Goal: Task Accomplishment & Management: Use online tool/utility

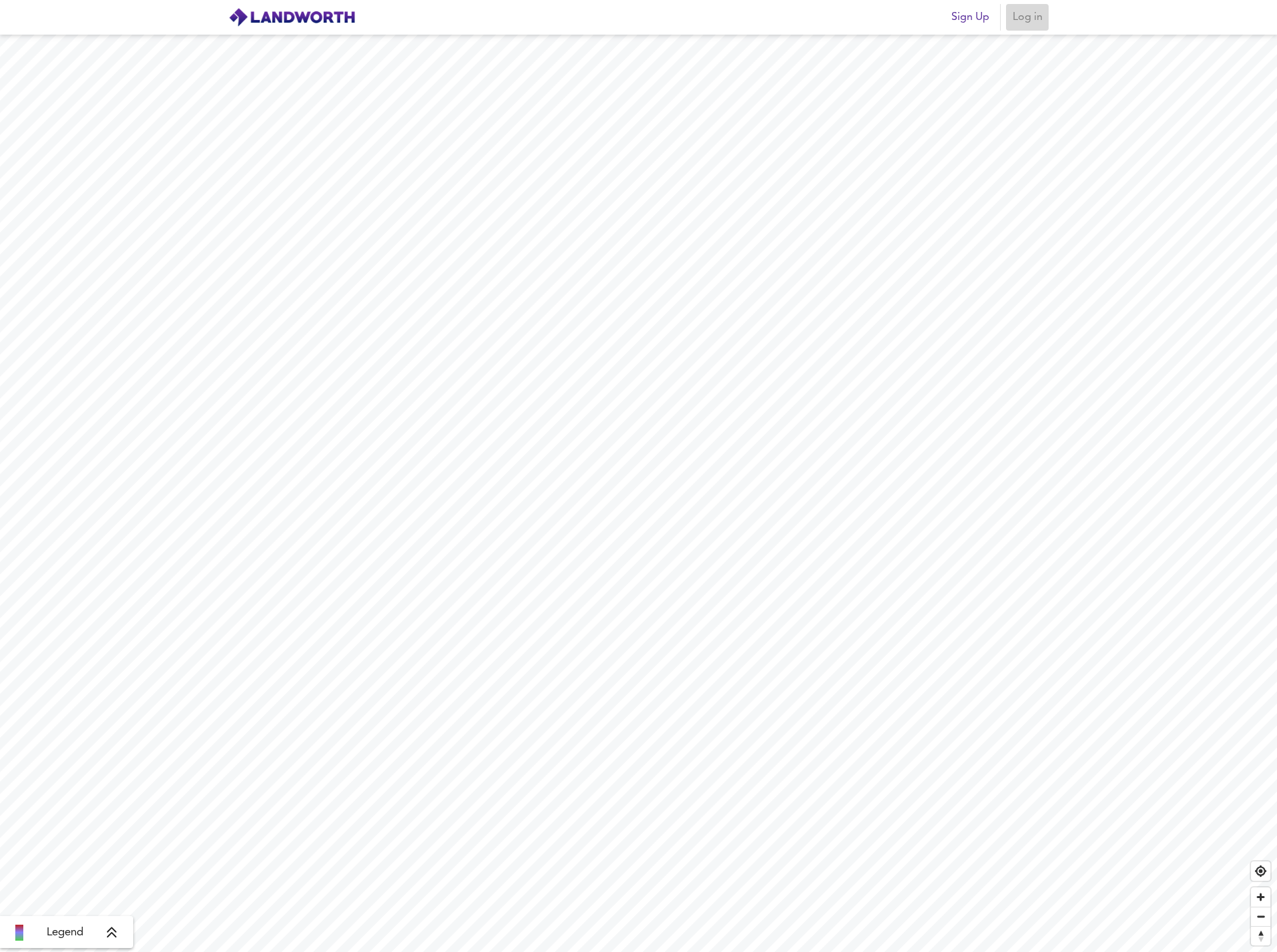
click at [1030, 20] on span "Log in" at bounding box center [1027, 17] width 32 height 19
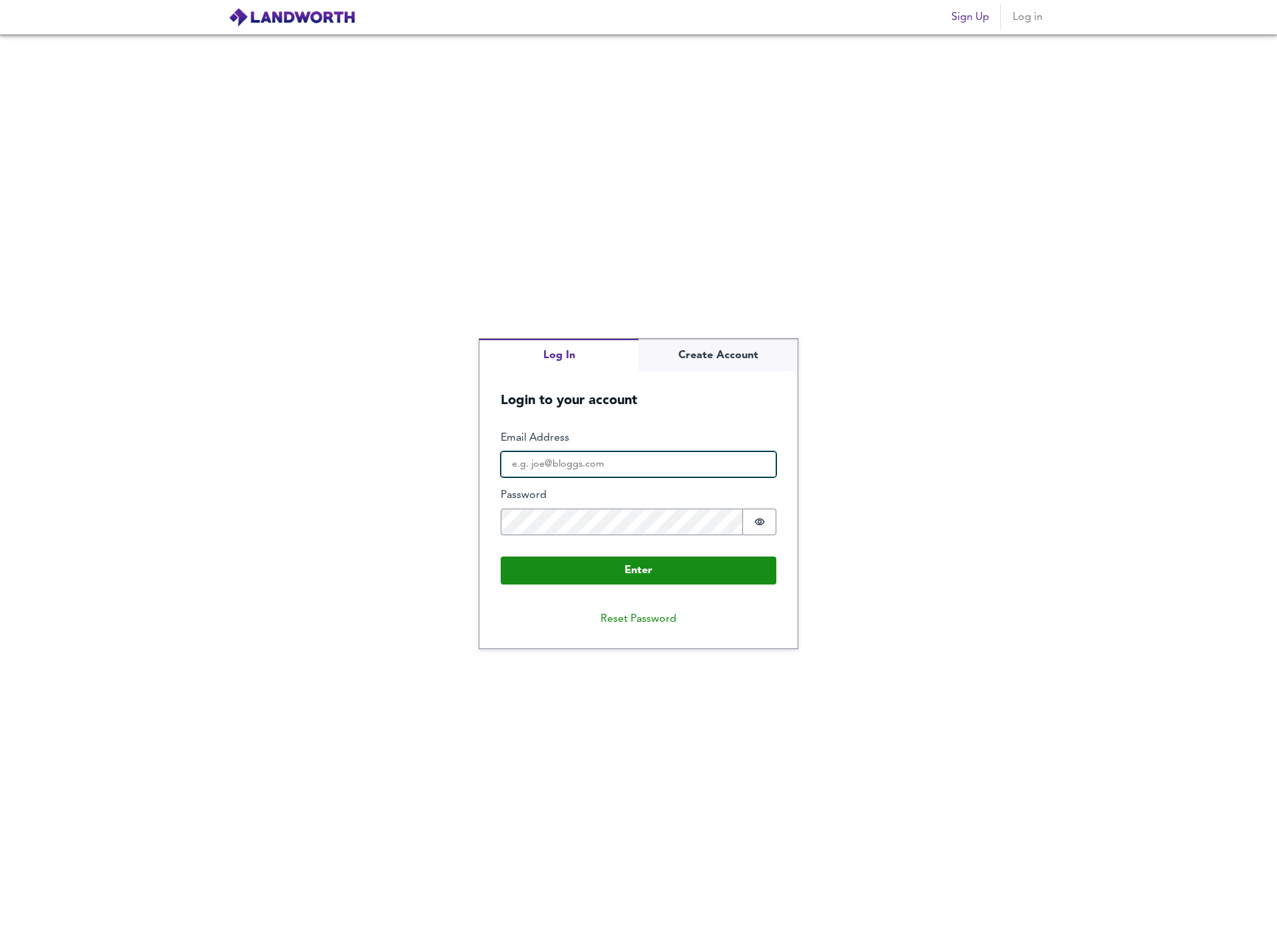
type input "[EMAIL_ADDRESS][PERSON_NAME][DOMAIN_NAME]"
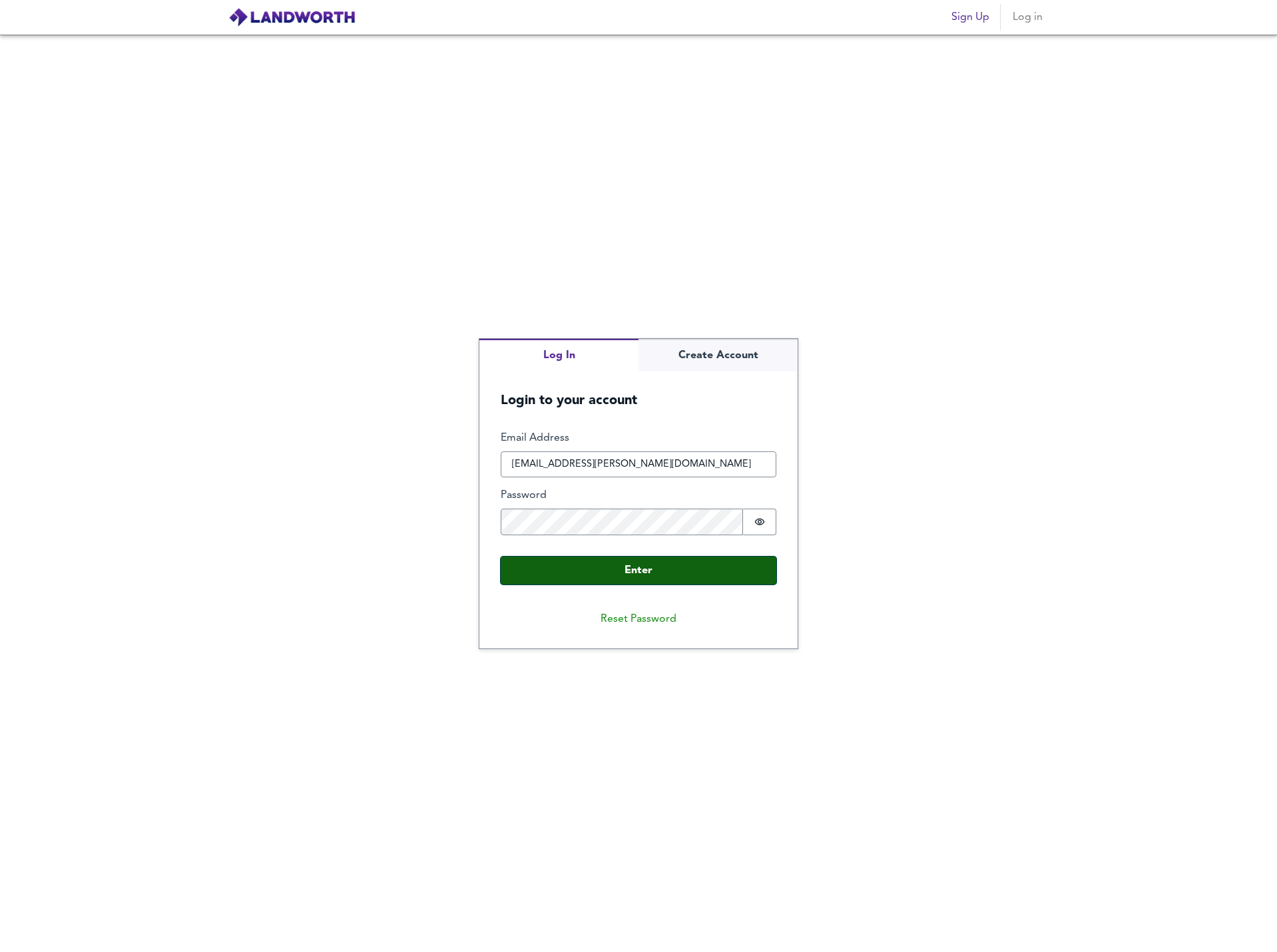
click at [695, 575] on button "Enter" at bounding box center [638, 571] width 275 height 28
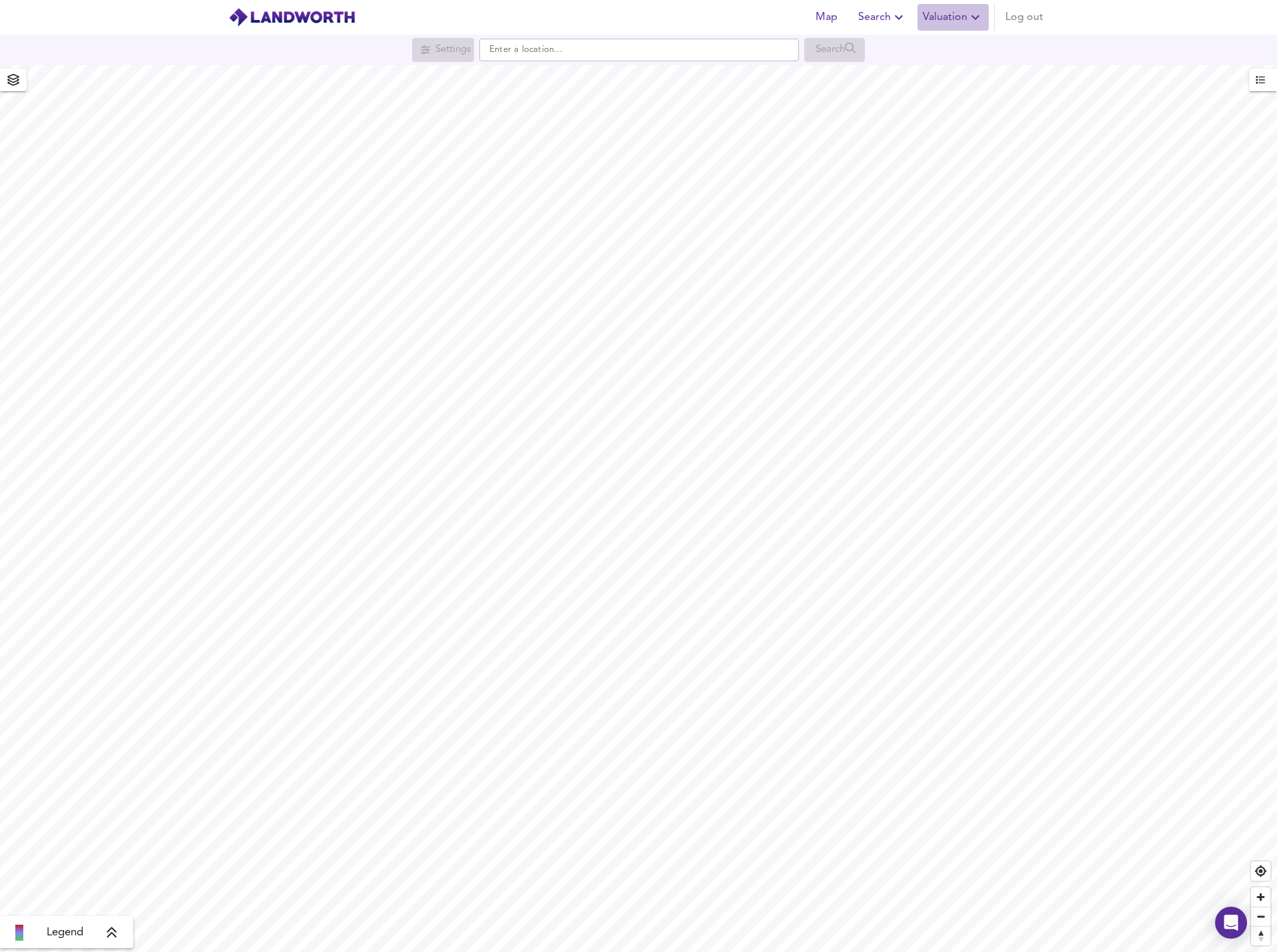
click at [956, 21] on span "Valuation" at bounding box center [953, 17] width 61 height 19
click at [961, 46] on li "New Valuation Report" at bounding box center [953, 48] width 159 height 24
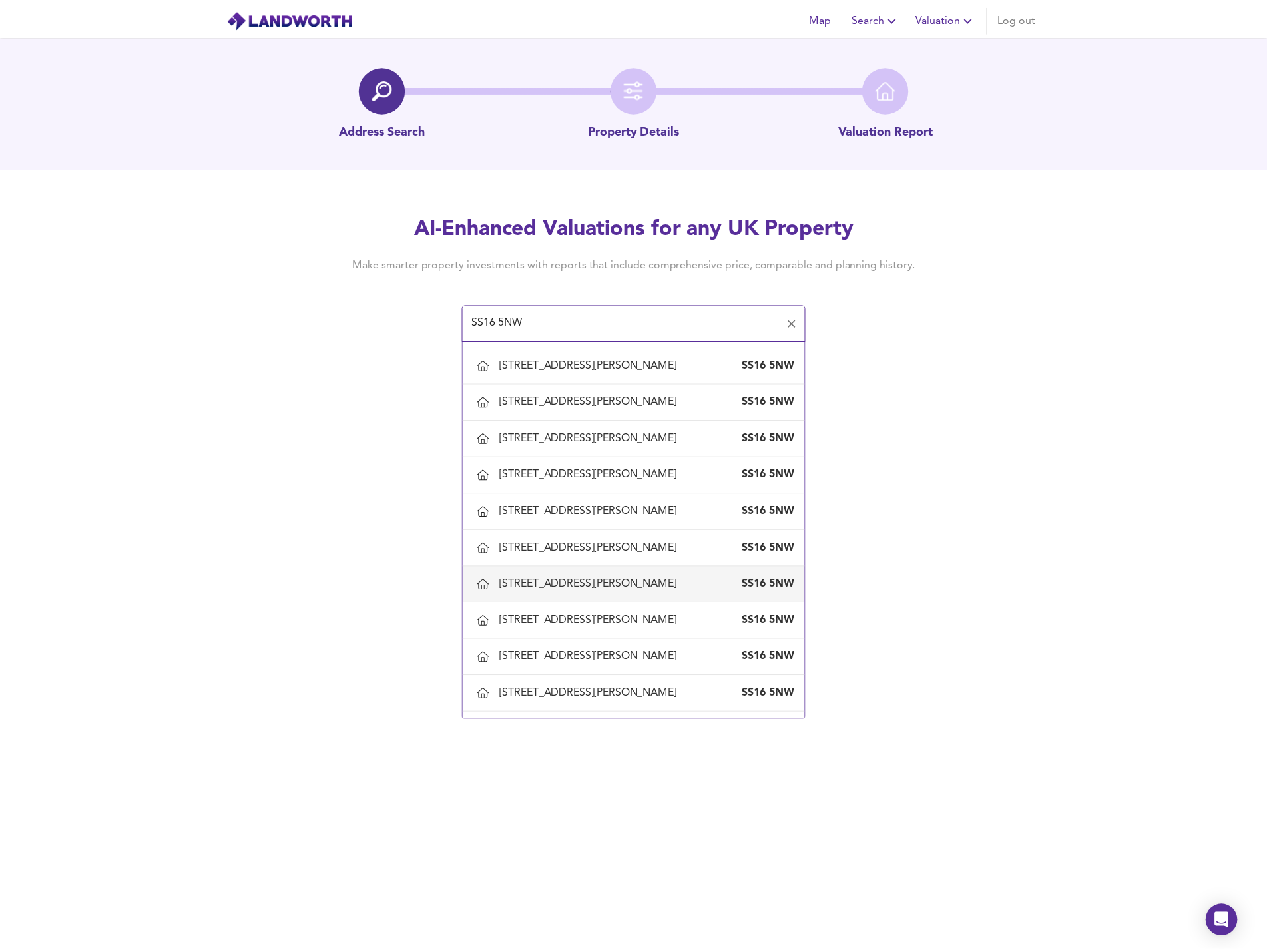
scroll to position [333, 0]
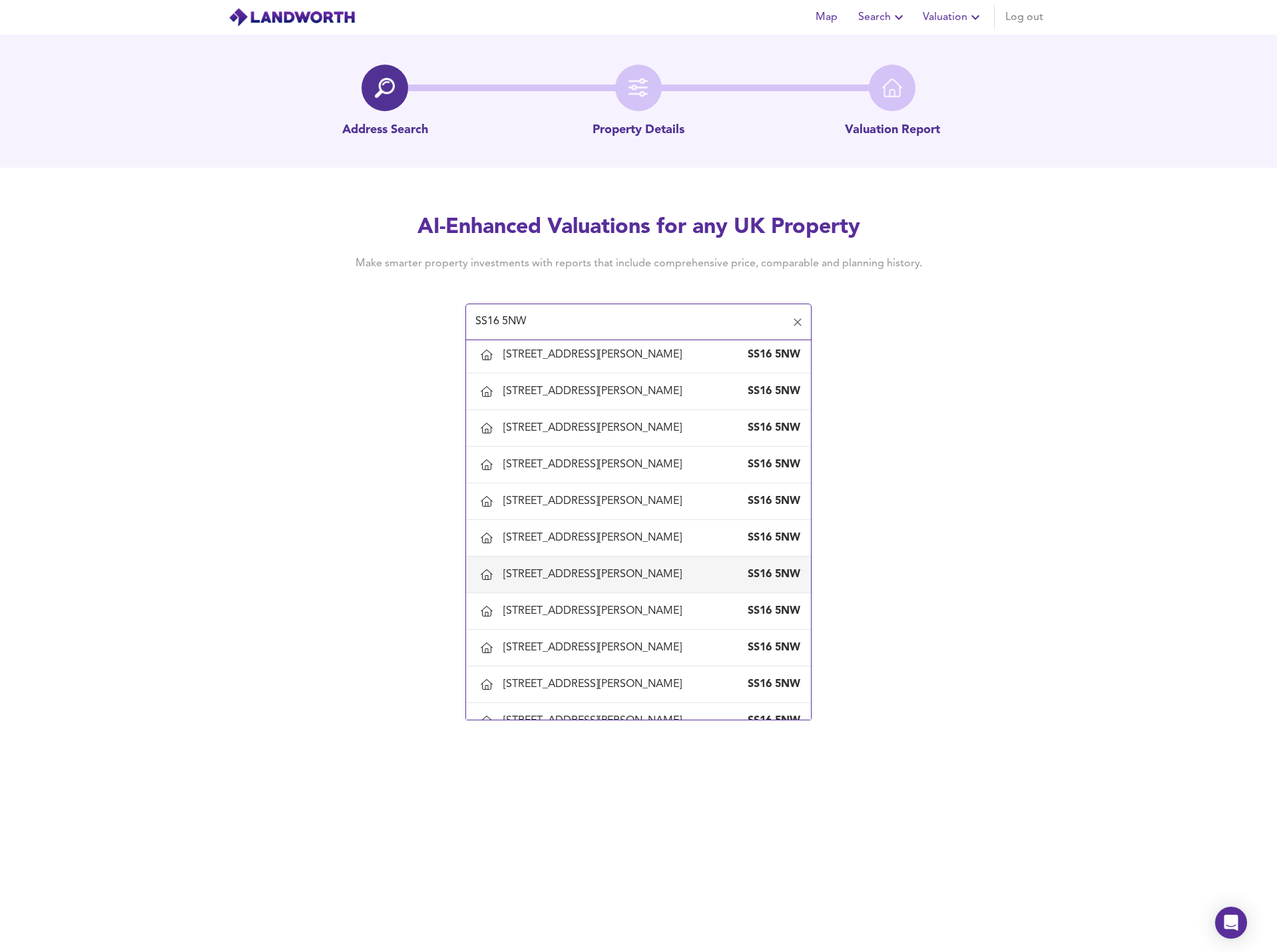
click at [585, 577] on div "[STREET_ADDRESS][PERSON_NAME]" at bounding box center [595, 575] width 184 height 15
type input "[STREET_ADDRESS][PERSON_NAME]"
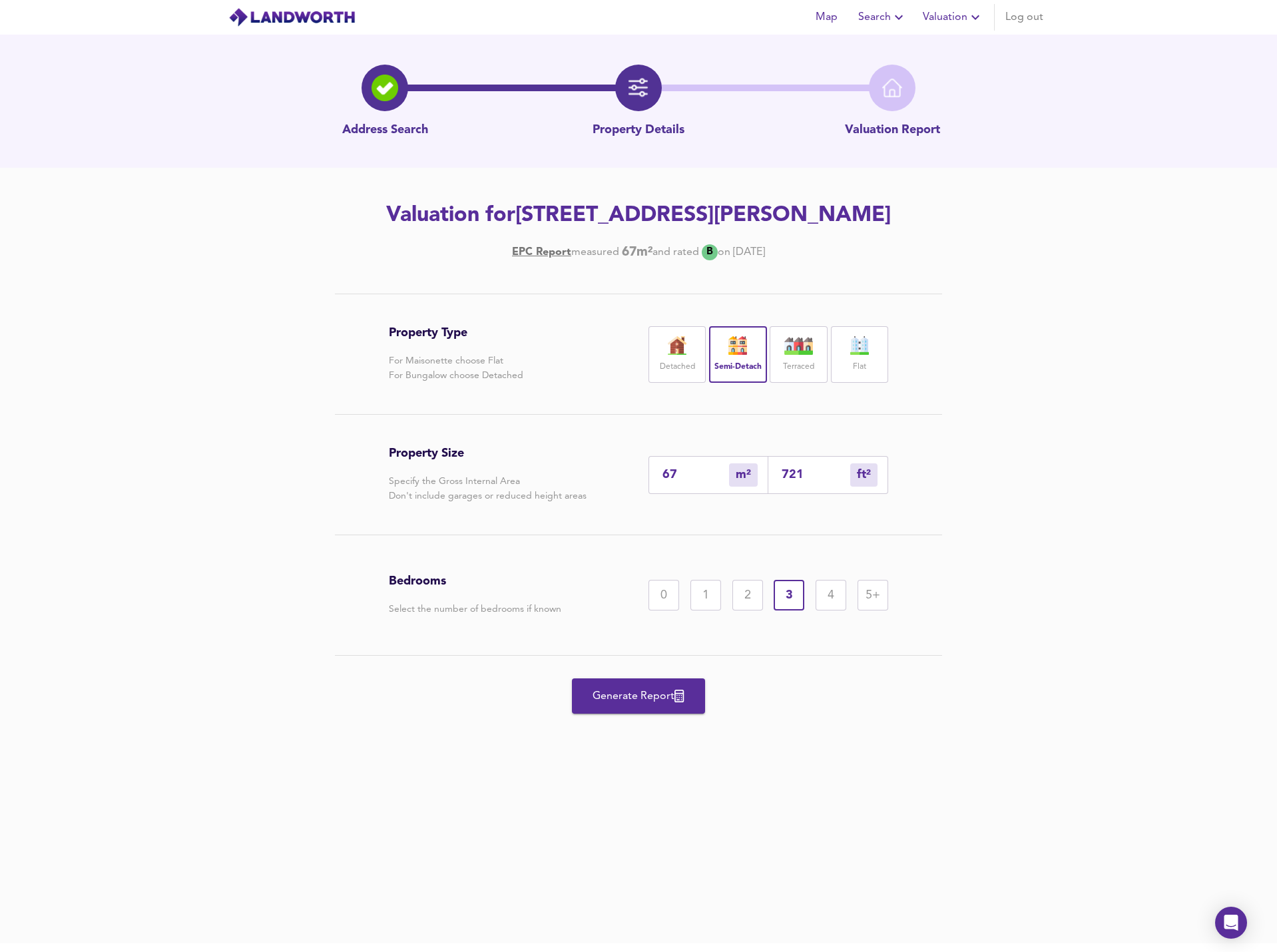
drag, startPoint x: 621, startPoint y: 701, endPoint x: 640, endPoint y: 704, distance: 19.2
click at [640, 704] on span "Generate Report" at bounding box center [638, 696] width 107 height 19
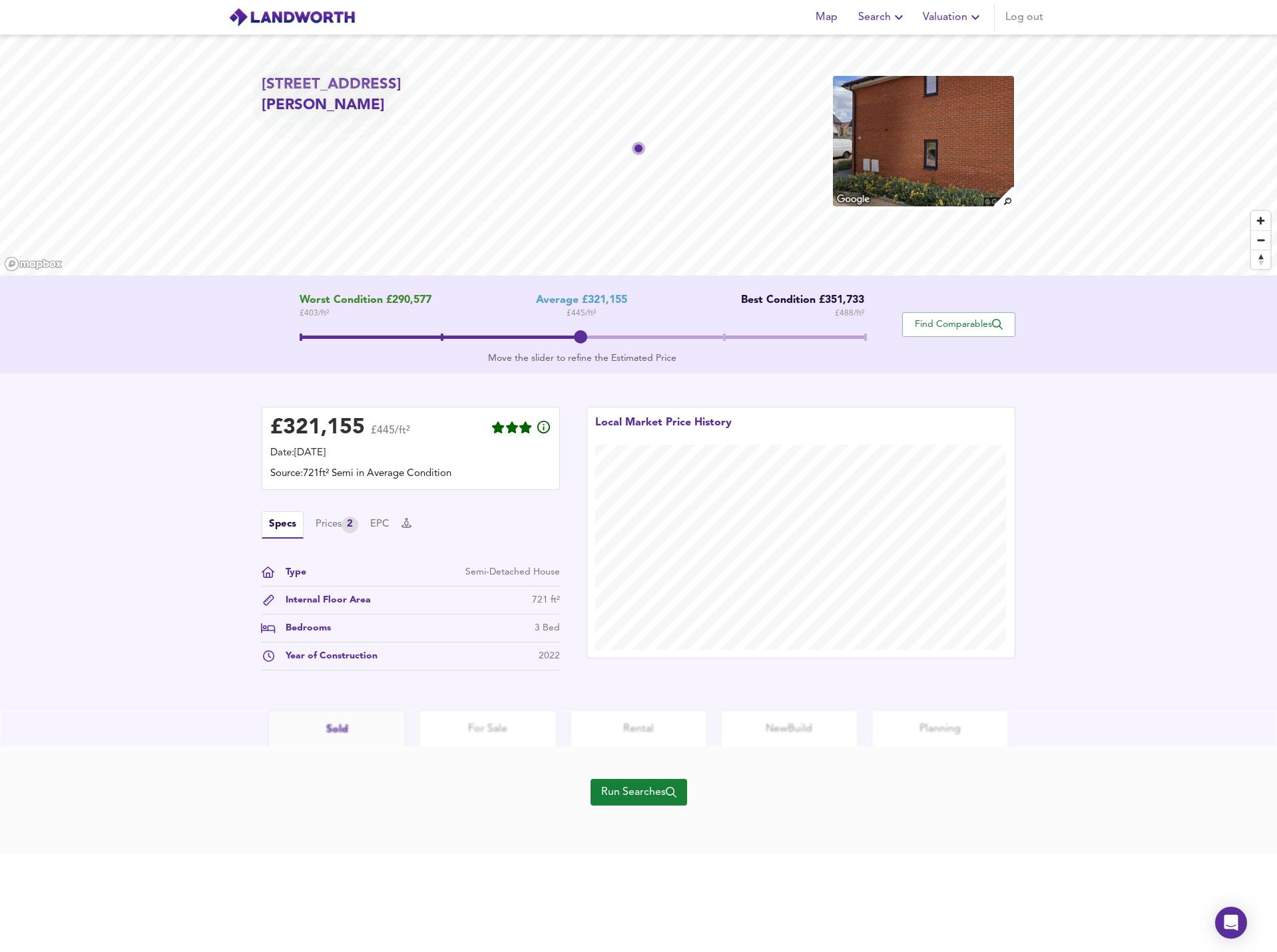
click at [1083, 675] on div "£ 321,155 £445/ft² Date: [DATE] Source: 721ft² Semi in Average Condition Specs …" at bounding box center [638, 541] width 1277 height 337
click at [660, 797] on span "Run Searches" at bounding box center [638, 792] width 75 height 19
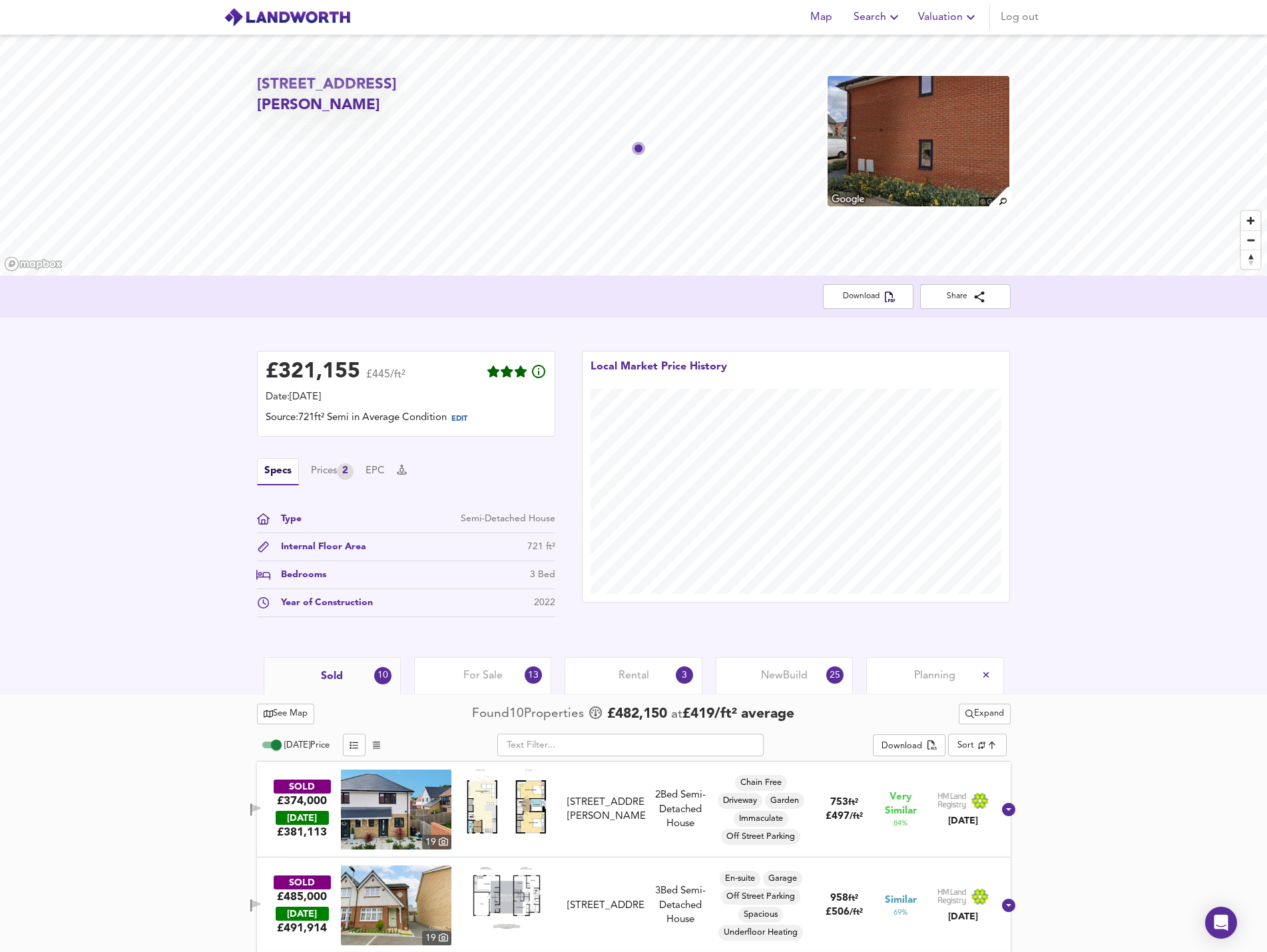
click at [946, 19] on span "Valuation" at bounding box center [948, 17] width 61 height 19
click at [949, 49] on li "New Valuation Report" at bounding box center [948, 48] width 159 height 24
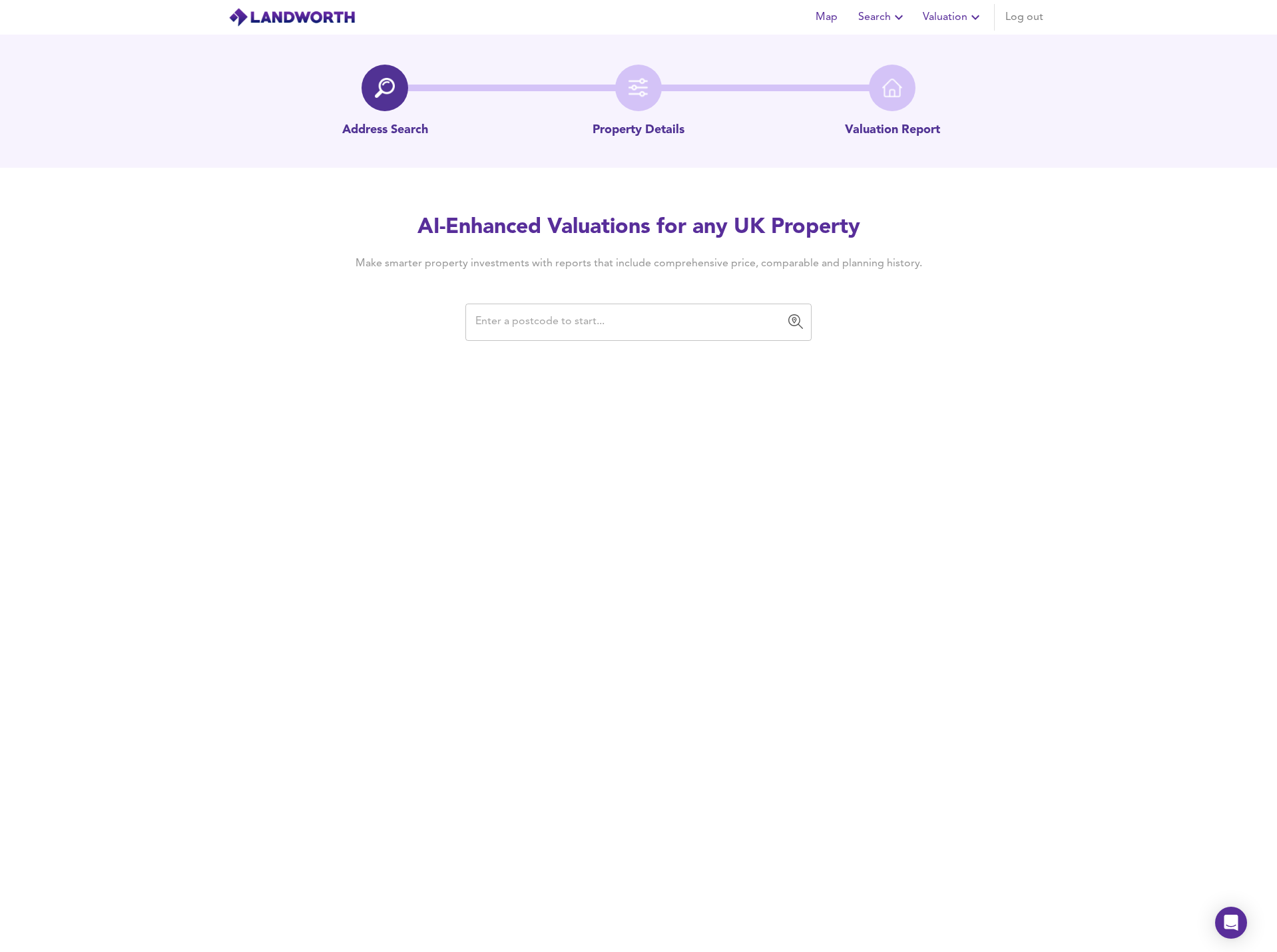
drag, startPoint x: 618, startPoint y: 307, endPoint x: 613, endPoint y: 317, distance: 11.2
click at [613, 314] on div "​" at bounding box center [638, 322] width 346 height 37
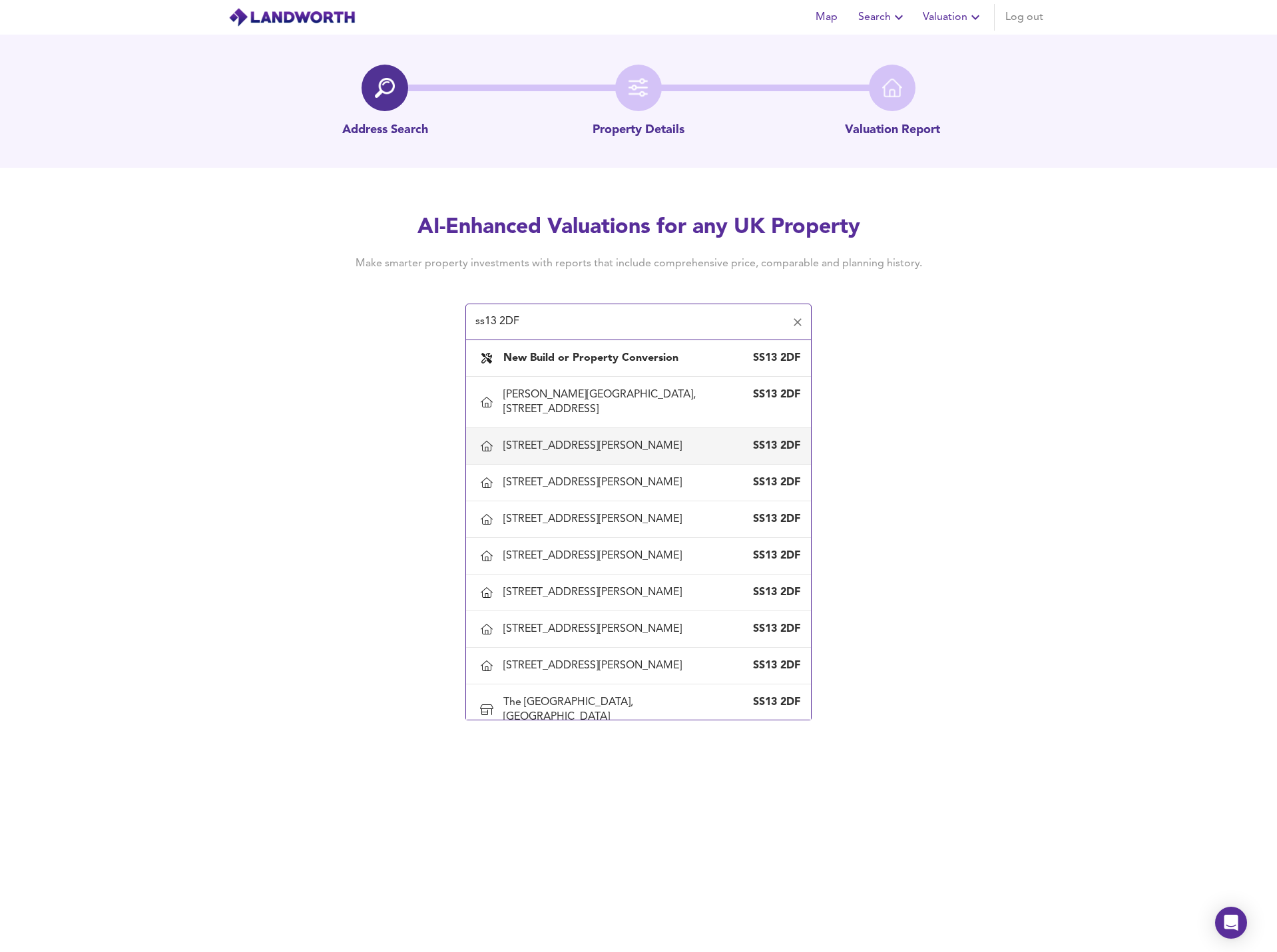
click at [605, 439] on div "[STREET_ADDRESS][PERSON_NAME]" at bounding box center [595, 446] width 184 height 15
type input "[STREET_ADDRESS][PERSON_NAME]"
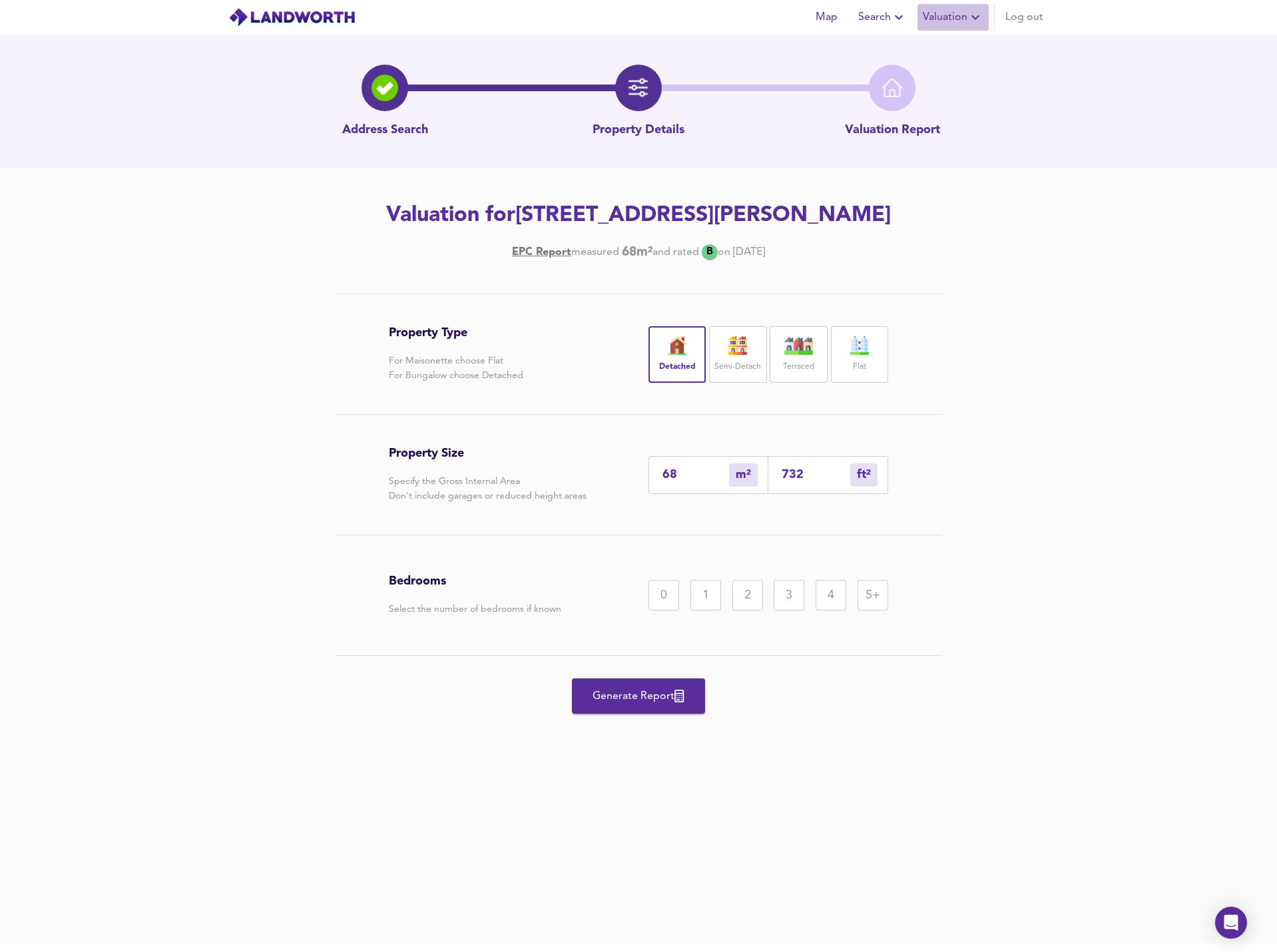
click at [963, 15] on span "Valuation" at bounding box center [953, 17] width 61 height 19
click at [982, 49] on li "New Valuation Report" at bounding box center [953, 48] width 159 height 24
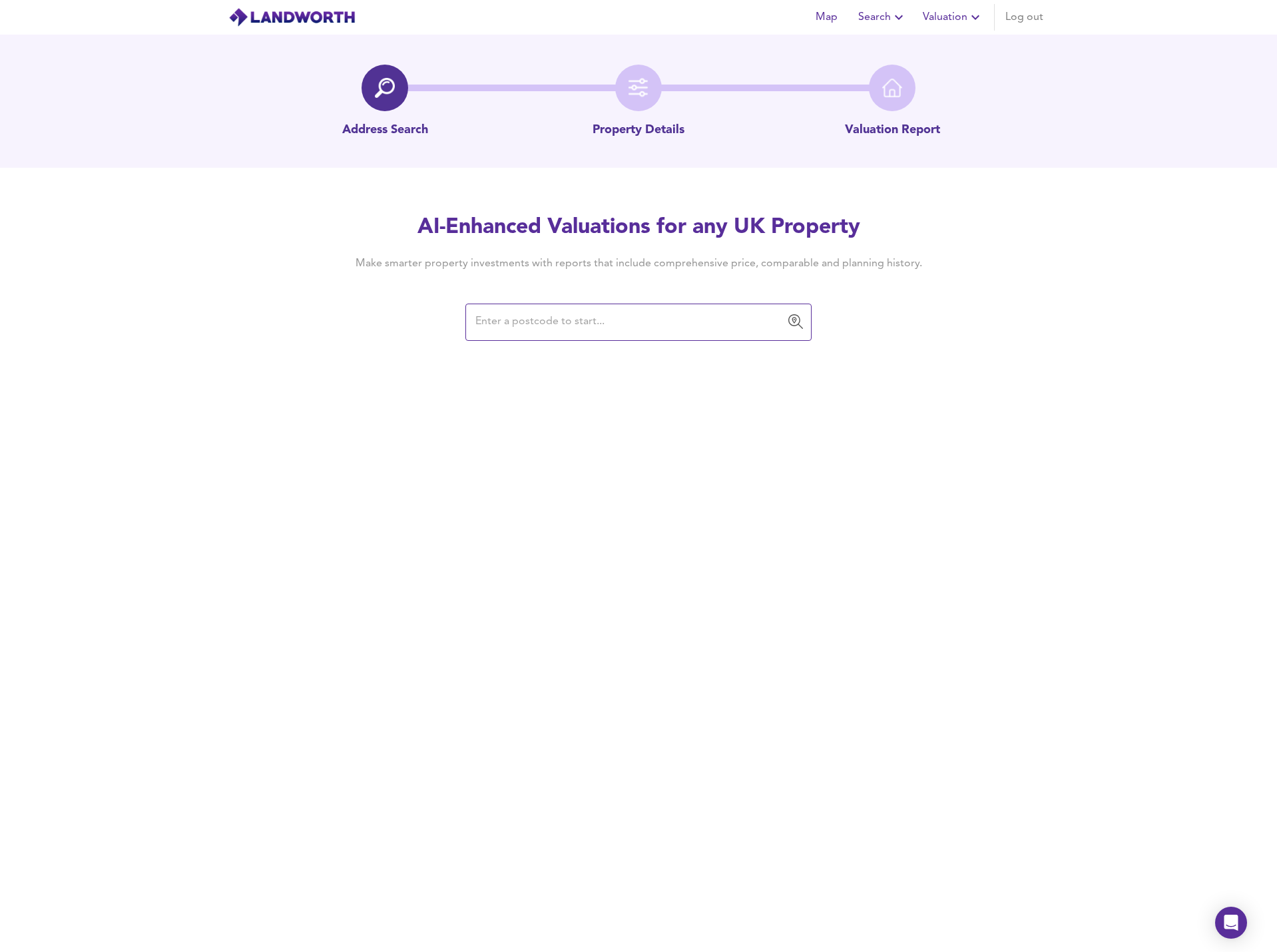
click at [579, 321] on input "text" at bounding box center [628, 322] width 314 height 25
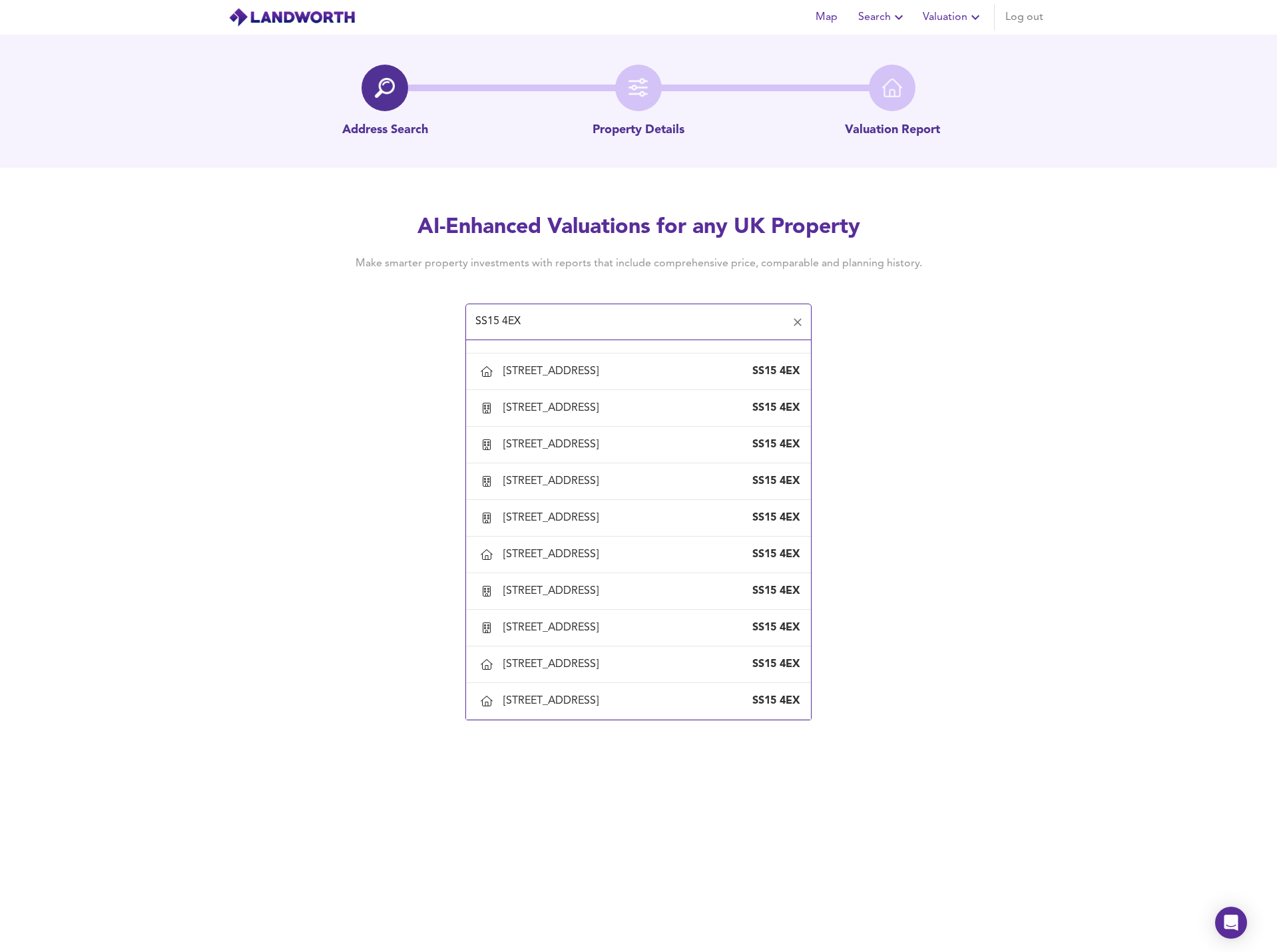
scroll to position [1193, 0]
click at [595, 417] on div "[STREET_ADDRESS]" at bounding box center [553, 409] width 101 height 15
type input "[STREET_ADDRESS]"
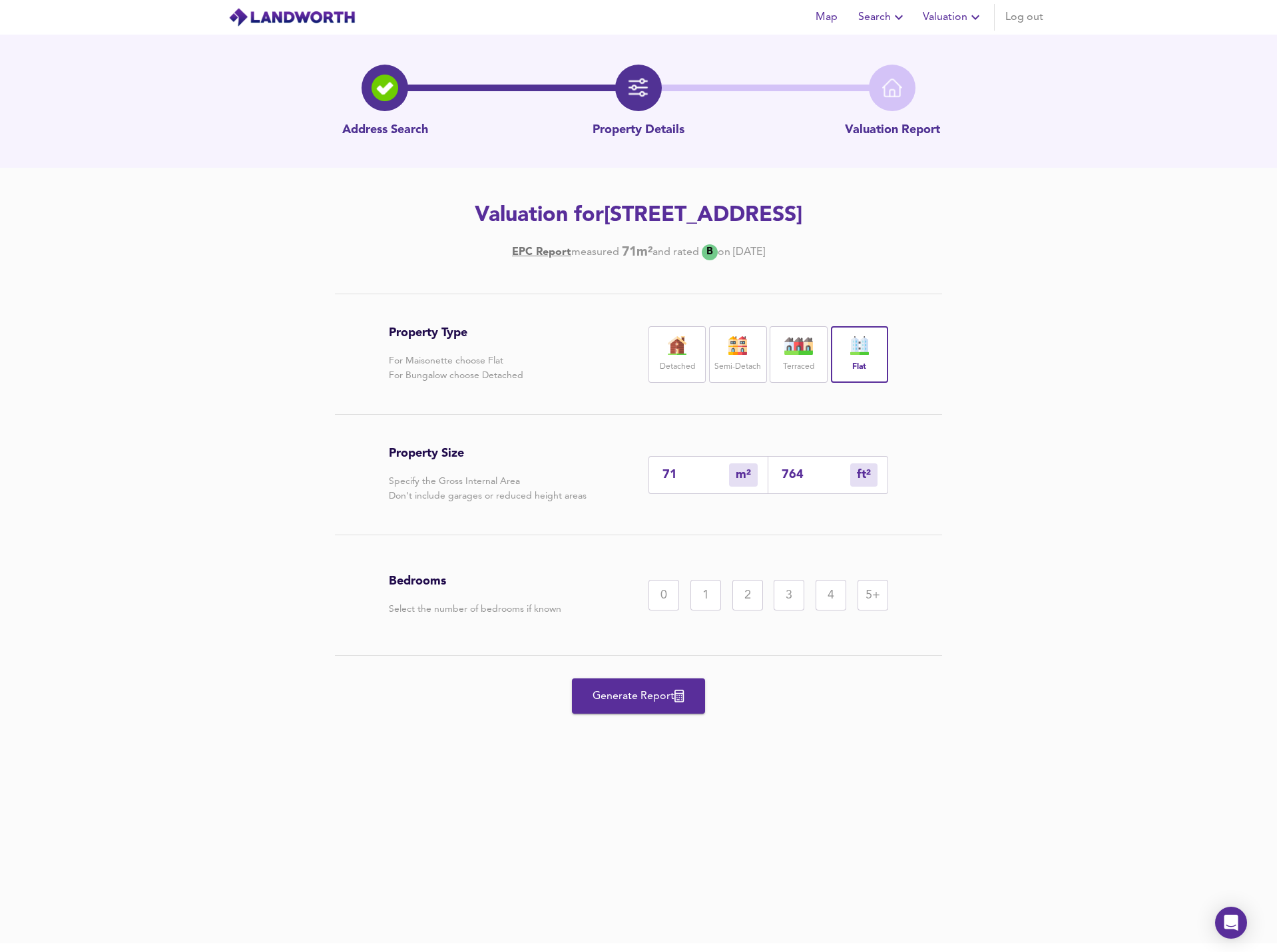
click at [749, 610] on div "2" at bounding box center [748, 595] width 31 height 31
click at [661, 705] on span "Generate Report" at bounding box center [638, 696] width 107 height 19
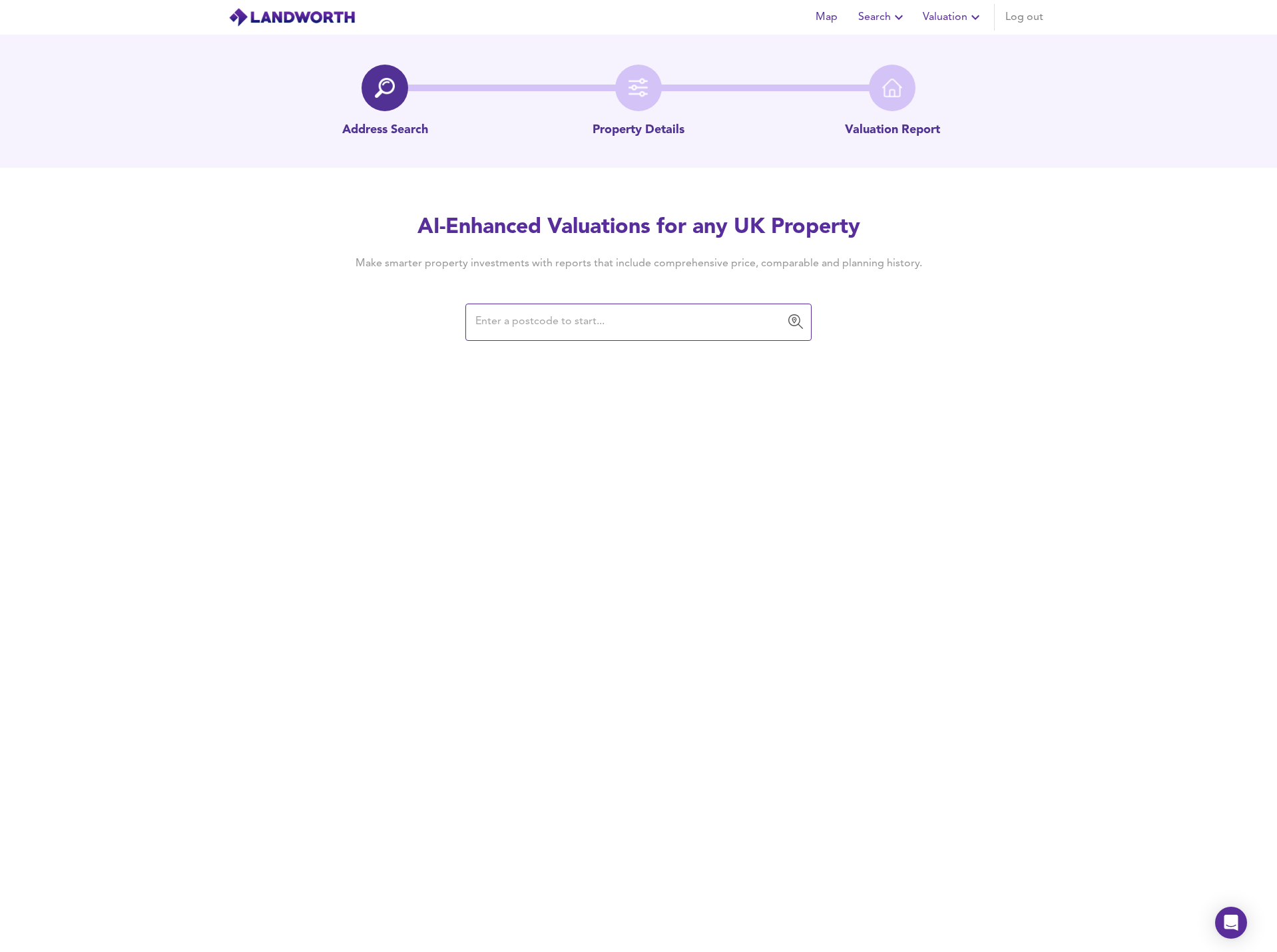
click at [529, 328] on input "text" at bounding box center [628, 322] width 314 height 25
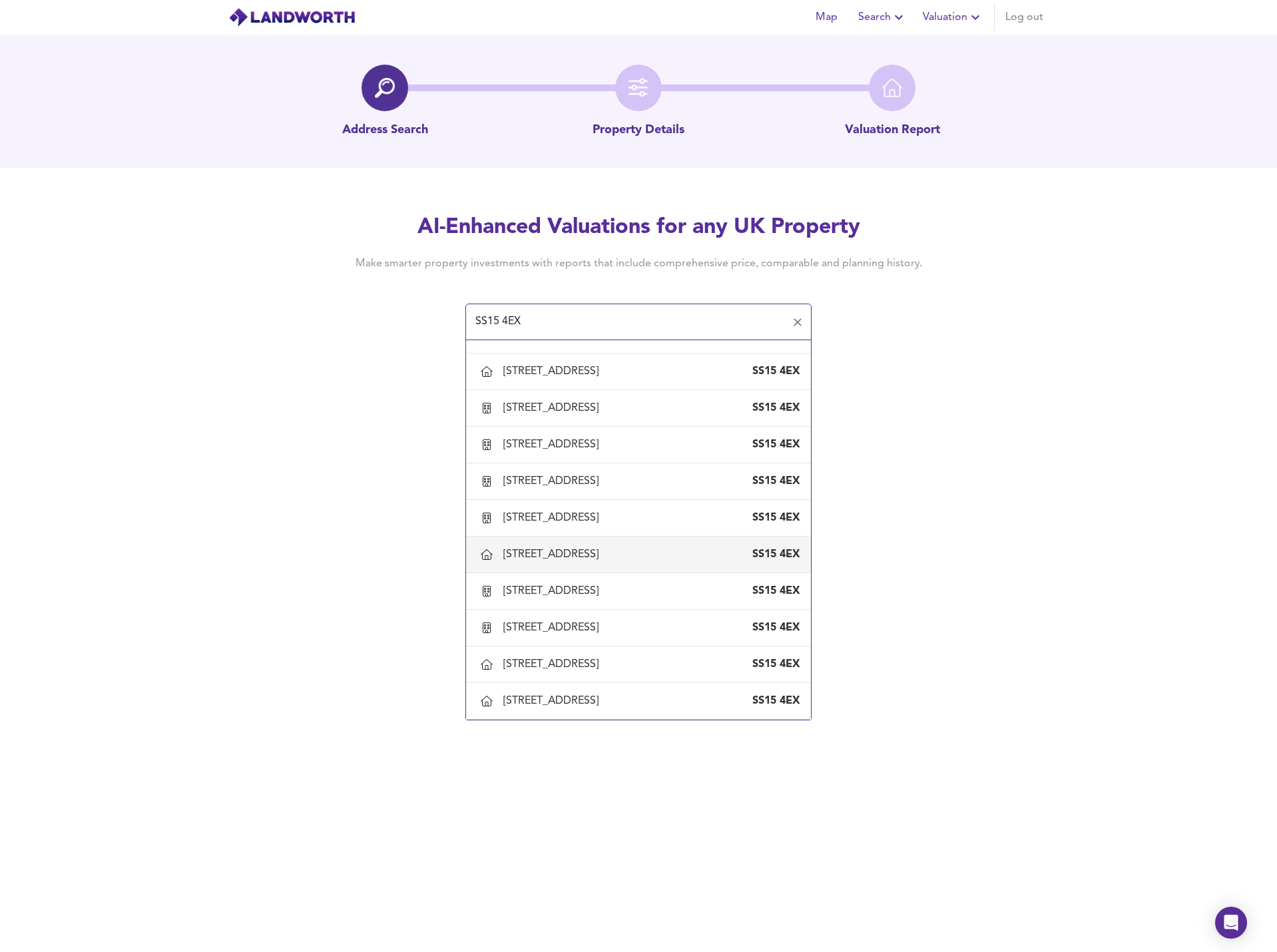
scroll to position [1327, 0]
click at [591, 583] on div "[STREET_ADDRESS]" at bounding box center [553, 591] width 101 height 15
type input "[STREET_ADDRESS]"
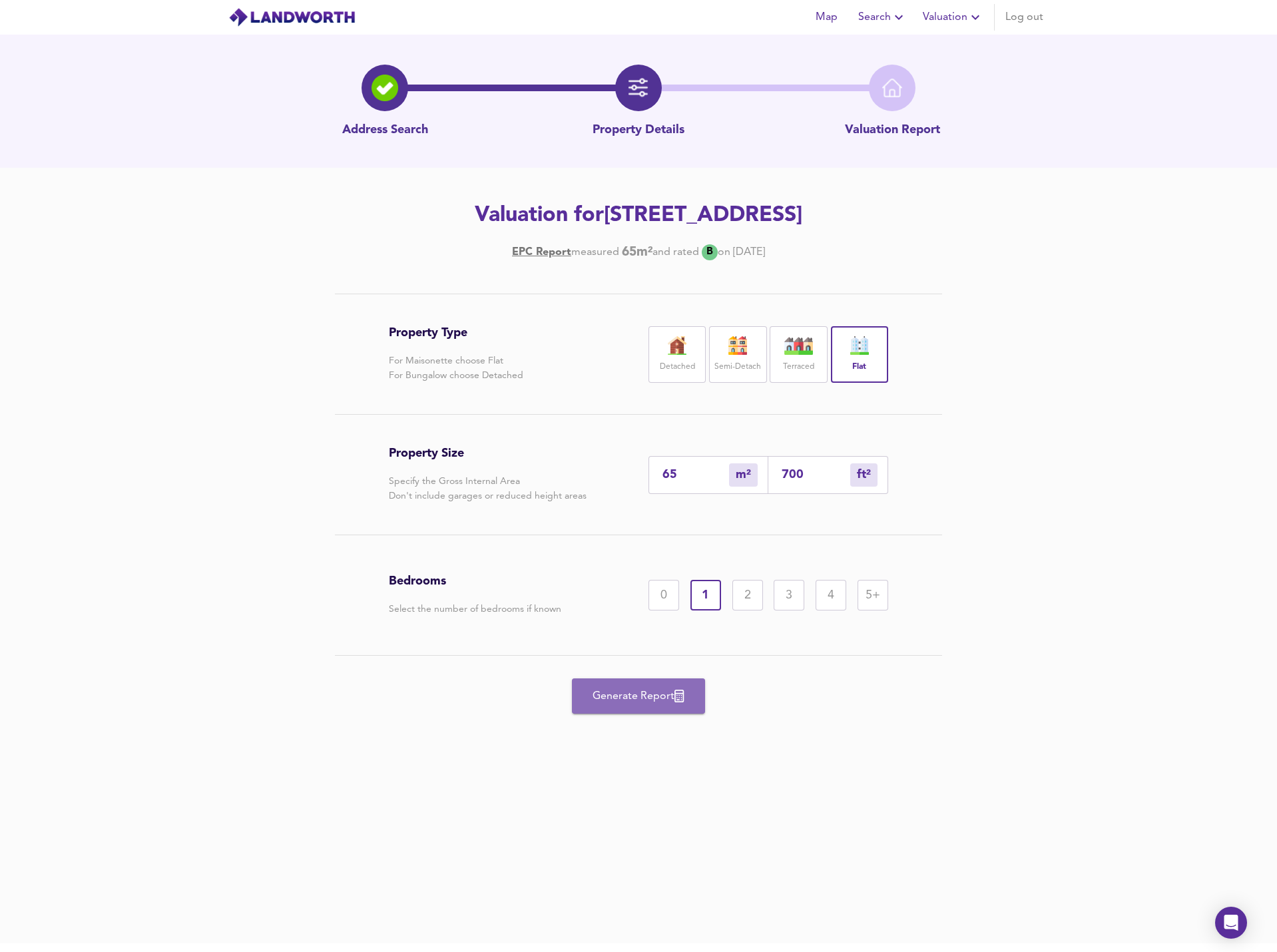
click at [663, 705] on span "Generate Report" at bounding box center [638, 696] width 107 height 19
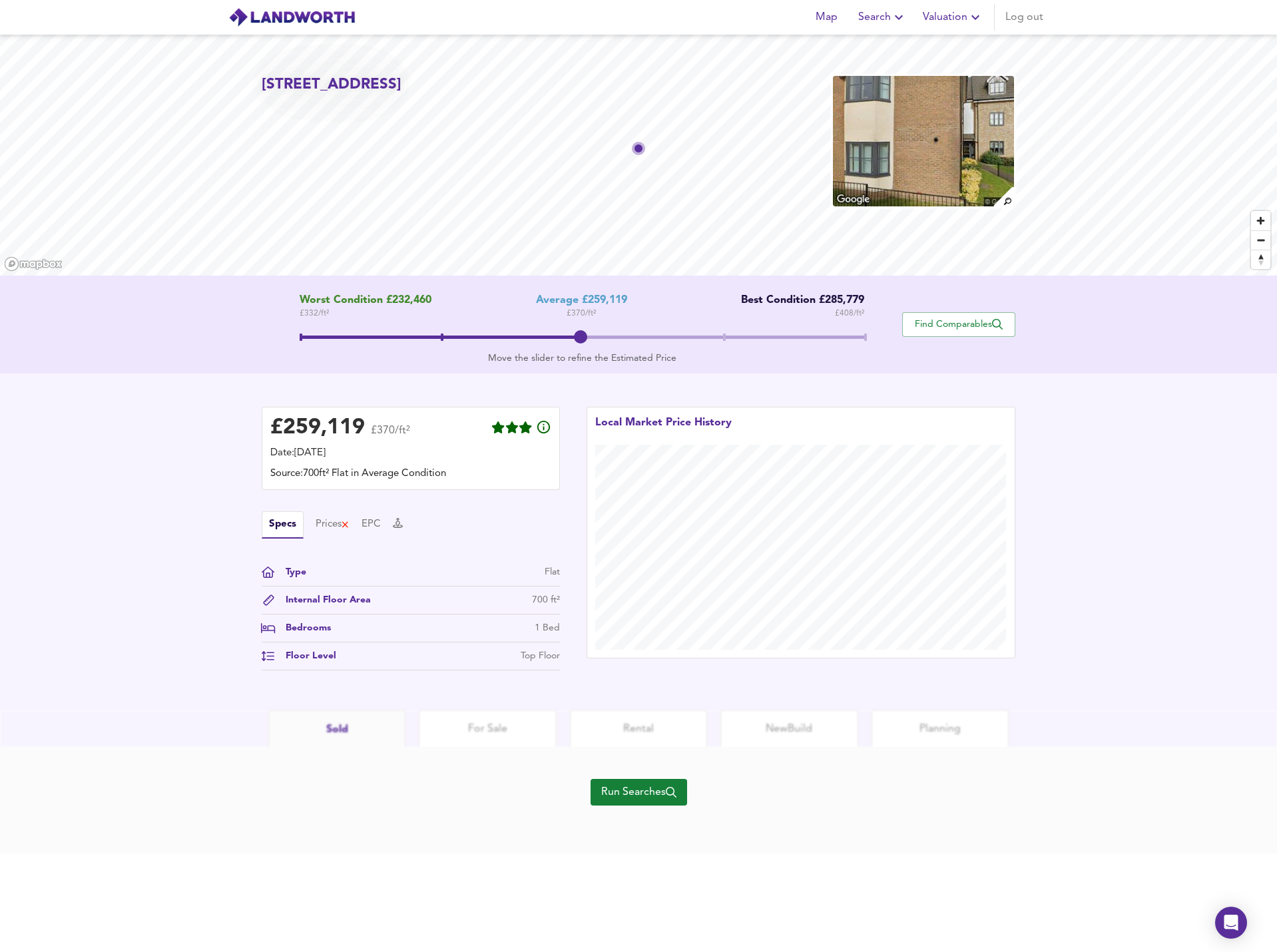
click at [950, 20] on span "Valuation" at bounding box center [953, 17] width 61 height 19
click at [974, 43] on li "New Valuation Report" at bounding box center [953, 48] width 159 height 24
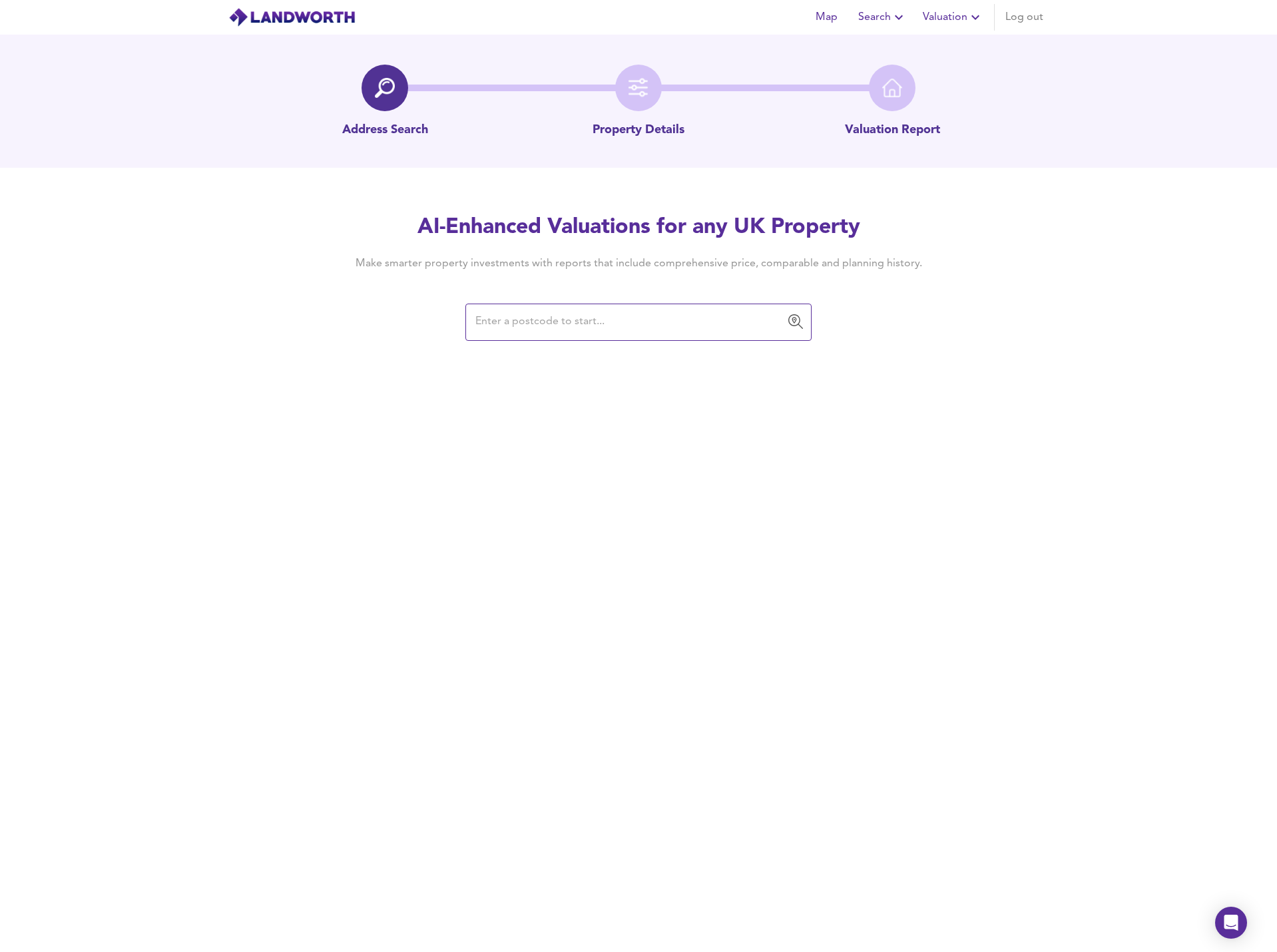
click at [565, 333] on input "text" at bounding box center [628, 322] width 314 height 25
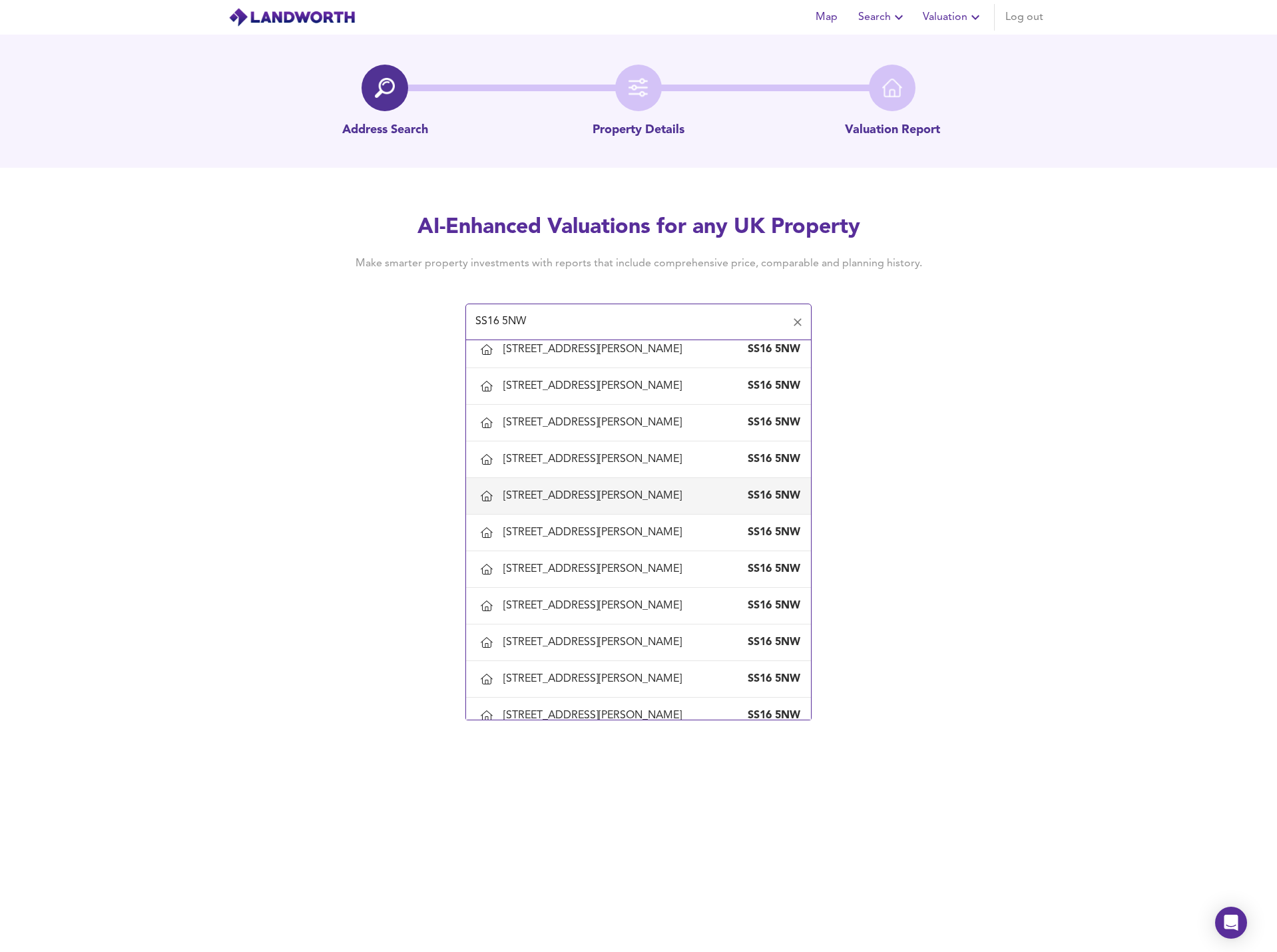
scroll to position [266, 0]
click at [642, 636] on div "[STREET_ADDRESS][PERSON_NAME]" at bounding box center [595, 641] width 184 height 15
type input "[STREET_ADDRESS][PERSON_NAME]"
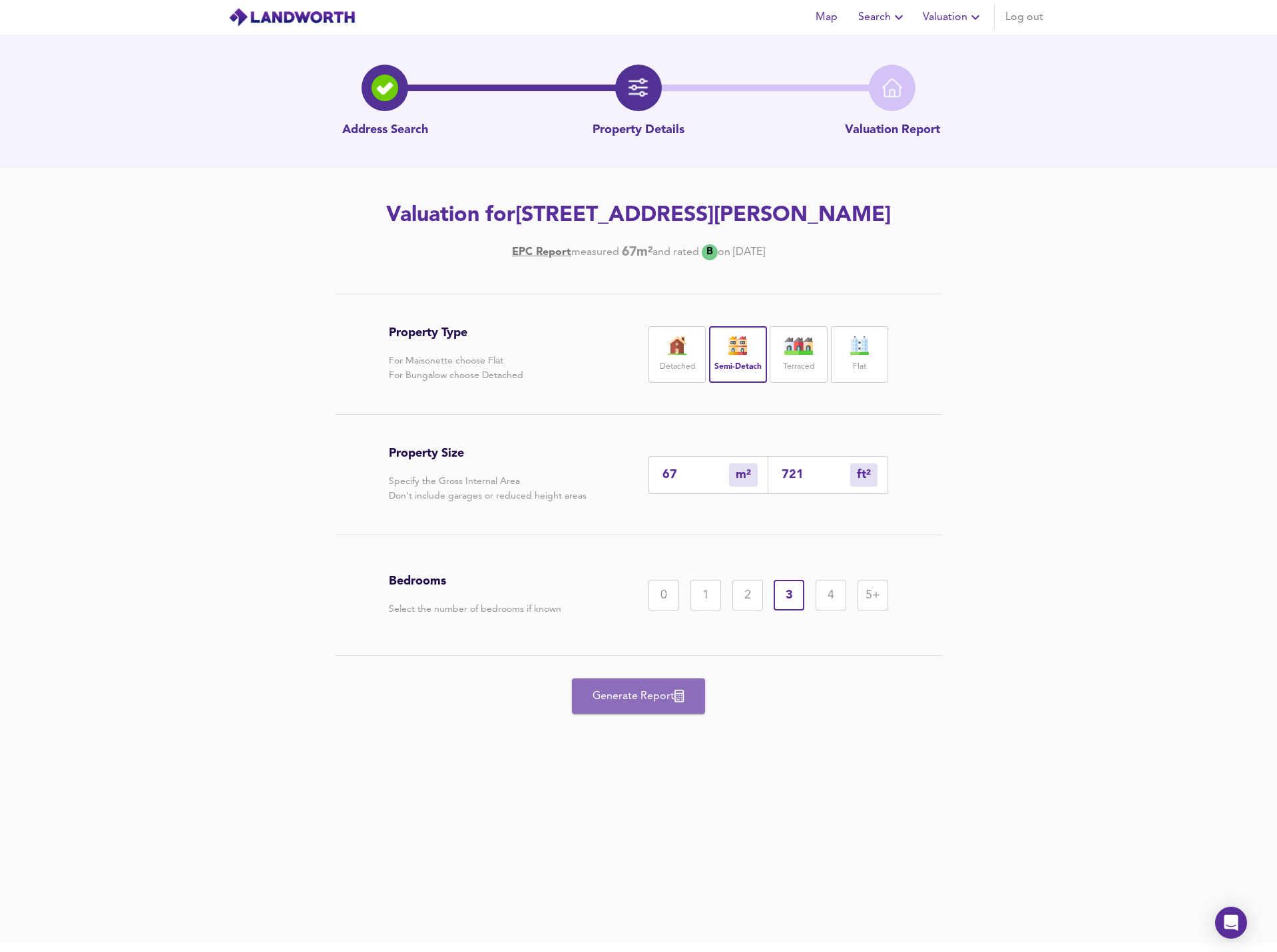
click at [642, 690] on span "Generate Report" at bounding box center [638, 696] width 107 height 19
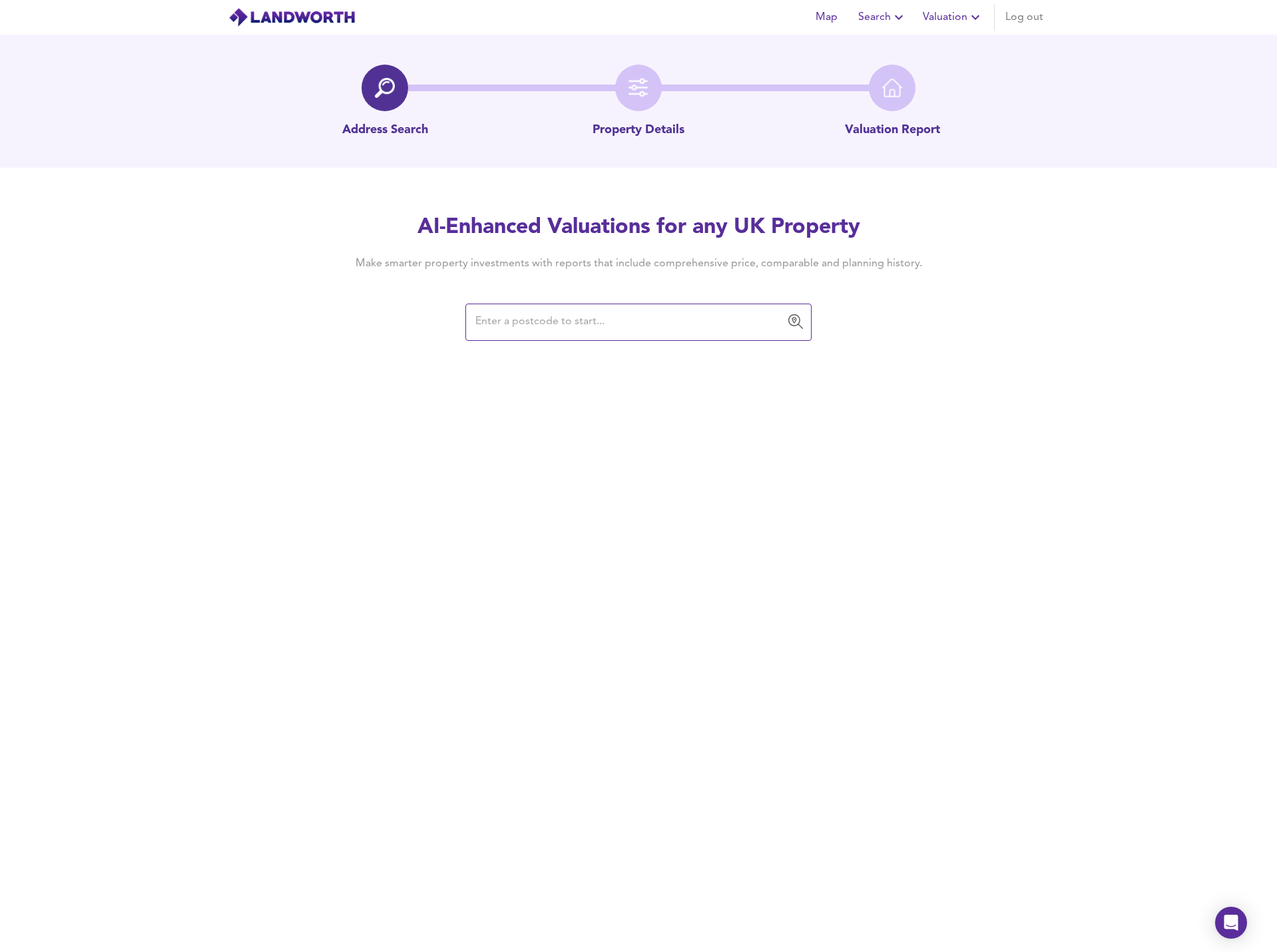
click at [542, 321] on input "text" at bounding box center [628, 322] width 314 height 25
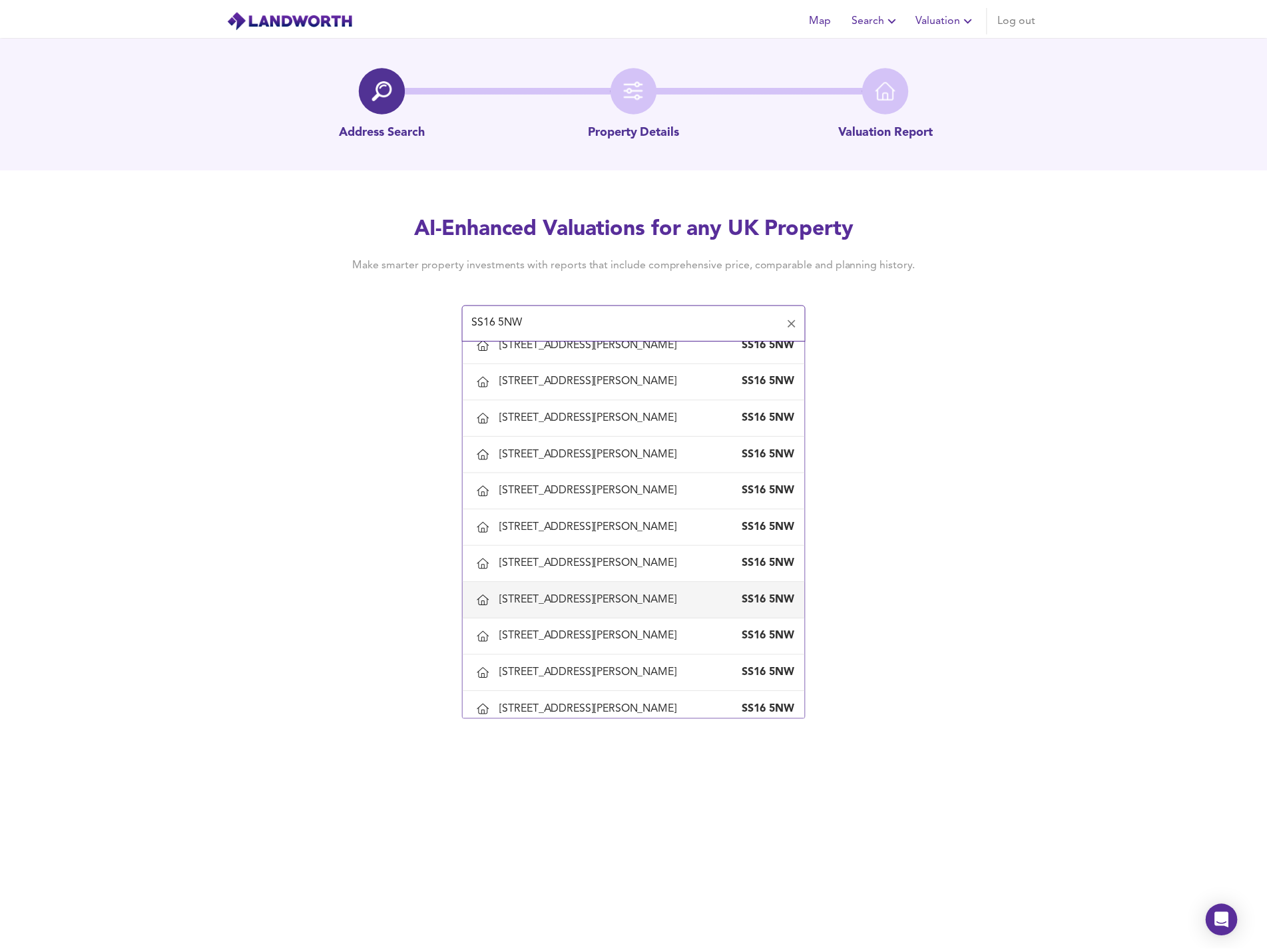
scroll to position [665, 0]
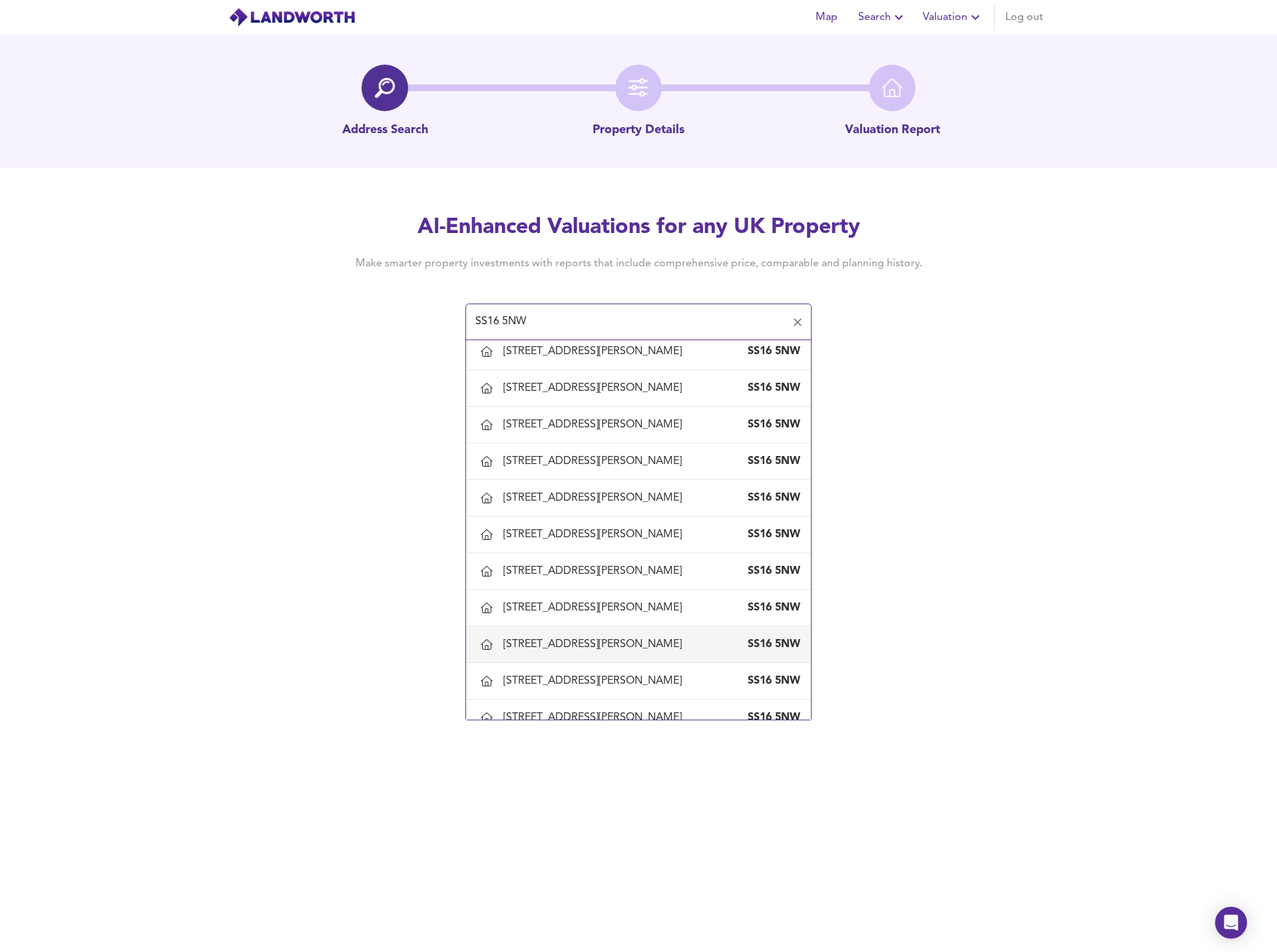
click at [559, 637] on div "[STREET_ADDRESS][PERSON_NAME]" at bounding box center [595, 644] width 184 height 15
type input "[STREET_ADDRESS][PERSON_NAME]"
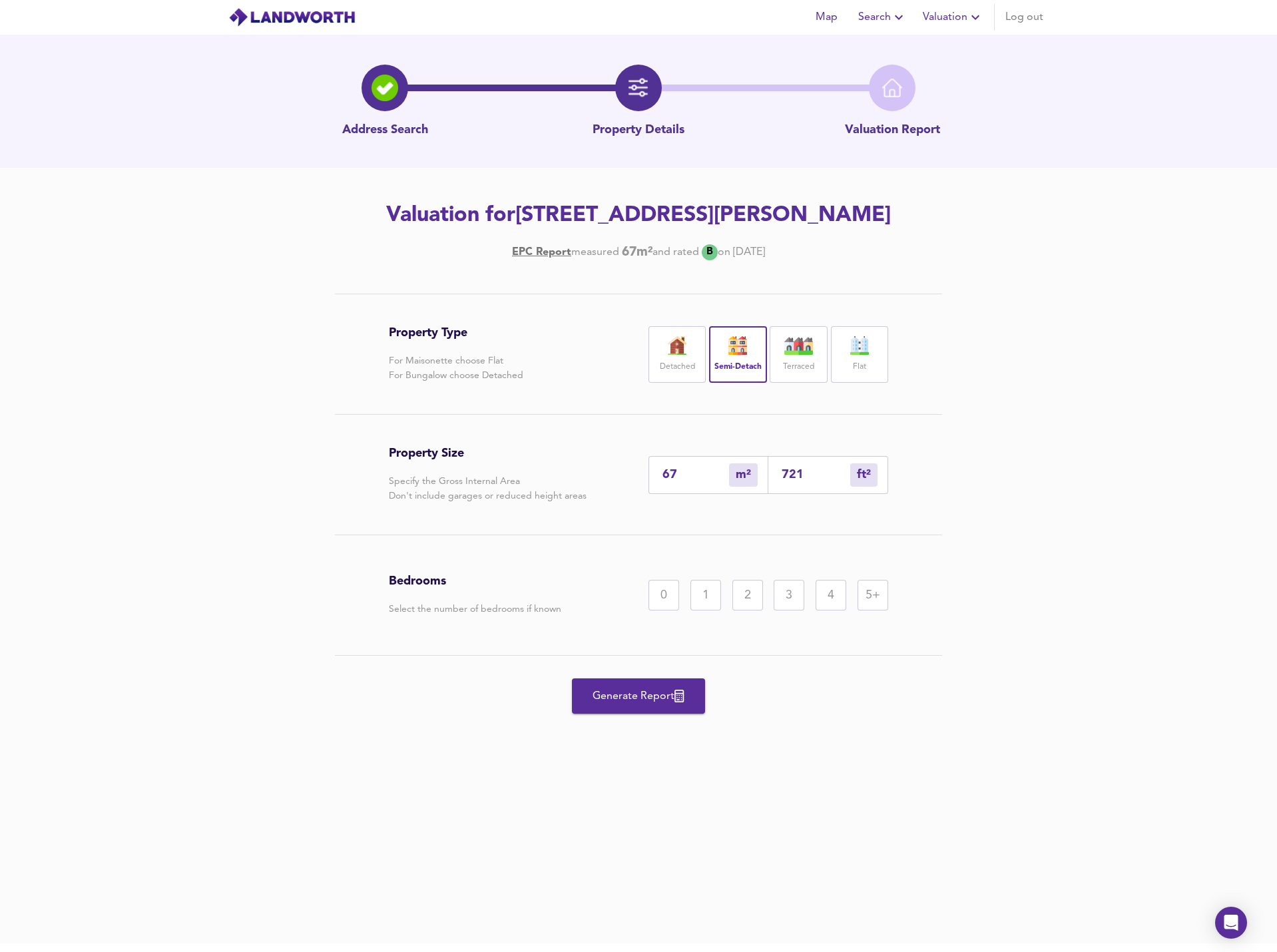
click at [751, 601] on div "2" at bounding box center [748, 595] width 31 height 31
click at [672, 699] on span "Generate Report" at bounding box center [638, 696] width 107 height 19
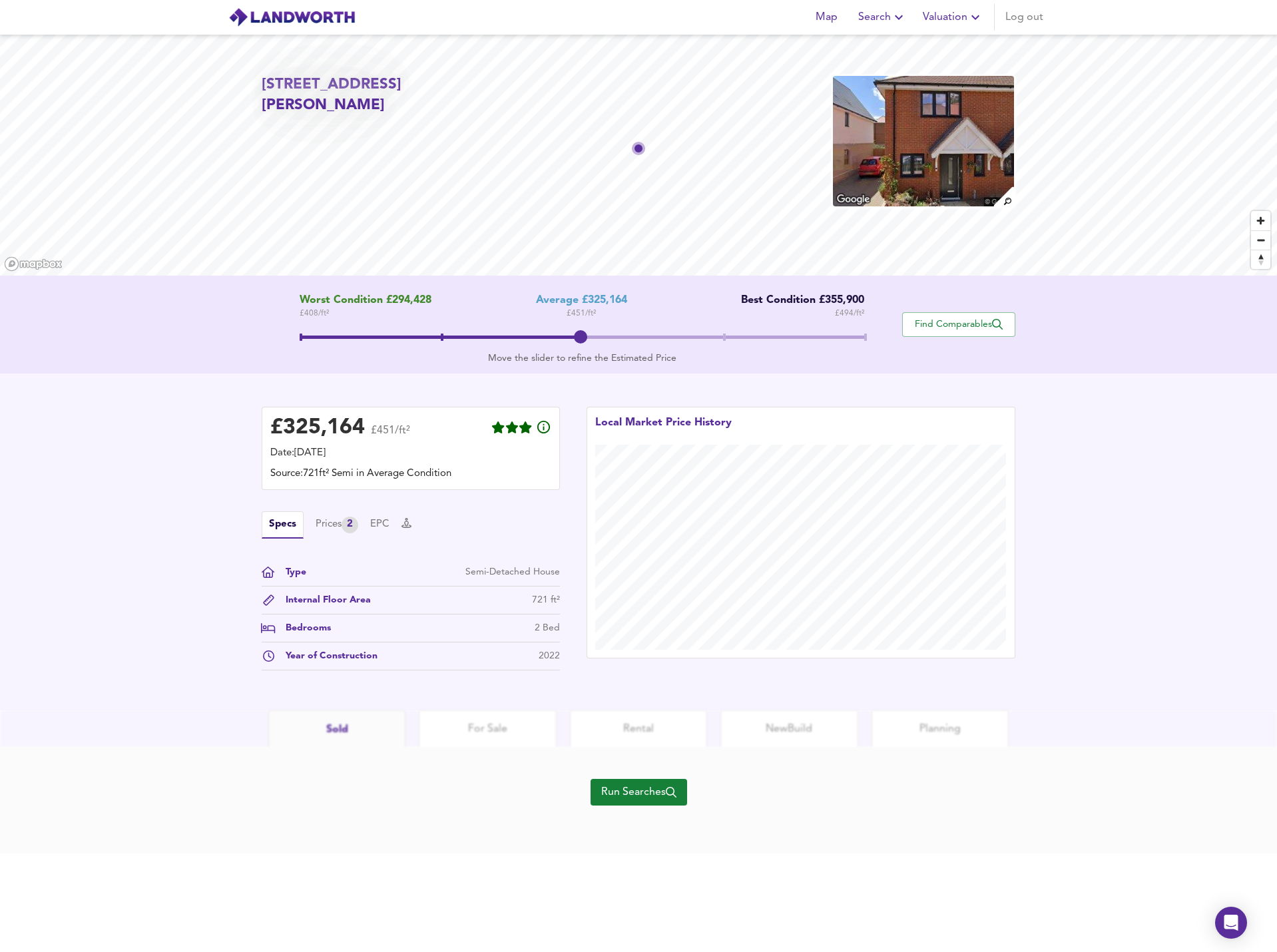
click at [647, 785] on span "Run Searches" at bounding box center [638, 792] width 75 height 19
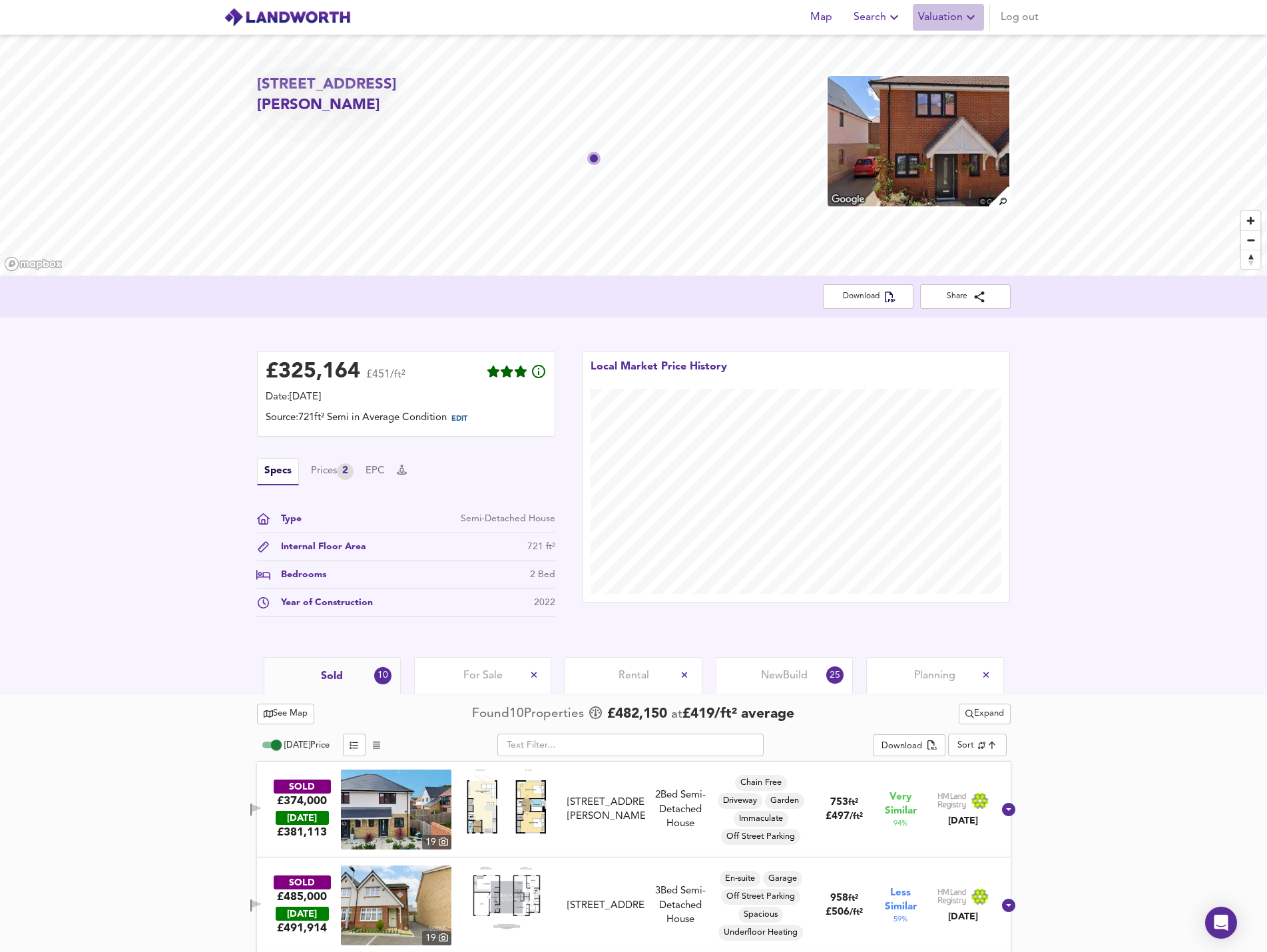
click at [950, 17] on span "Valuation" at bounding box center [948, 17] width 61 height 19
click at [973, 43] on li "New Valuation Report" at bounding box center [948, 48] width 159 height 24
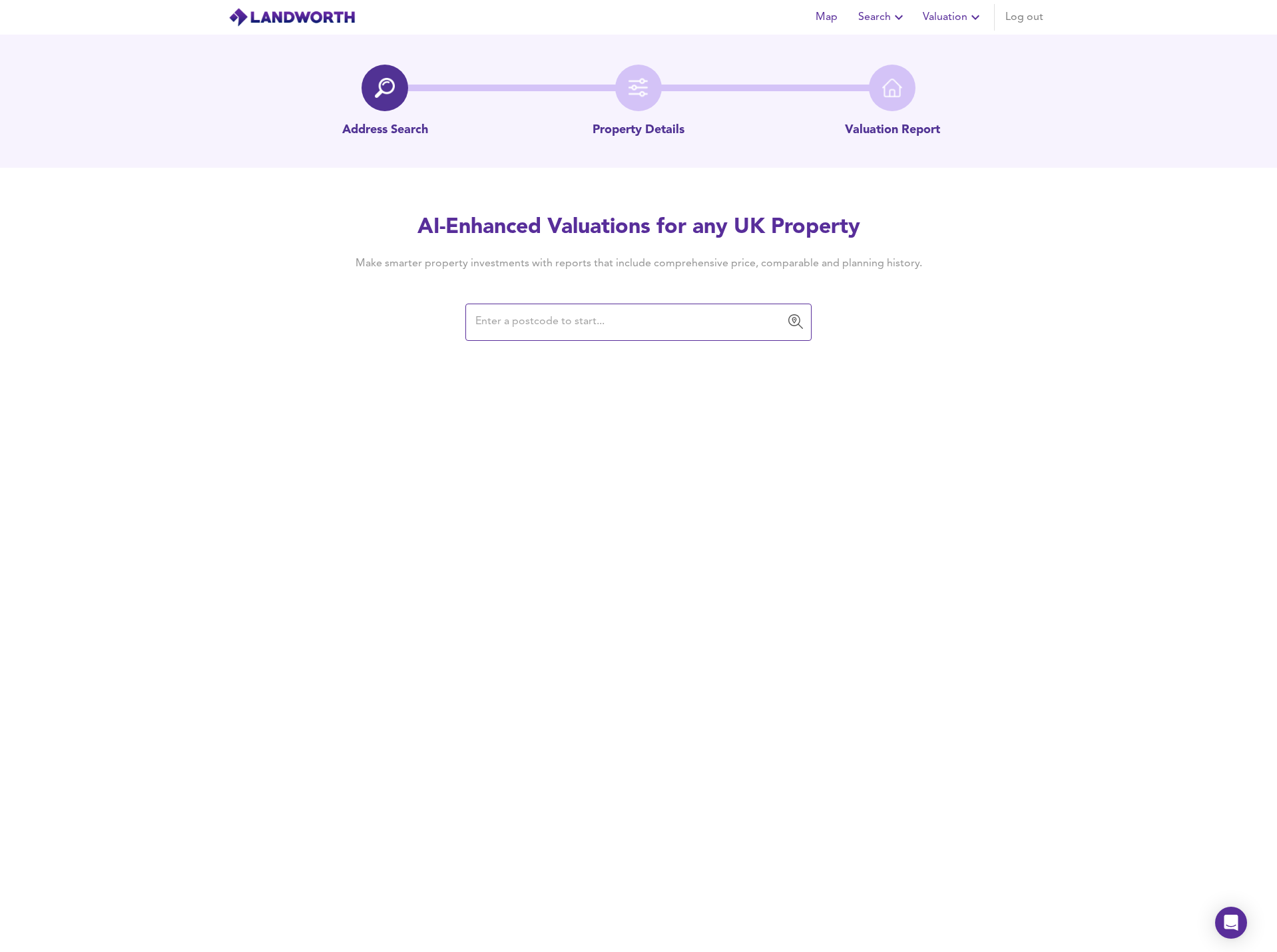
drag, startPoint x: 533, startPoint y: 321, endPoint x: 510, endPoint y: 302, distance: 29.8
click at [533, 321] on input "text" at bounding box center [628, 322] width 314 height 25
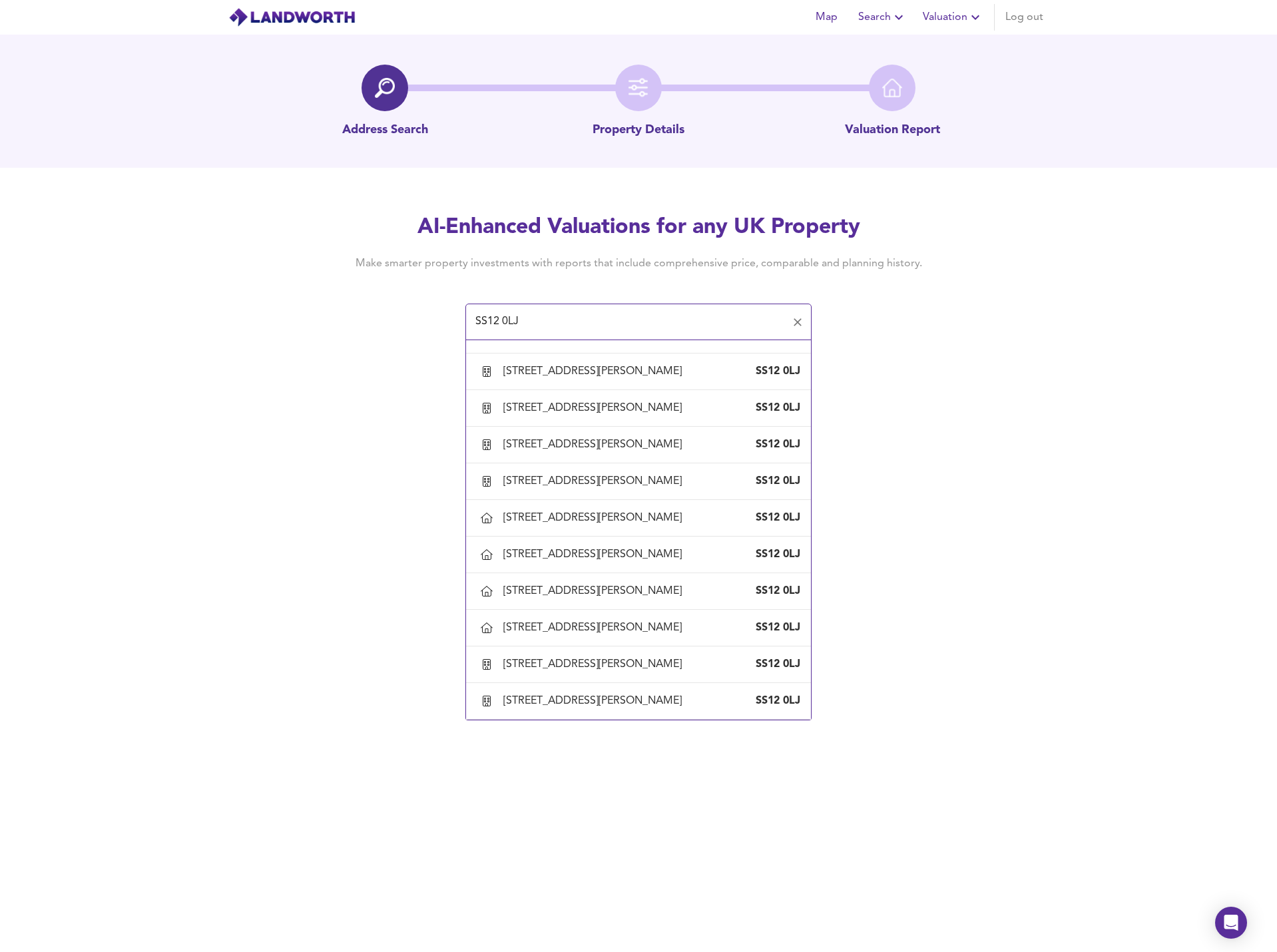
scroll to position [1597, 0]
click at [654, 583] on div "[STREET_ADDRESS][PERSON_NAME]" at bounding box center [595, 591] width 184 height 15
type input "[STREET_ADDRESS][PERSON_NAME]"
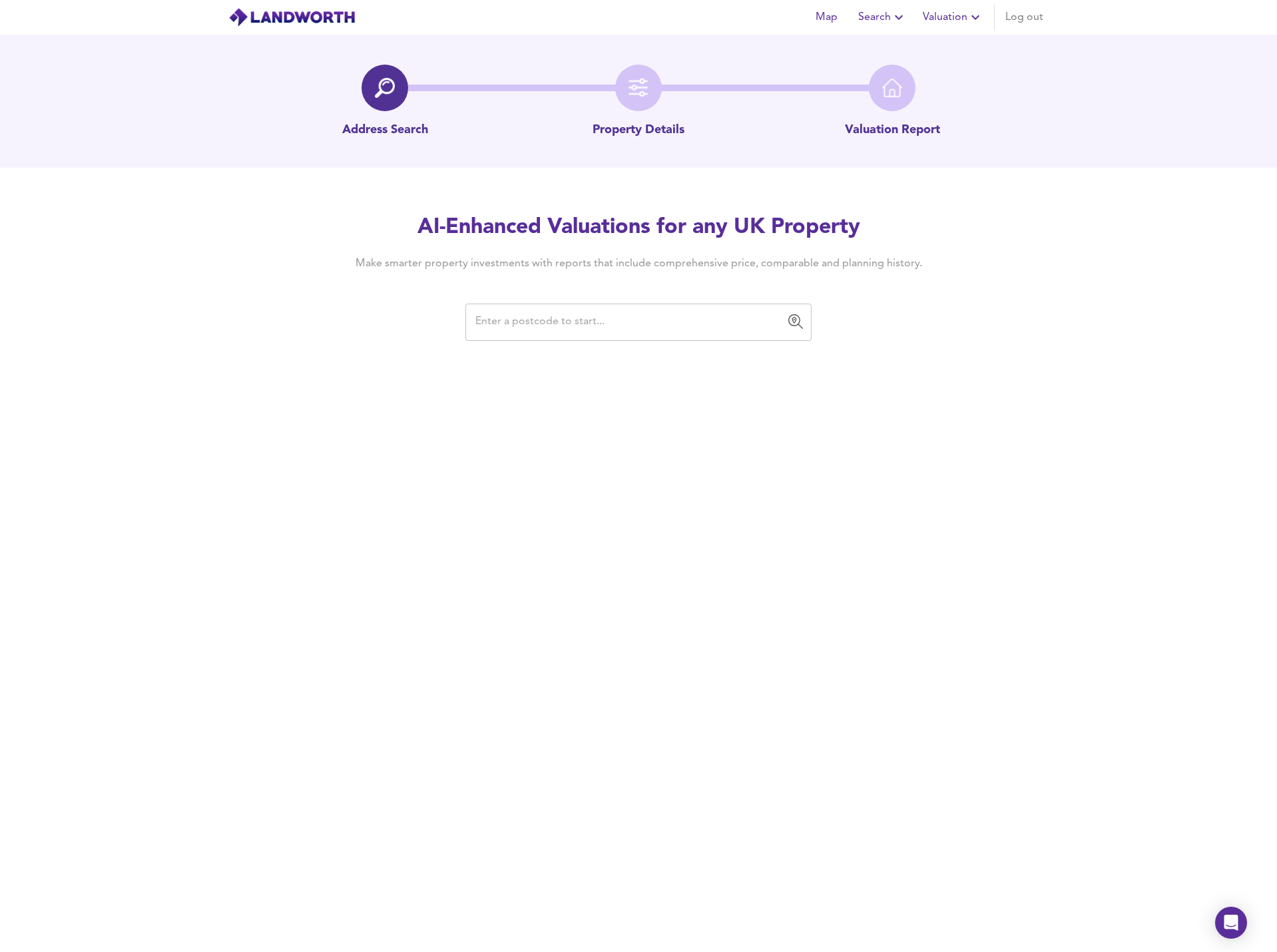
click at [545, 317] on input "text" at bounding box center [628, 322] width 314 height 25
paste input "SS12 0LJ"
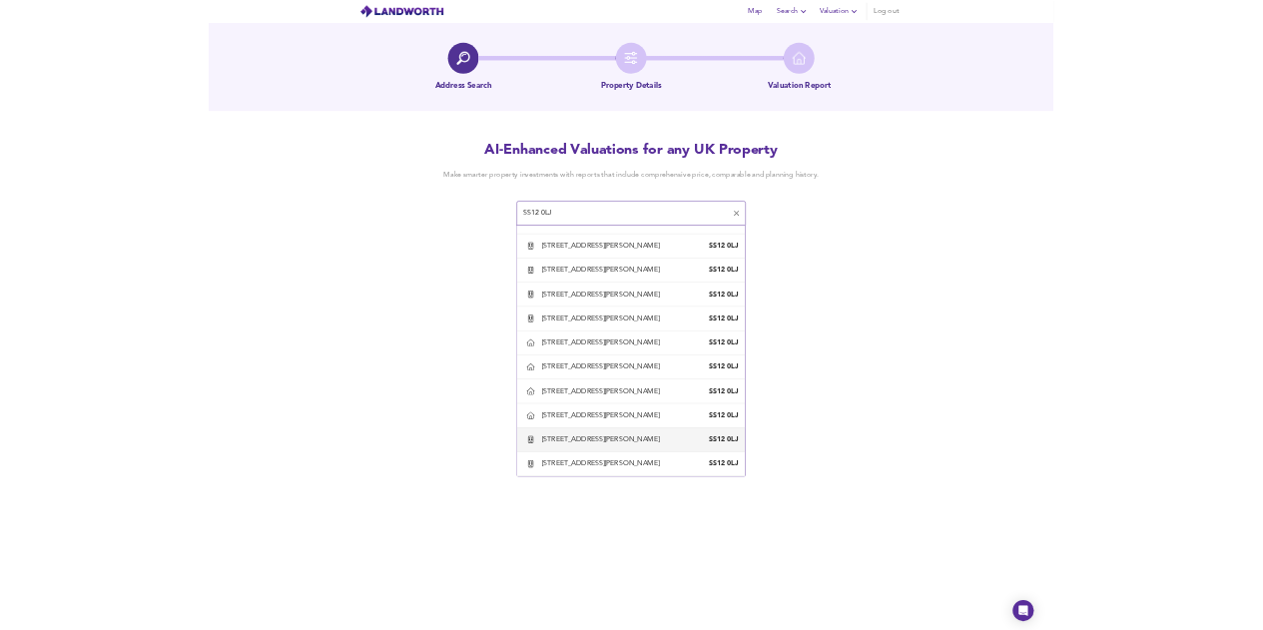
scroll to position [2407, 0]
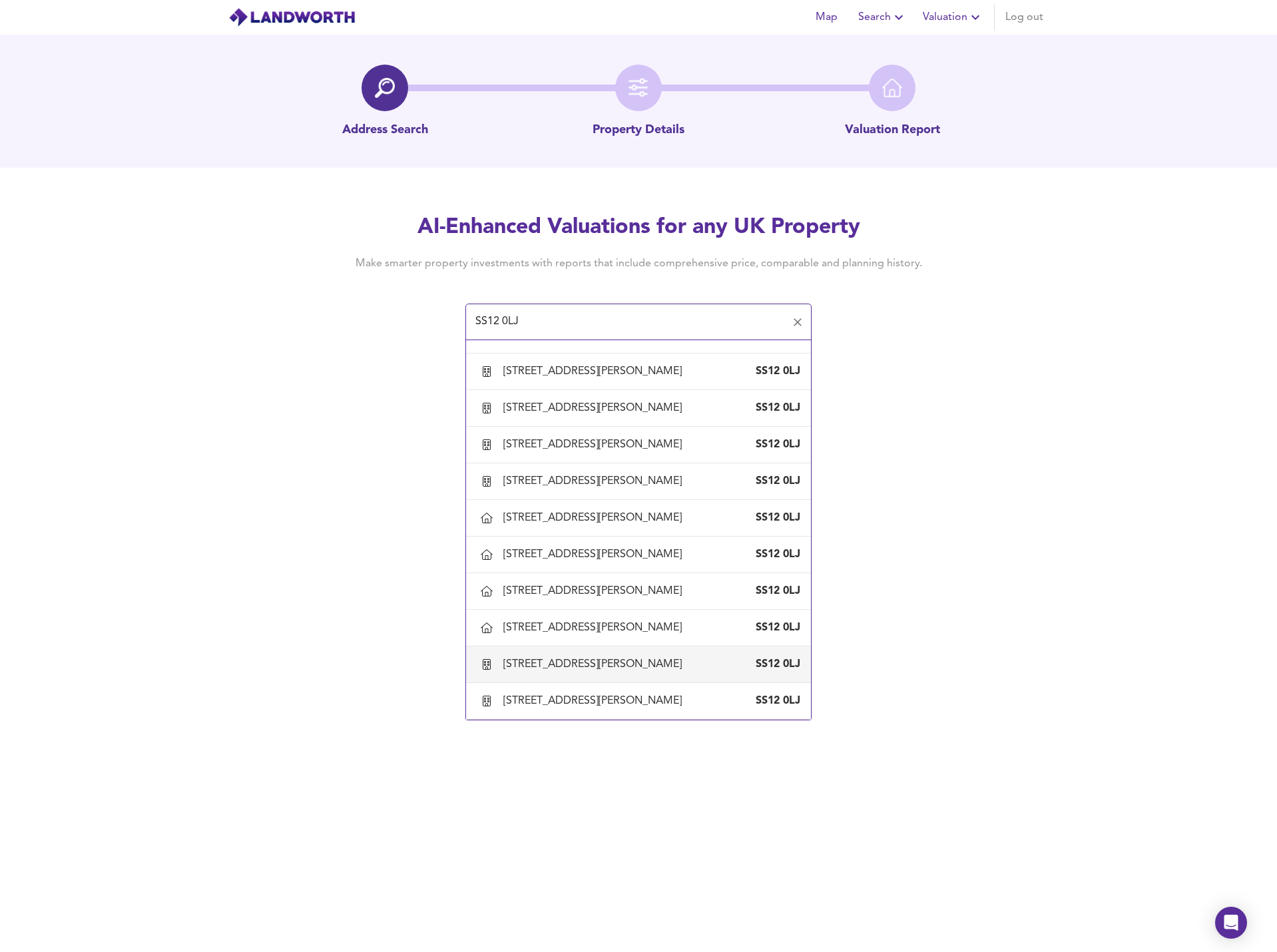
drag, startPoint x: 609, startPoint y: 639, endPoint x: 621, endPoint y: 638, distance: 12.0
click at [609, 657] on div "[STREET_ADDRESS][PERSON_NAME]" at bounding box center [595, 664] width 184 height 15
type input "[STREET_ADDRESS][PERSON_NAME]"
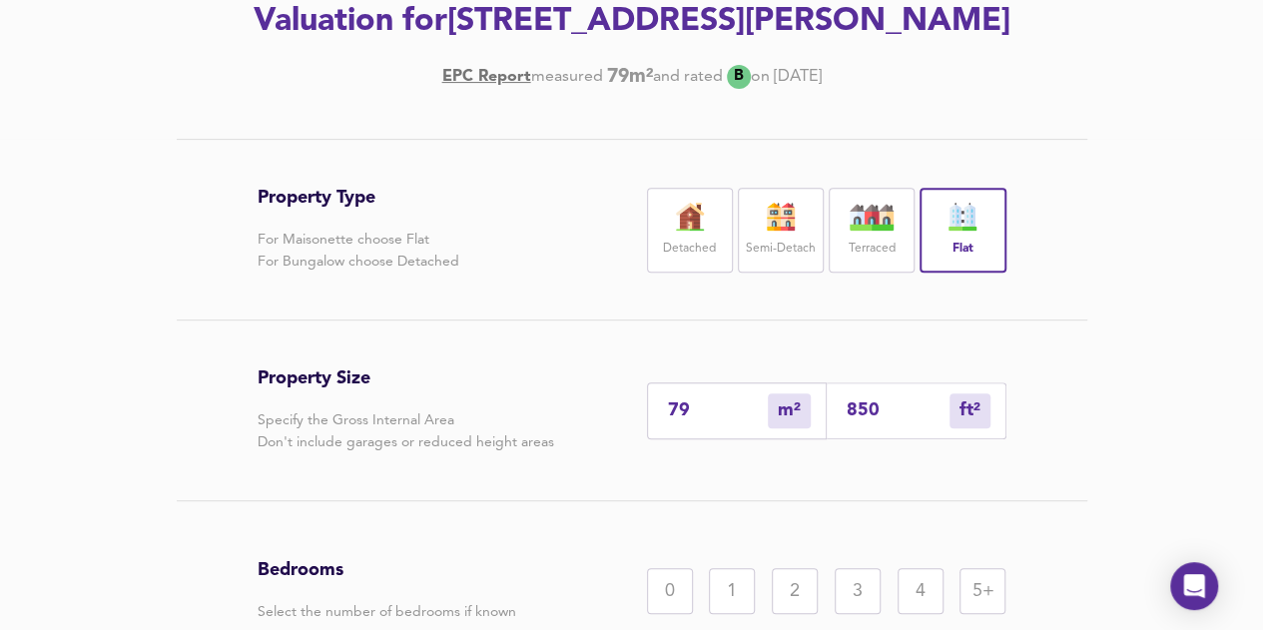
scroll to position [513, 0]
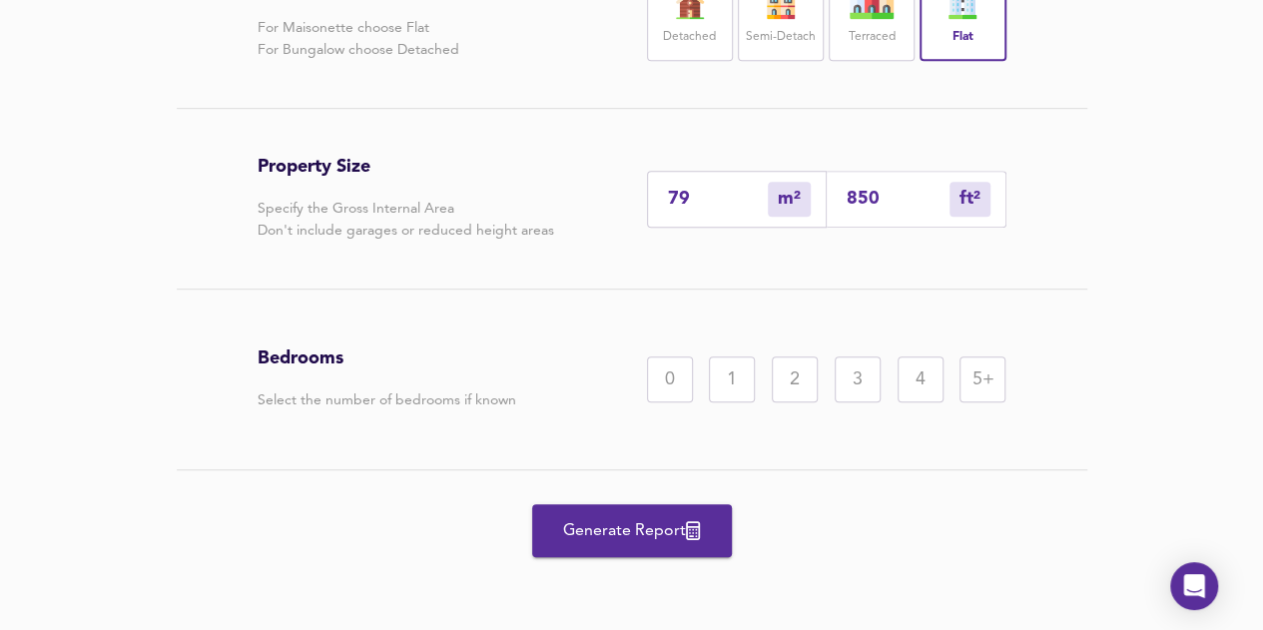
click at [657, 517] on span "Generate Report" at bounding box center [632, 531] width 160 height 28
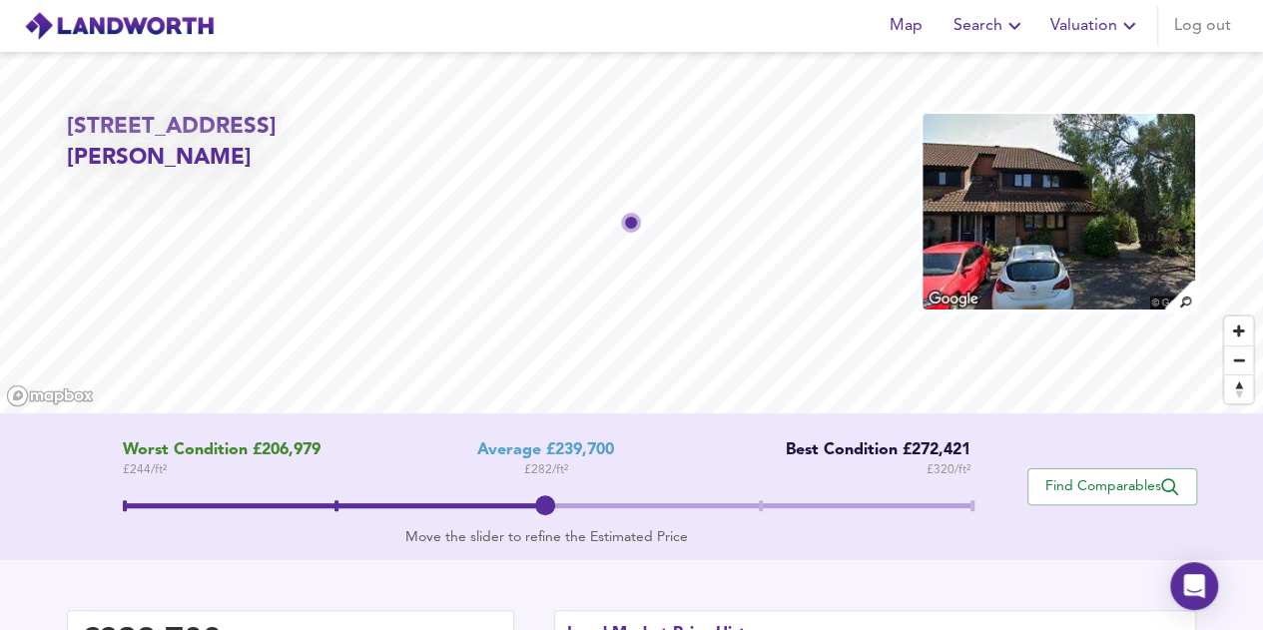
click at [1118, 29] on icon "button" at bounding box center [1129, 26] width 24 height 24
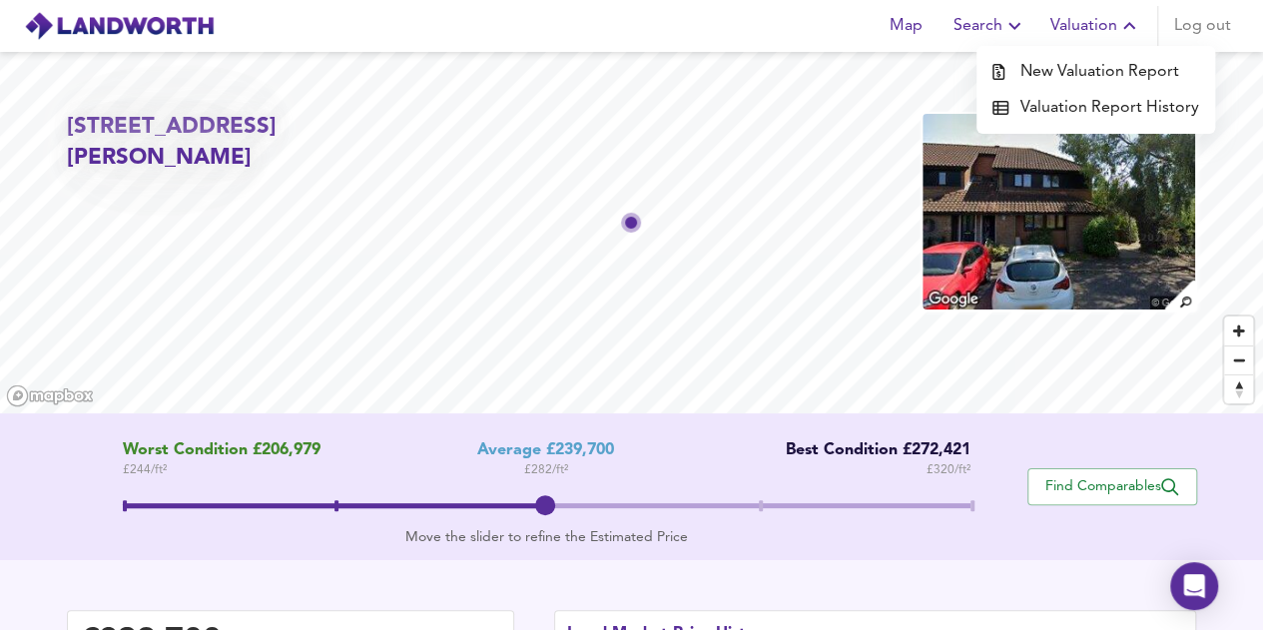
click at [1126, 73] on li "New Valuation Report" at bounding box center [1095, 72] width 239 height 36
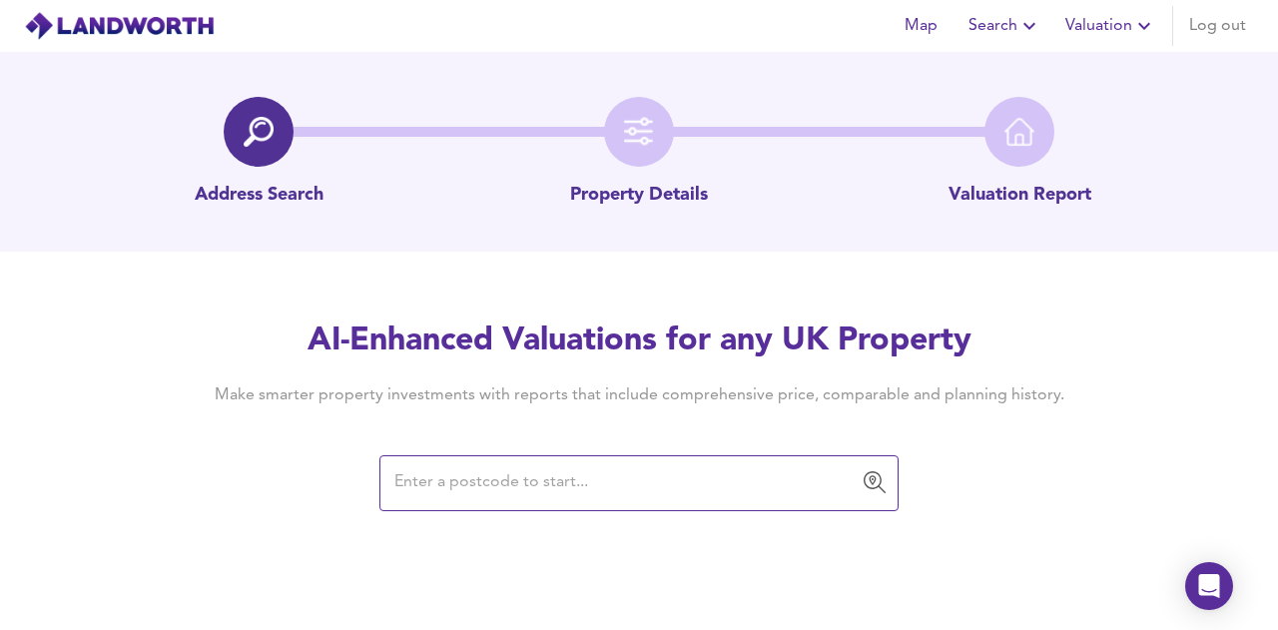
click at [461, 474] on input "text" at bounding box center [623, 483] width 471 height 38
paste input "SS12 0LJ"
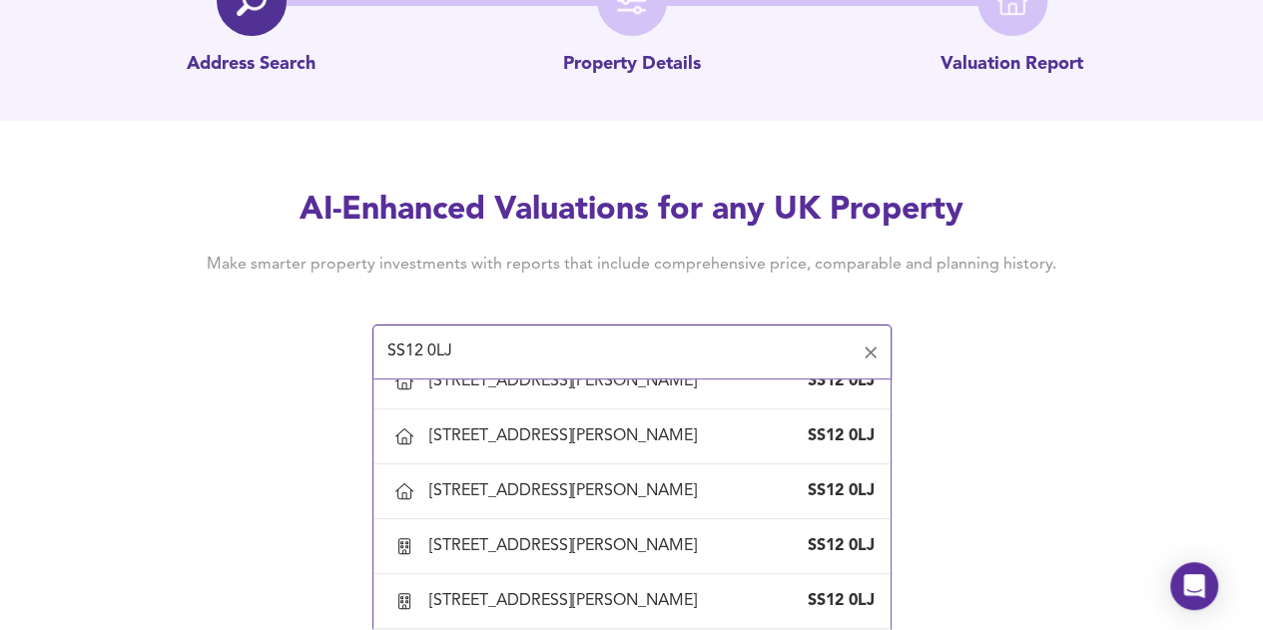
scroll to position [2595, 0]
click at [557, 392] on div "[STREET_ADDRESS][PERSON_NAME]" at bounding box center [567, 381] width 276 height 22
type input "[STREET_ADDRESS][PERSON_NAME]"
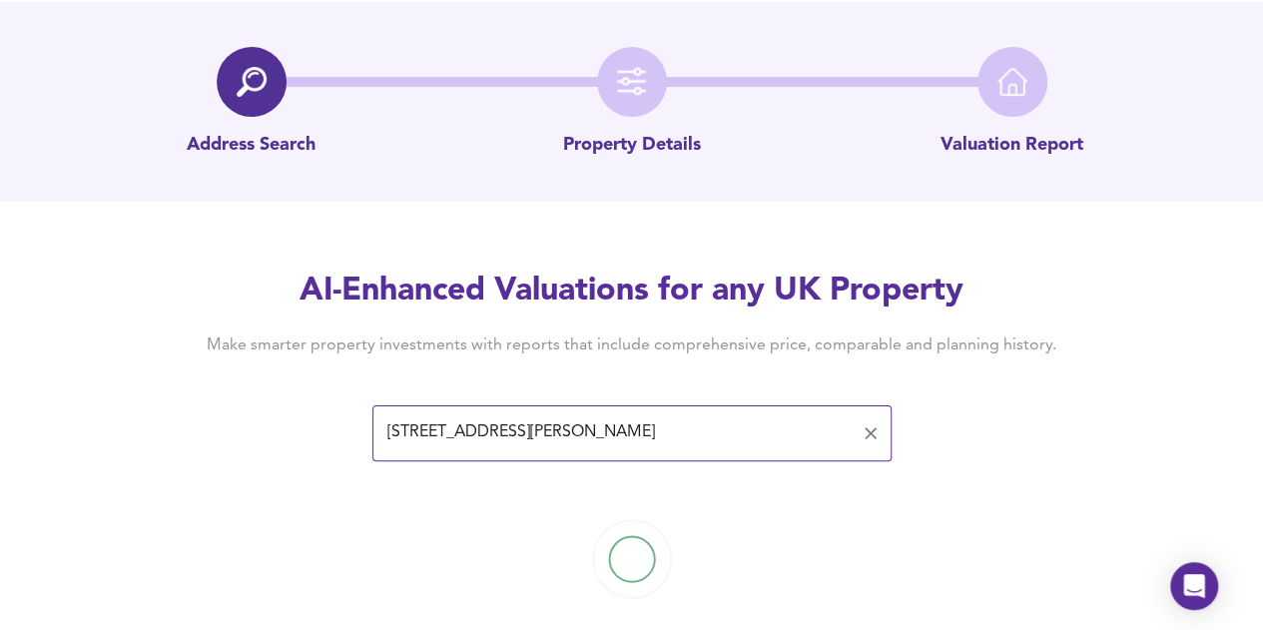
scroll to position [78, 0]
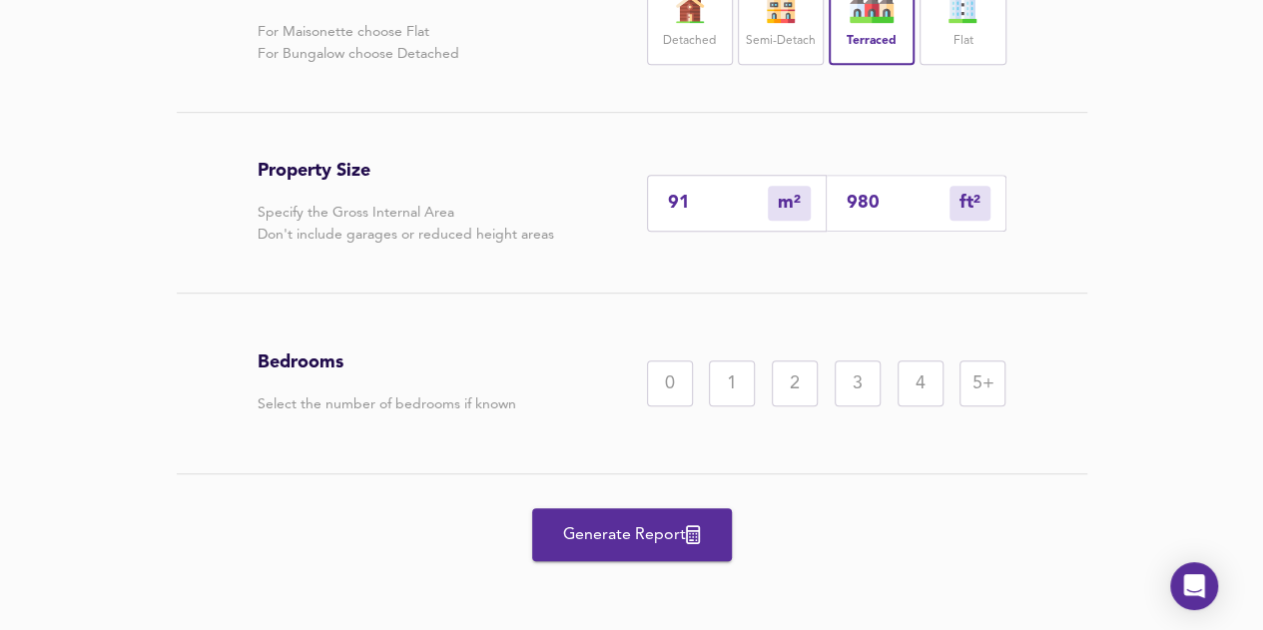
scroll to position [513, 0]
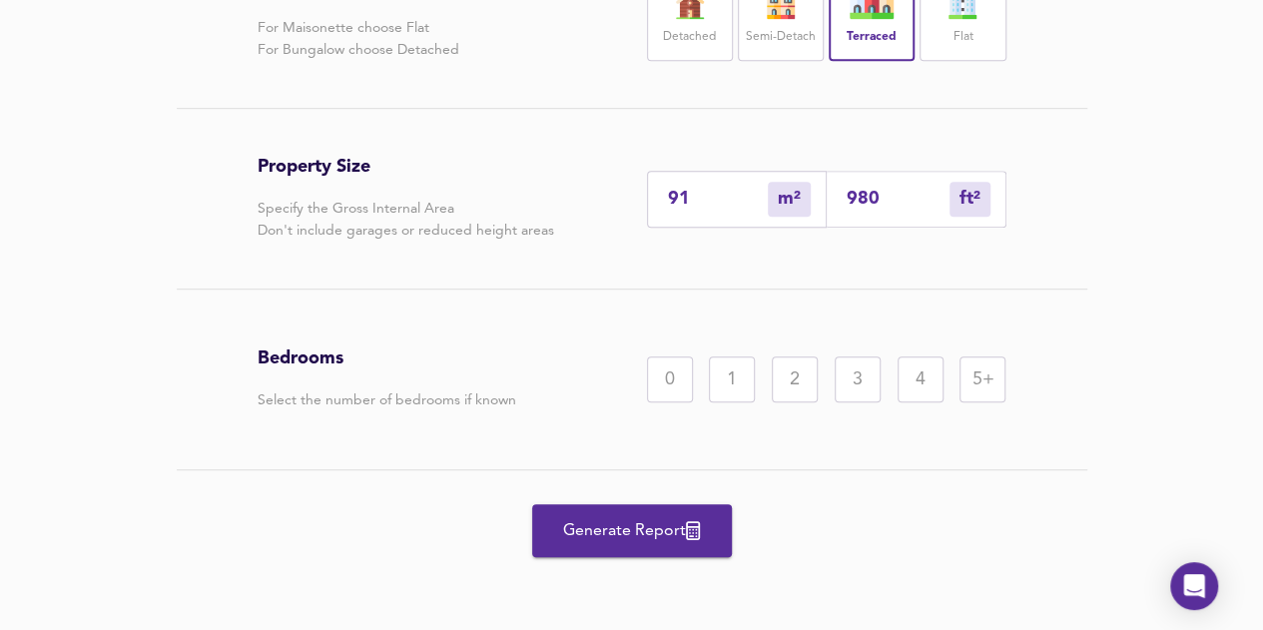
click at [795, 382] on div "2" at bounding box center [795, 379] width 46 height 46
click at [680, 540] on span "Generate Report" at bounding box center [632, 531] width 160 height 28
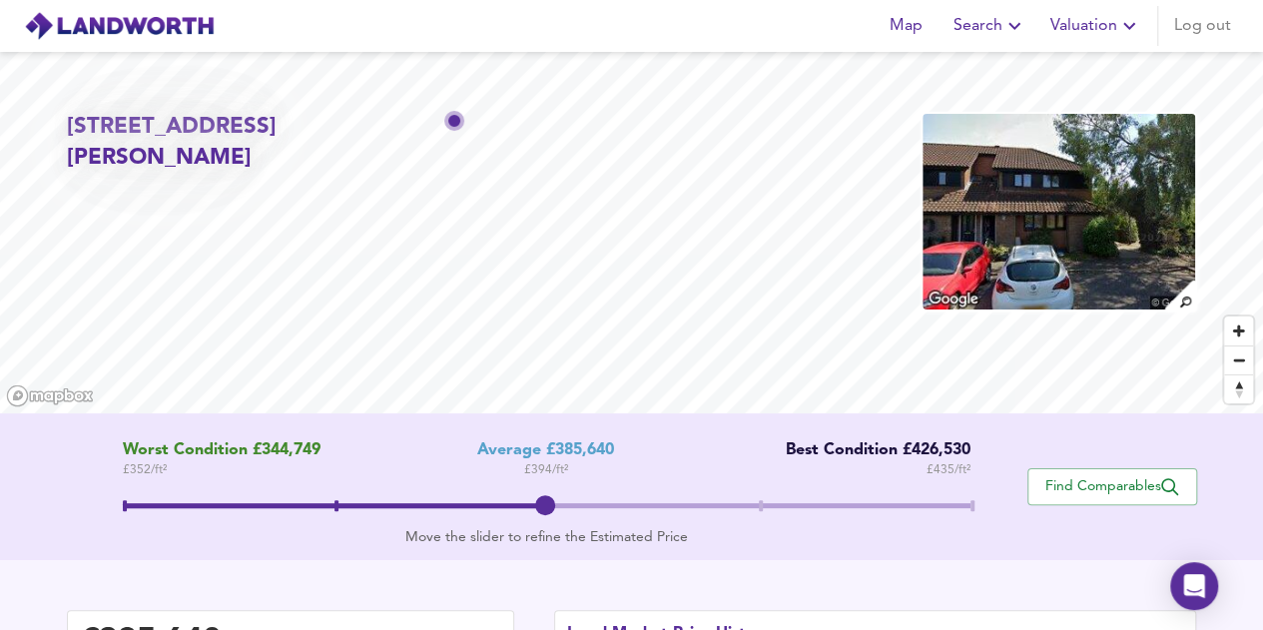
click at [1080, 37] on span "Valuation" at bounding box center [1095, 26] width 91 height 28
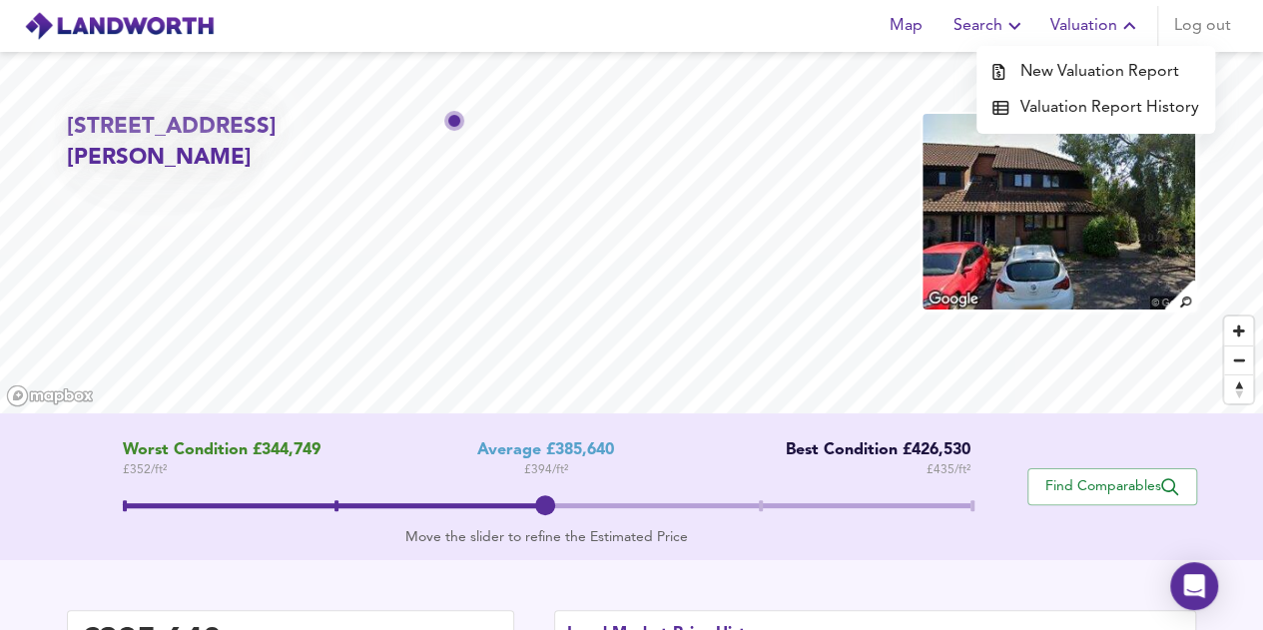
click at [1150, 74] on li "New Valuation Report" at bounding box center [1095, 72] width 239 height 36
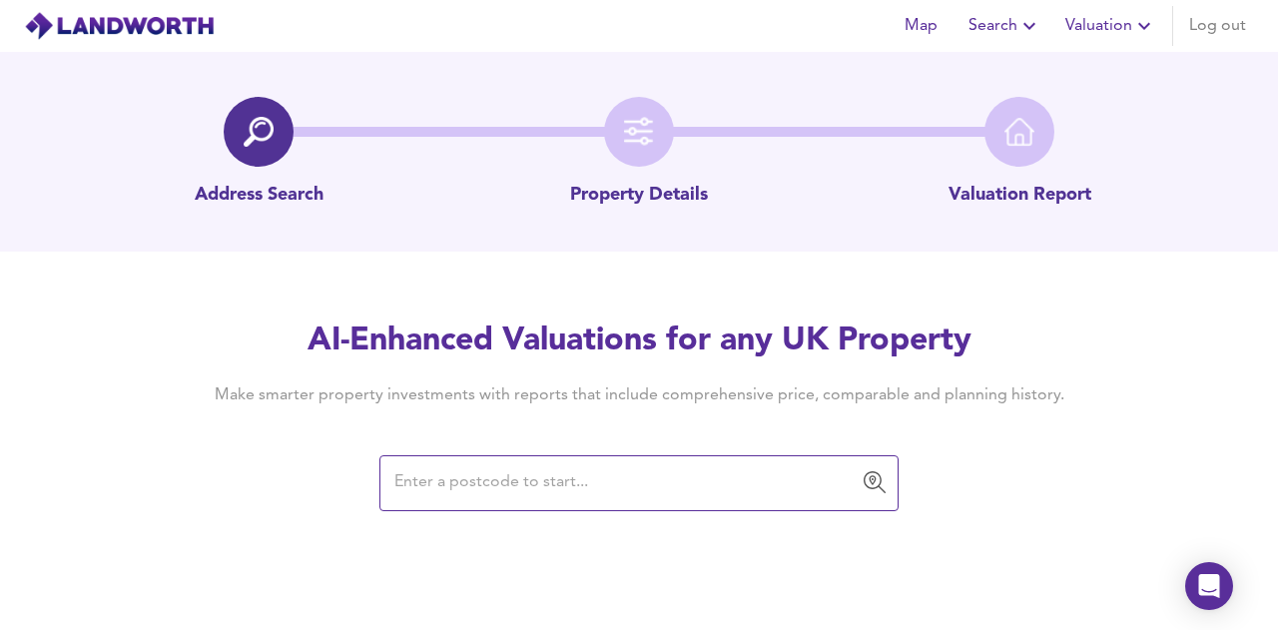
click at [565, 470] on input "text" at bounding box center [623, 483] width 471 height 38
type input "CM12 9LJ"
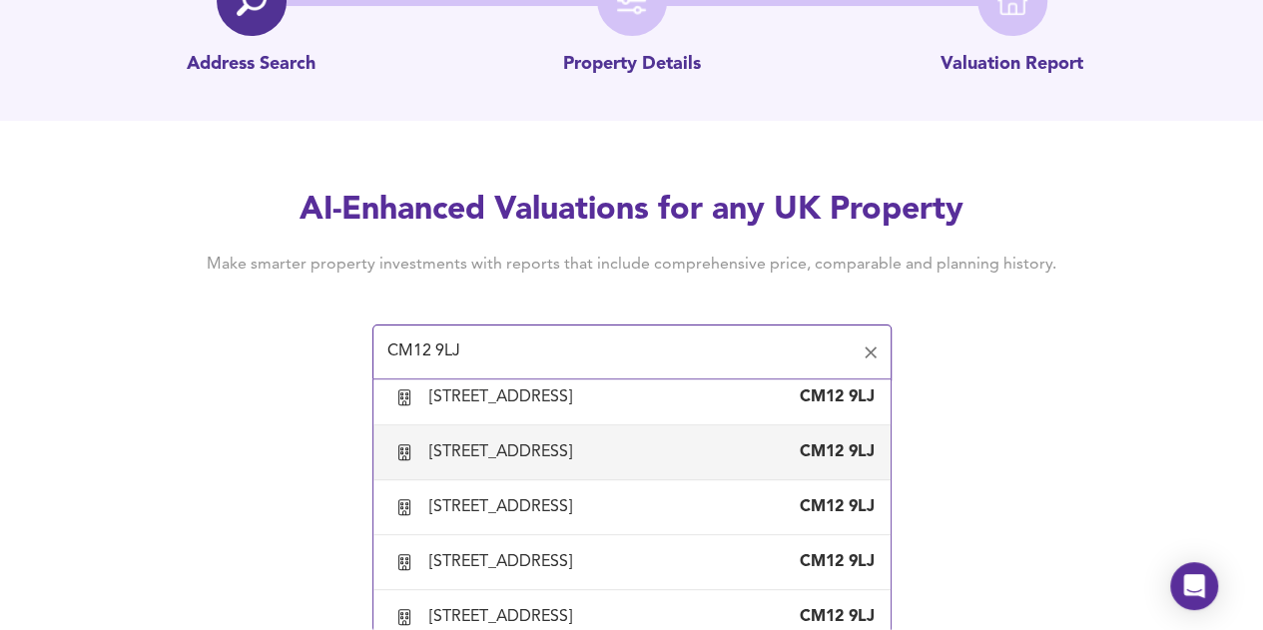
scroll to position [200, 0]
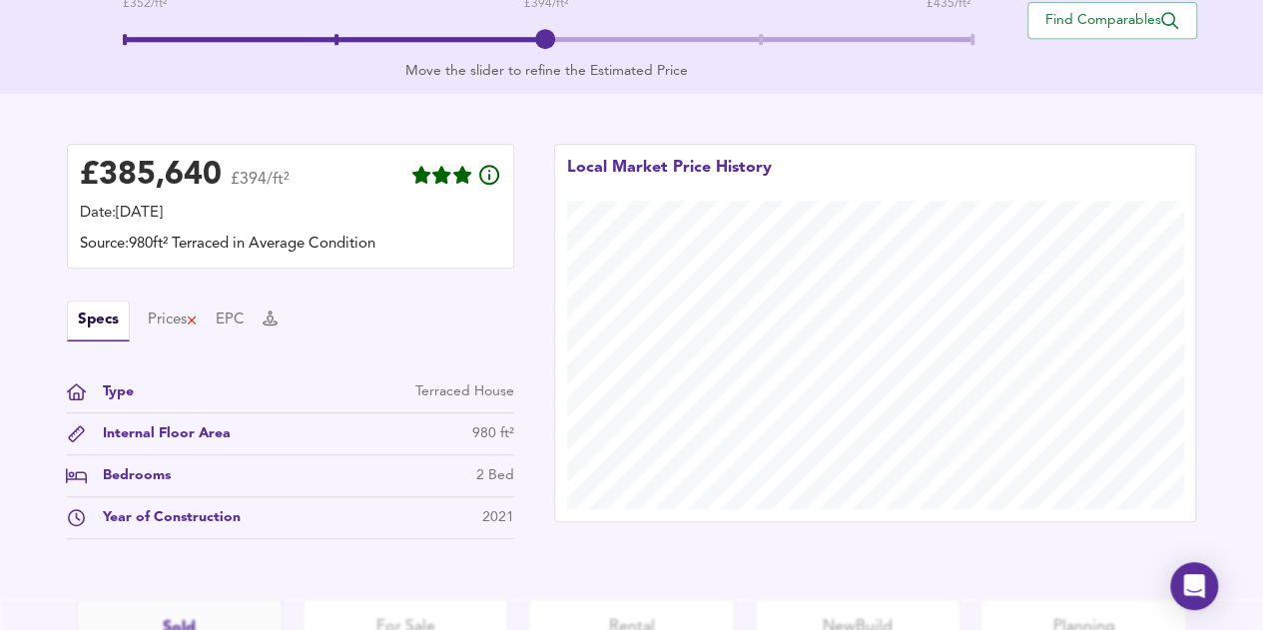
scroll to position [648, 0]
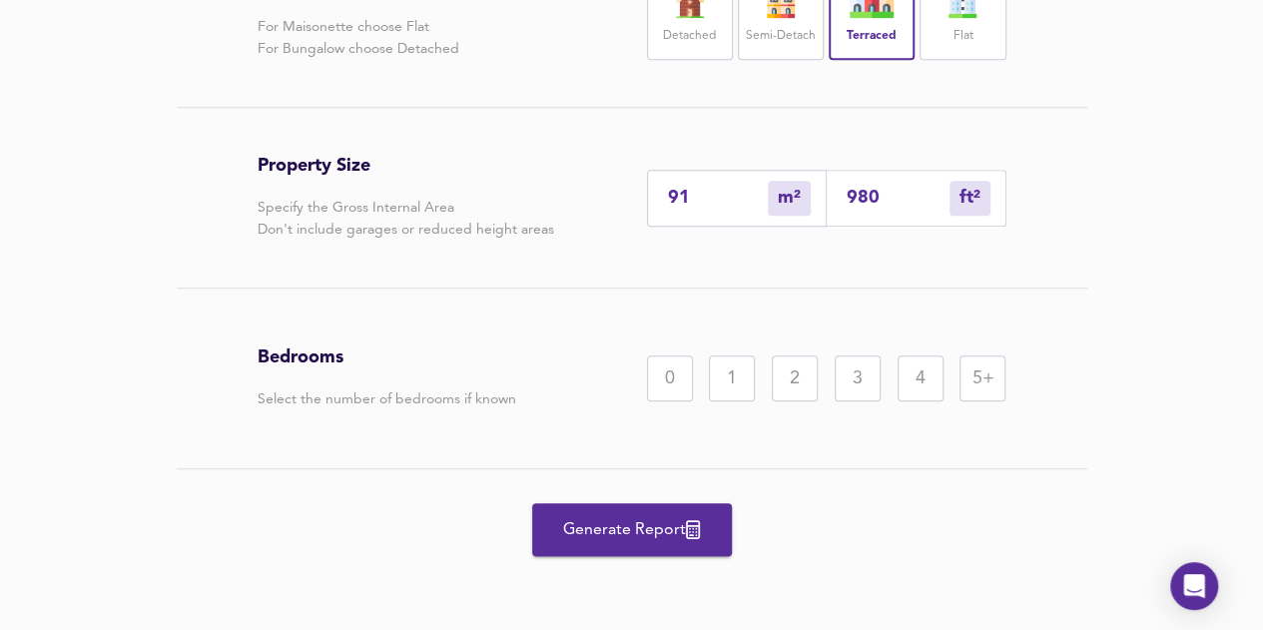
scroll to position [513, 0]
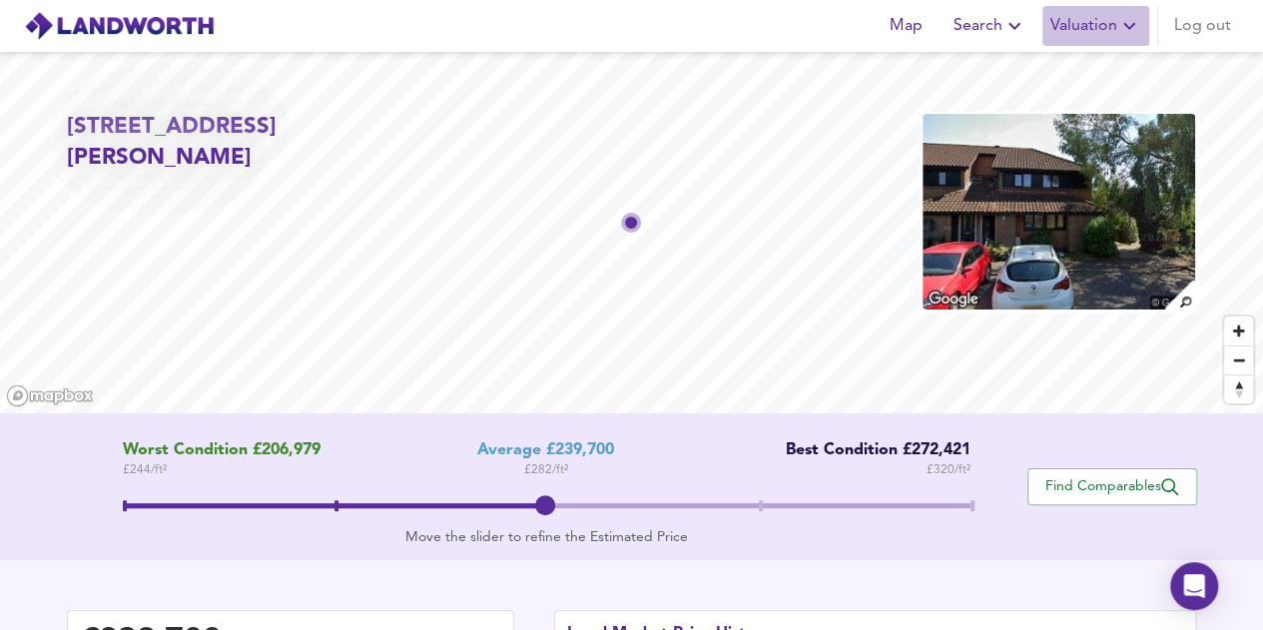
drag, startPoint x: 1111, startPoint y: 31, endPoint x: 1104, endPoint y: 40, distance: 11.4
click at [1111, 31] on span "Valuation" at bounding box center [1095, 26] width 91 height 28
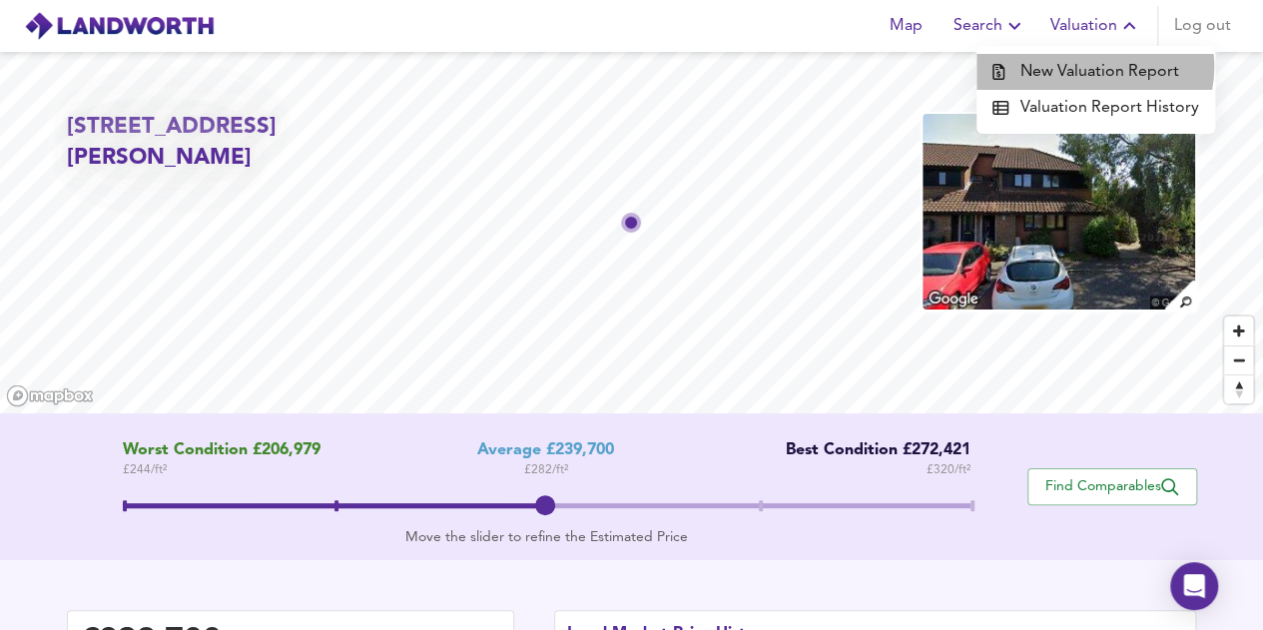
click at [1096, 67] on li "New Valuation Report" at bounding box center [1095, 72] width 239 height 36
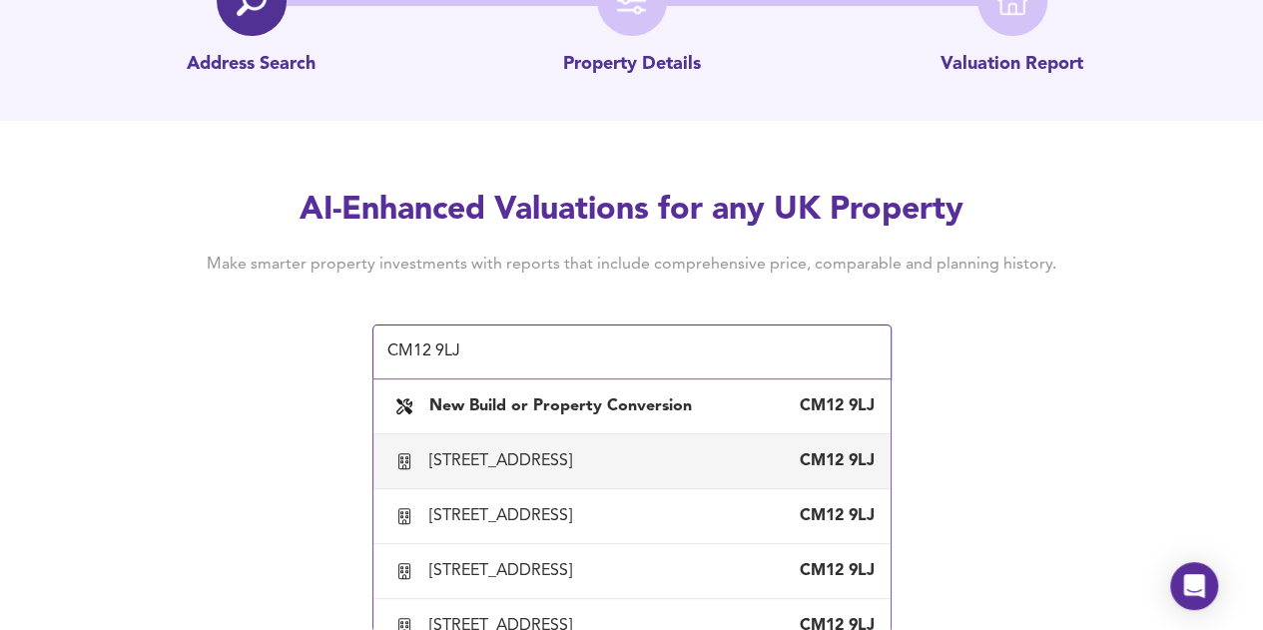
click at [580, 450] on div "[STREET_ADDRESS]" at bounding box center [504, 461] width 151 height 22
type input "[STREET_ADDRESS]"
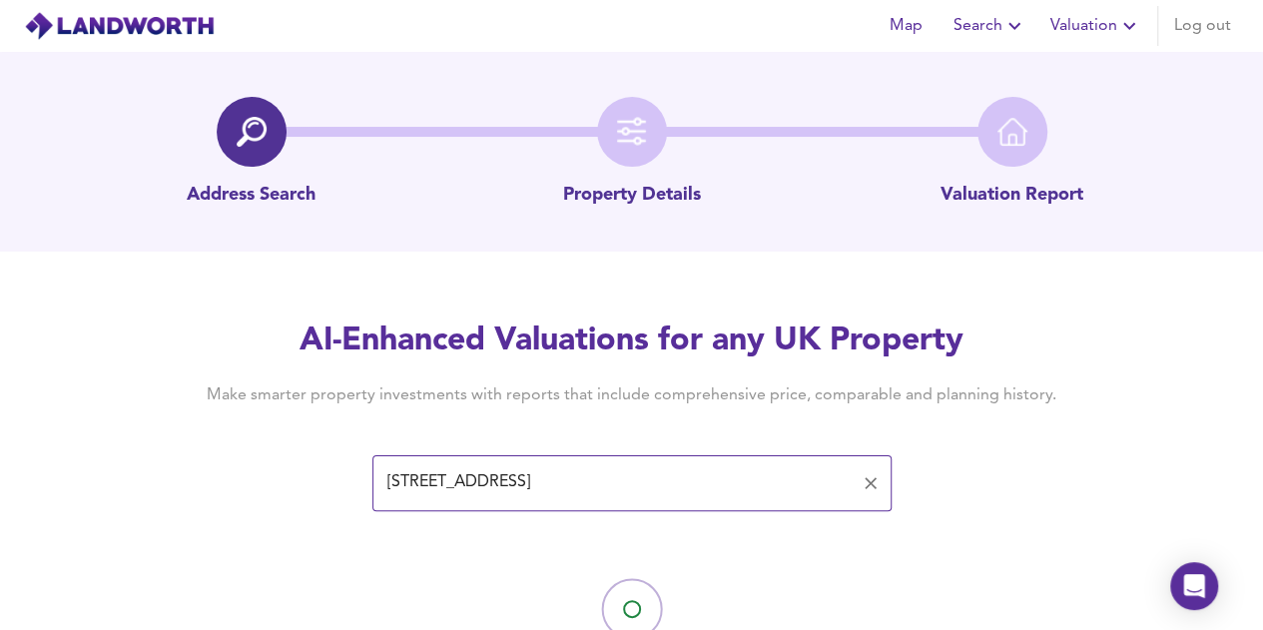
scroll to position [78, 0]
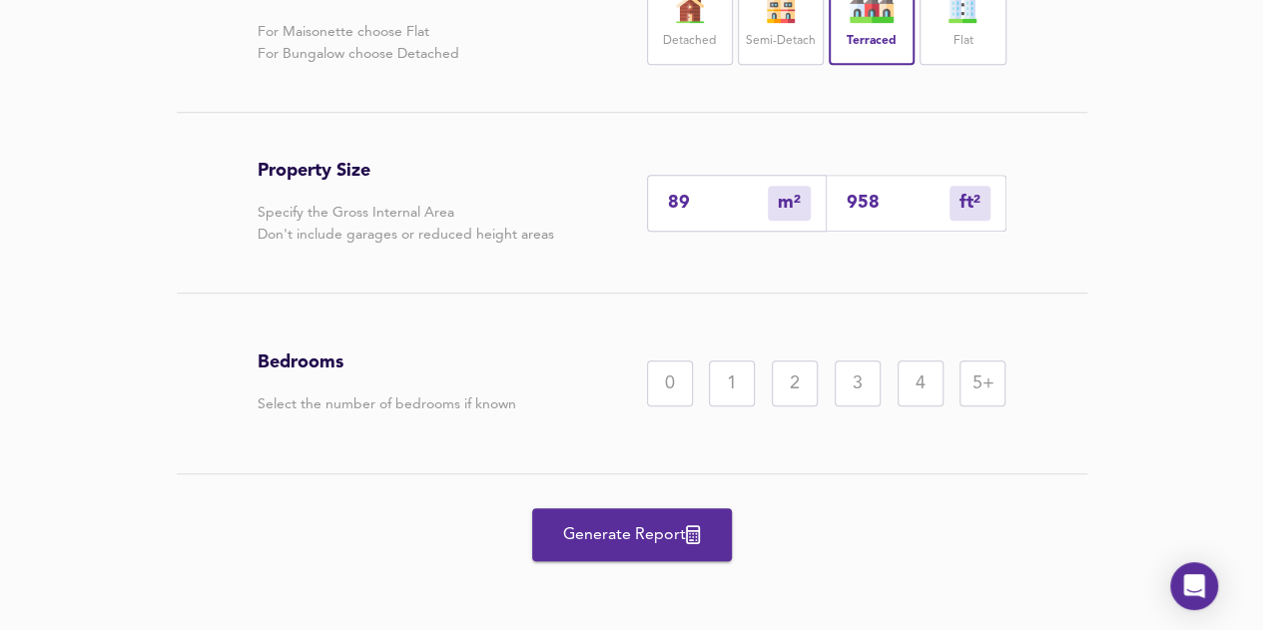
scroll to position [513, 0]
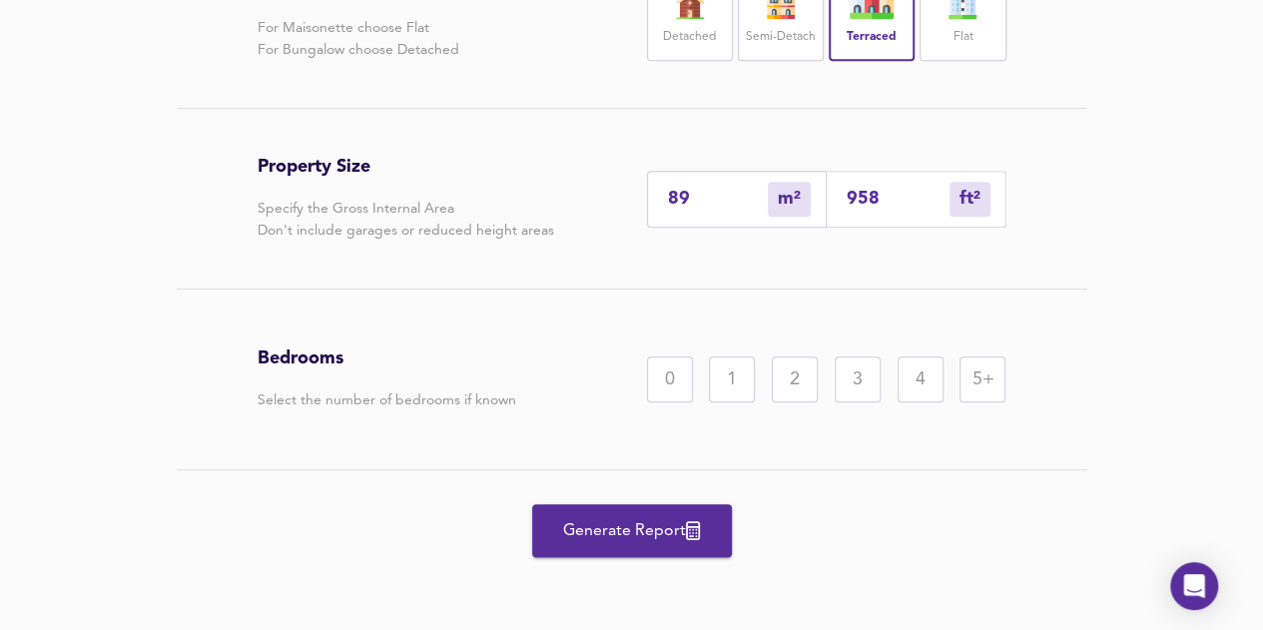
click at [801, 380] on div "2" at bounding box center [795, 379] width 46 height 46
click at [658, 540] on span "Generate Report" at bounding box center [632, 531] width 160 height 28
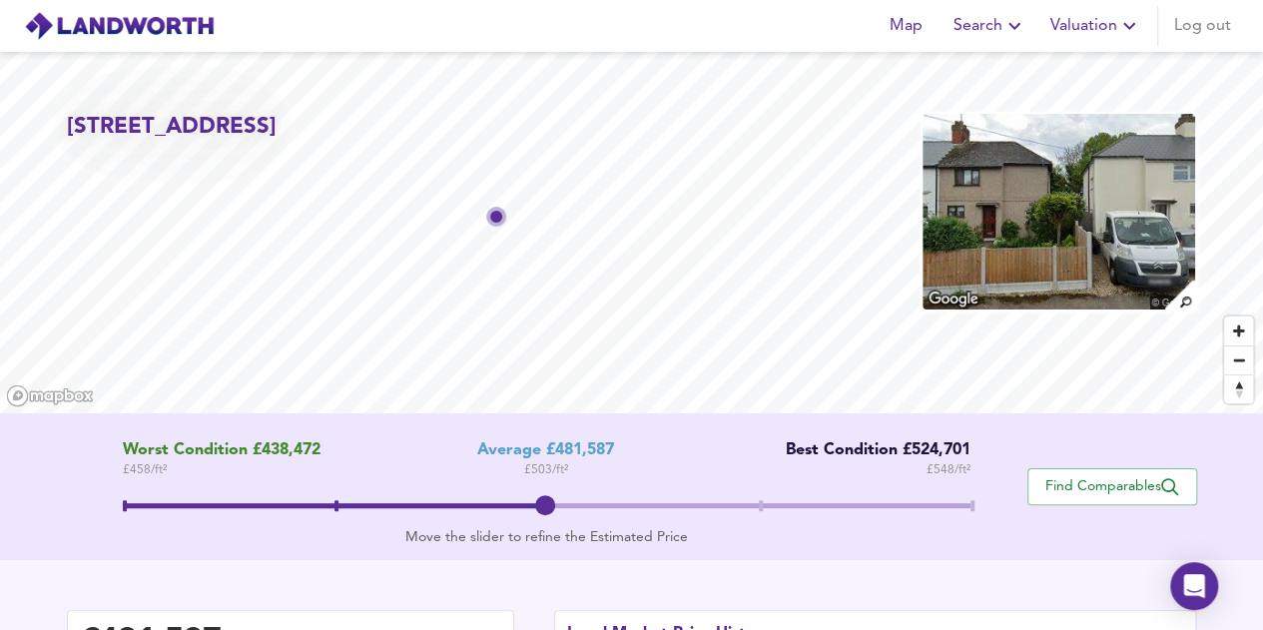
click at [1111, 35] on span "Valuation" at bounding box center [1095, 26] width 91 height 28
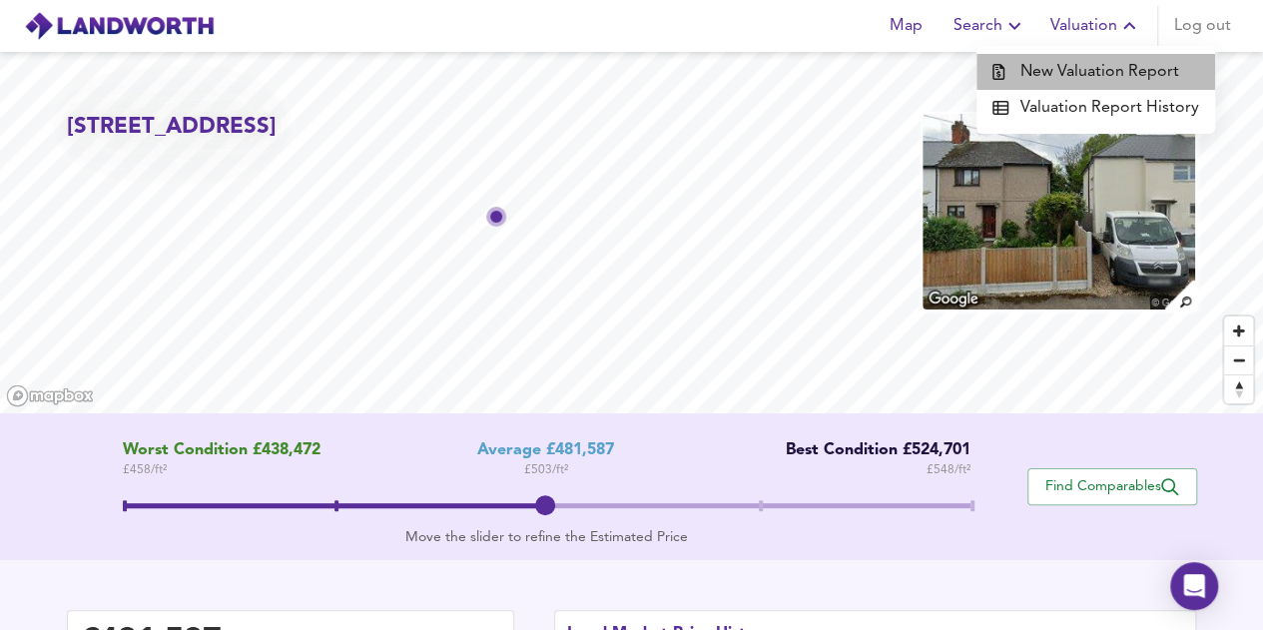
click at [1116, 68] on li "New Valuation Report" at bounding box center [1095, 72] width 239 height 36
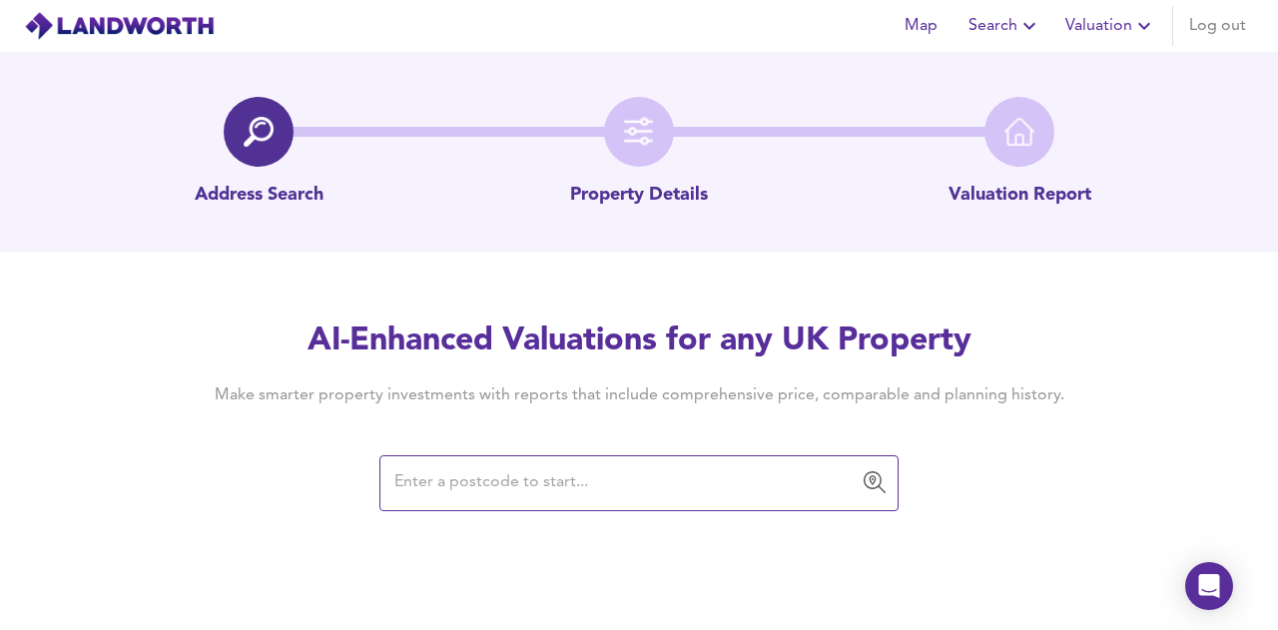
click at [564, 468] on input "text" at bounding box center [623, 483] width 471 height 38
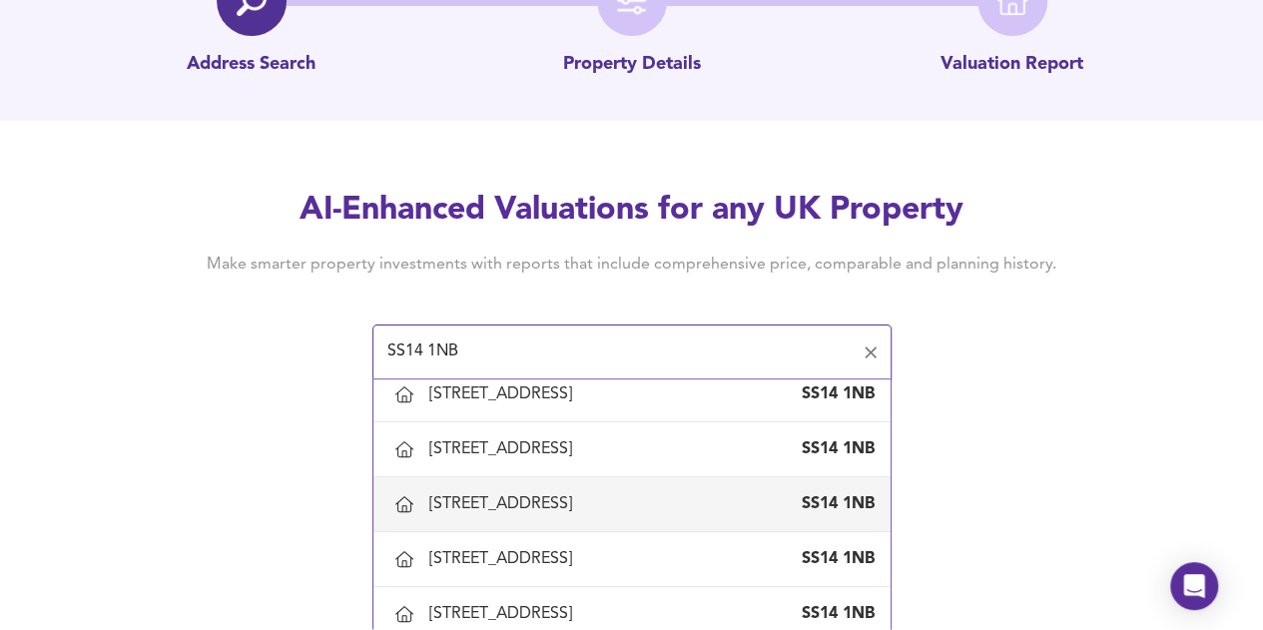
scroll to position [1098, 0]
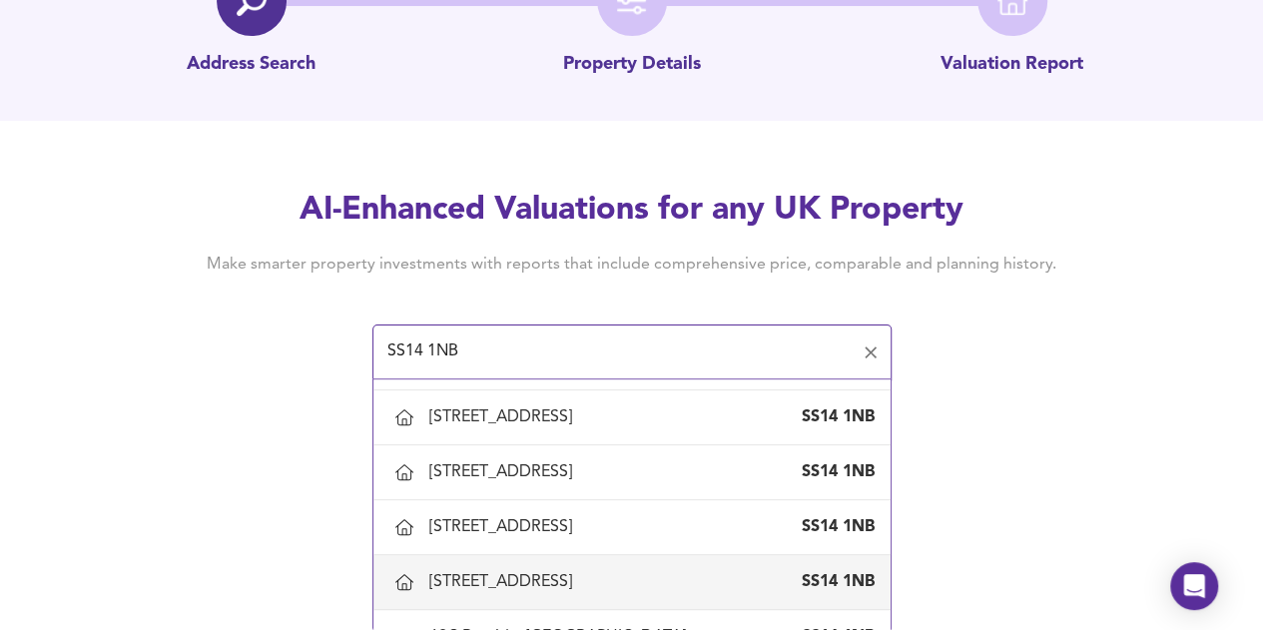
click at [580, 561] on div "[STREET_ADDRESS]" at bounding box center [631, 582] width 485 height 42
type input "[STREET_ADDRESS]"
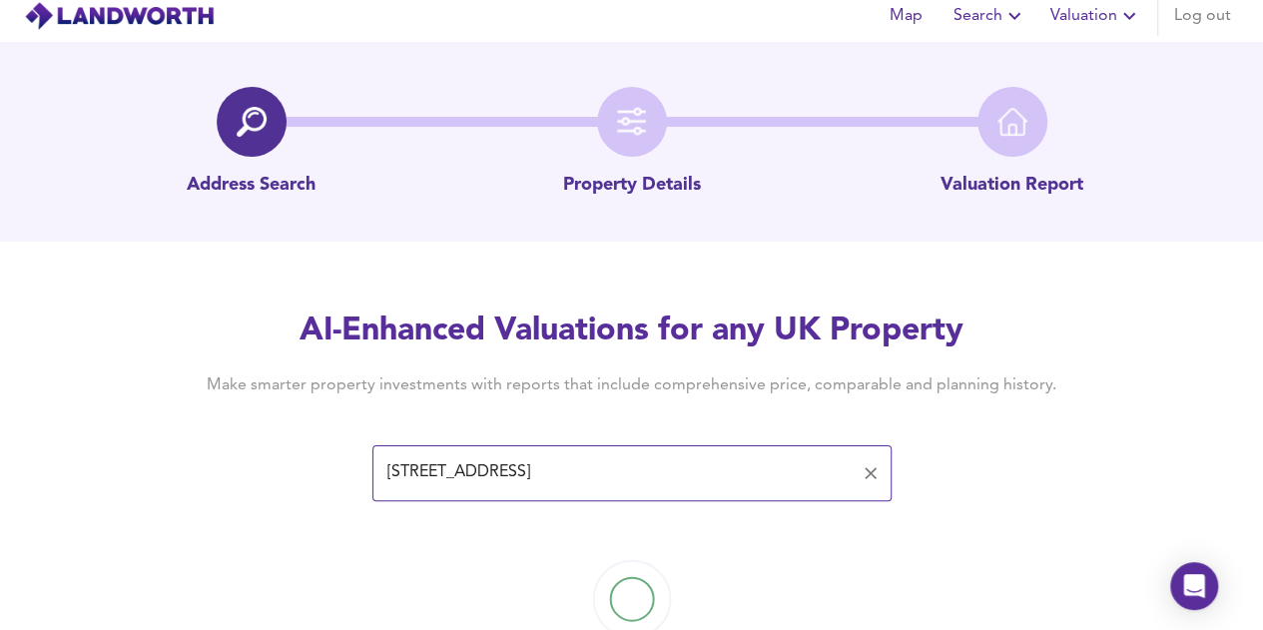
scroll to position [78, 0]
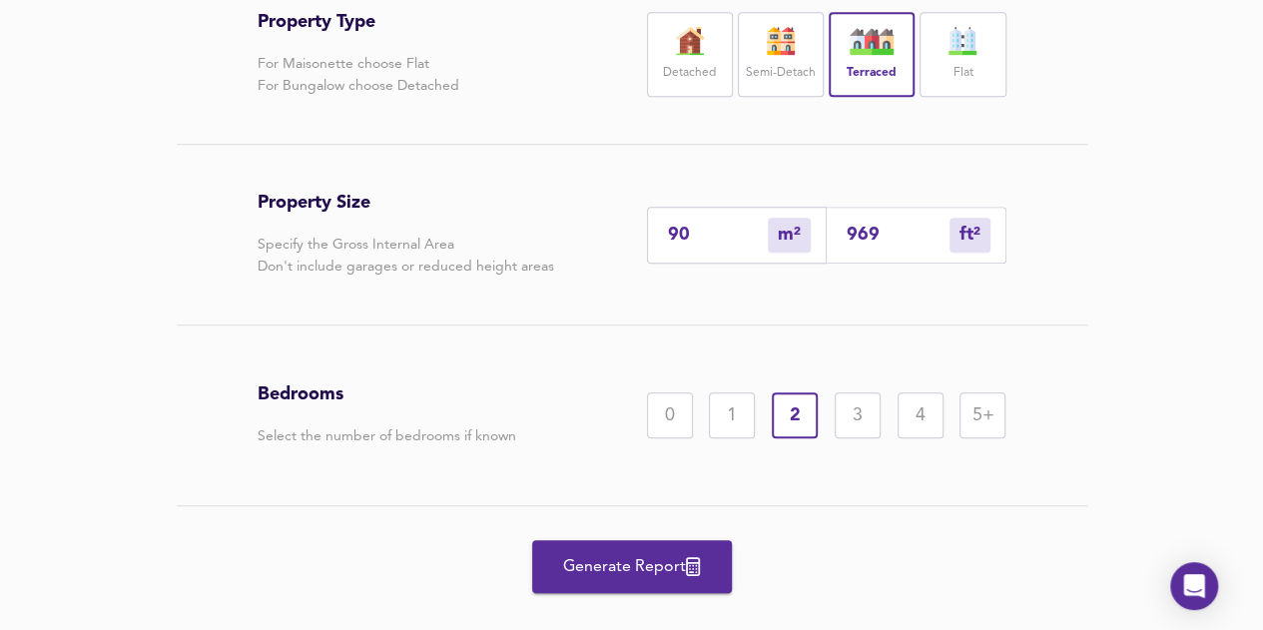
scroll to position [513, 0]
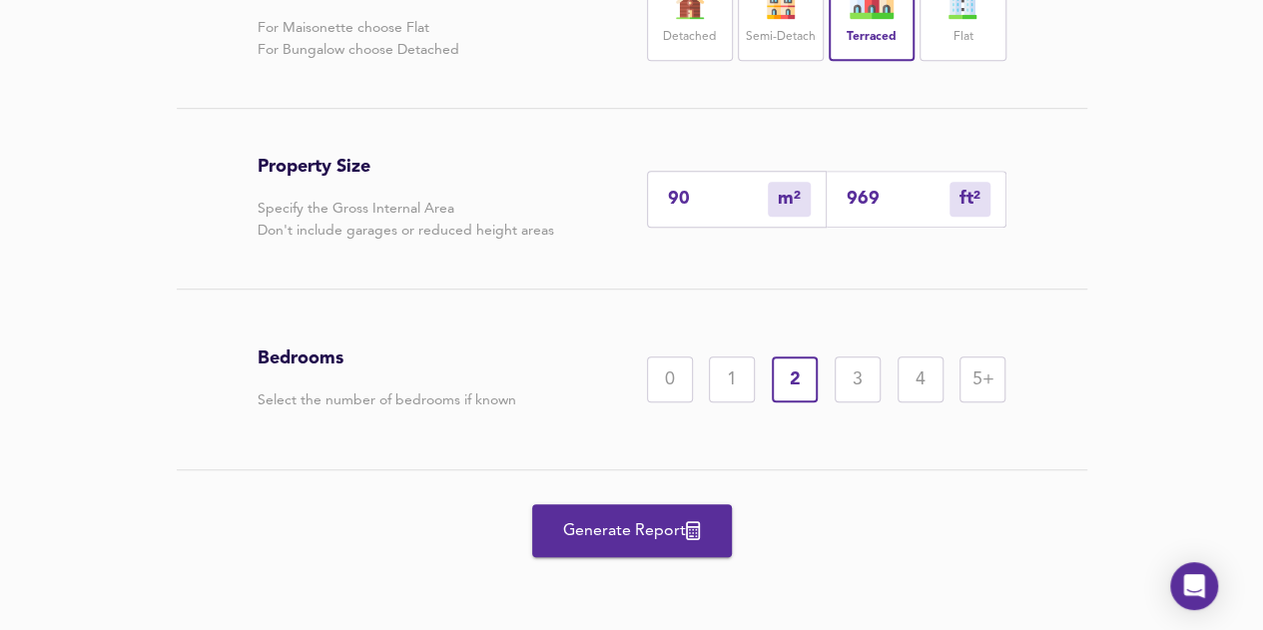
click at [695, 524] on icon "button" at bounding box center [693, 530] width 14 height 19
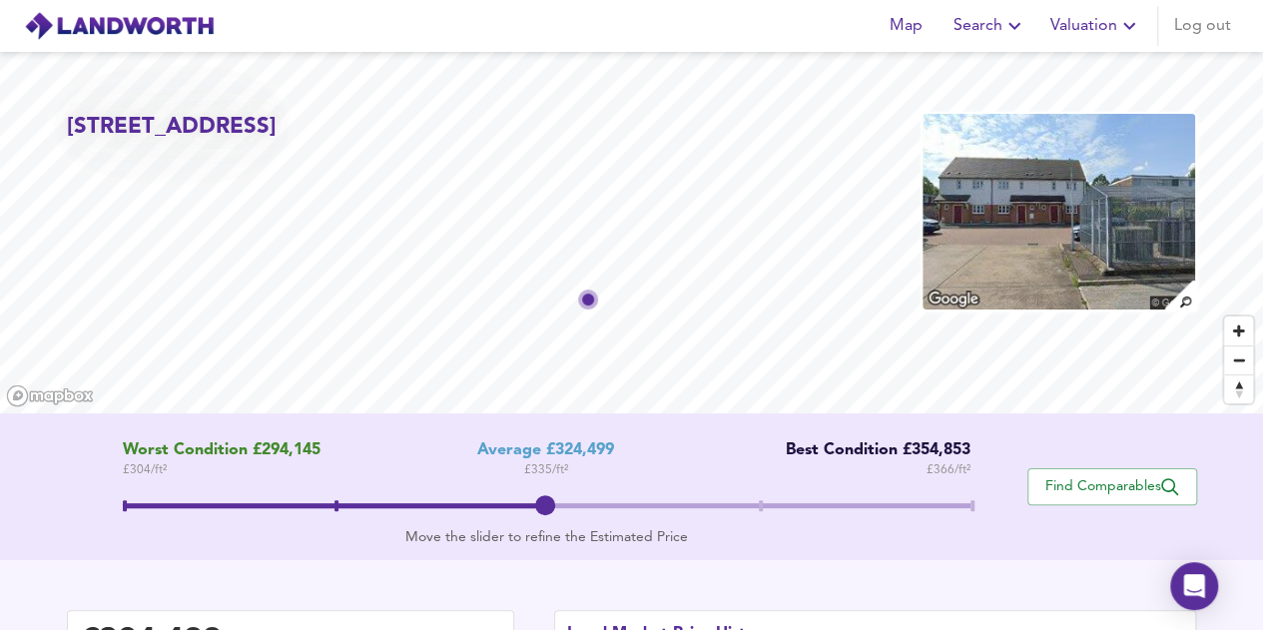
click at [1082, 30] on span "Valuation" at bounding box center [1095, 26] width 91 height 28
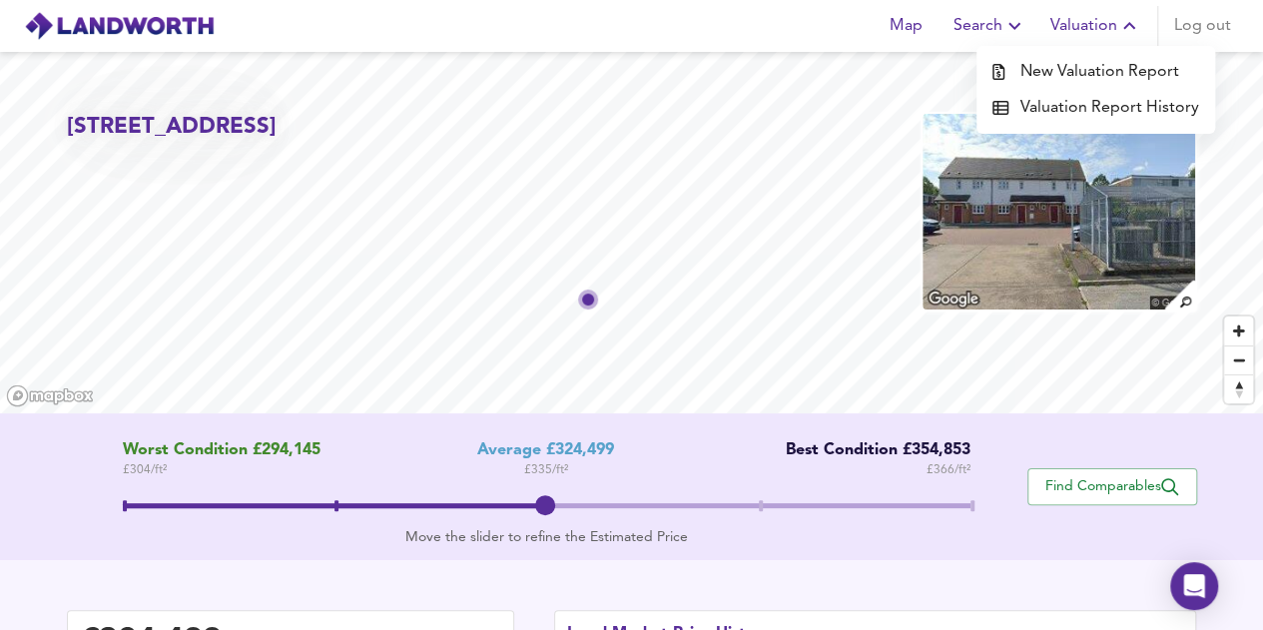
click at [1114, 73] on li "New Valuation Report" at bounding box center [1095, 72] width 239 height 36
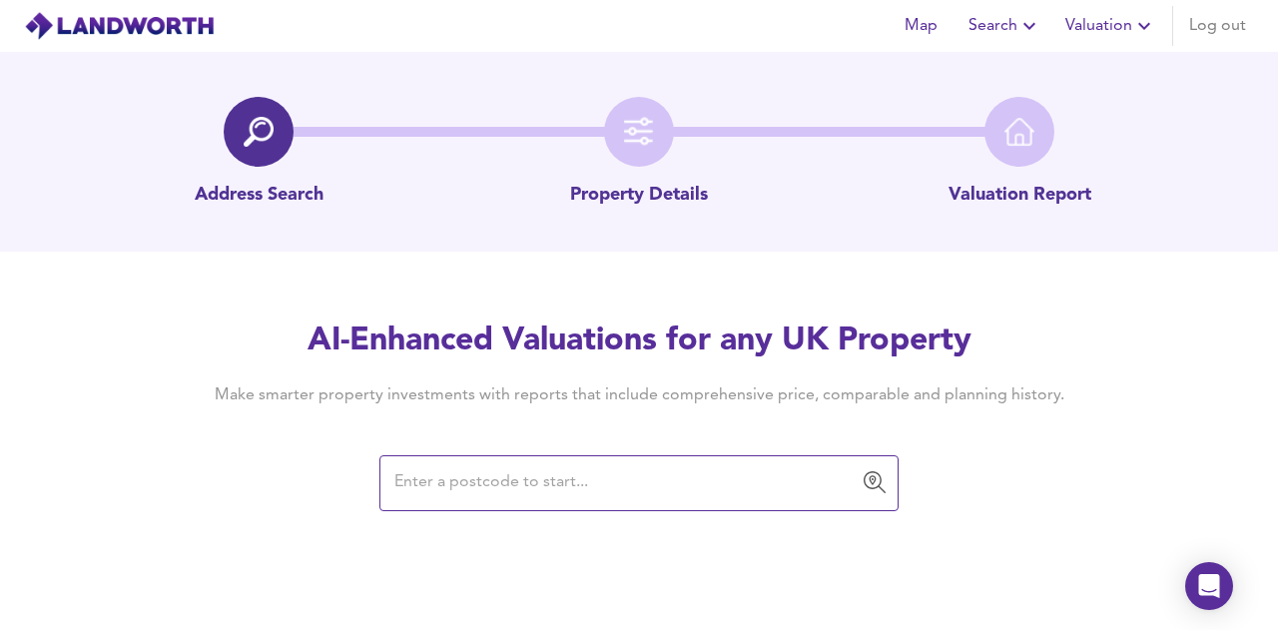
click at [496, 470] on input "text" at bounding box center [623, 483] width 471 height 38
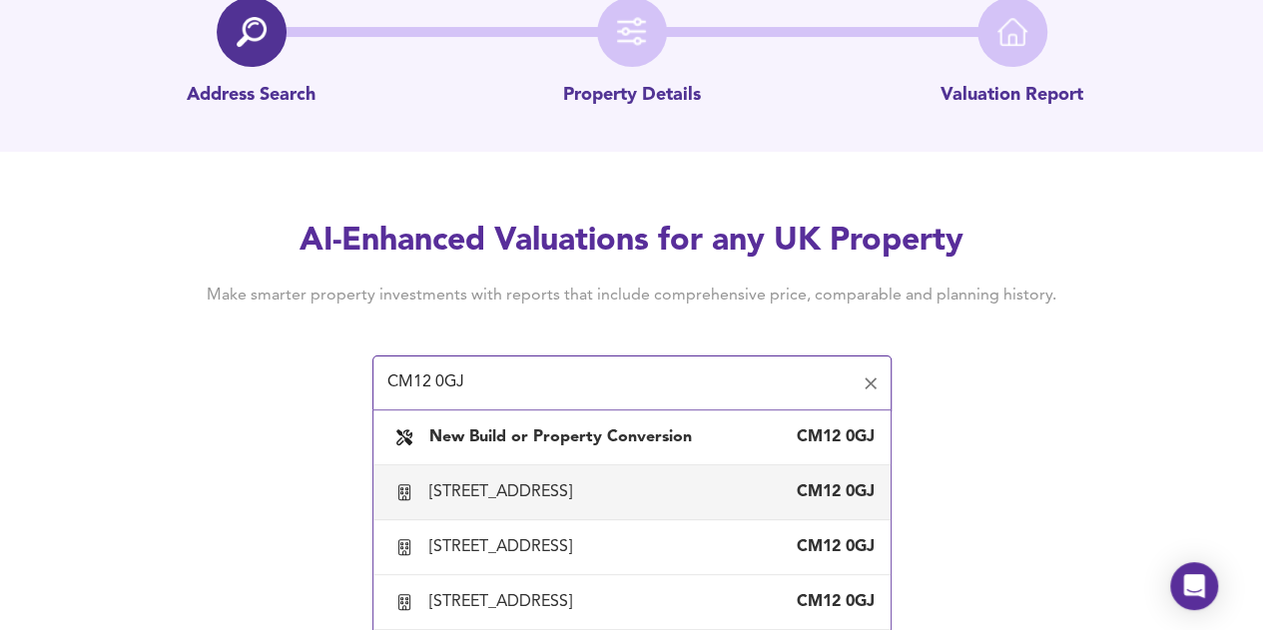
click at [580, 503] on div "[STREET_ADDRESS]" at bounding box center [504, 492] width 151 height 22
type input "[STREET_ADDRESS]"
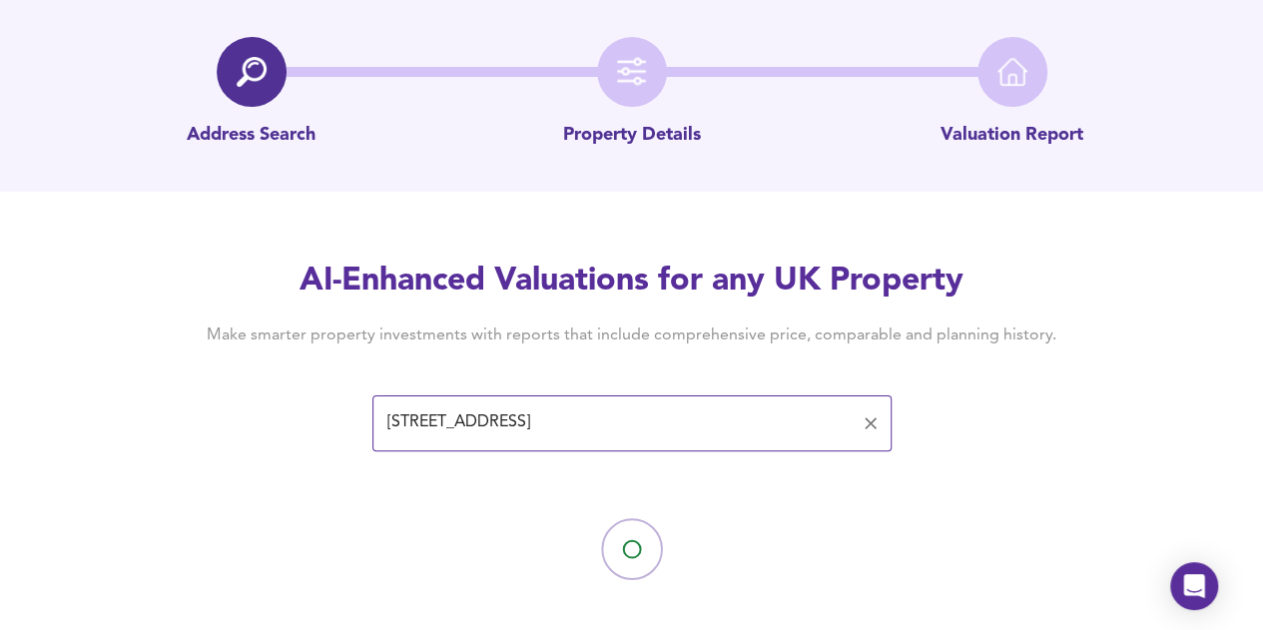
scroll to position [78, 0]
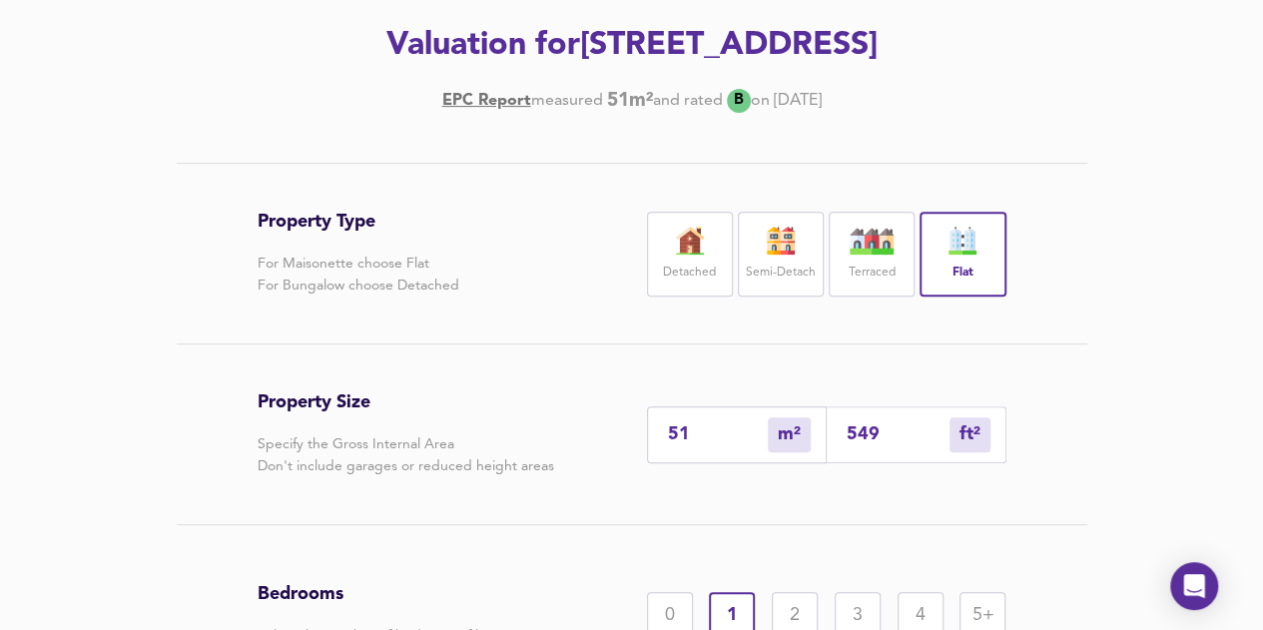
scroll to position [557, 0]
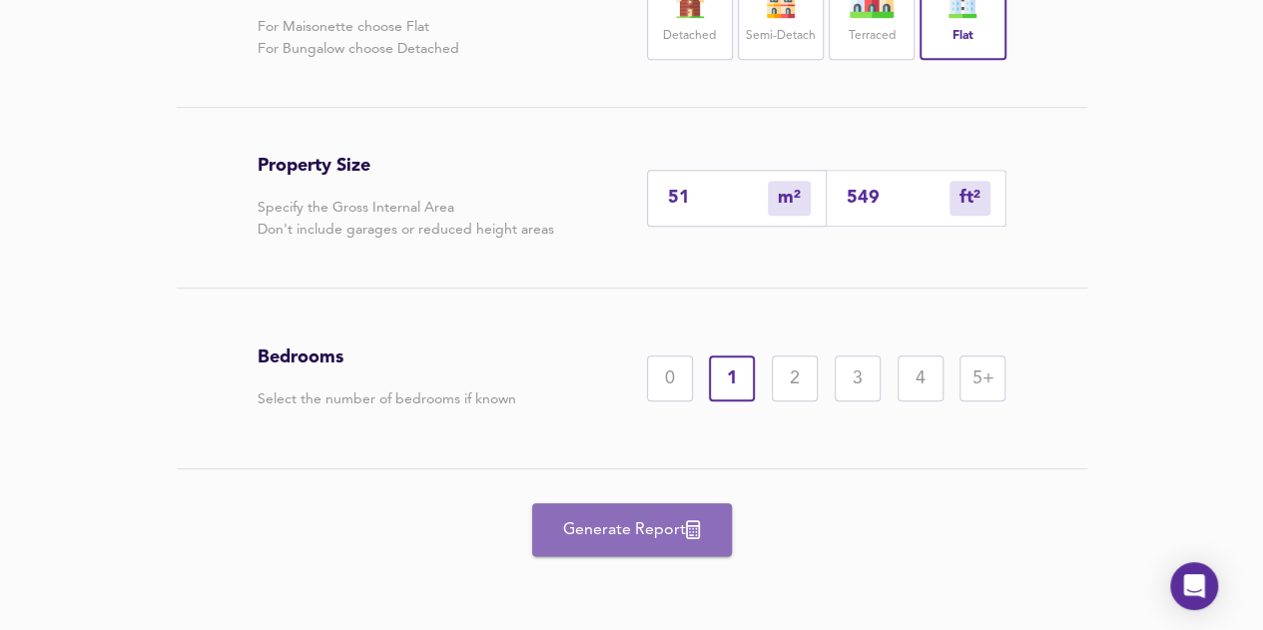
click at [601, 507] on button "Generate Report" at bounding box center [632, 529] width 200 height 53
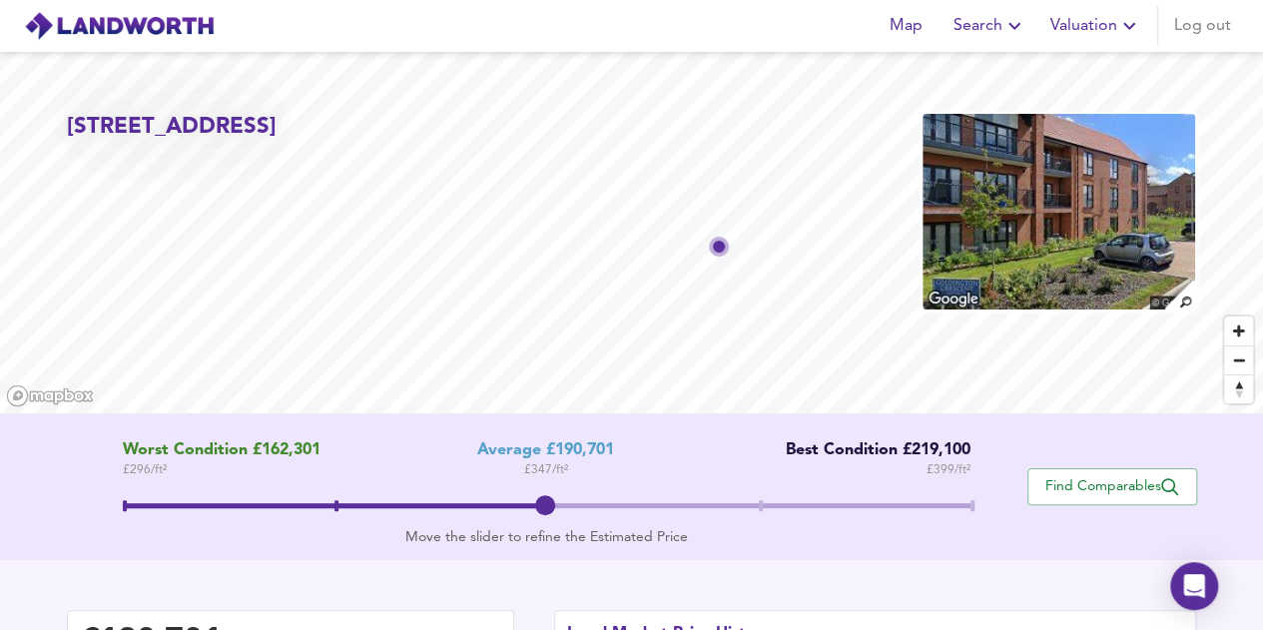
click at [1118, 30] on icon "button" at bounding box center [1129, 26] width 24 height 24
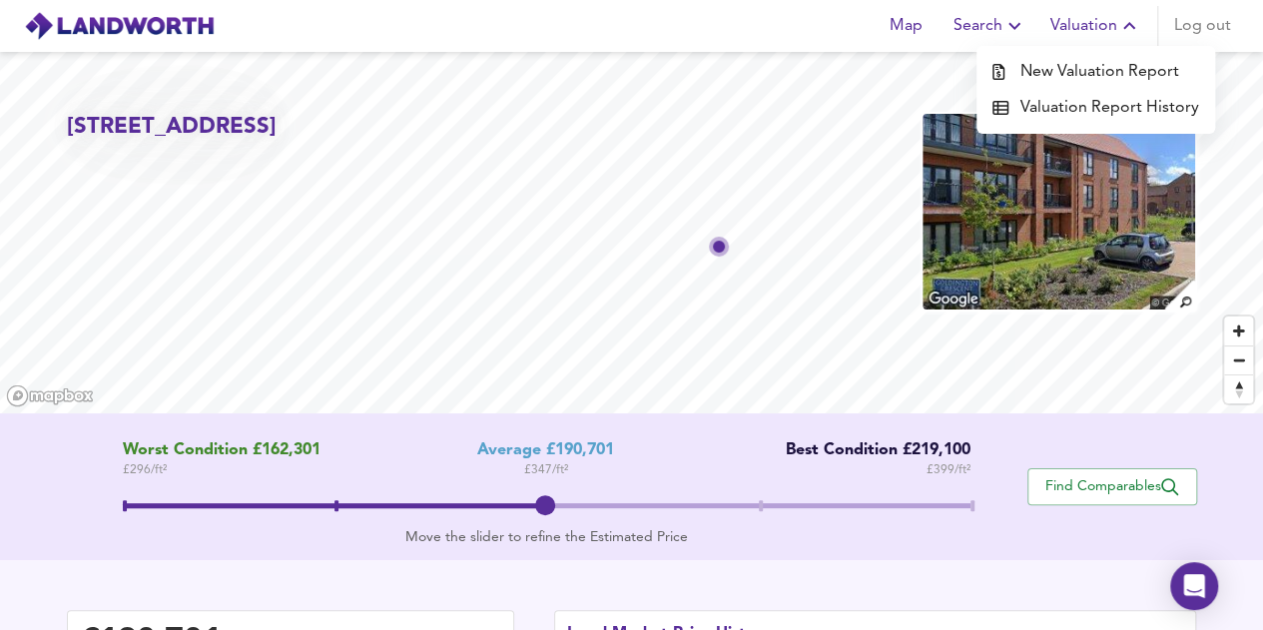
click at [1119, 78] on li "New Valuation Report" at bounding box center [1095, 72] width 239 height 36
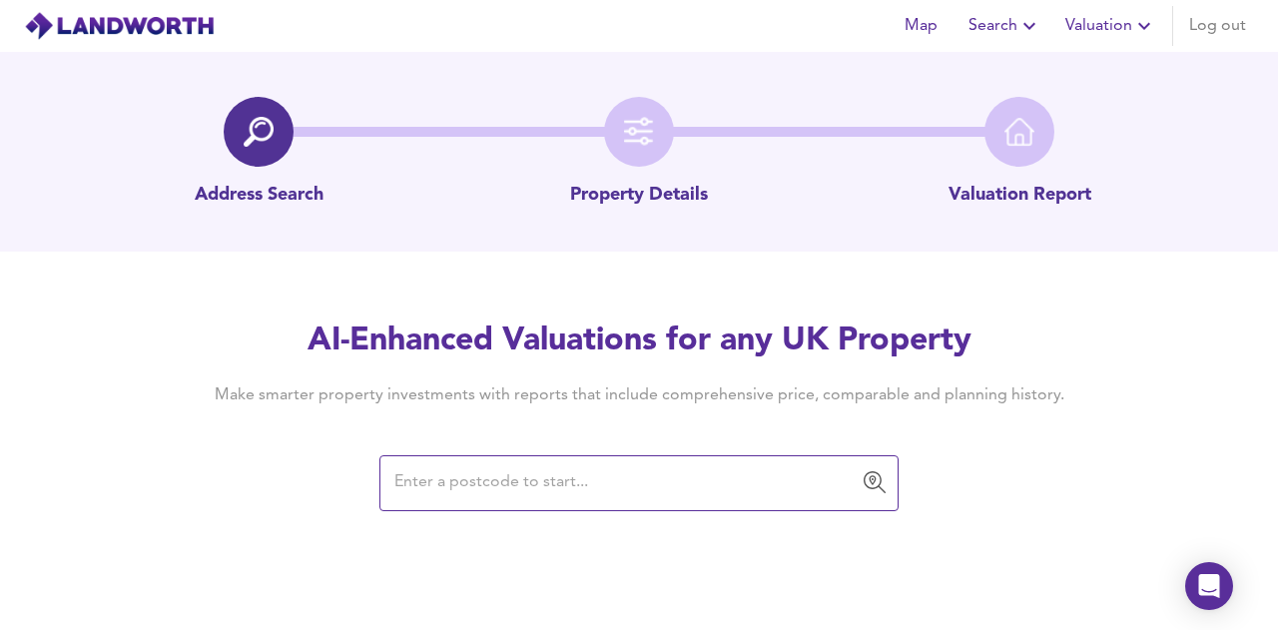
click at [523, 481] on input "text" at bounding box center [623, 483] width 471 height 38
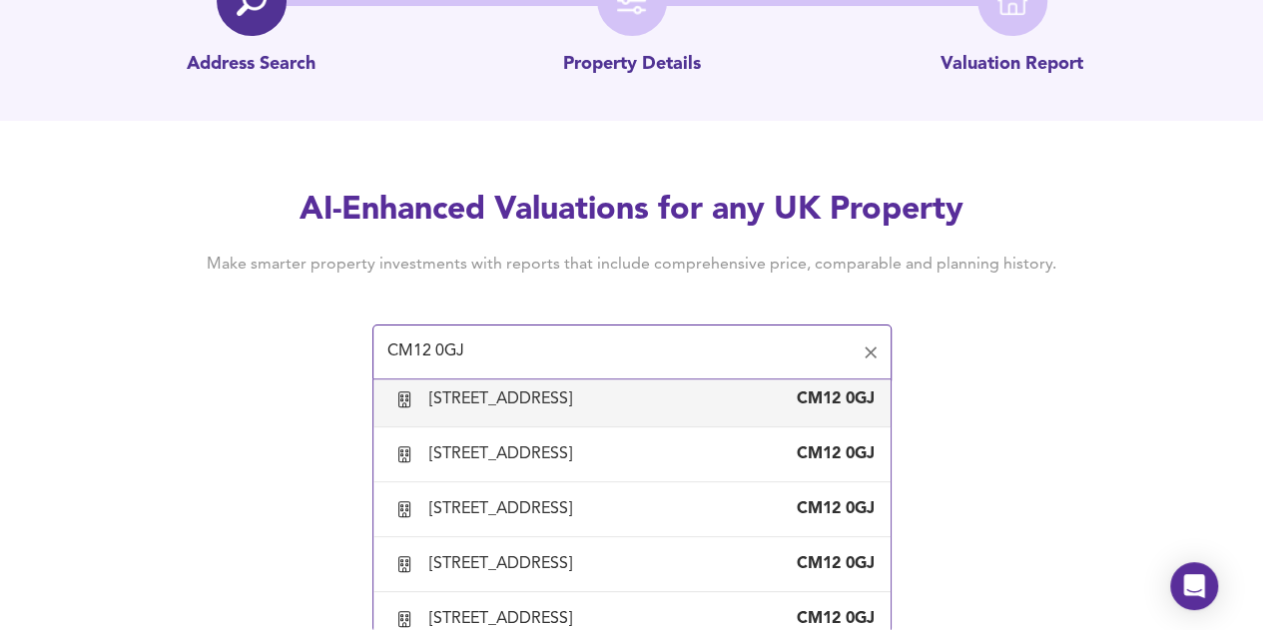
scroll to position [200, 0]
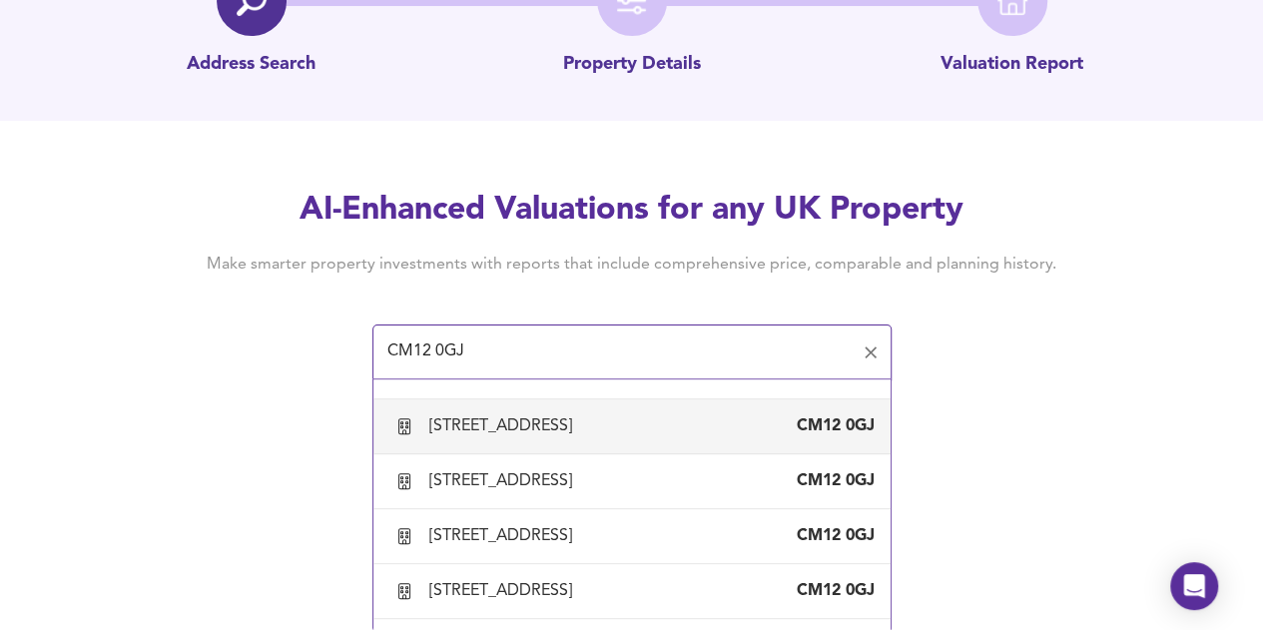
click at [580, 437] on div "[STREET_ADDRESS]" at bounding box center [504, 426] width 151 height 22
type input "[STREET_ADDRESS]"
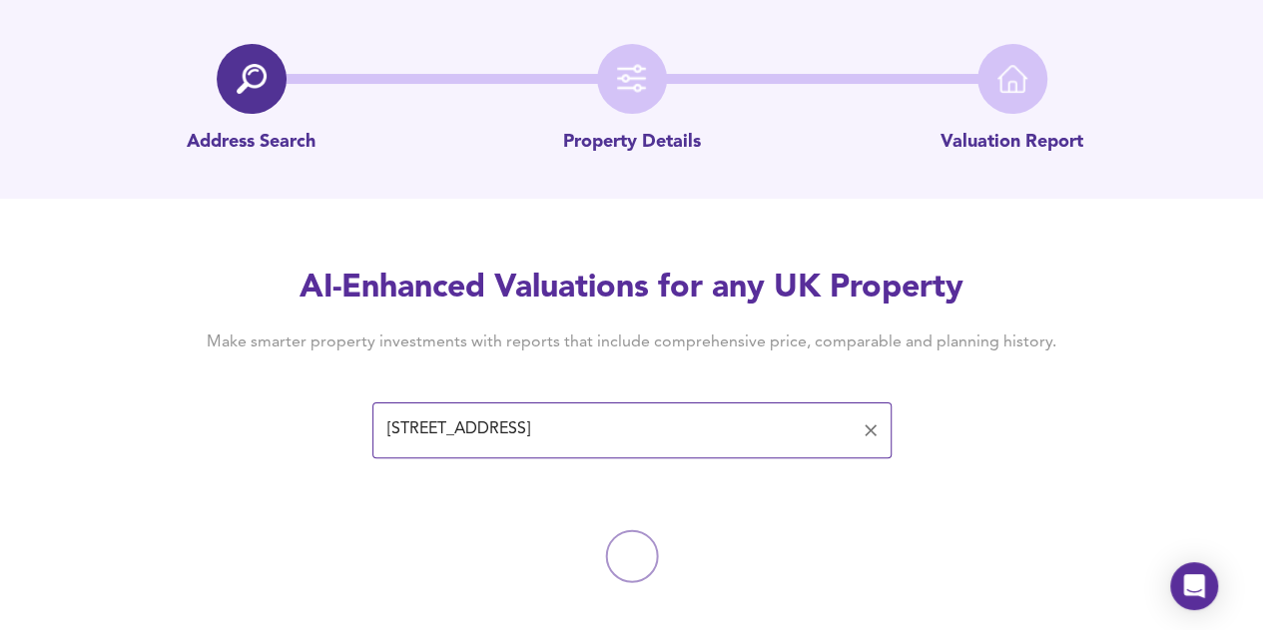
scroll to position [78, 0]
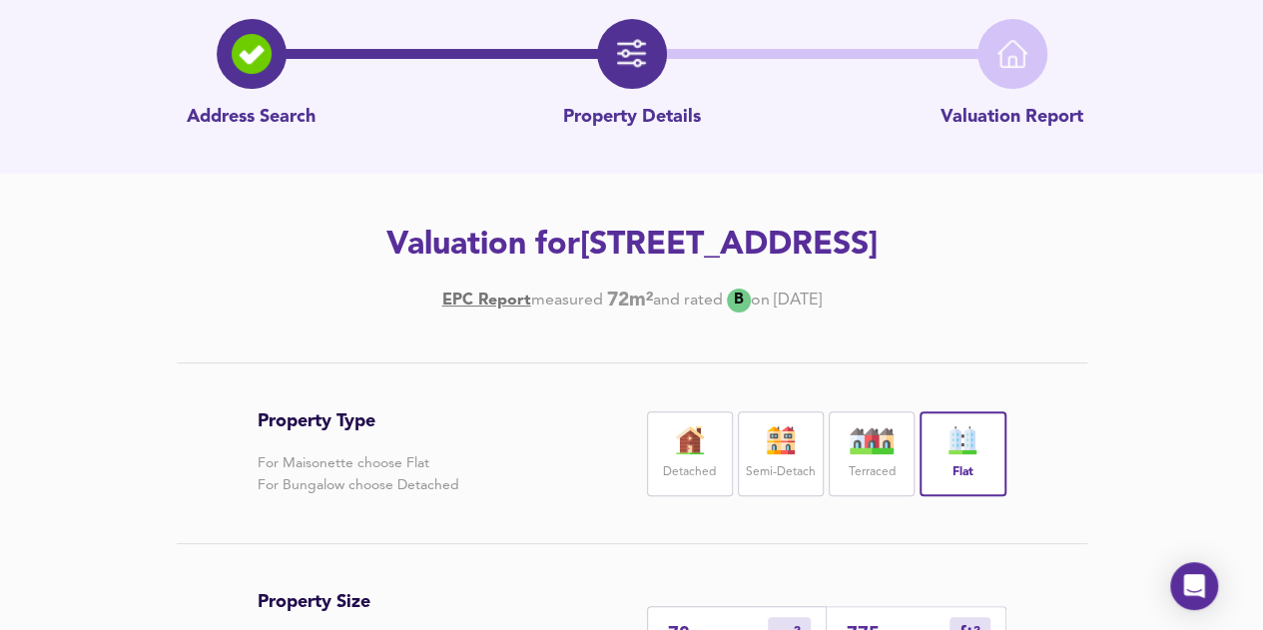
scroll to position [557, 0]
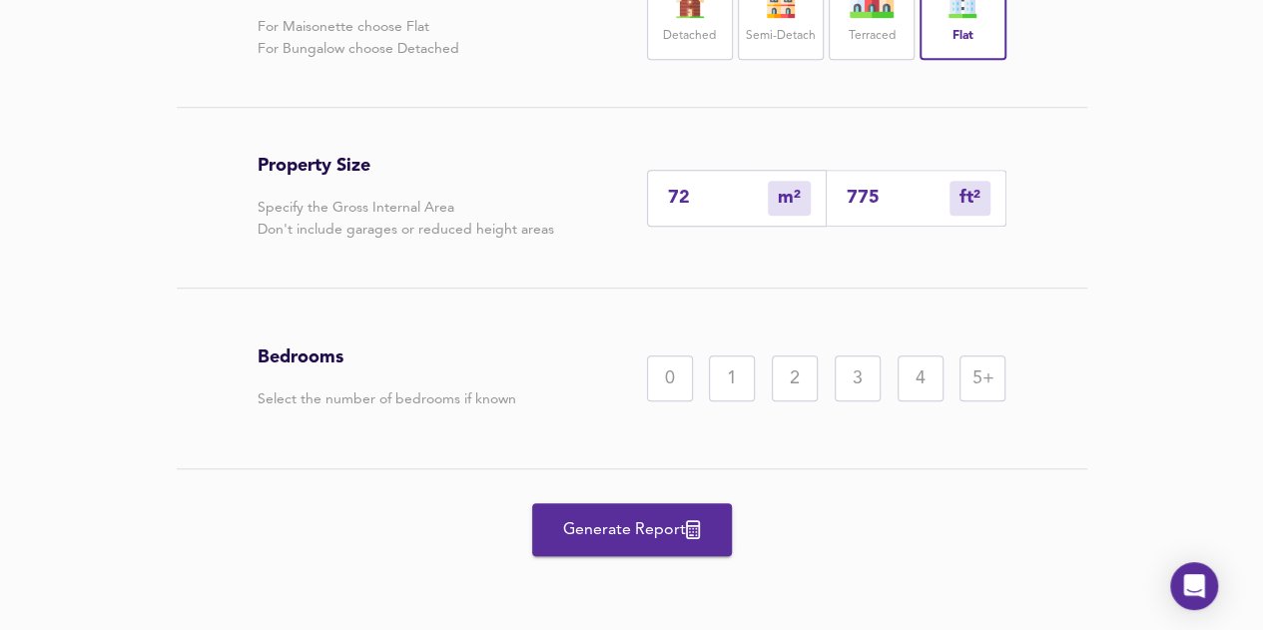
drag, startPoint x: 792, startPoint y: 387, endPoint x: 781, endPoint y: 396, distance: 14.2
click at [791, 387] on div "2" at bounding box center [795, 378] width 46 height 46
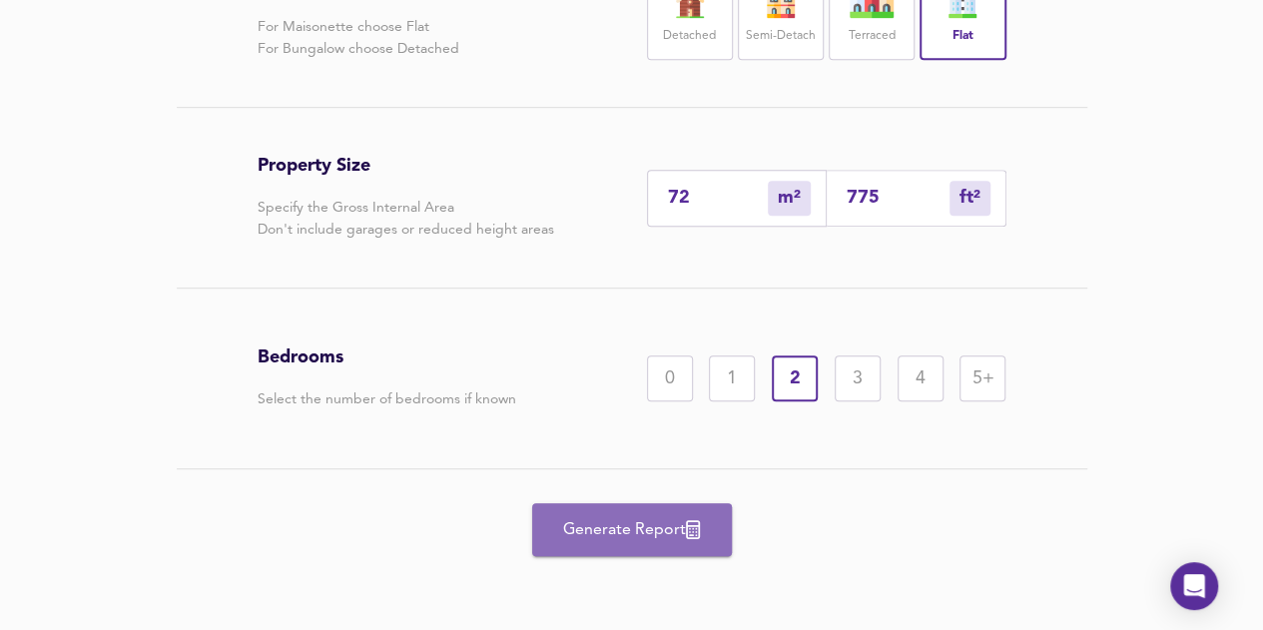
click at [694, 542] on span "Generate Report" at bounding box center [632, 530] width 160 height 28
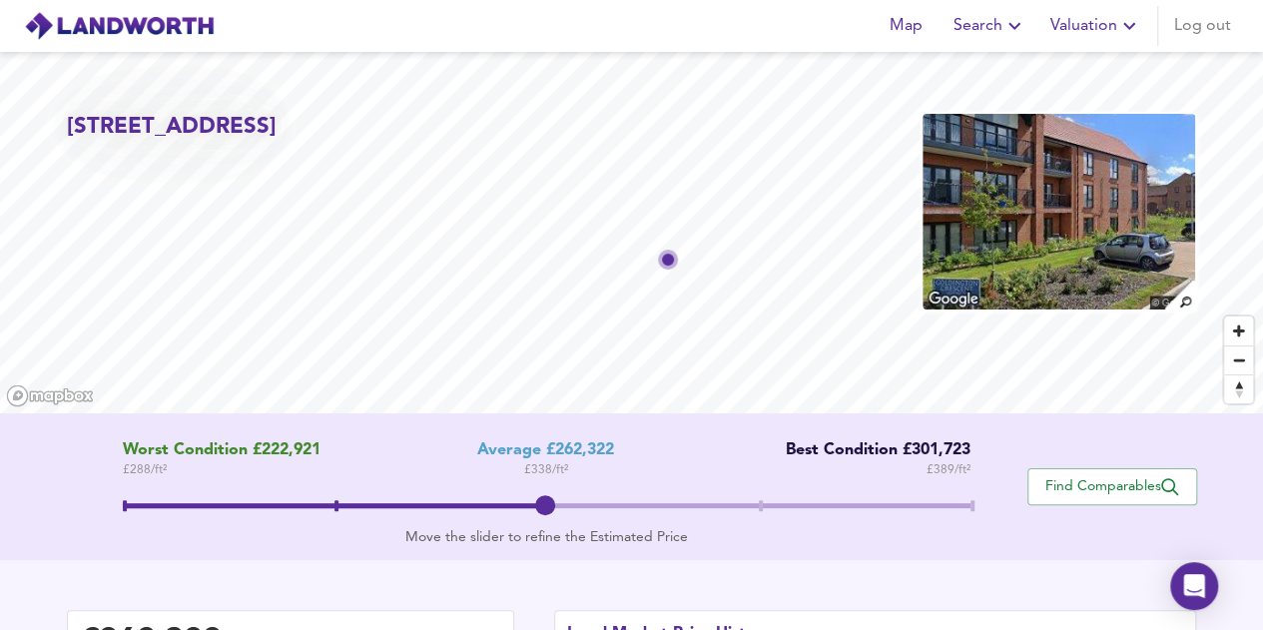
click at [1118, 24] on icon "button" at bounding box center [1129, 26] width 24 height 24
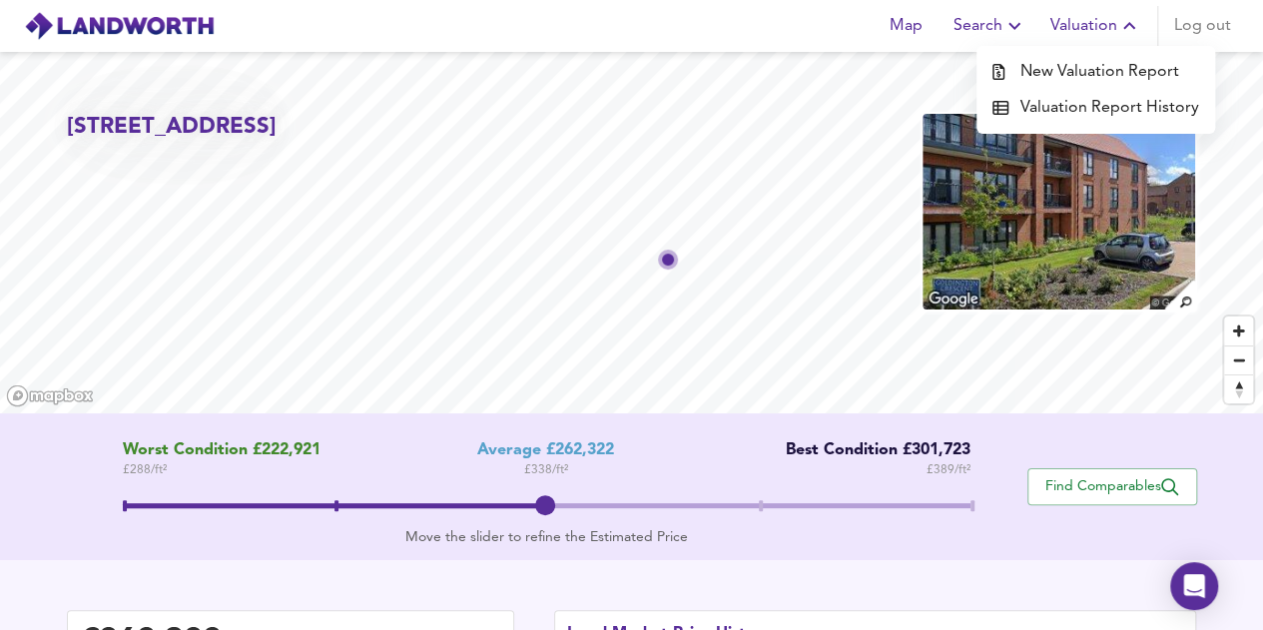
click at [1116, 72] on li "New Valuation Report" at bounding box center [1095, 72] width 239 height 36
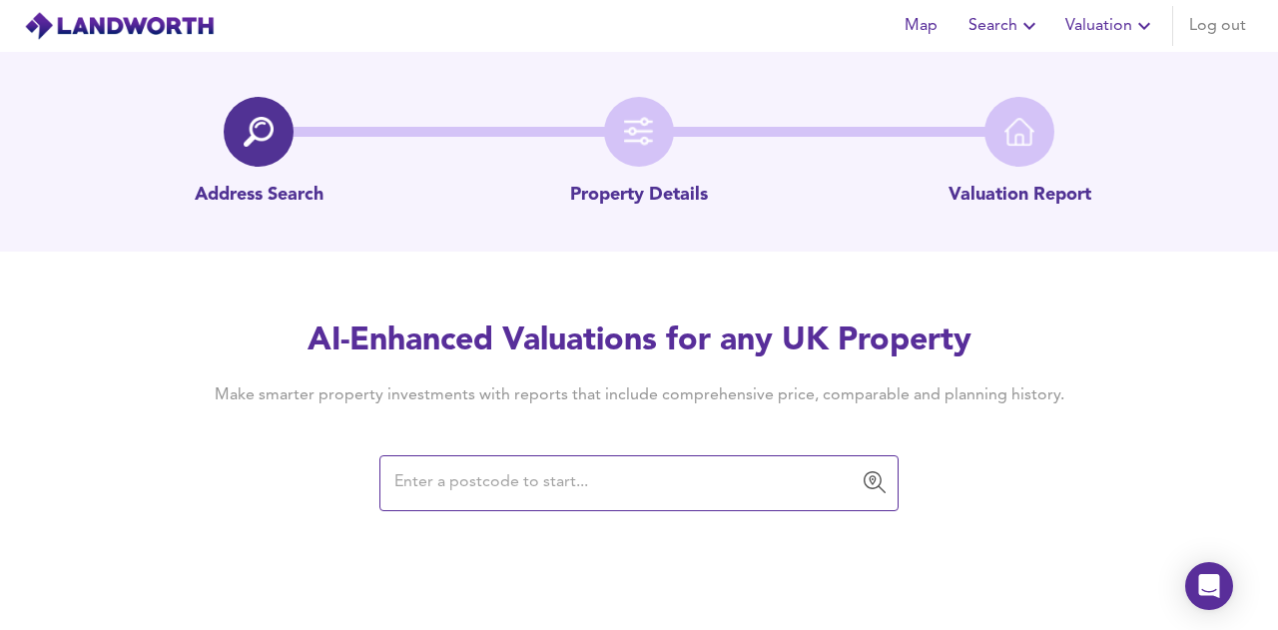
click at [501, 494] on input "text" at bounding box center [623, 483] width 471 height 38
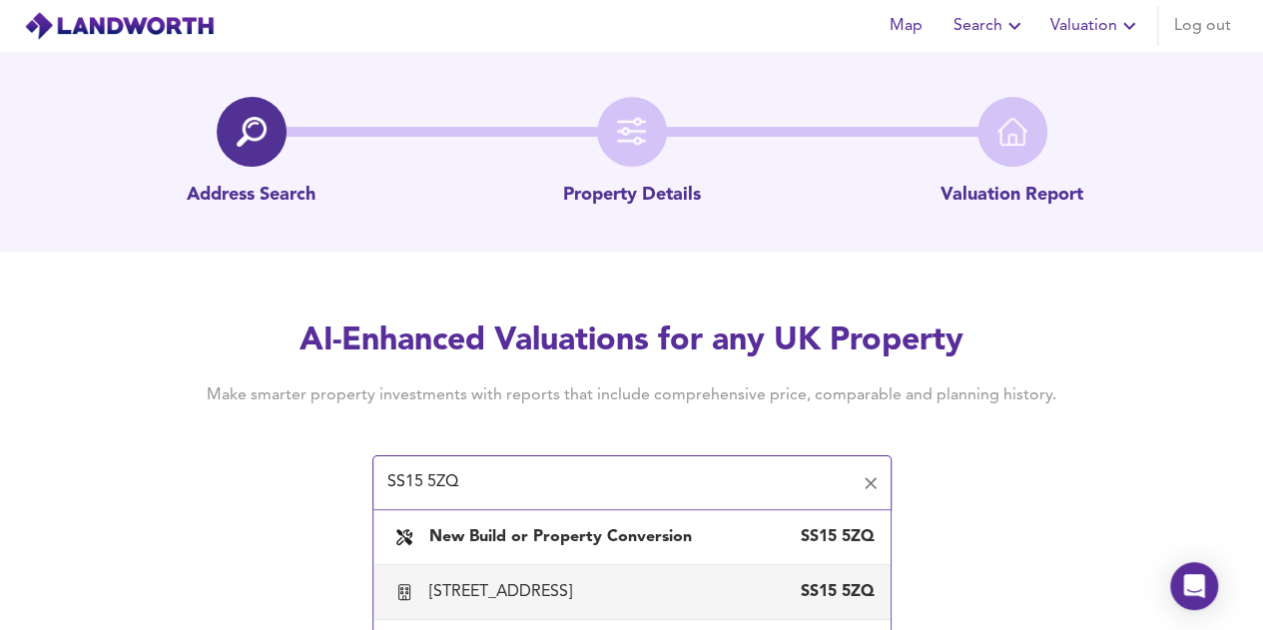
click at [580, 598] on div "[STREET_ADDRESS]" at bounding box center [504, 592] width 151 height 22
type input "[STREET_ADDRESS]"
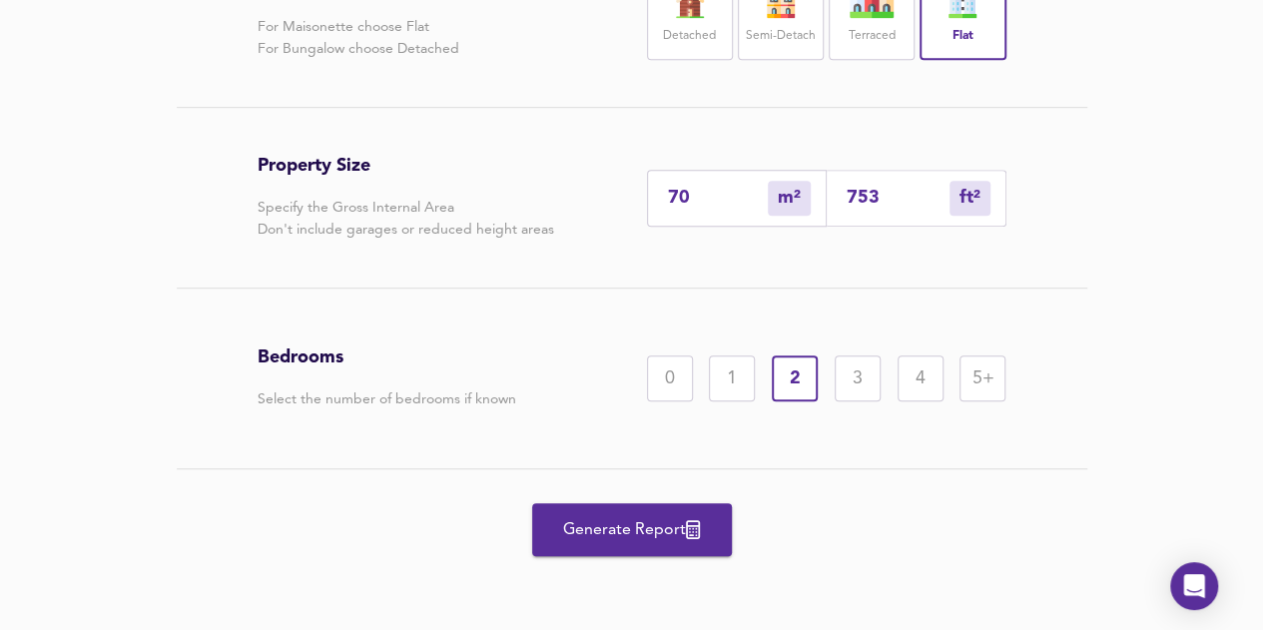
scroll to position [557, 0]
click at [672, 500] on div "Generate Report" at bounding box center [632, 529] width 749 height 121
click at [681, 524] on span "Generate Report" at bounding box center [632, 530] width 160 height 28
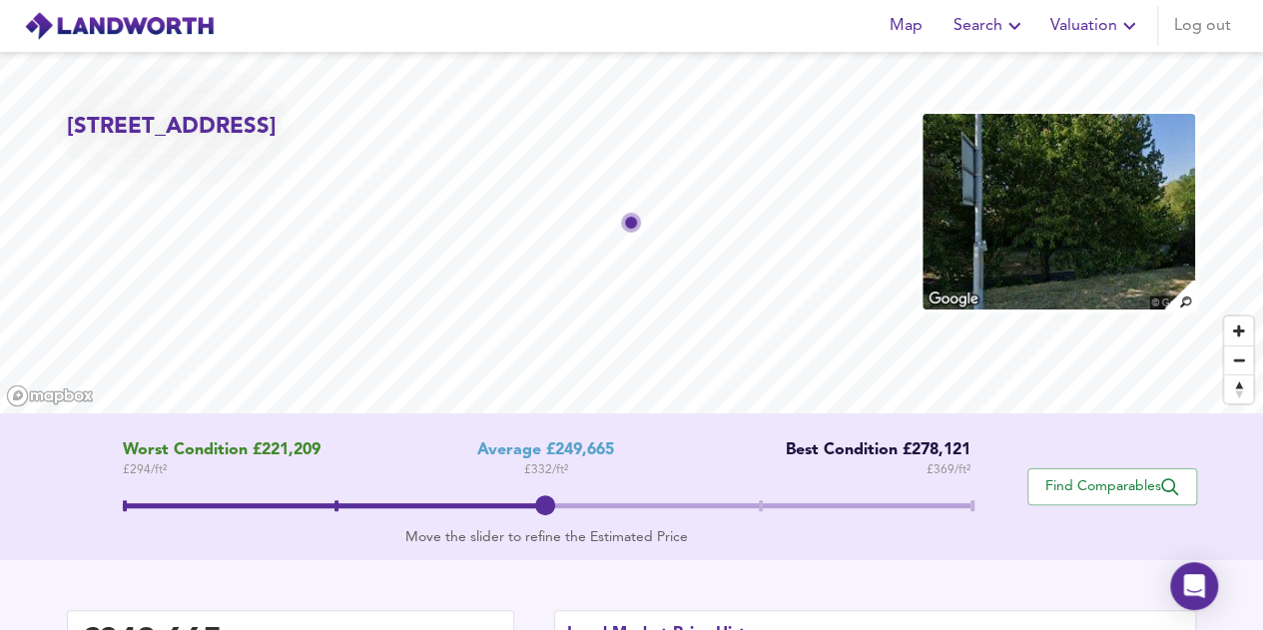
click at [1114, 31] on span "Valuation" at bounding box center [1095, 26] width 91 height 28
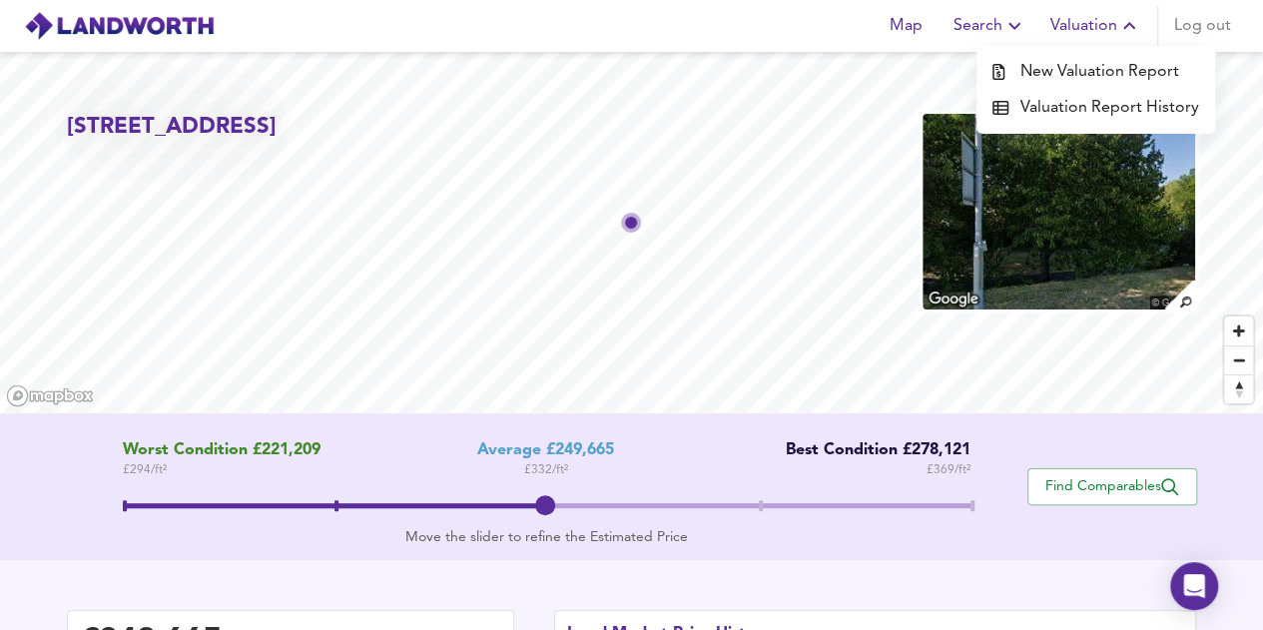
click at [1091, 73] on li "New Valuation Report" at bounding box center [1095, 72] width 239 height 36
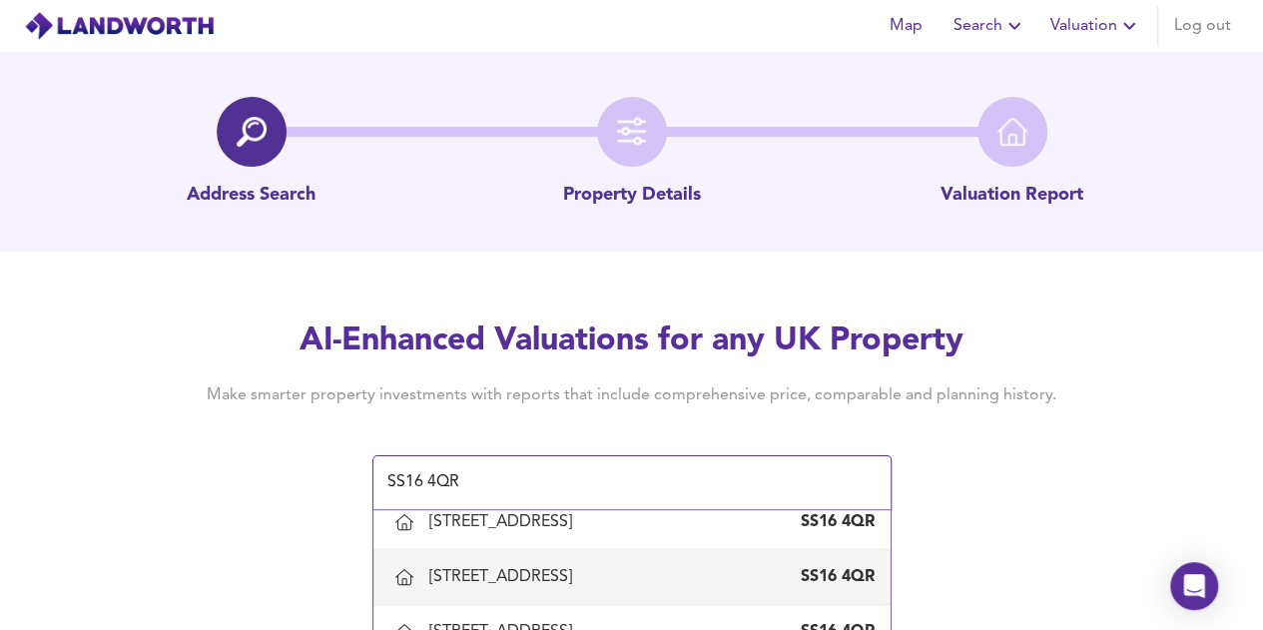
scroll to position [499, 0]
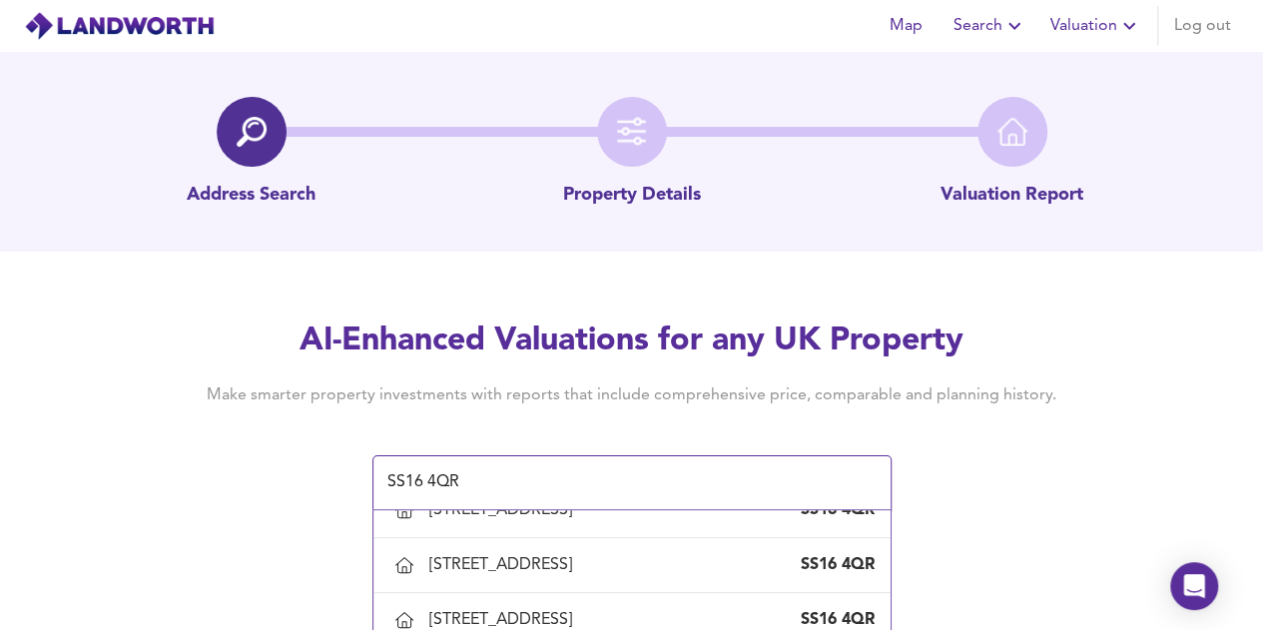
type input "[STREET_ADDRESS]"
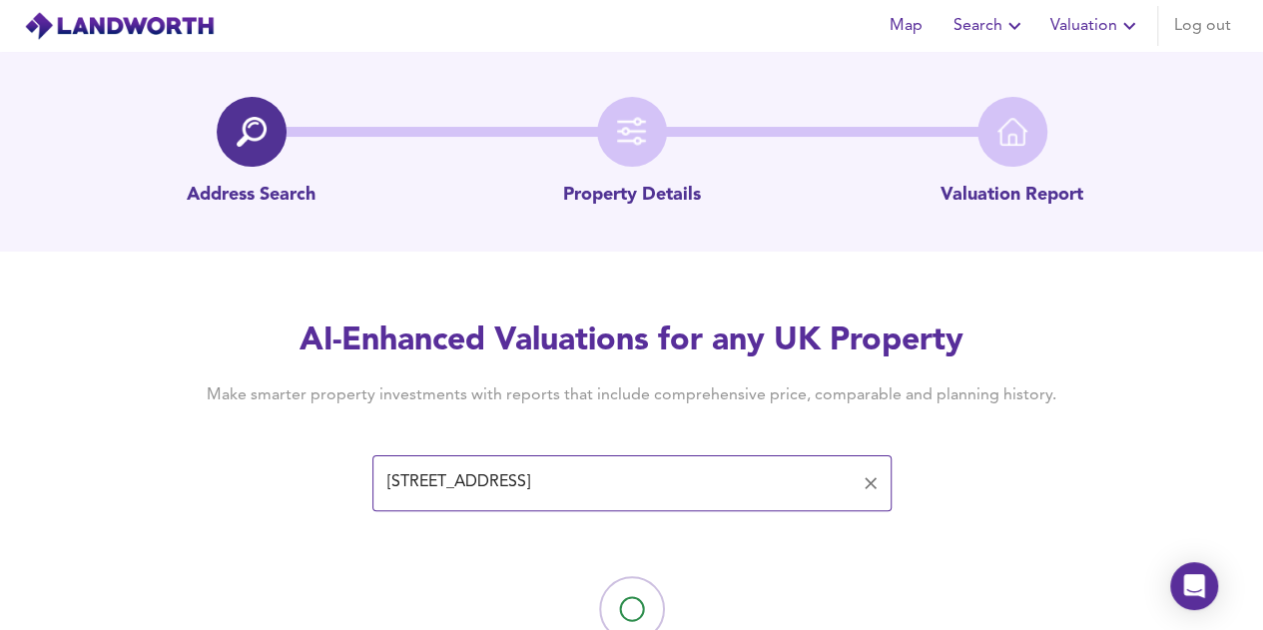
scroll to position [78, 0]
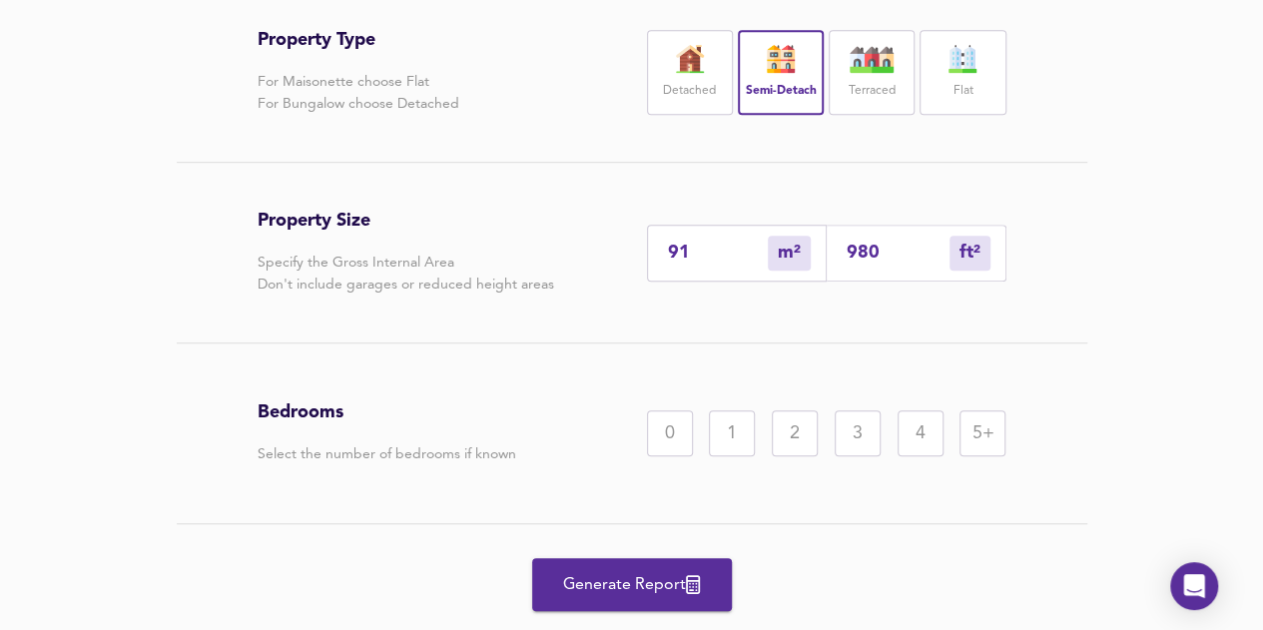
scroll to position [513, 0]
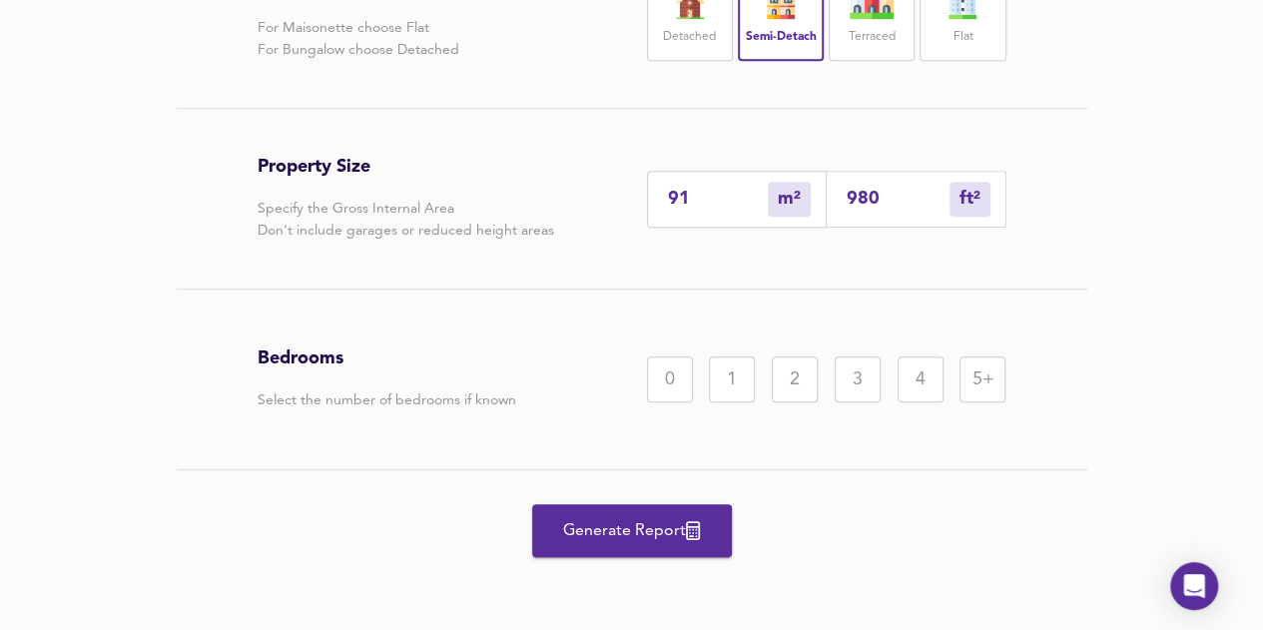
drag, startPoint x: 805, startPoint y: 382, endPoint x: 787, endPoint y: 423, distance: 44.7
click at [805, 382] on div "2" at bounding box center [795, 379] width 46 height 46
click at [673, 520] on span "Generate Report" at bounding box center [632, 531] width 160 height 28
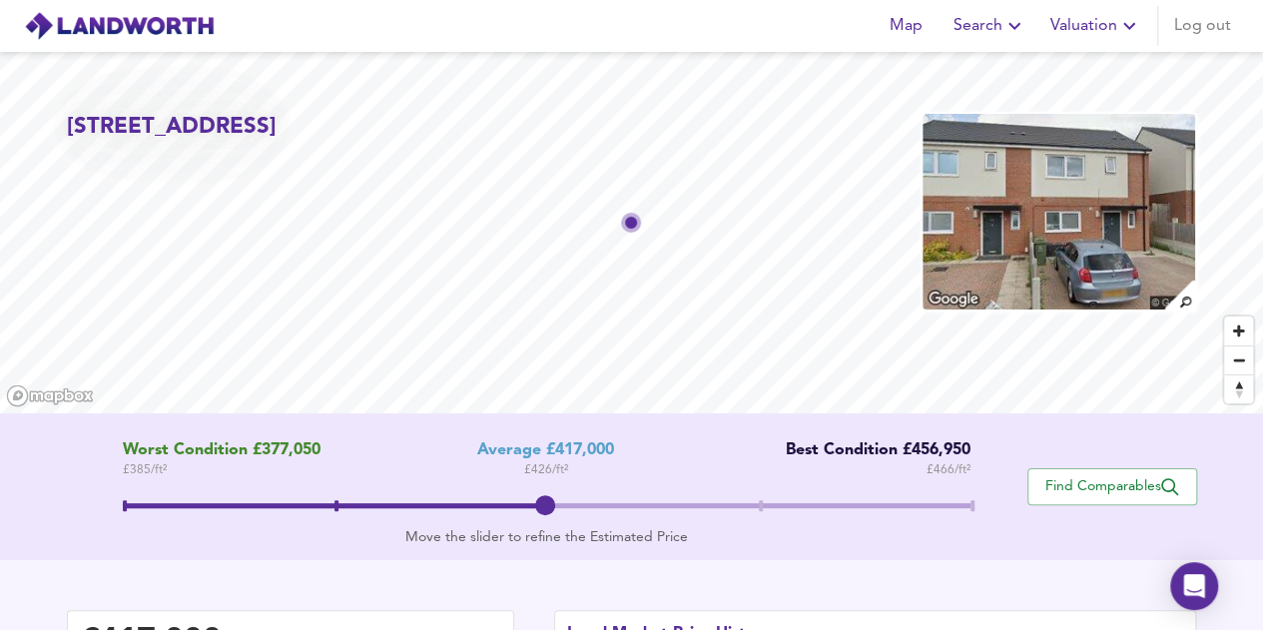
click at [1125, 23] on icon "button" at bounding box center [1129, 26] width 12 height 7
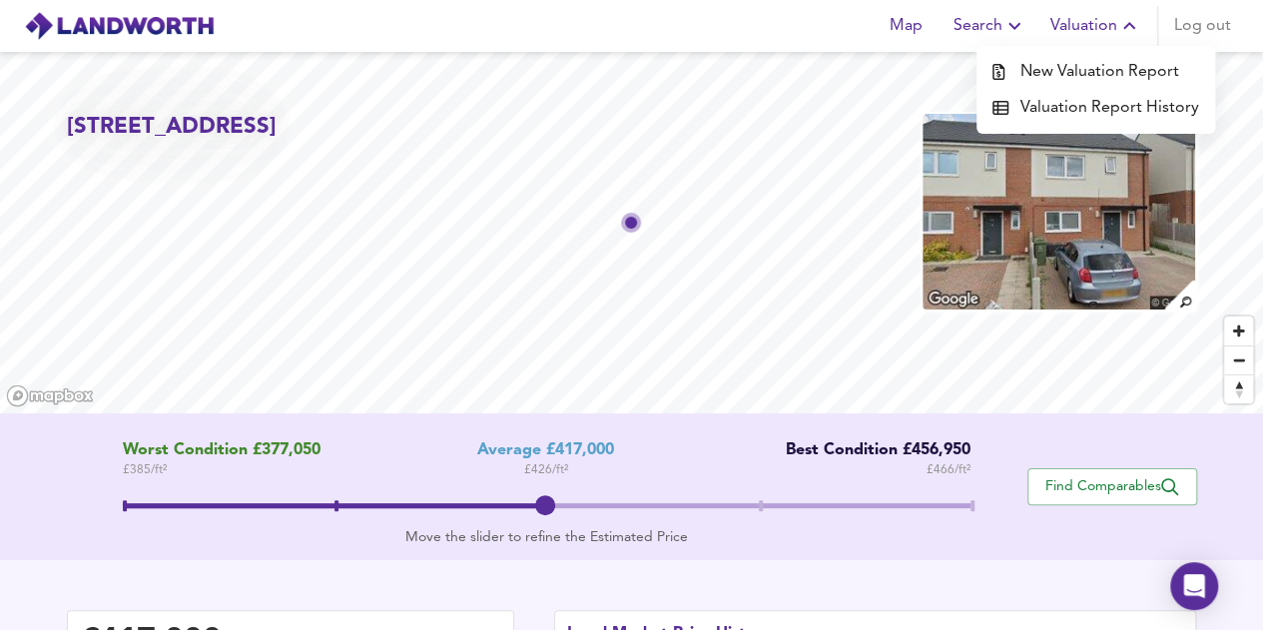
click at [1130, 65] on li "New Valuation Report" at bounding box center [1095, 72] width 239 height 36
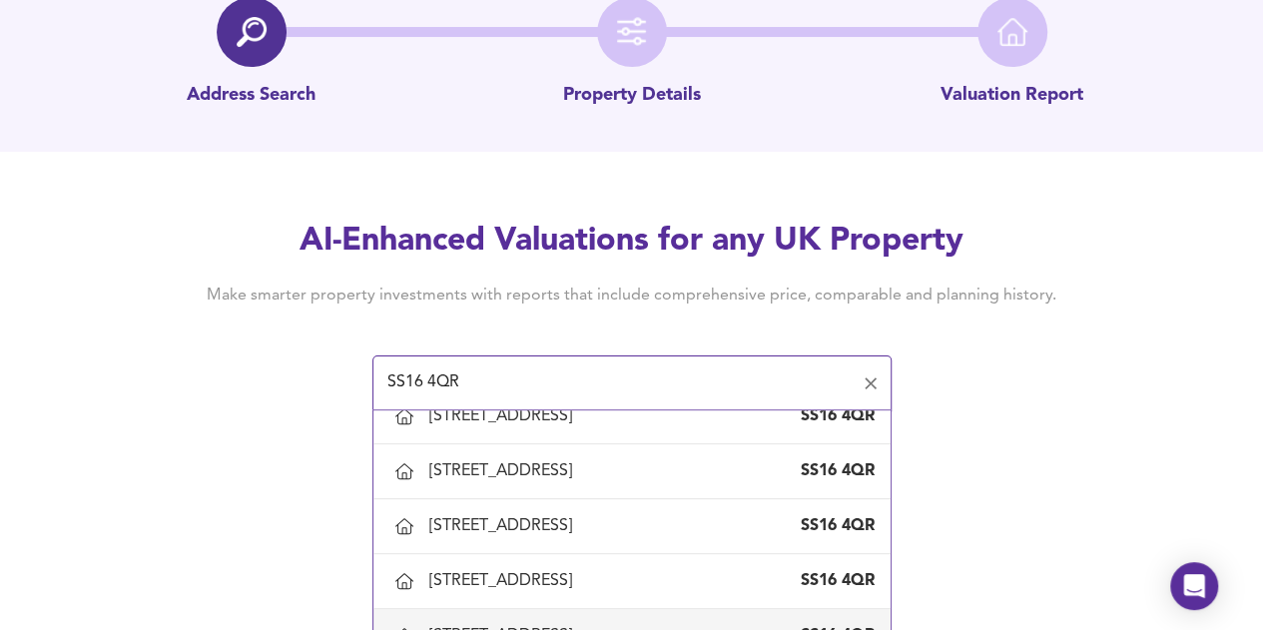
scroll to position [499, 0]
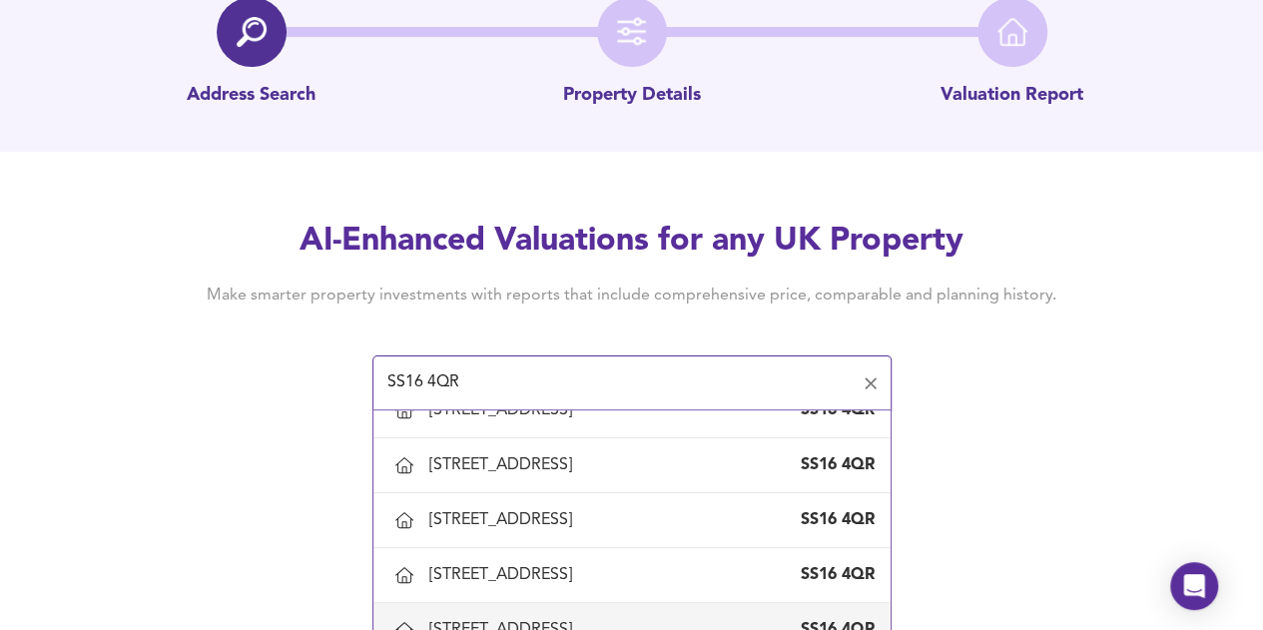
click at [580, 619] on div "[STREET_ADDRESS]" at bounding box center [504, 630] width 151 height 22
type input "[STREET_ADDRESS]"
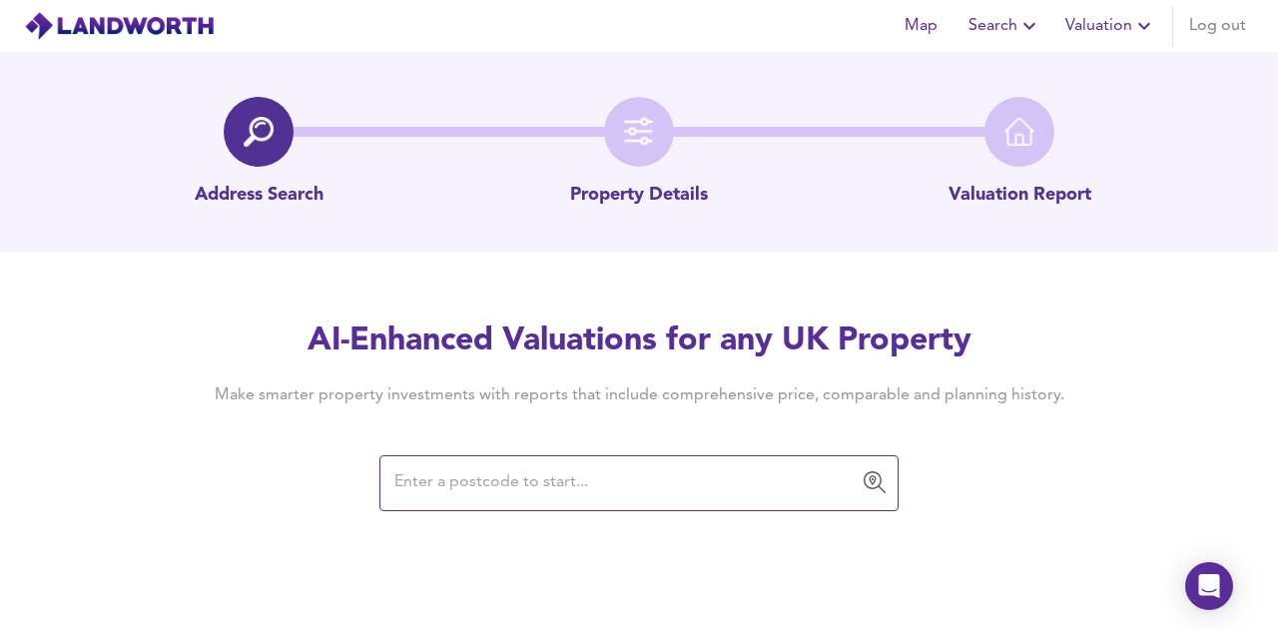
click at [522, 469] on input "text" at bounding box center [623, 483] width 471 height 38
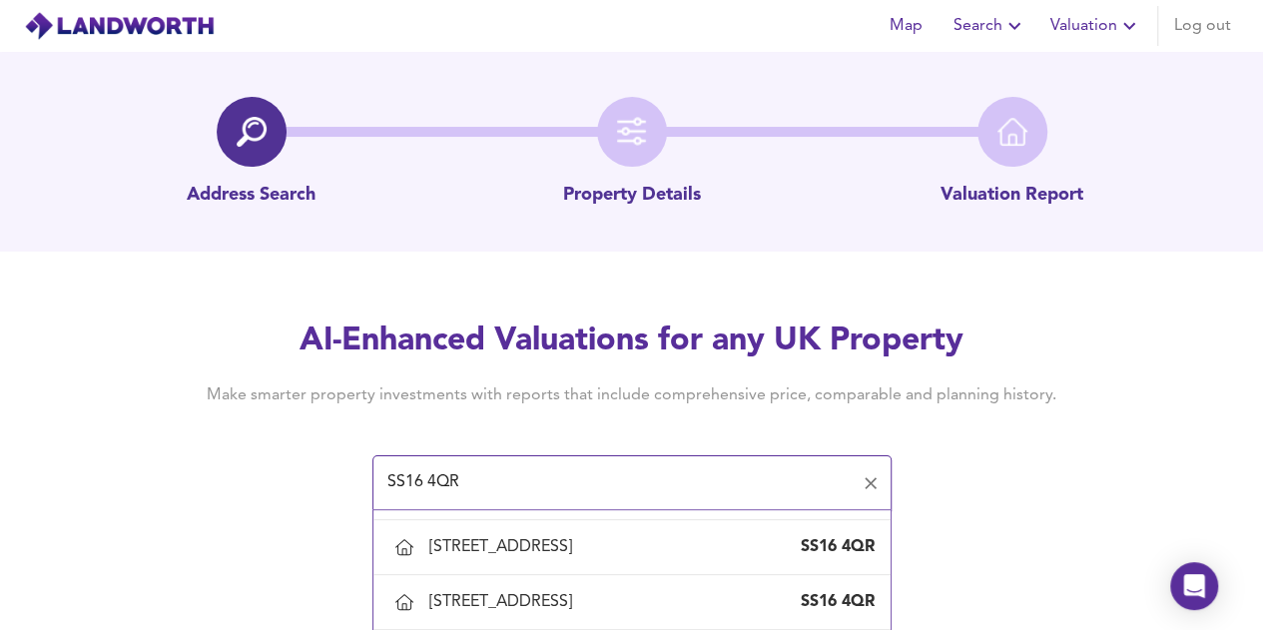
scroll to position [599, 0]
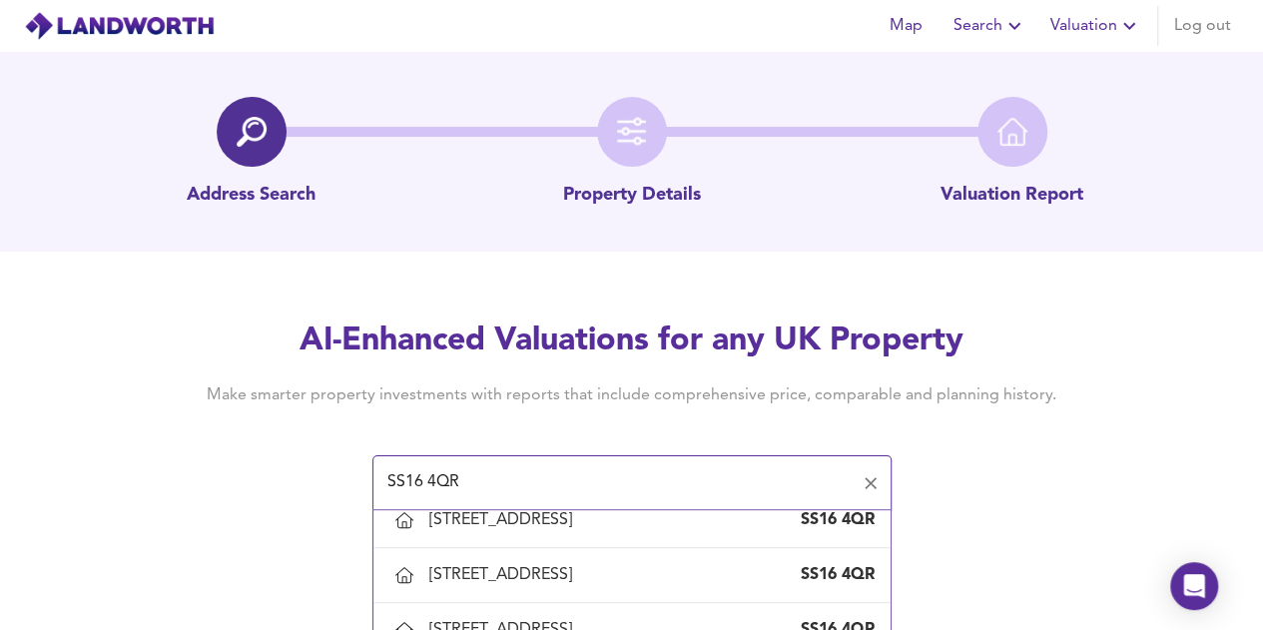
type input "[STREET_ADDRESS]"
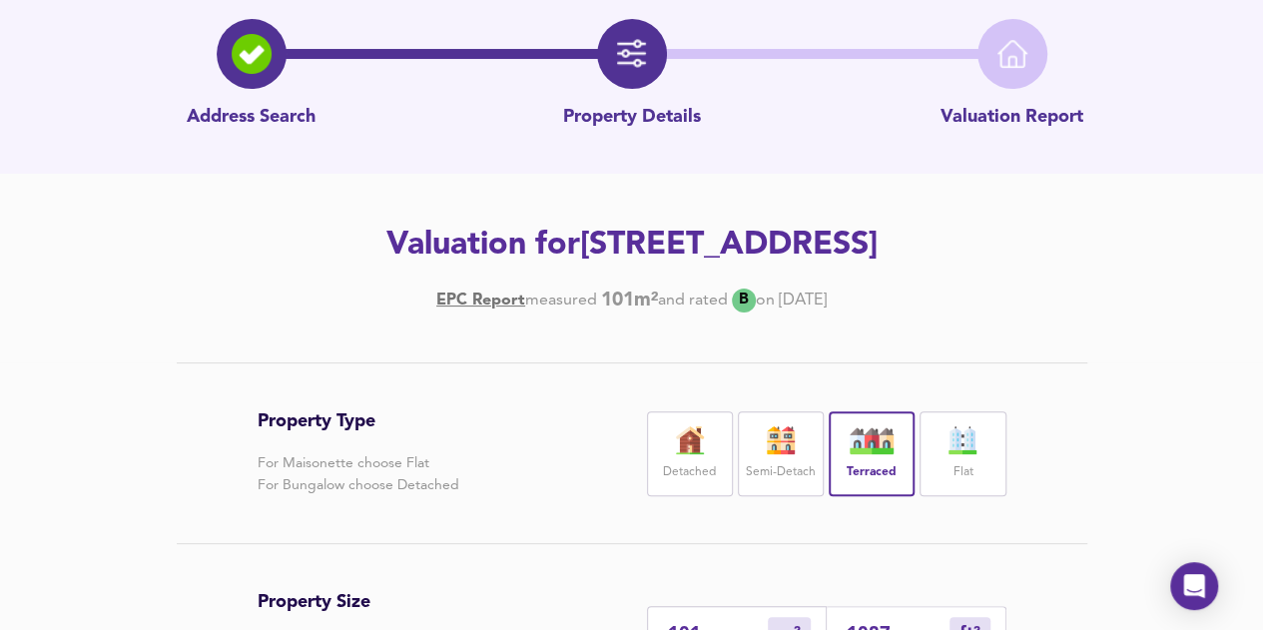
scroll to position [477, 0]
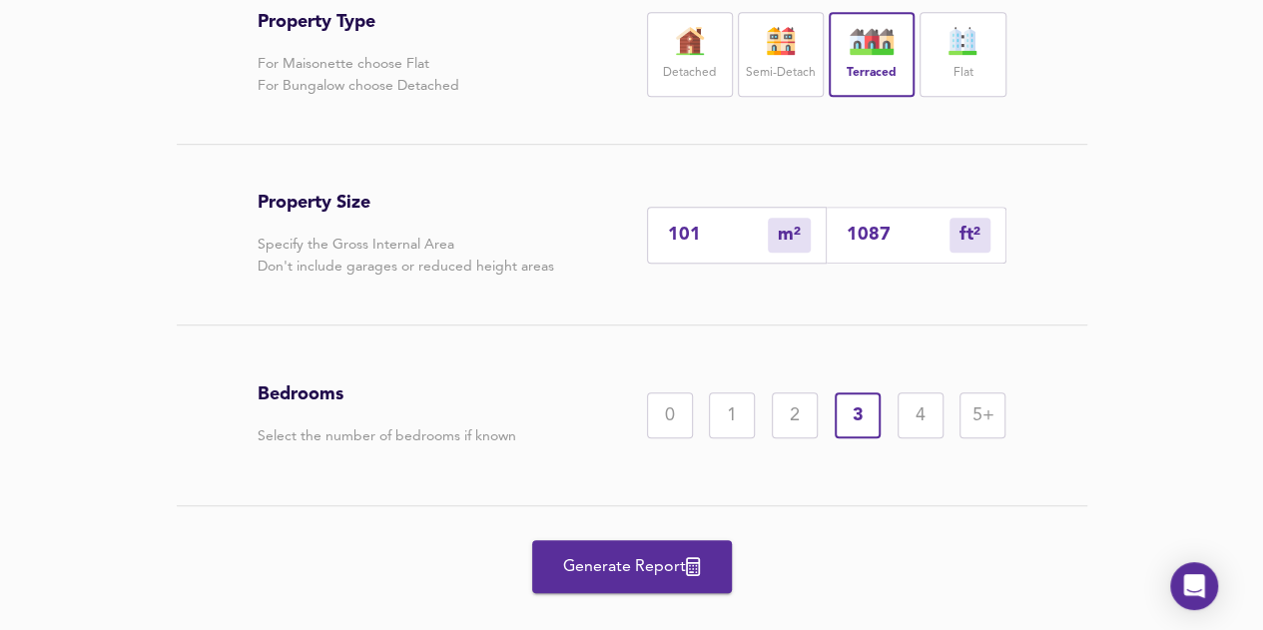
drag, startPoint x: 675, startPoint y: 565, endPoint x: 713, endPoint y: 538, distance: 46.5
click at [674, 566] on span "Generate Report" at bounding box center [632, 567] width 160 height 28
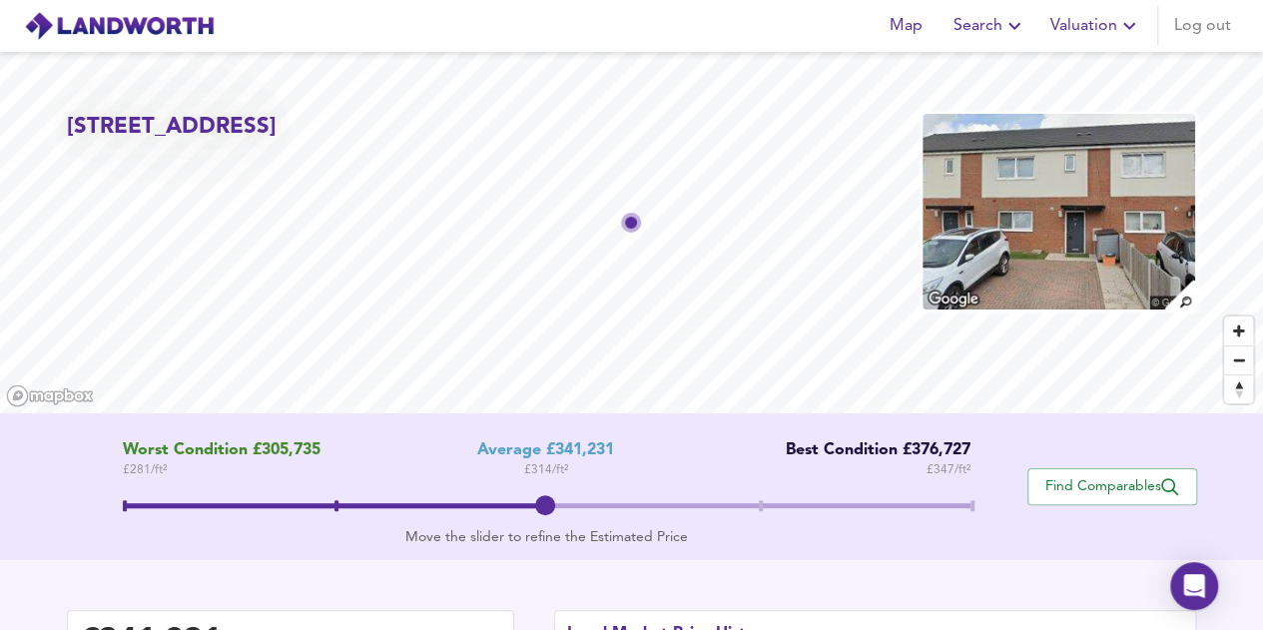
click at [1085, 31] on span "Valuation" at bounding box center [1095, 26] width 91 height 28
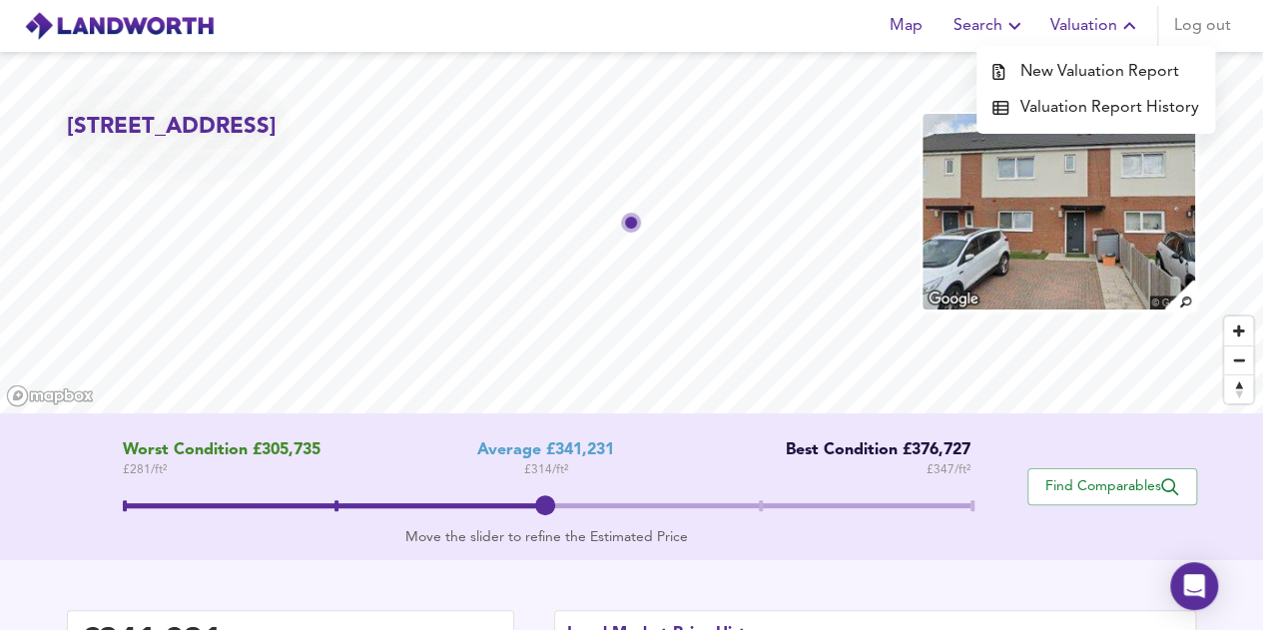
click at [1105, 66] on li "New Valuation Report" at bounding box center [1095, 72] width 239 height 36
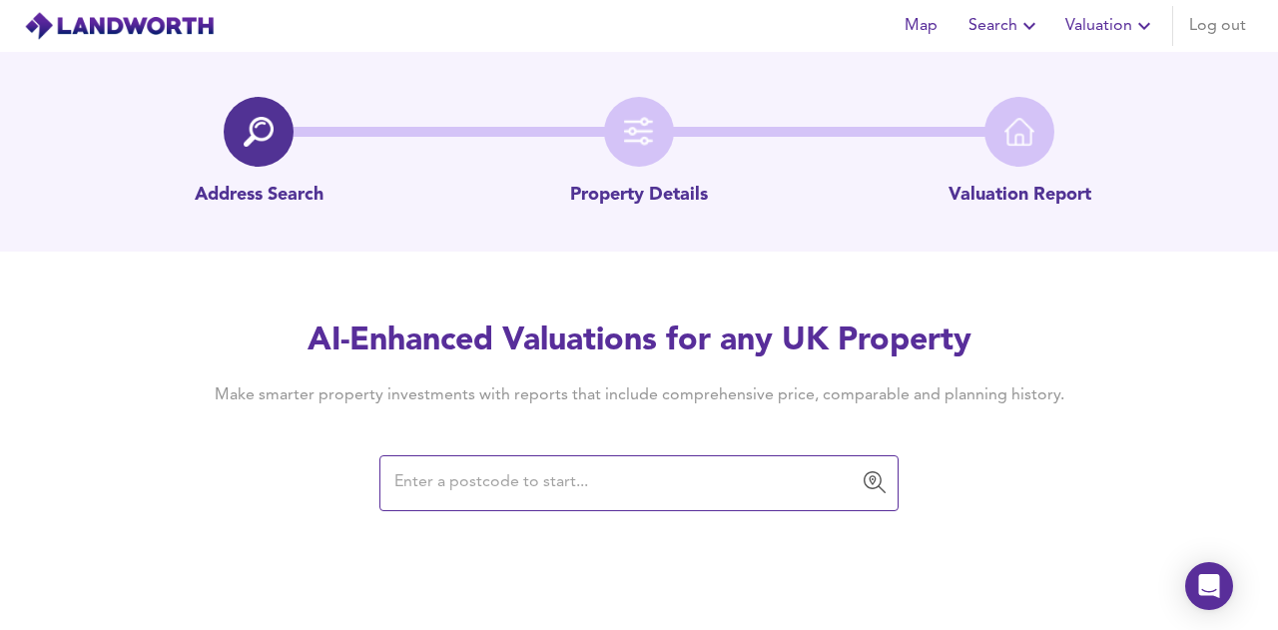
click at [478, 470] on input "text" at bounding box center [623, 483] width 471 height 38
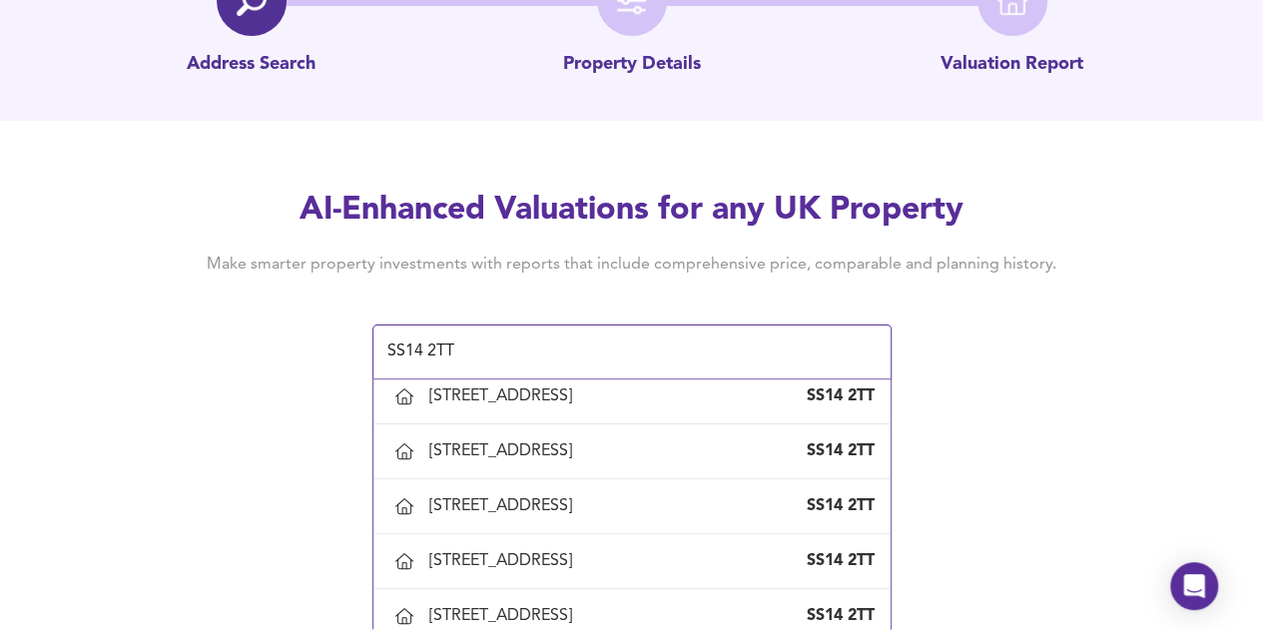
scroll to position [1897, 0]
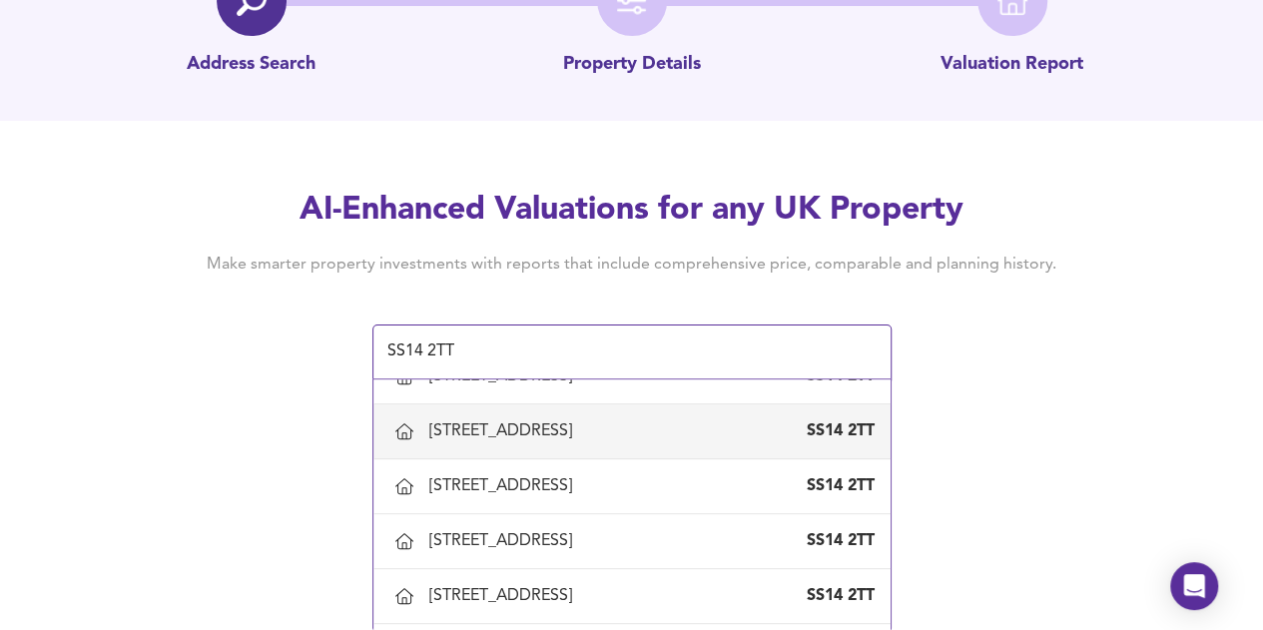
click at [571, 428] on div "[STREET_ADDRESS]" at bounding box center [504, 431] width 151 height 22
type input "[STREET_ADDRESS]"
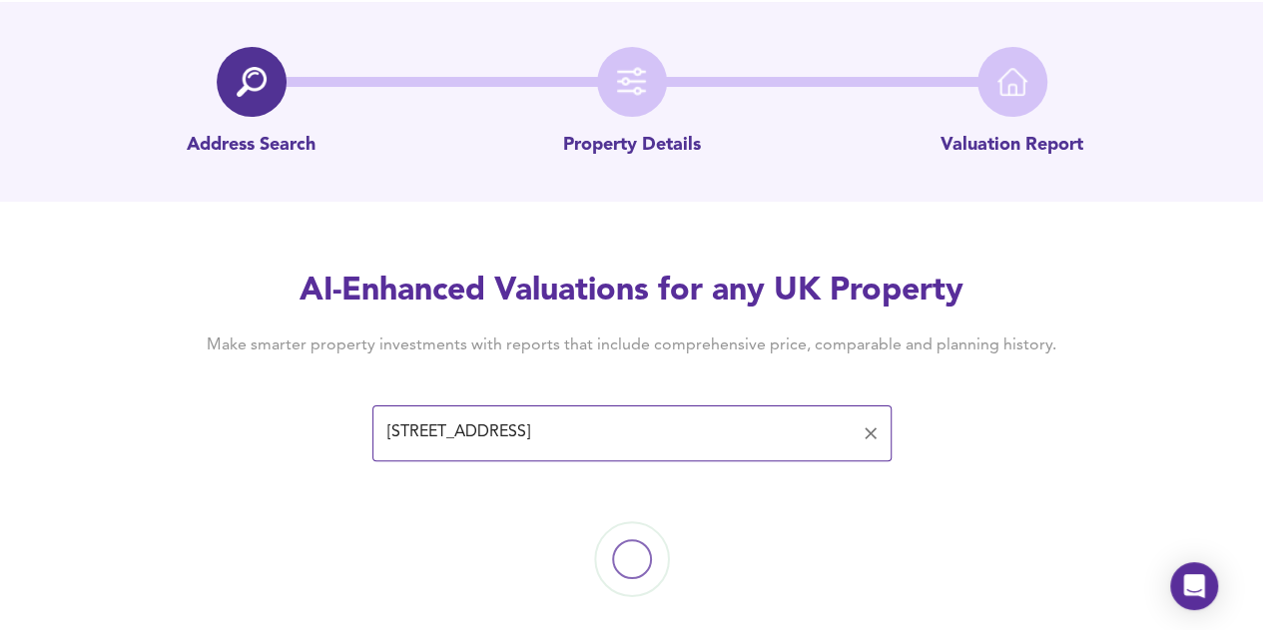
scroll to position [78, 0]
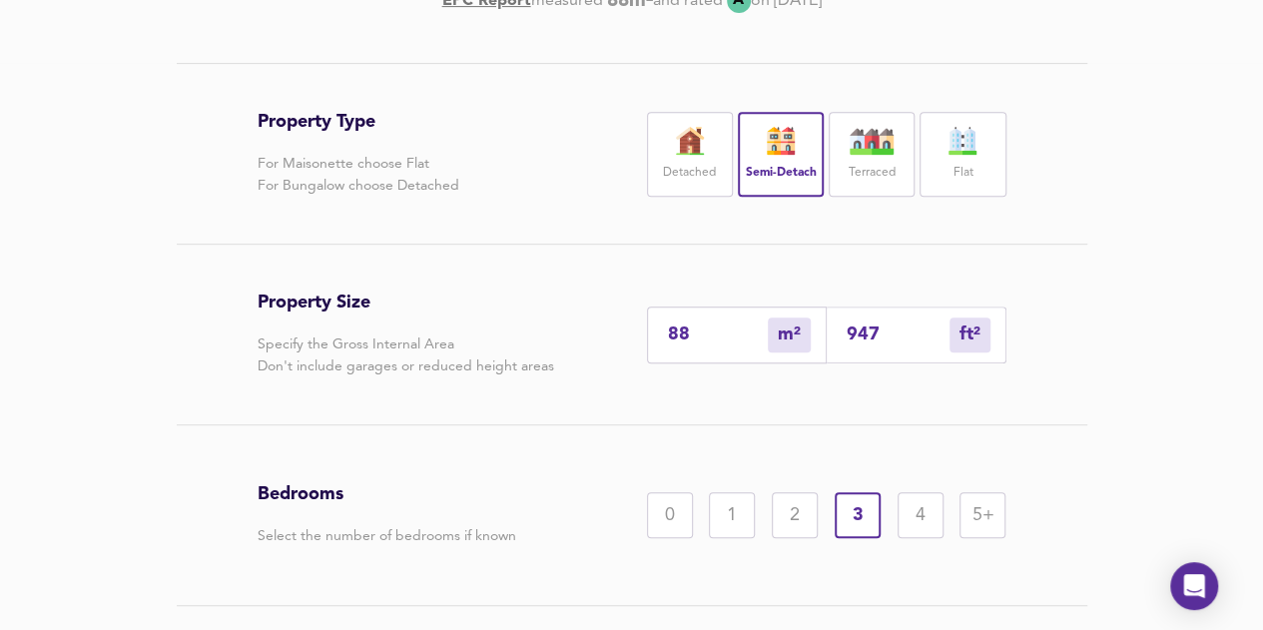
scroll to position [513, 0]
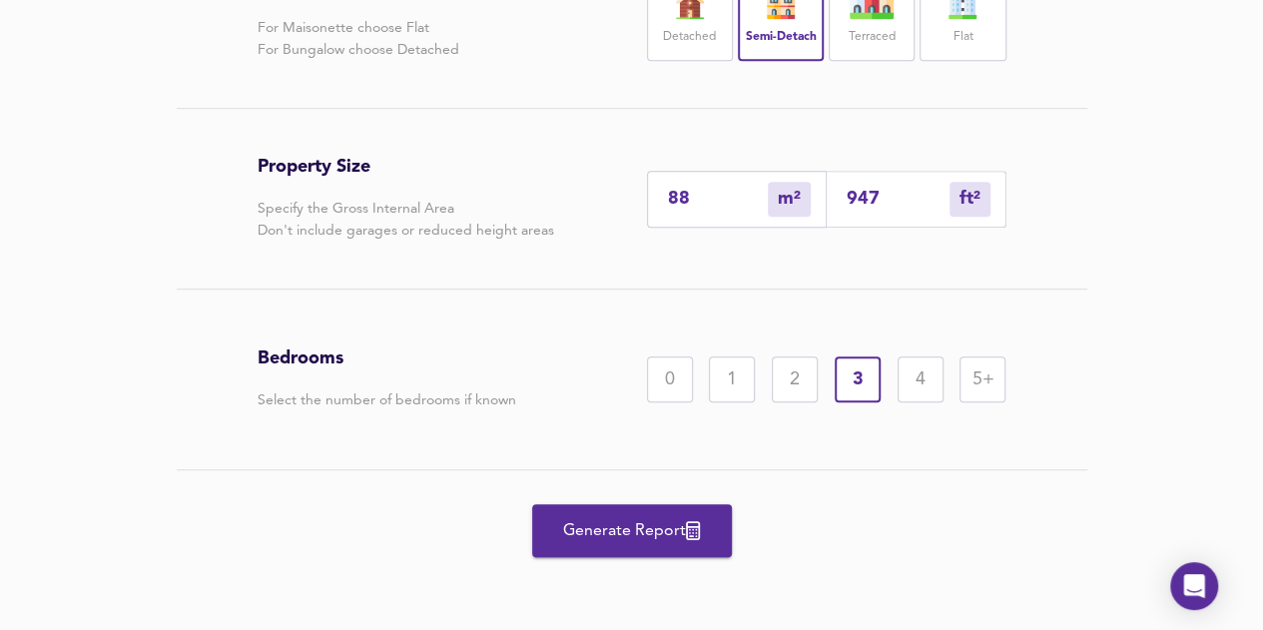
click at [661, 546] on button "Generate Report" at bounding box center [632, 530] width 200 height 53
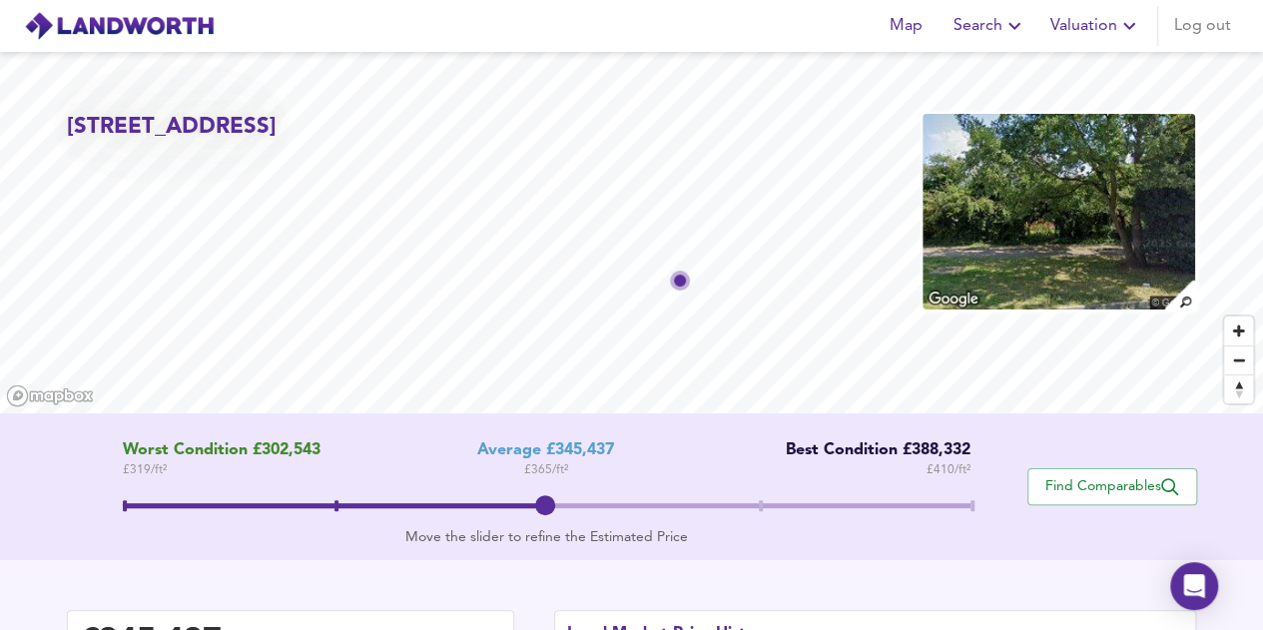
click at [1100, 31] on span "Valuation" at bounding box center [1095, 26] width 91 height 28
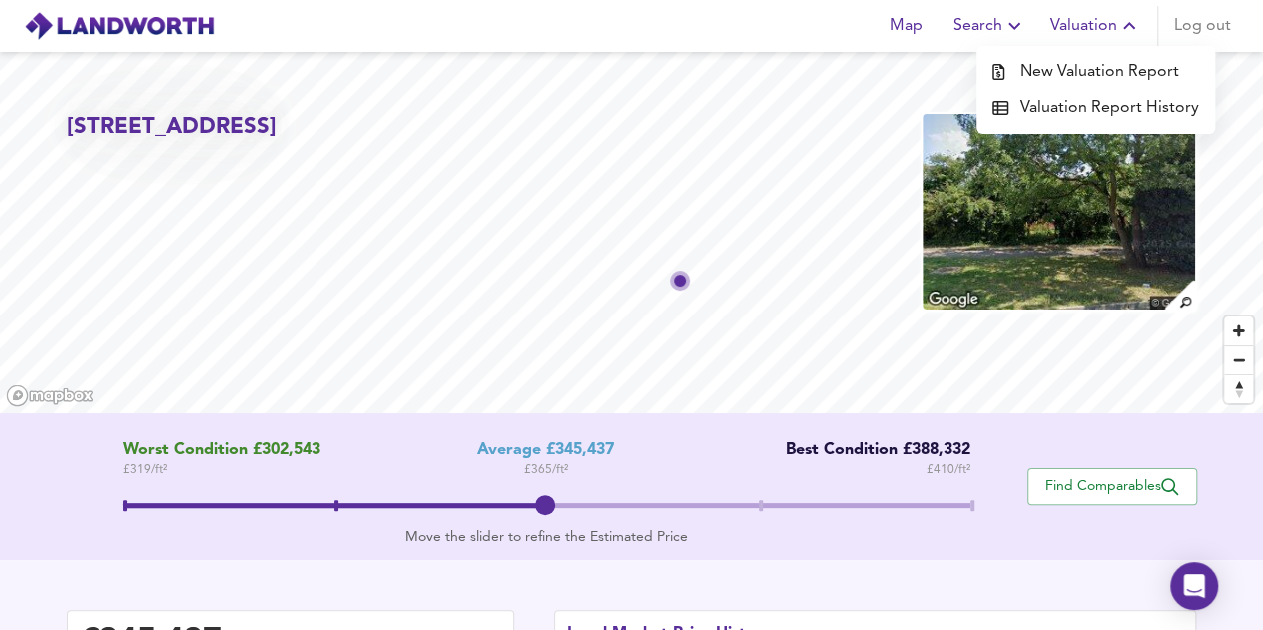
click at [1122, 71] on li "New Valuation Report" at bounding box center [1095, 72] width 239 height 36
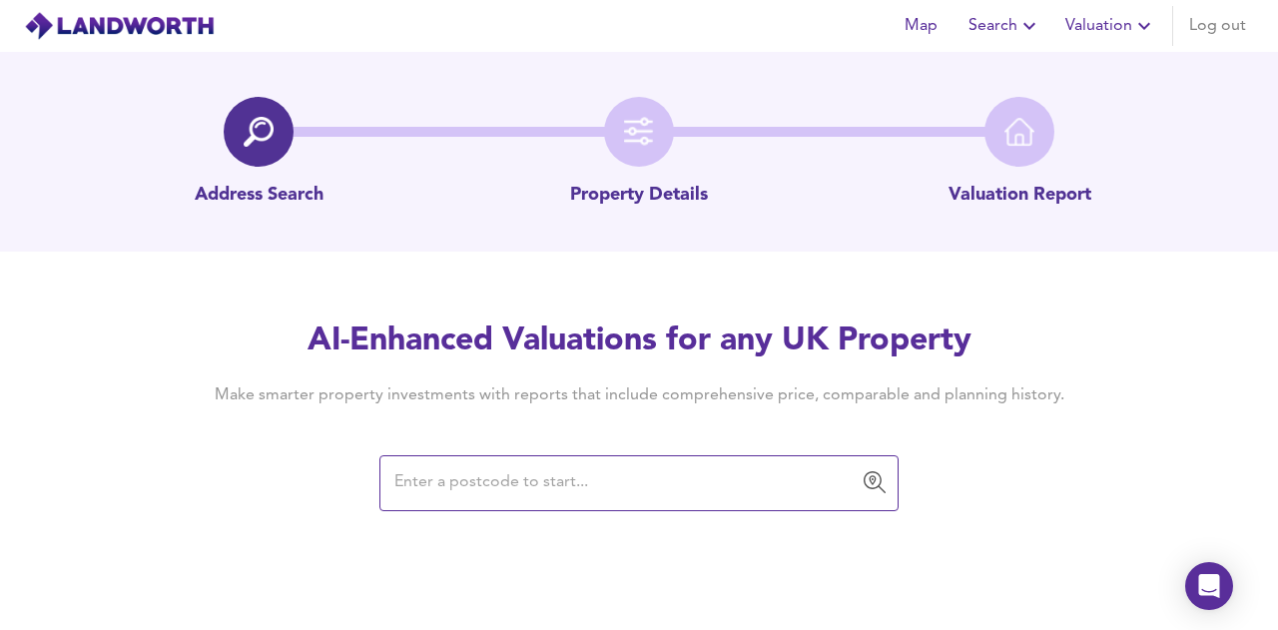
click at [509, 482] on input "text" at bounding box center [623, 483] width 471 height 38
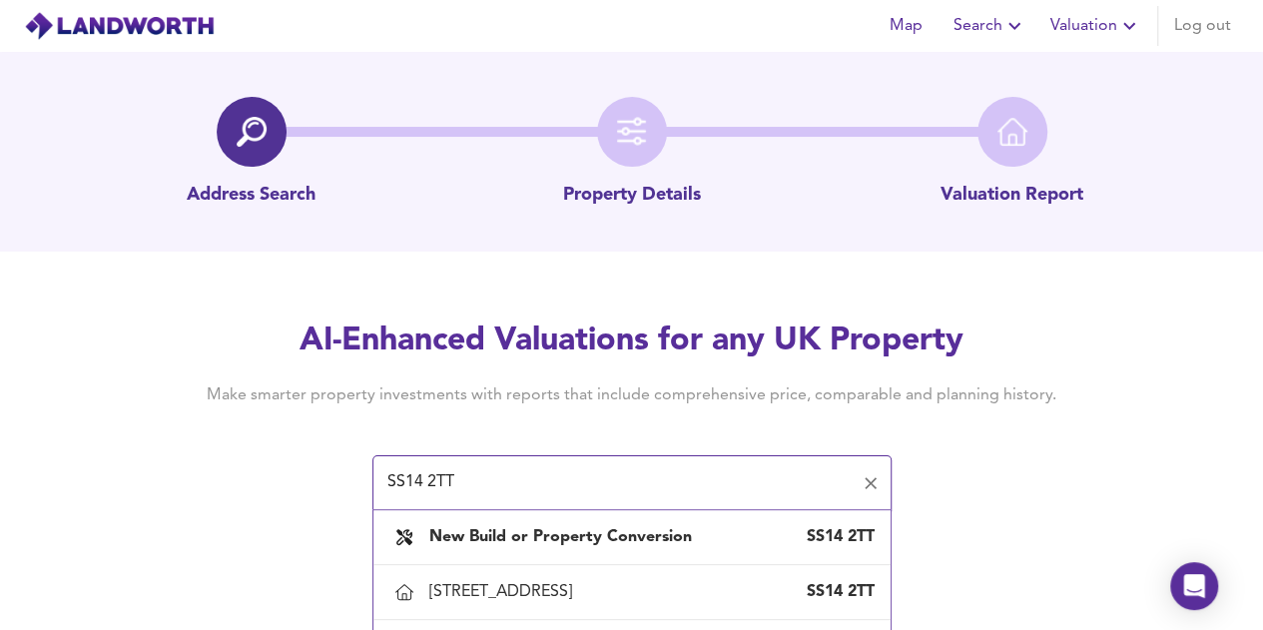
type input "SS14 2TT"
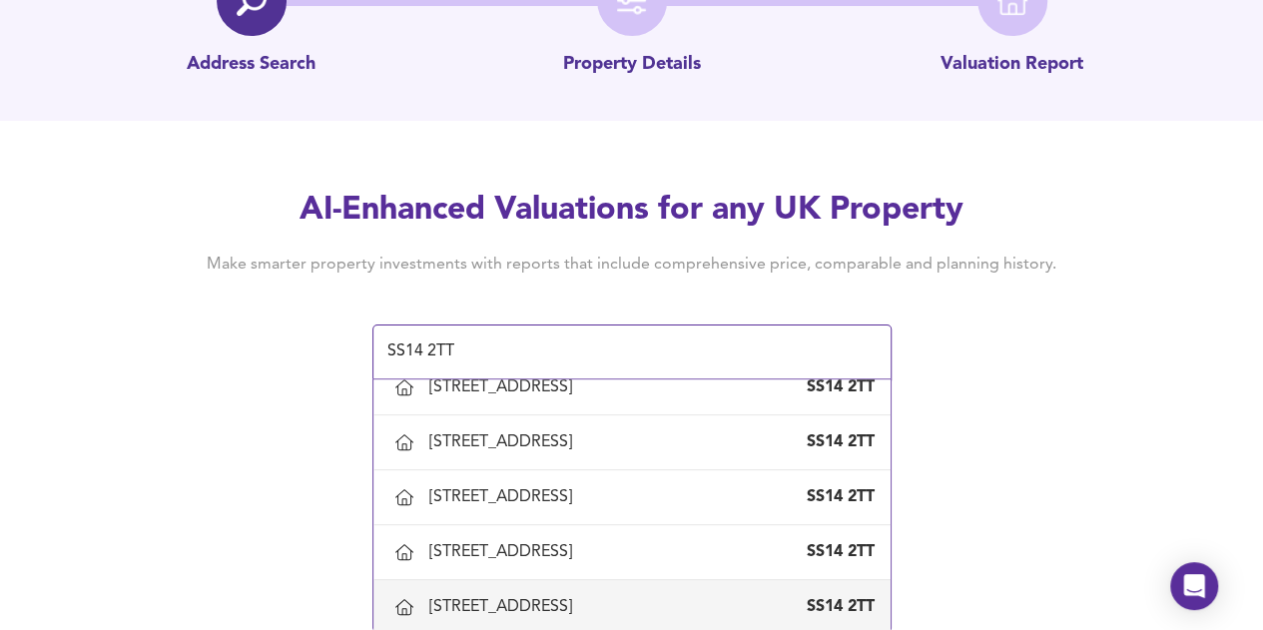
scroll to position [2260, 0]
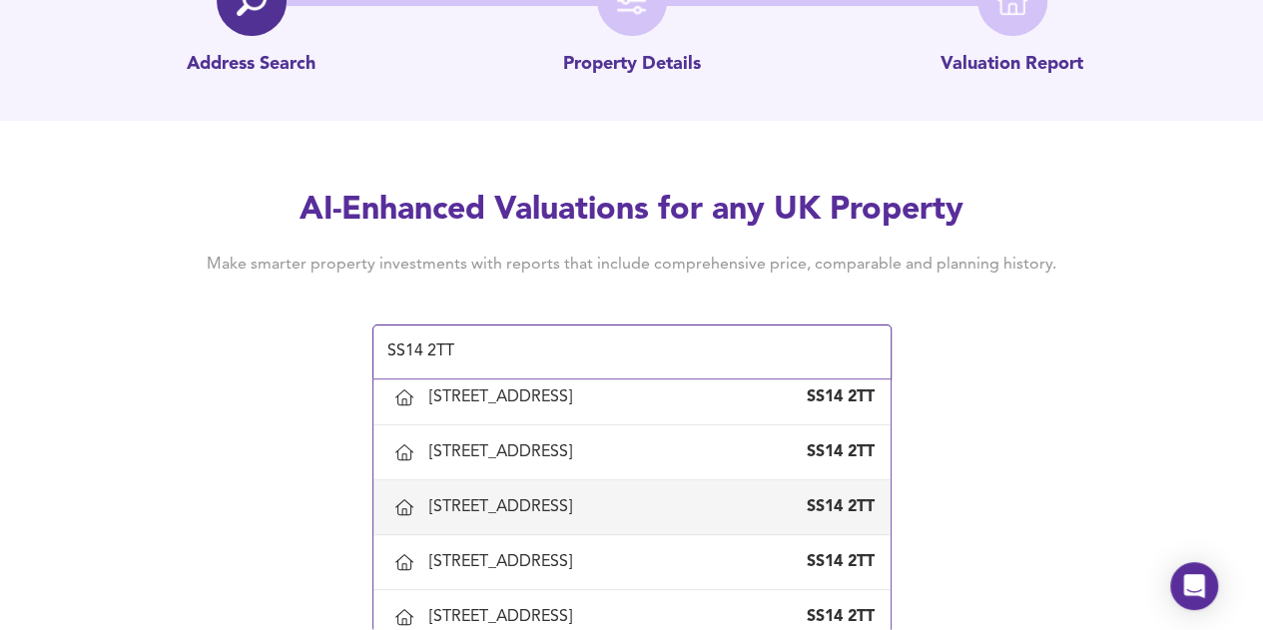
click at [1038, 412] on div "Map Search Valuation Log out Address Search Property Details Valuation Report A…" at bounding box center [631, 184] width 1263 height 630
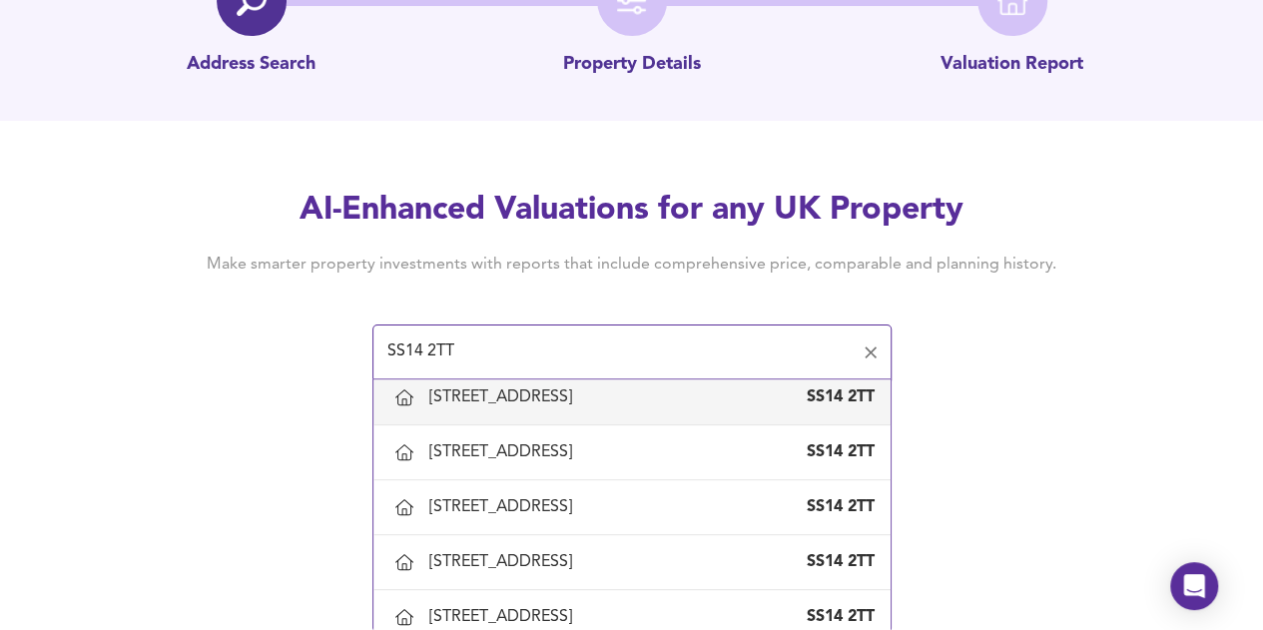
drag, startPoint x: 405, startPoint y: 364, endPoint x: 352, endPoint y: 366, distance: 52.9
click at [353, 367] on div "AI-Enhanced Valuations for any UK Property Make smarter property investments wi…" at bounding box center [632, 284] width 958 height 190
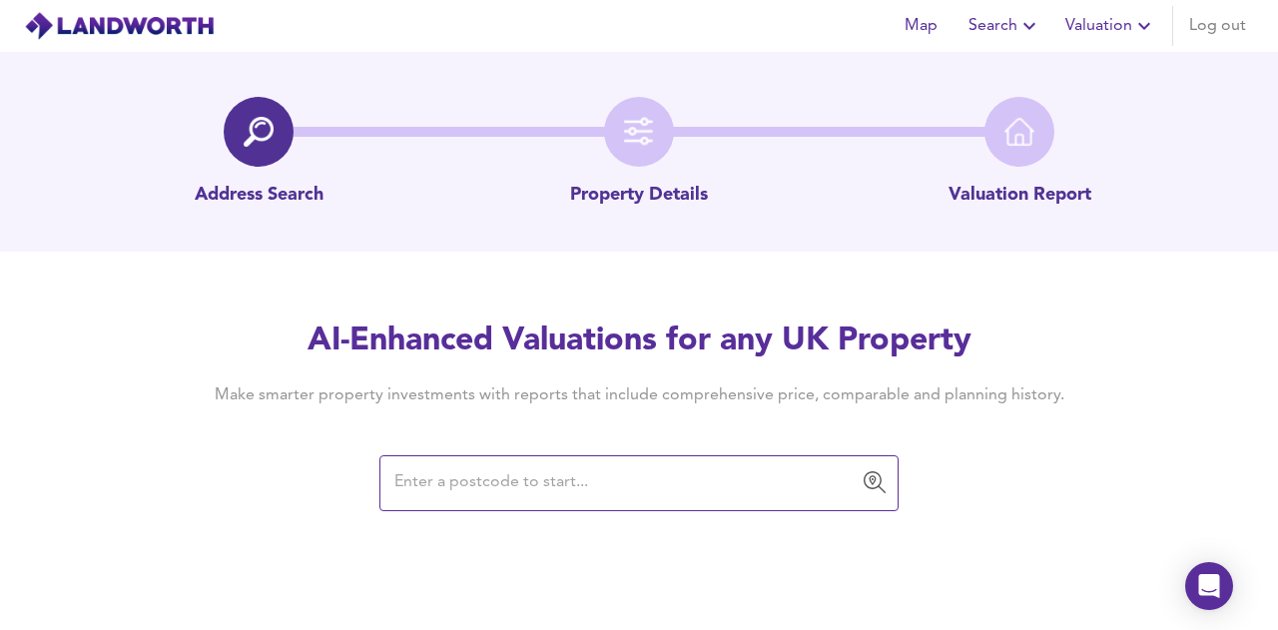
paste input "SS14 2LA"
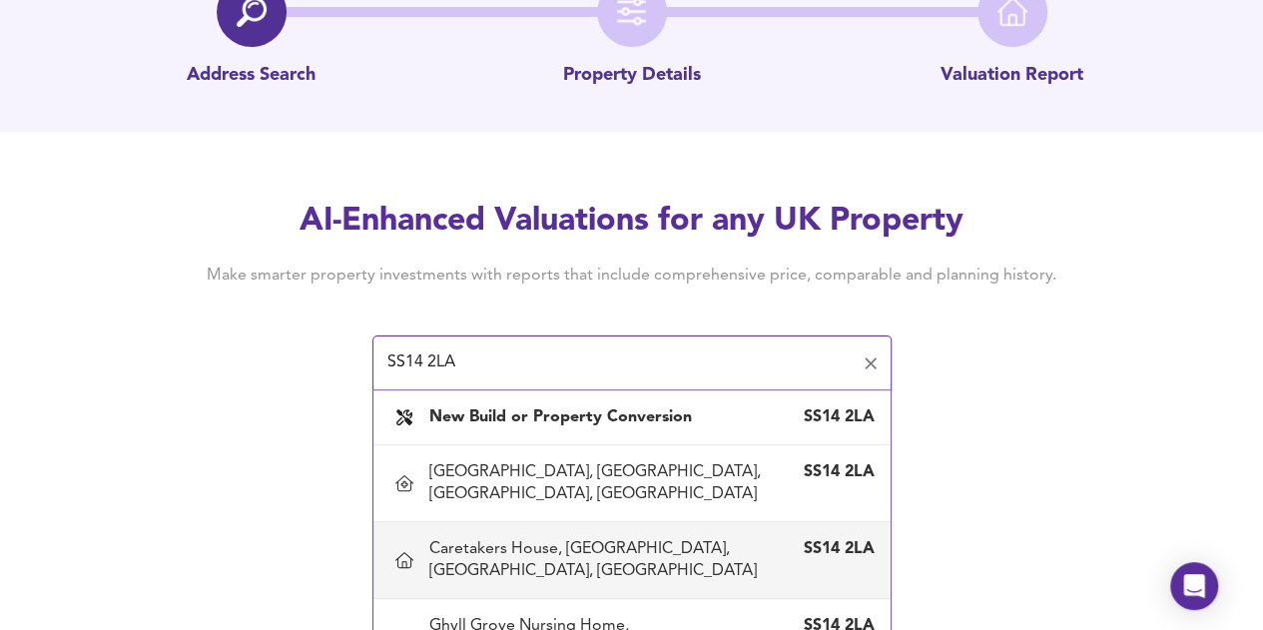
scroll to position [121, 0]
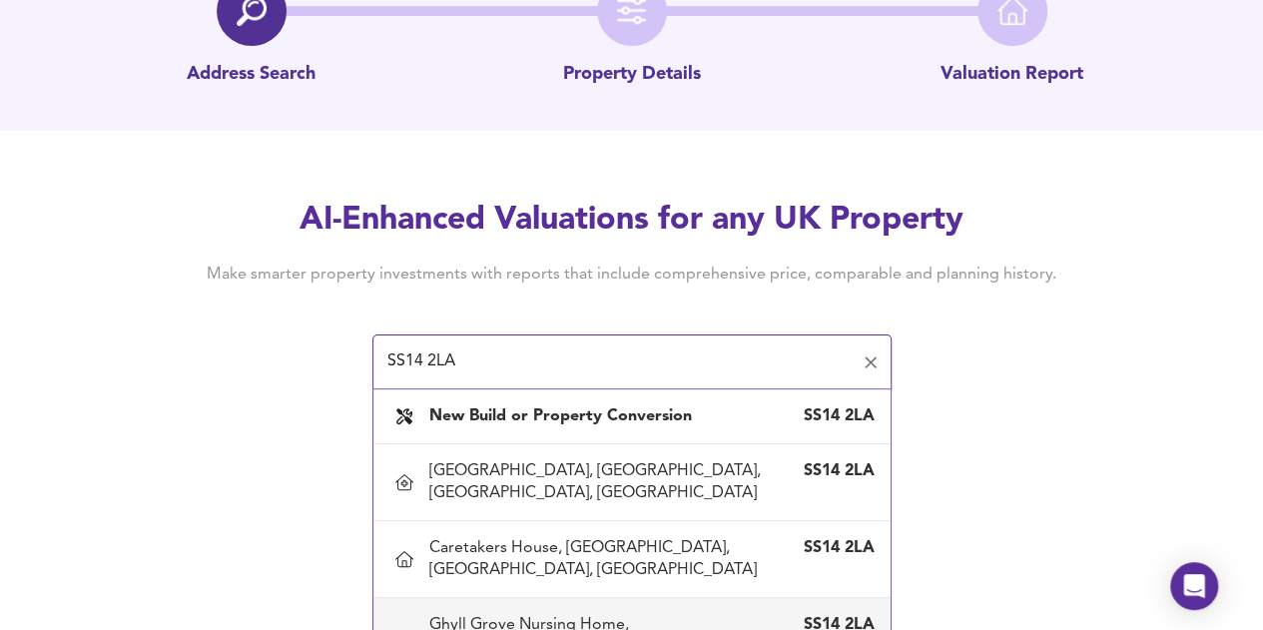
type input "SS14 2LA"
click at [1060, 361] on div "AI-Enhanced Valuations for any UK Property Make smarter property investments wi…" at bounding box center [632, 294] width 958 height 190
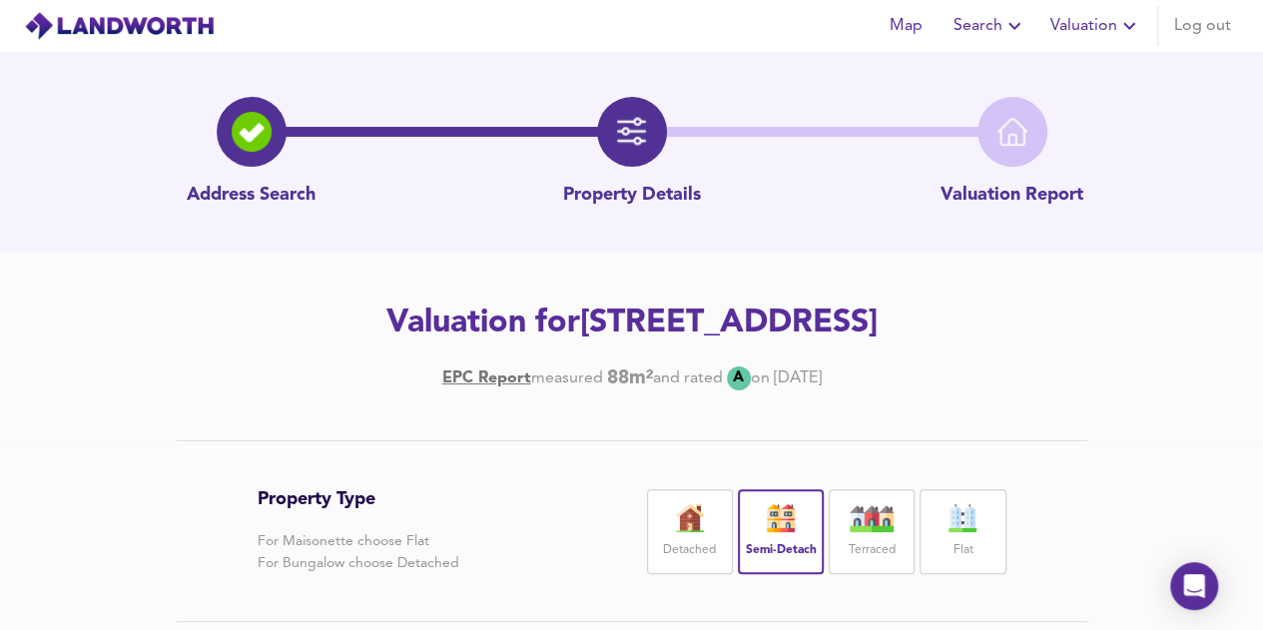
scroll to position [513, 0]
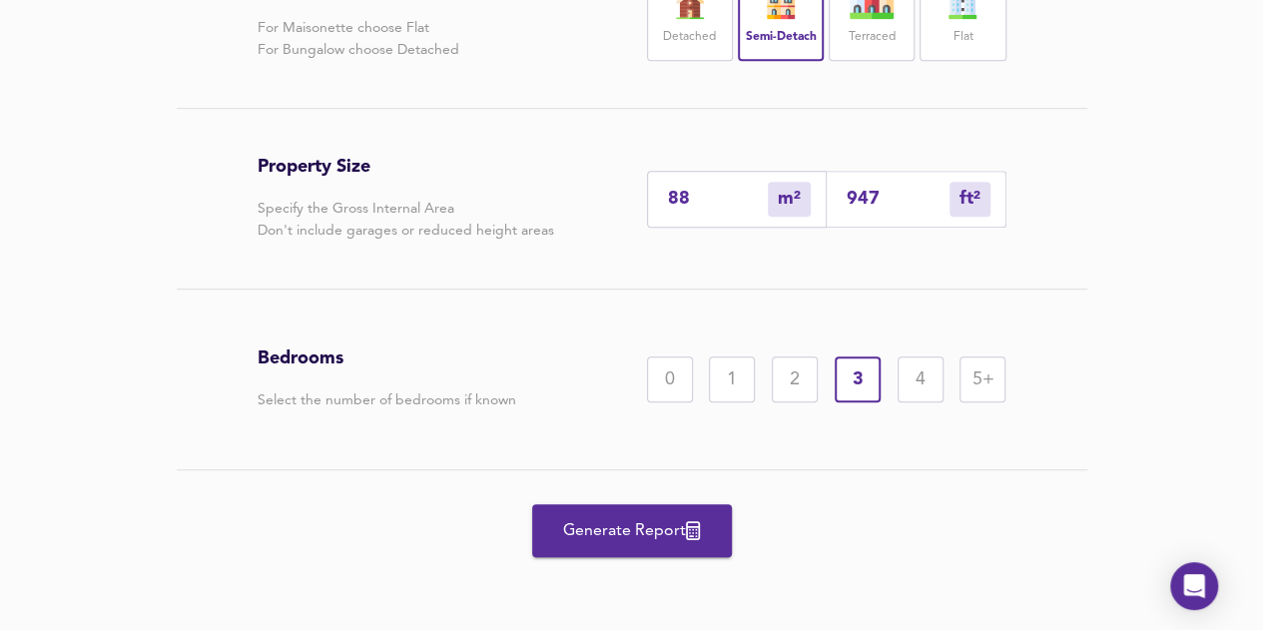
click at [781, 384] on div "2" at bounding box center [795, 379] width 46 height 46
click at [746, 195] on input "88" at bounding box center [718, 199] width 100 height 21
type input "8"
type input "86"
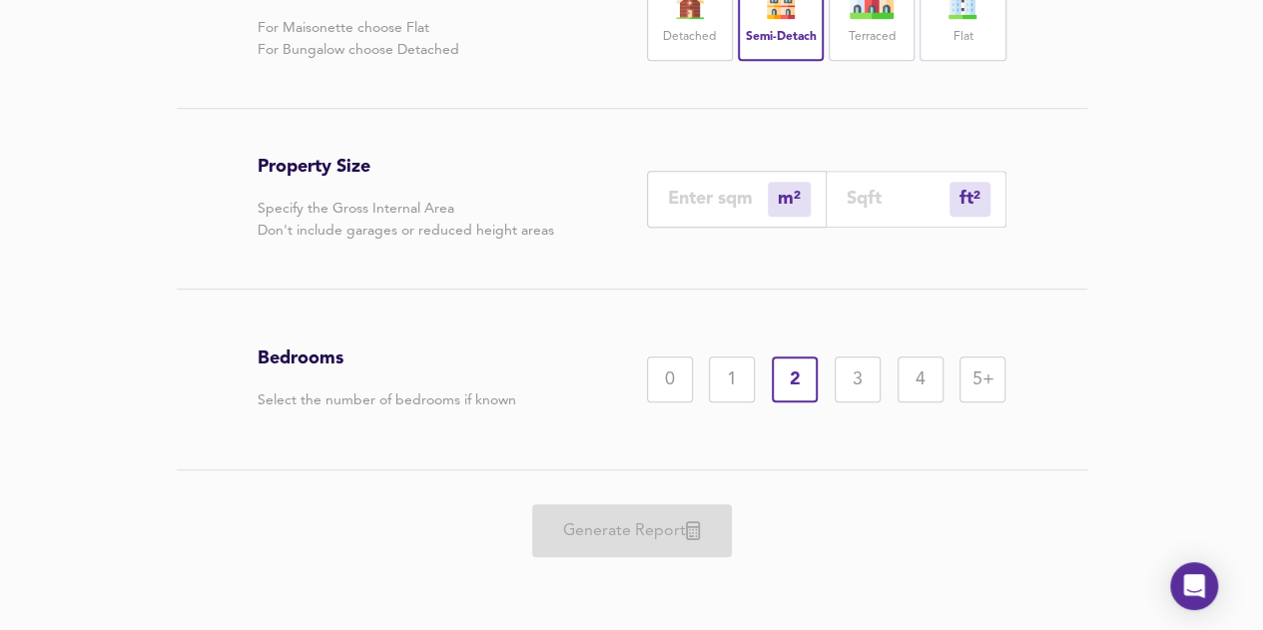
type input "7"
type input "75"
type input "70"
type input "753"
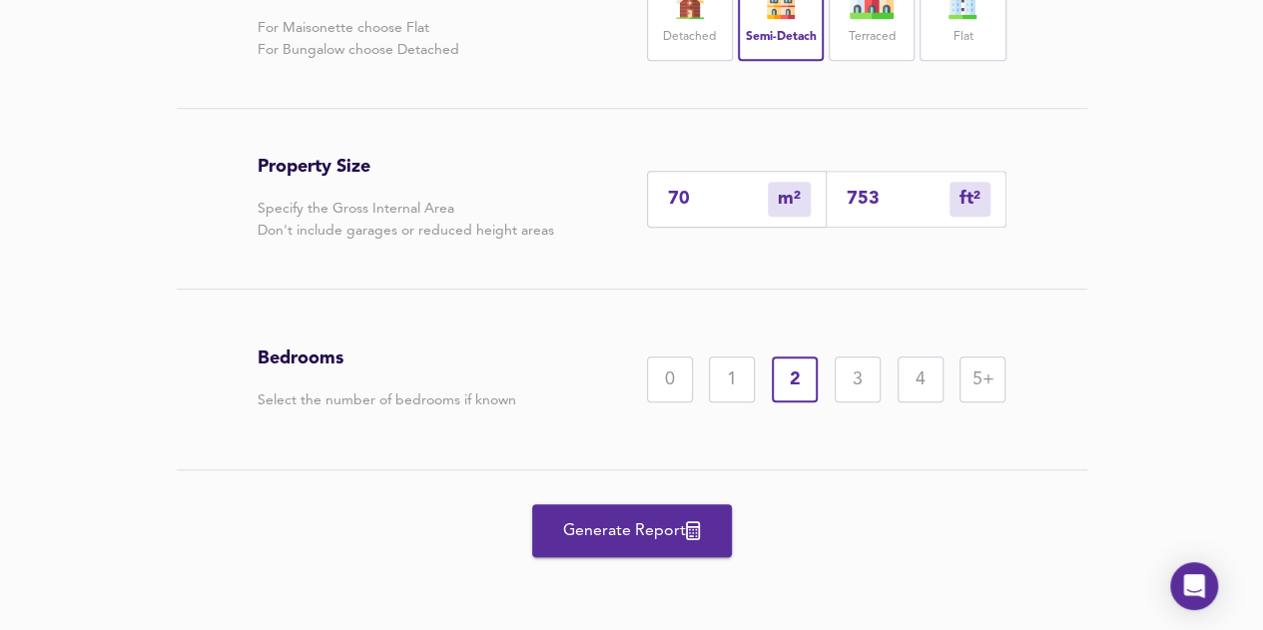
type input "70"
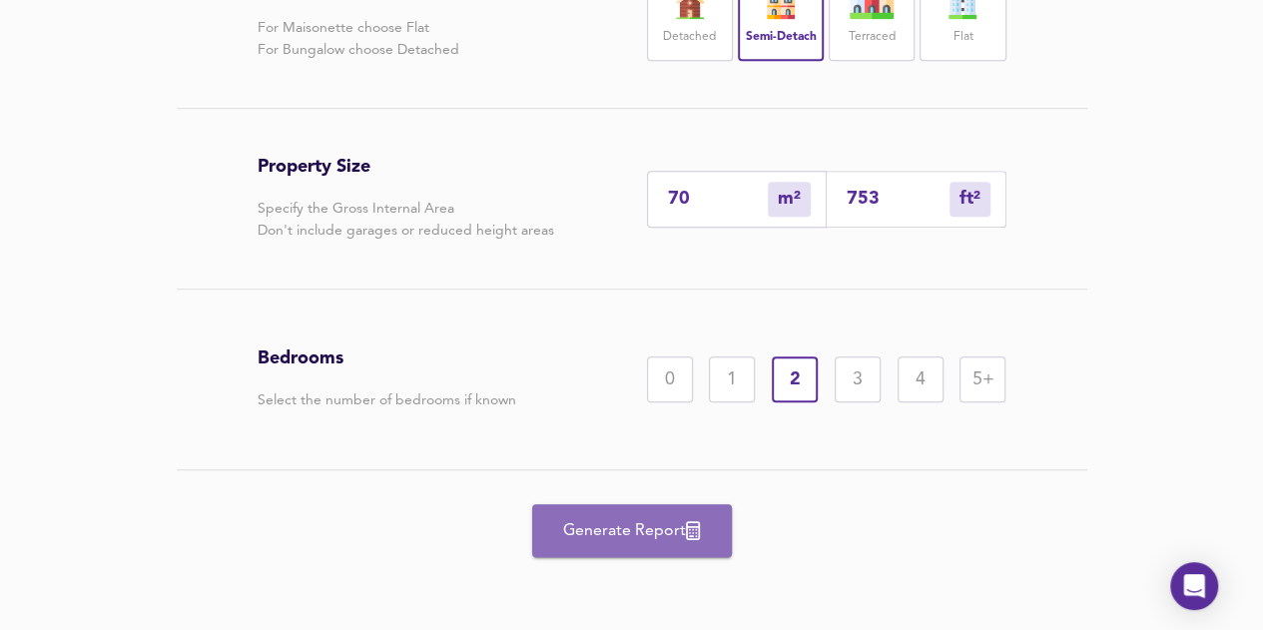
click at [679, 513] on button "Generate Report" at bounding box center [632, 530] width 200 height 53
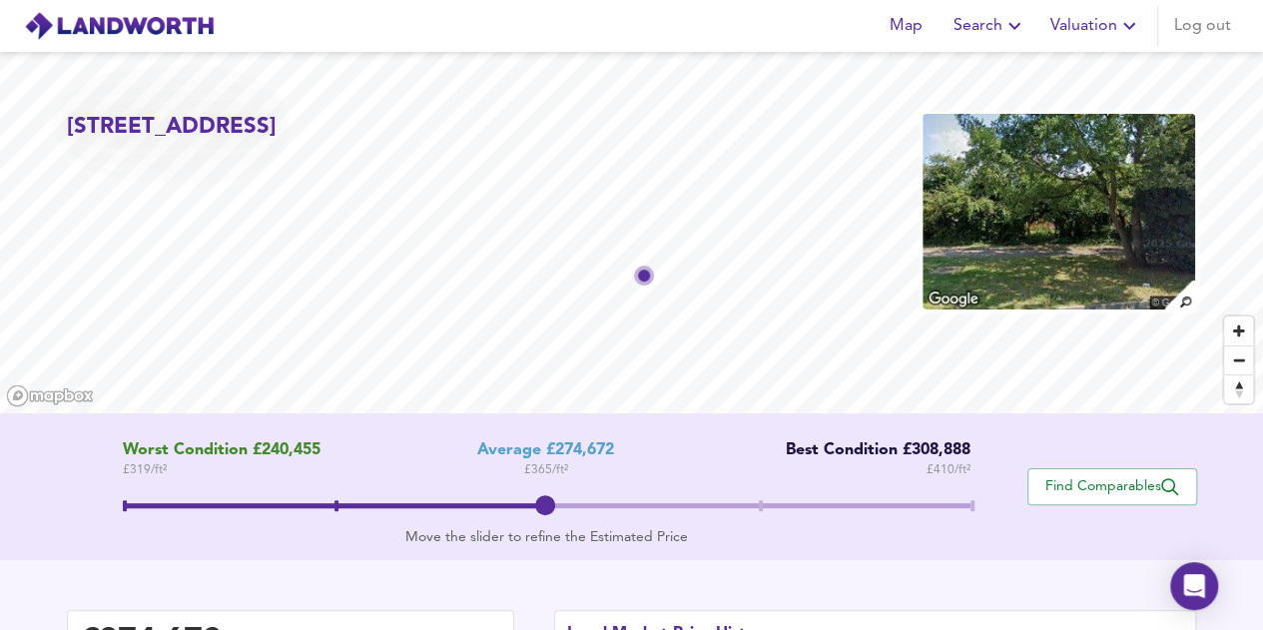
click at [1107, 26] on span "Valuation" at bounding box center [1095, 26] width 91 height 28
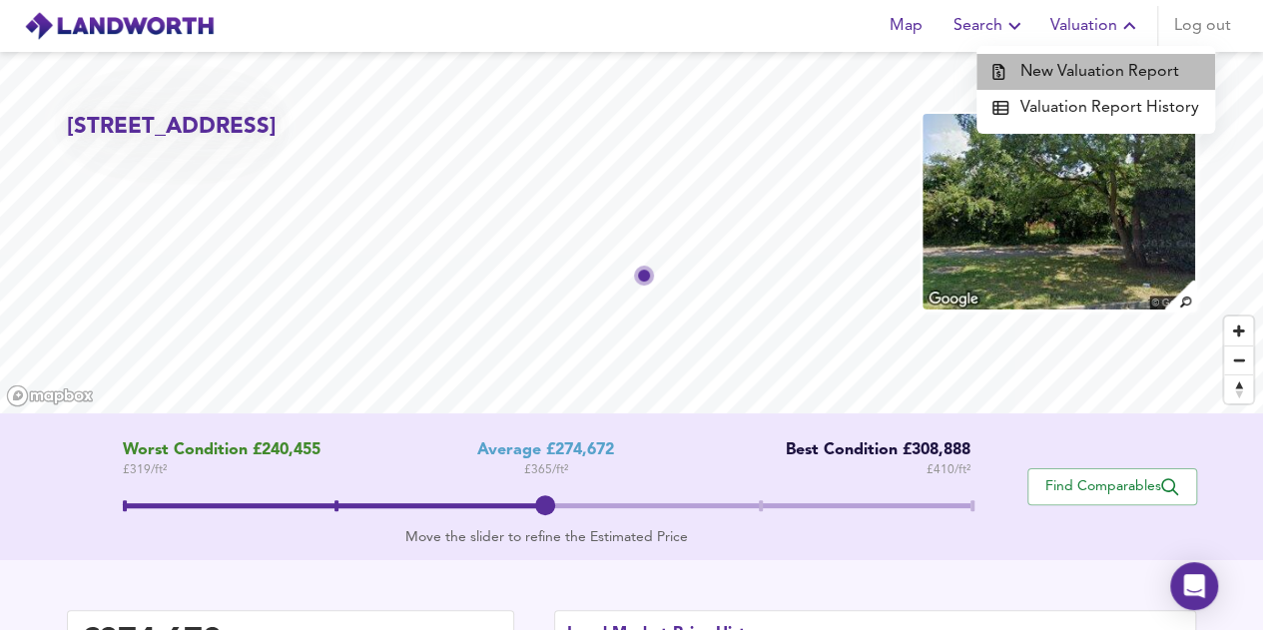
click at [1118, 69] on li "New Valuation Report" at bounding box center [1095, 72] width 239 height 36
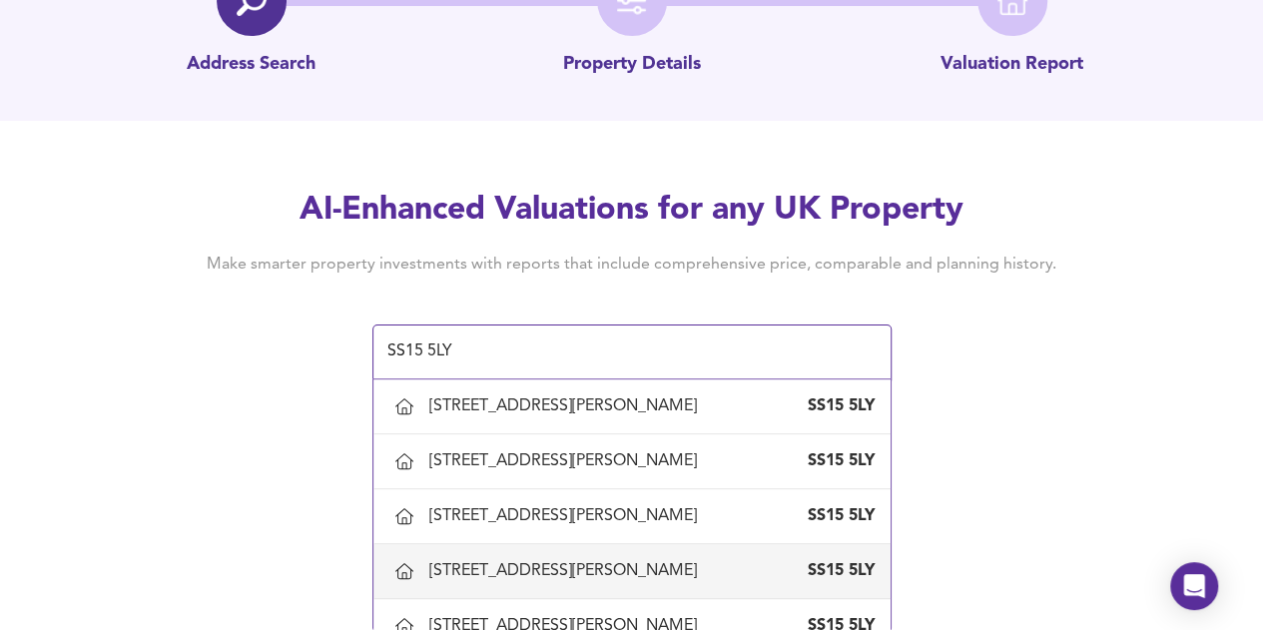
scroll to position [200, 0]
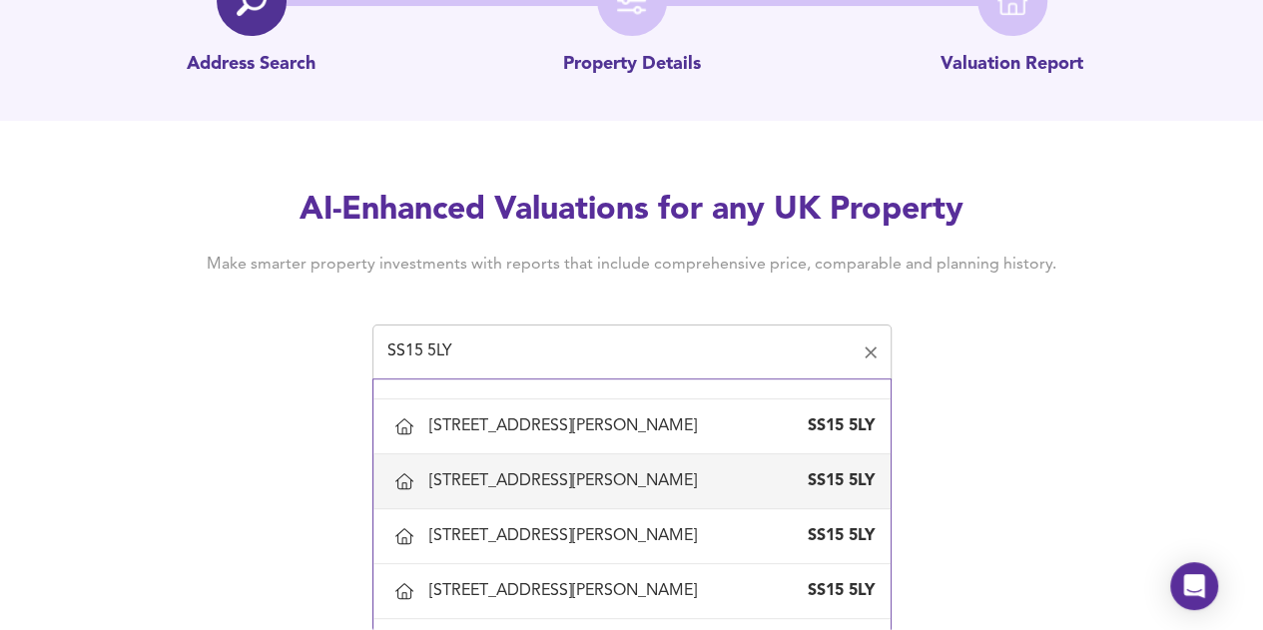
click at [617, 497] on div "[STREET_ADDRESS][PERSON_NAME]" at bounding box center [631, 481] width 485 height 42
type input "[STREET_ADDRESS][PERSON_NAME]"
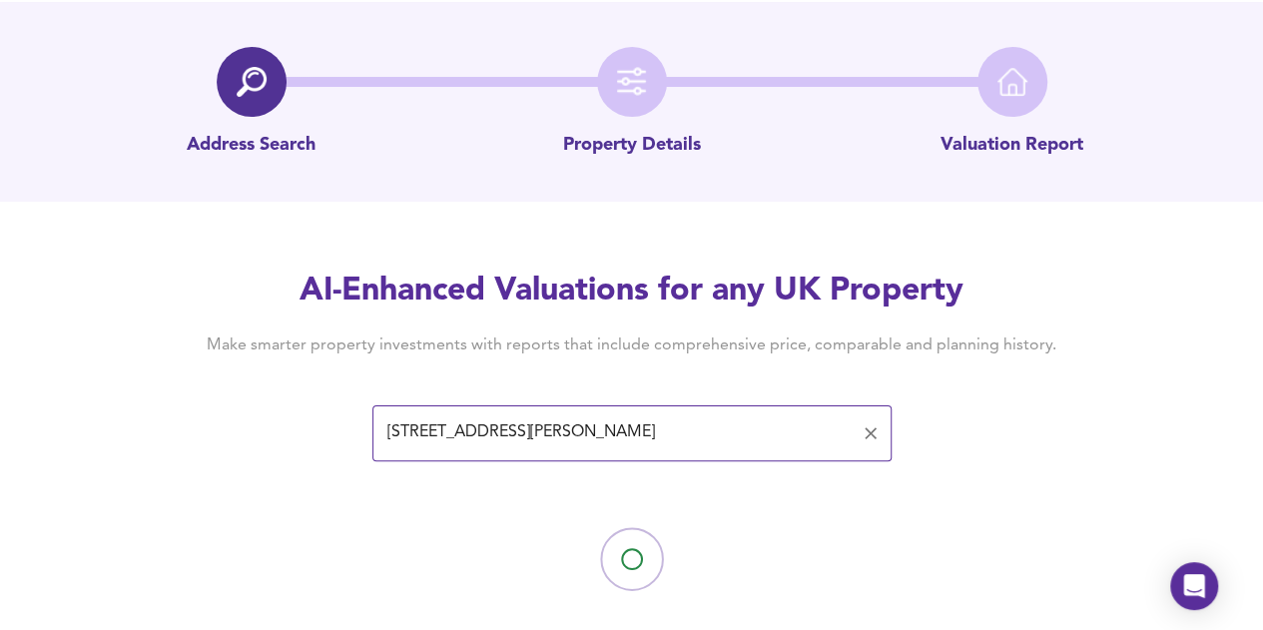
scroll to position [78, 0]
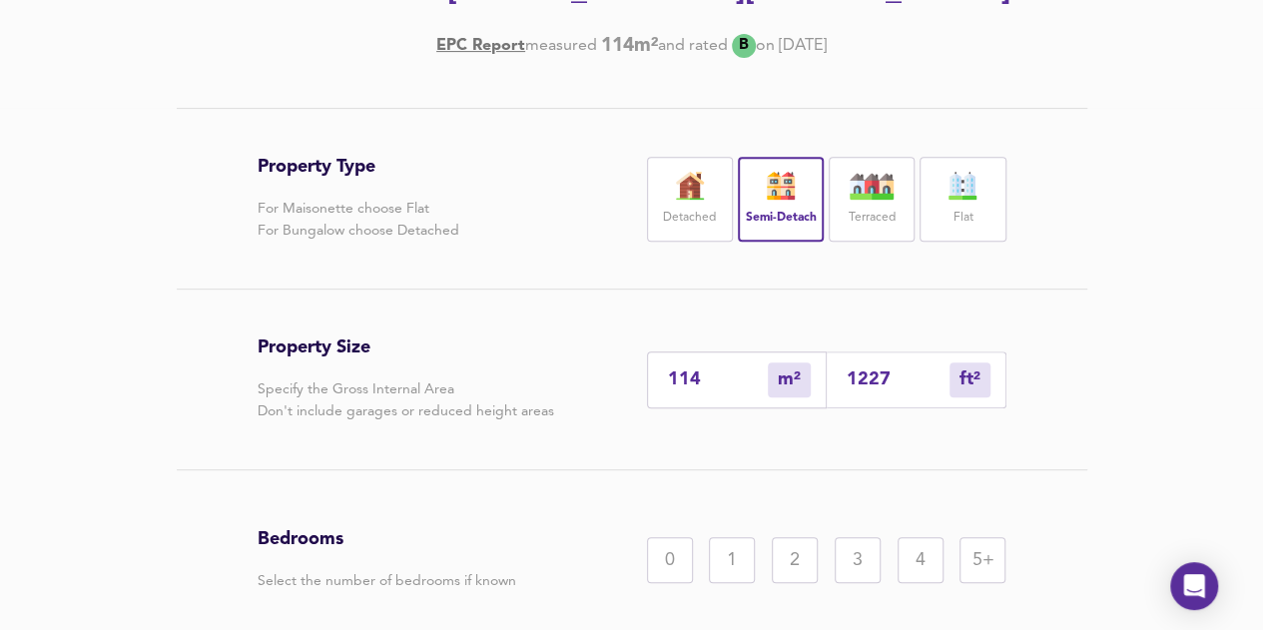
scroll to position [477, 0]
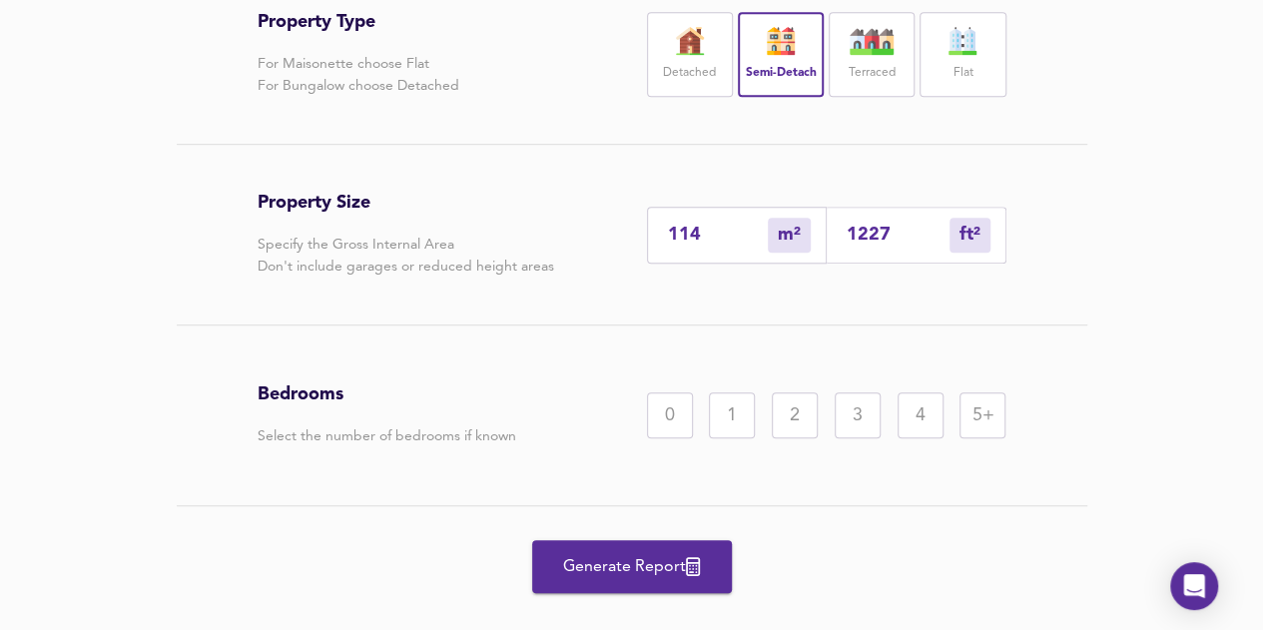
click at [920, 418] on div "4" at bounding box center [920, 415] width 46 height 46
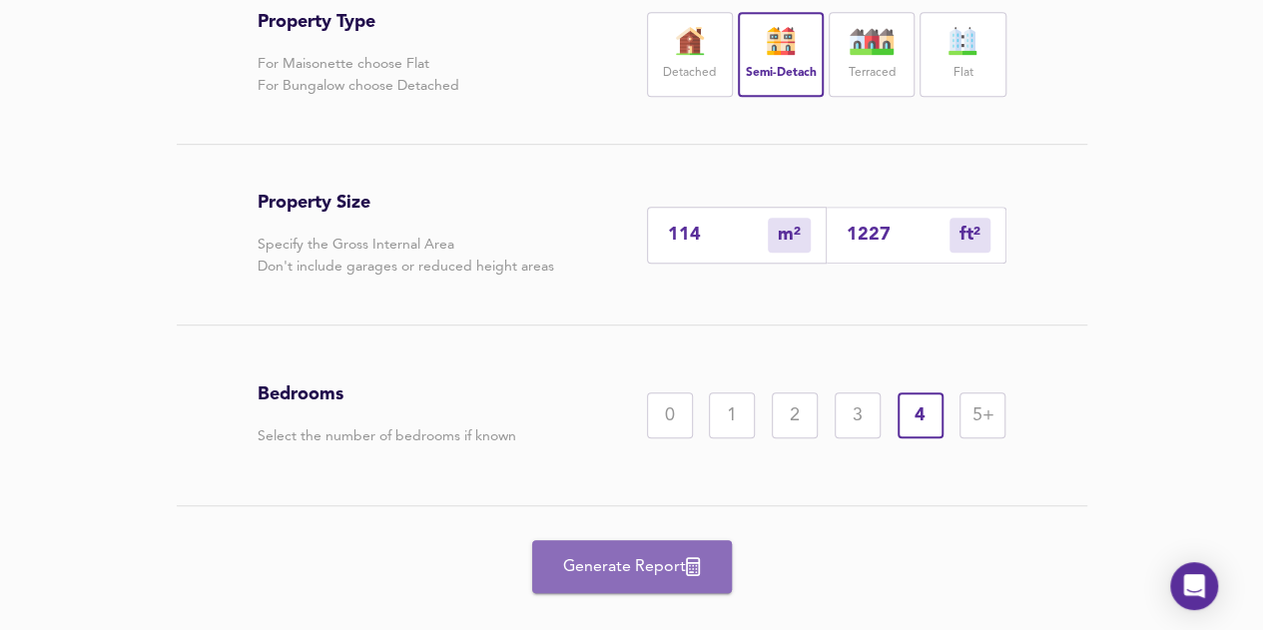
click at [665, 561] on span "Generate Report" at bounding box center [632, 567] width 160 height 28
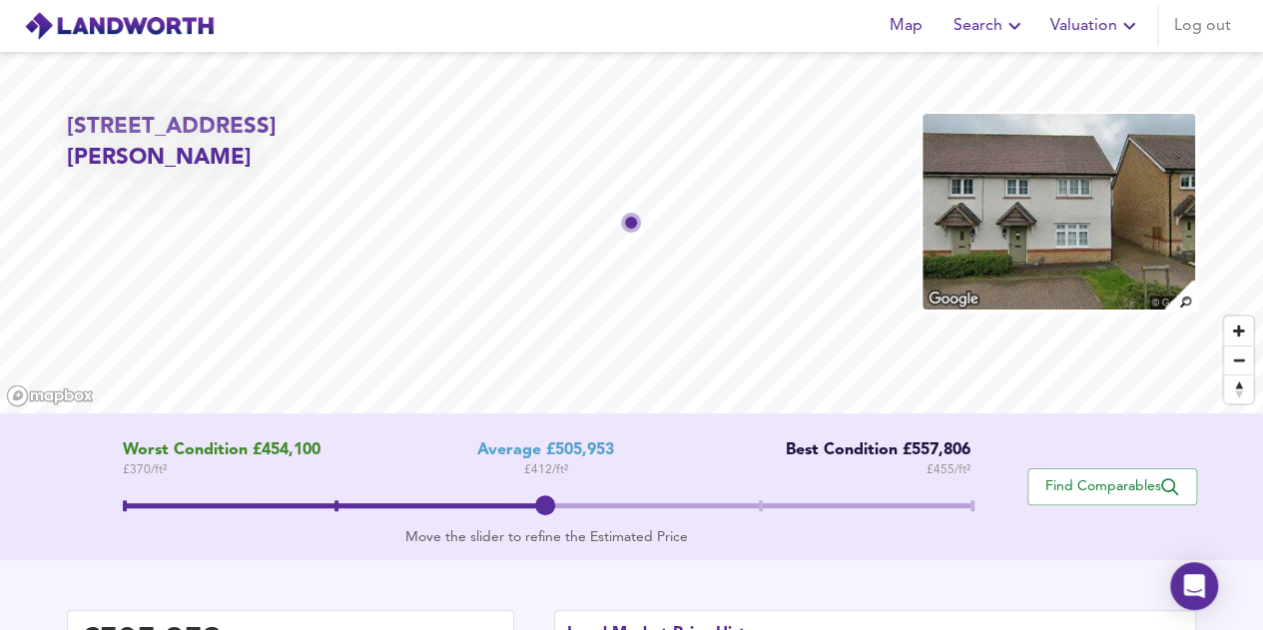
click at [1097, 27] on span "Valuation" at bounding box center [1095, 26] width 91 height 28
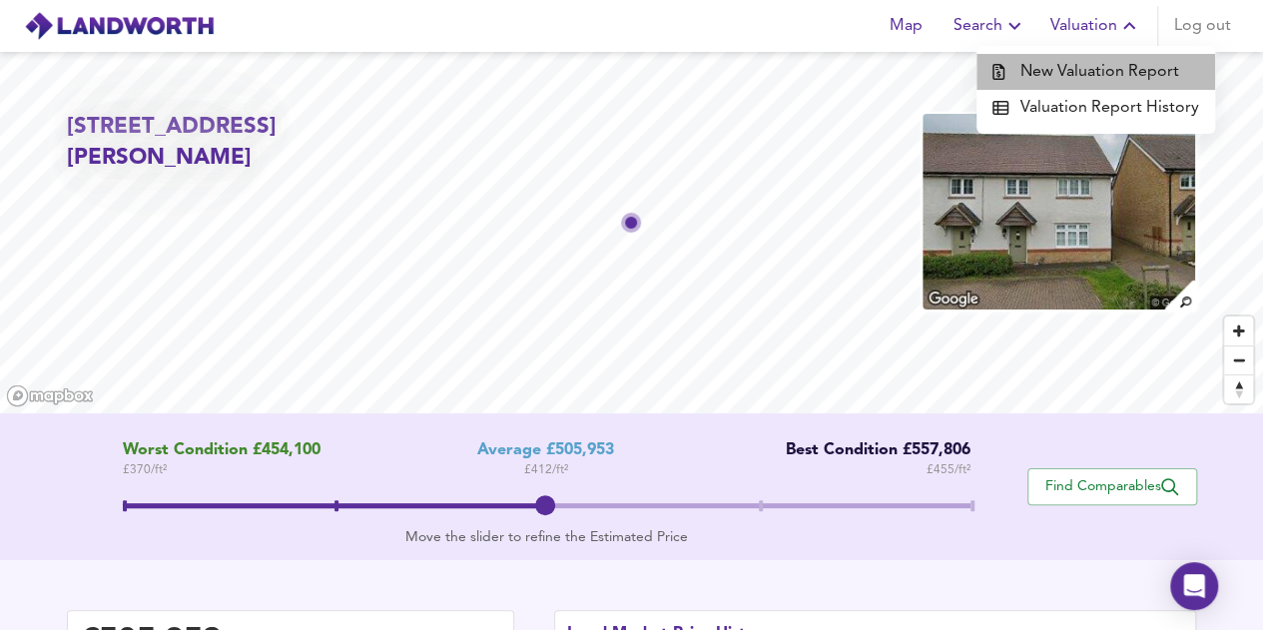
click at [1110, 70] on li "New Valuation Report" at bounding box center [1095, 72] width 239 height 36
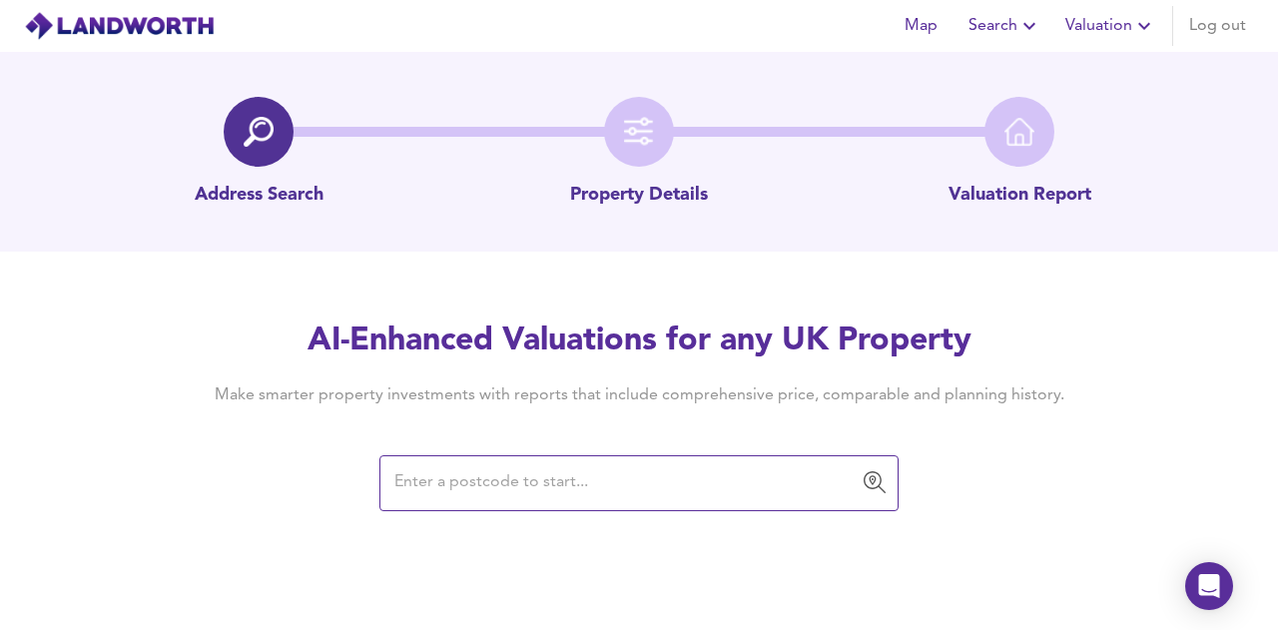
click at [569, 490] on input "text" at bounding box center [623, 483] width 471 height 38
click at [557, 487] on input "text" at bounding box center [623, 483] width 471 height 38
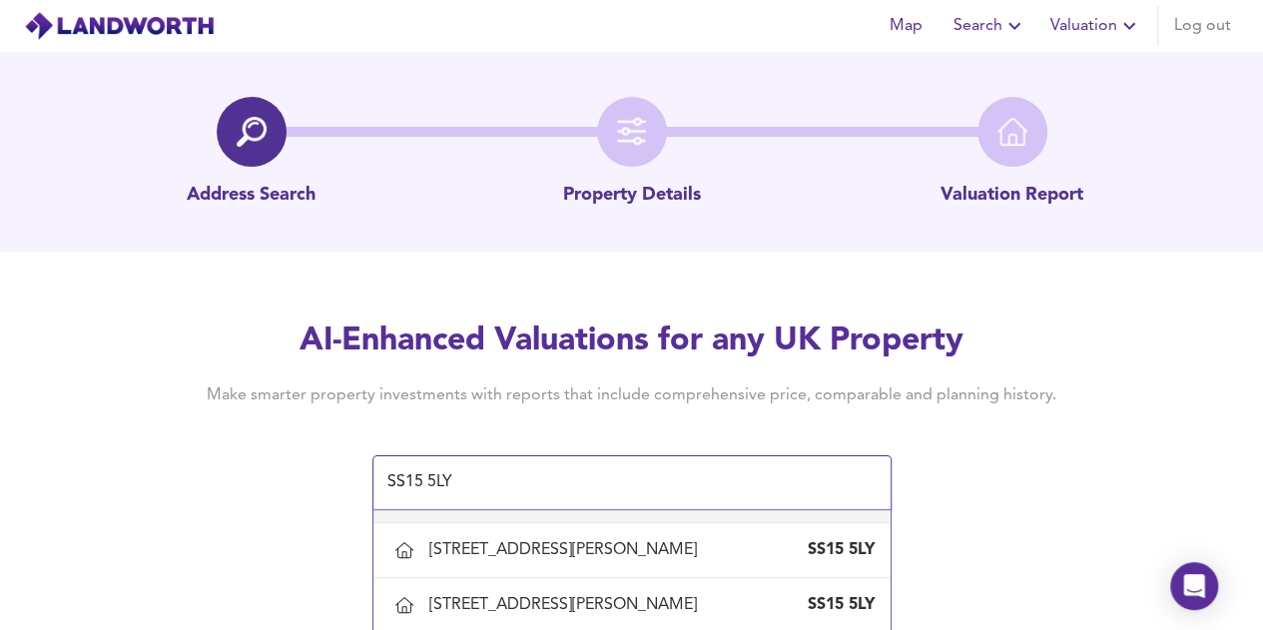
scroll to position [200, 0]
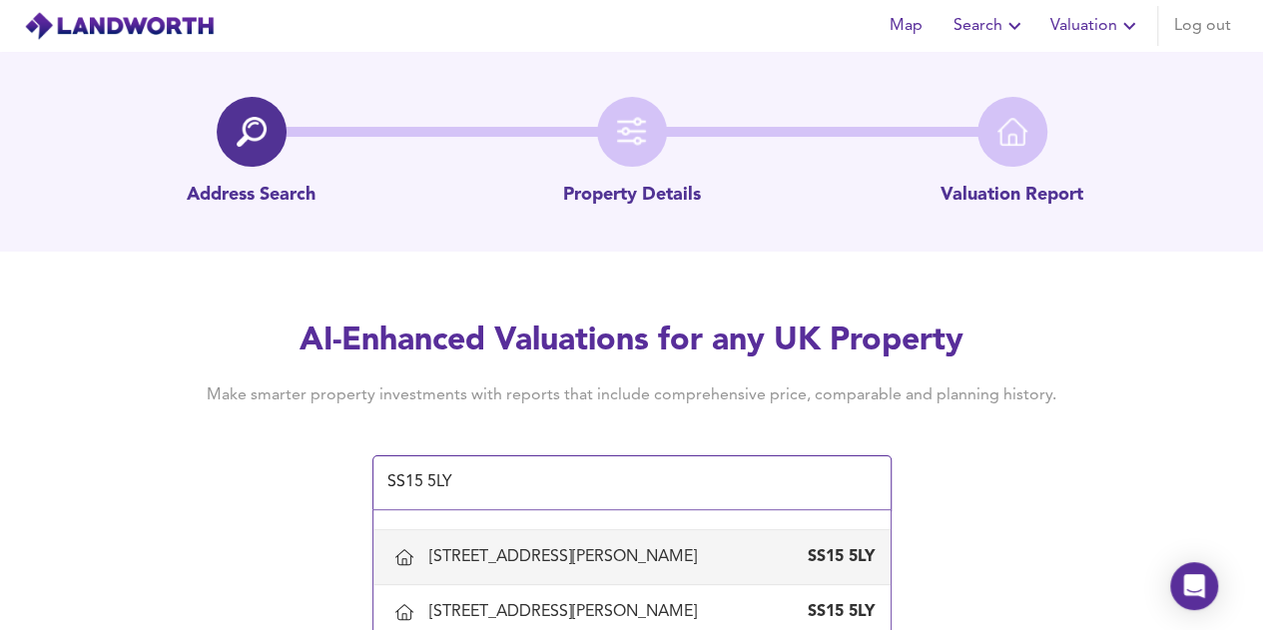
click at [570, 564] on div "[STREET_ADDRESS][PERSON_NAME]" at bounding box center [567, 557] width 276 height 22
type input "[STREET_ADDRESS][PERSON_NAME]"
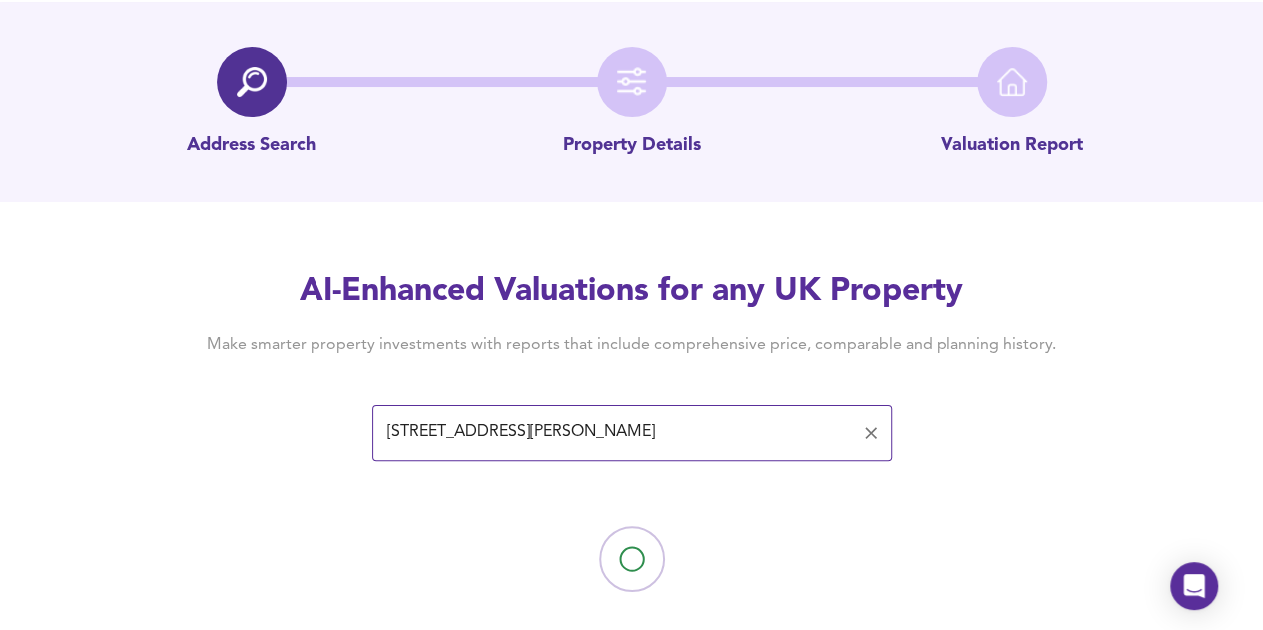
scroll to position [78, 0]
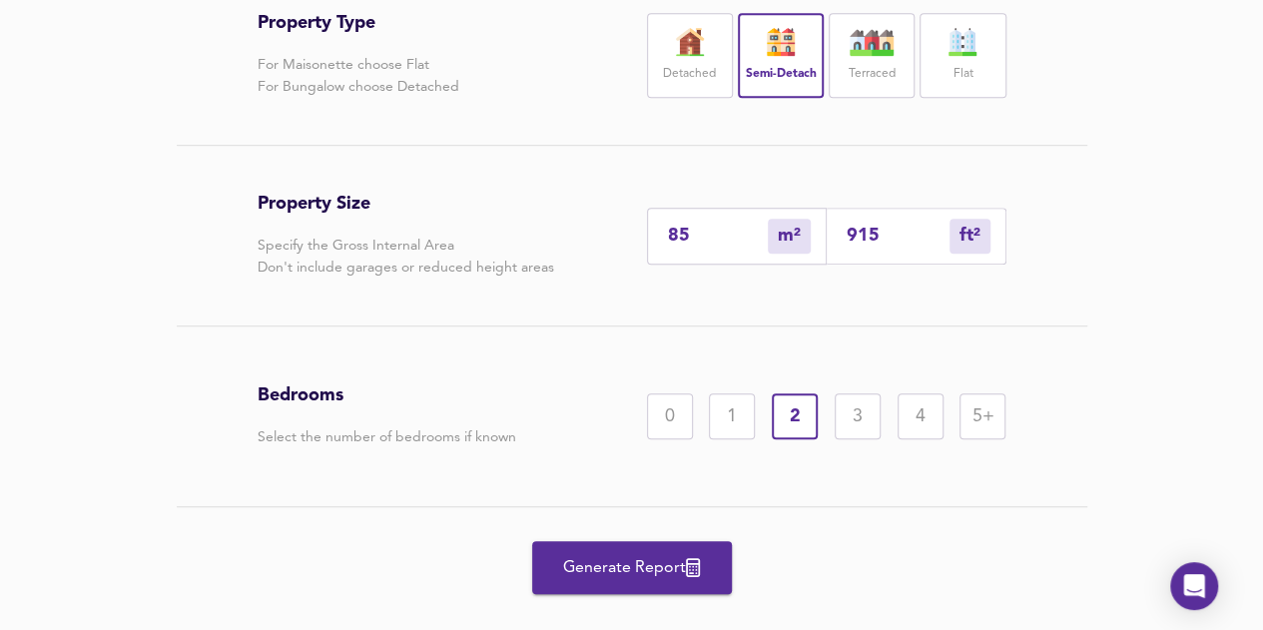
scroll to position [477, 0]
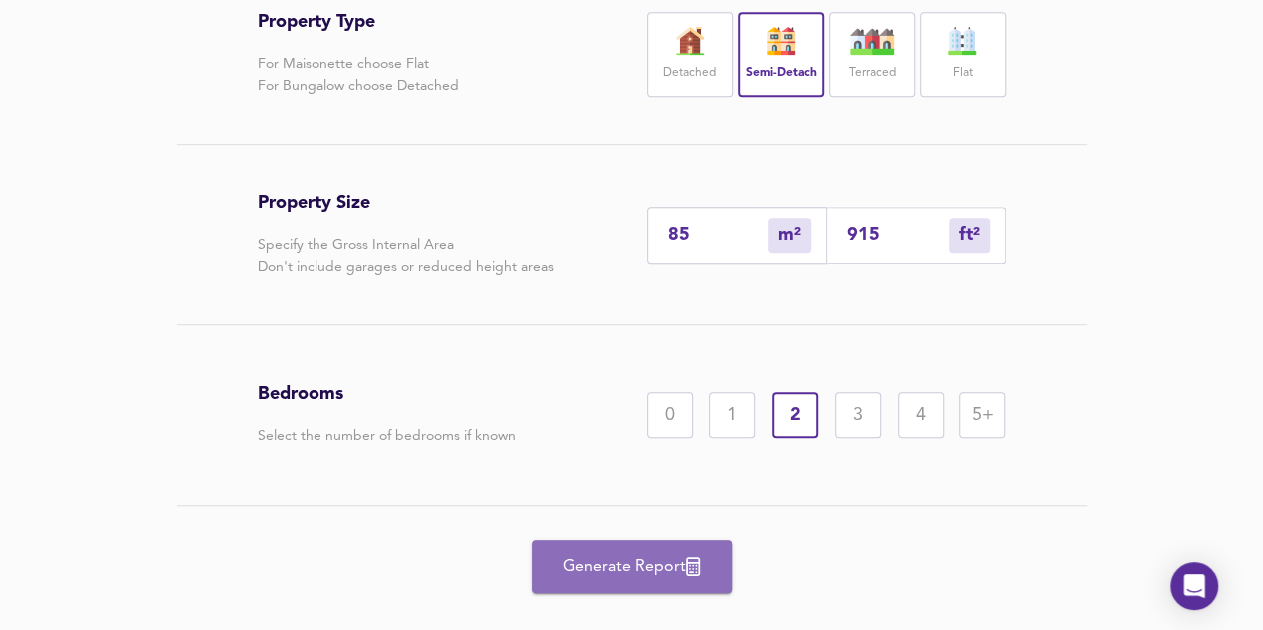
click at [695, 550] on button "Generate Report" at bounding box center [632, 566] width 200 height 53
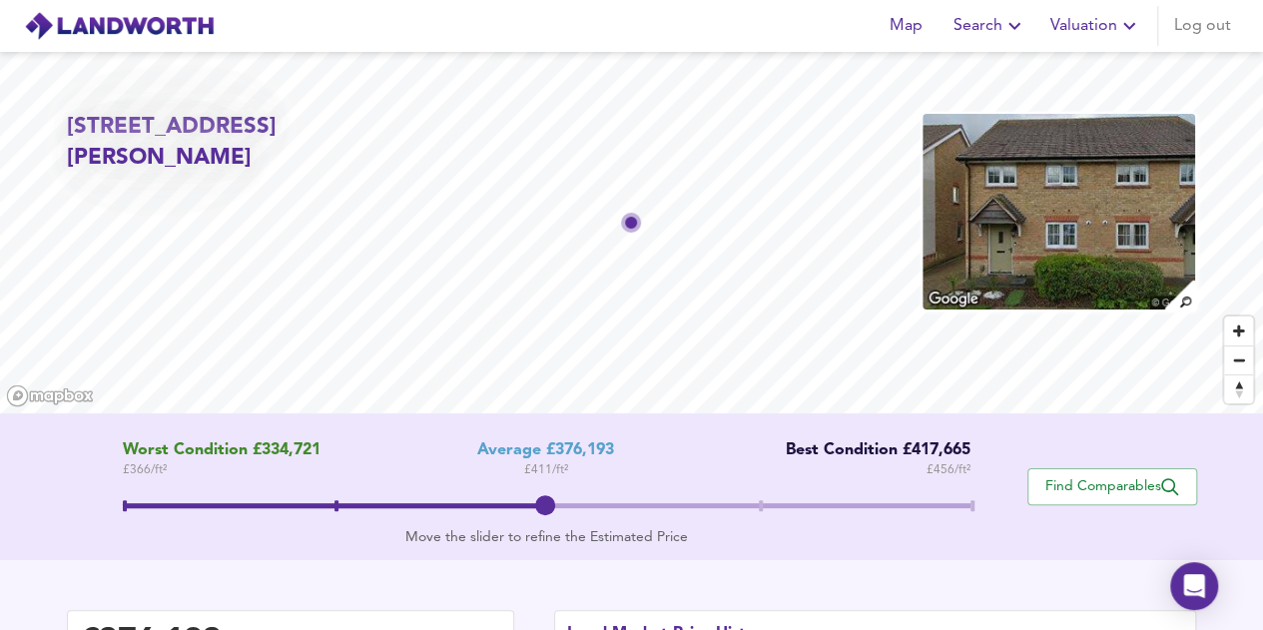
click at [1128, 31] on icon "button" at bounding box center [1129, 26] width 24 height 24
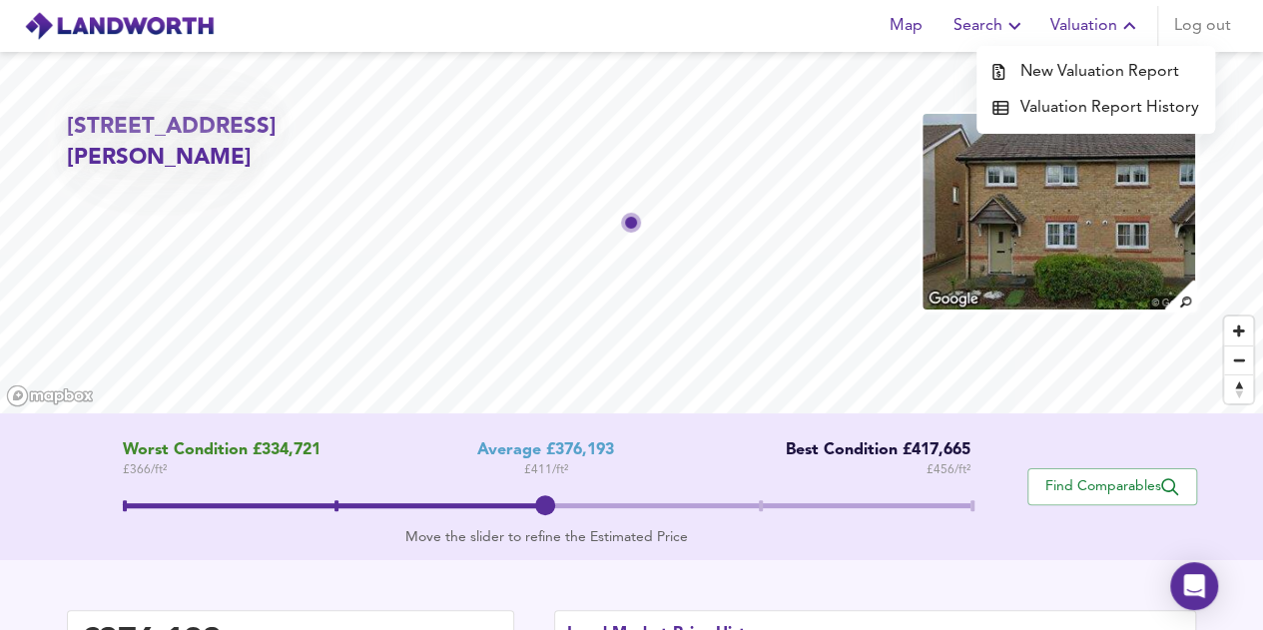
click at [1100, 65] on li "New Valuation Report" at bounding box center [1095, 72] width 239 height 36
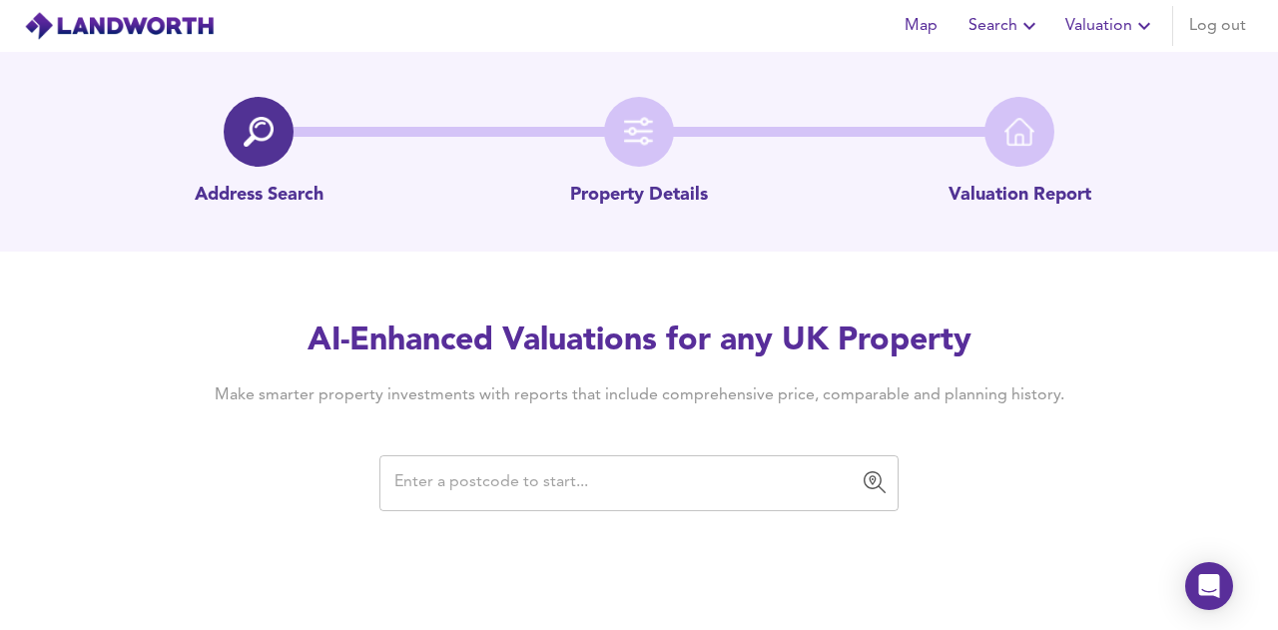
click at [531, 492] on input "text" at bounding box center [623, 483] width 471 height 38
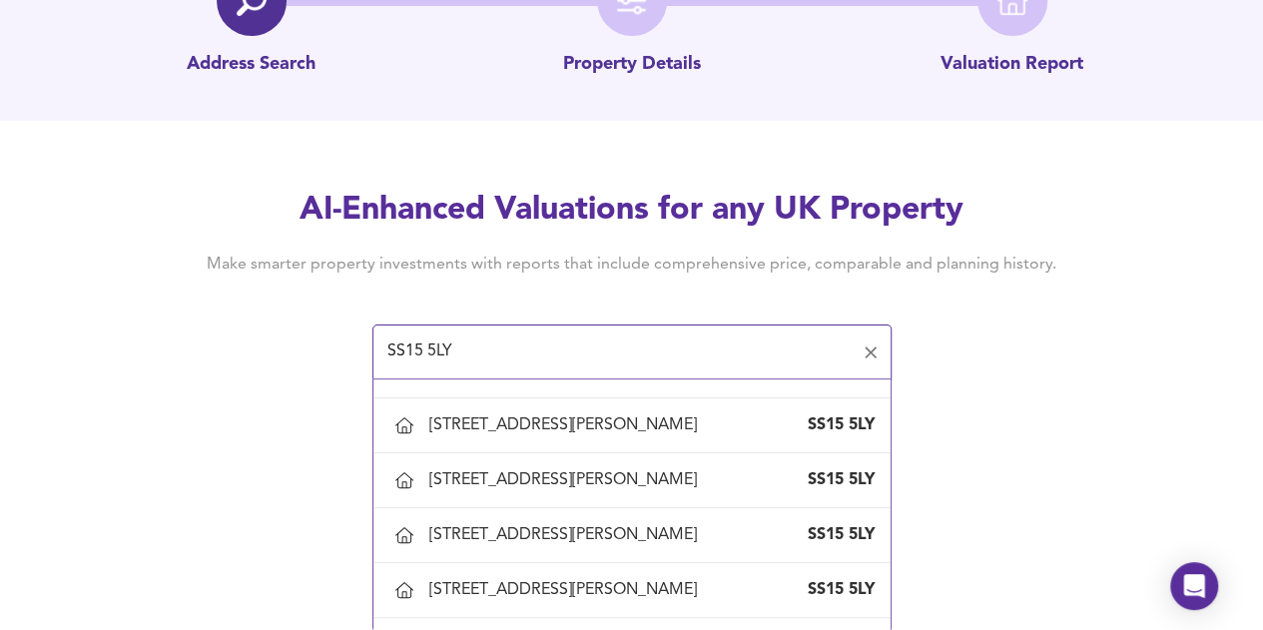
scroll to position [209, 0]
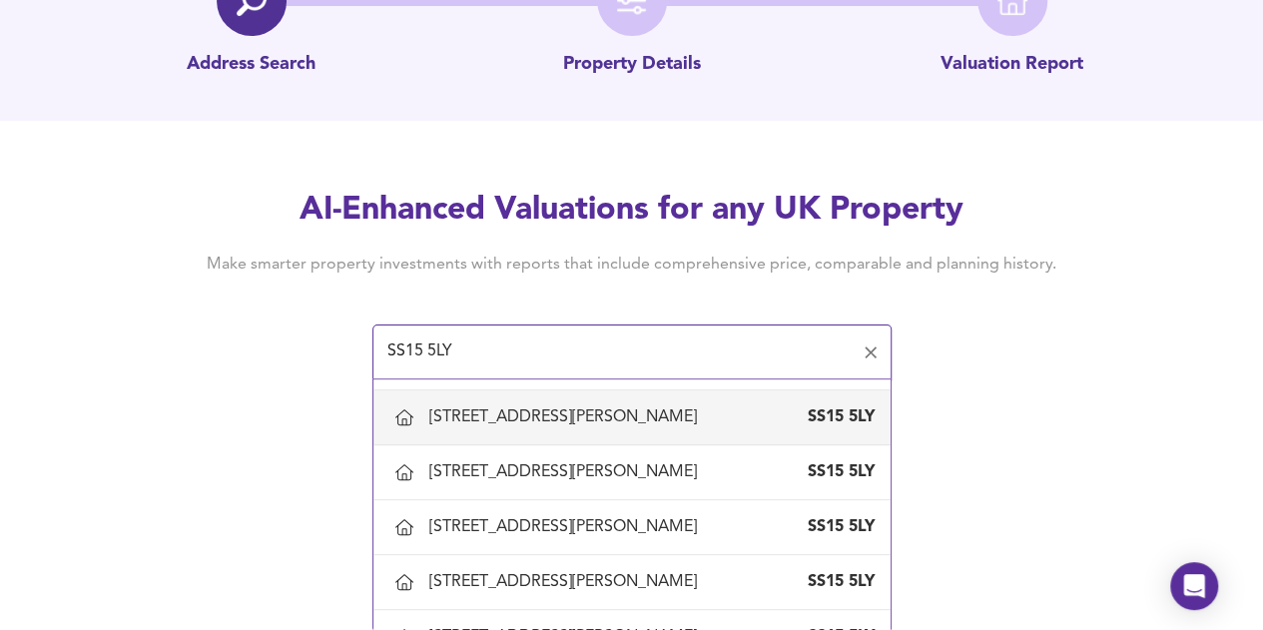
type input "SS15 5LY"
drag, startPoint x: 465, startPoint y: 344, endPoint x: 158, endPoint y: 342, distance: 307.5
click at [179, 344] on div "AI-Enhanced Valuations for any UK Property Make smarter property investments wi…" at bounding box center [632, 284] width 958 height 190
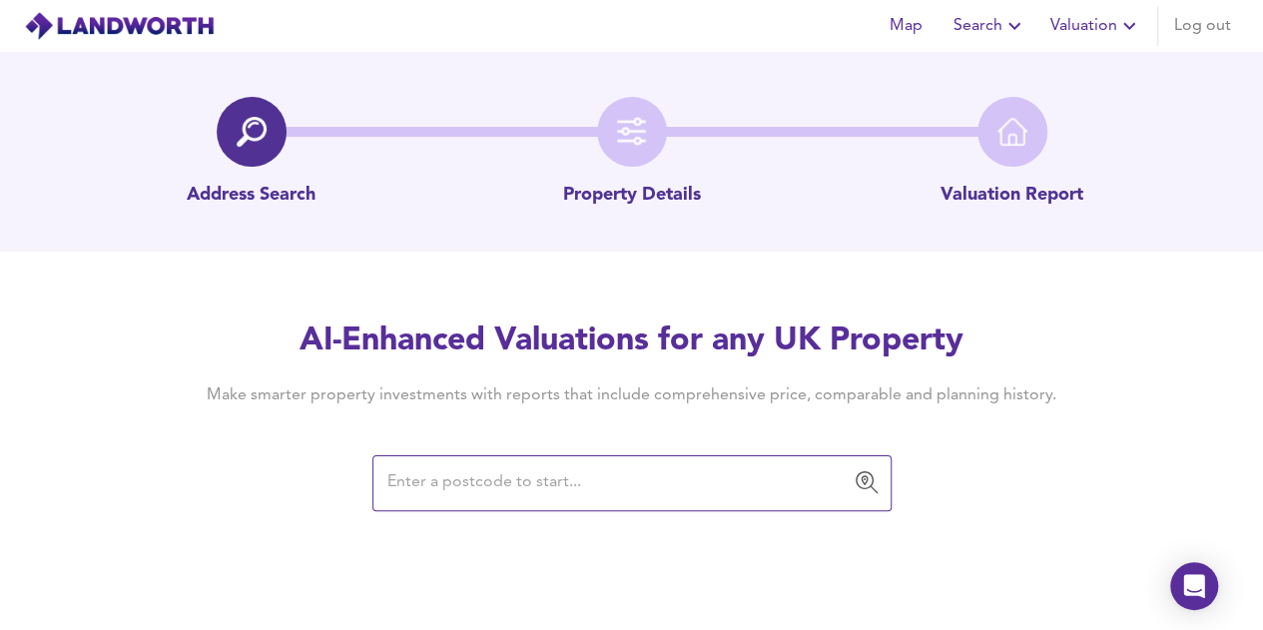
scroll to position [0, 0]
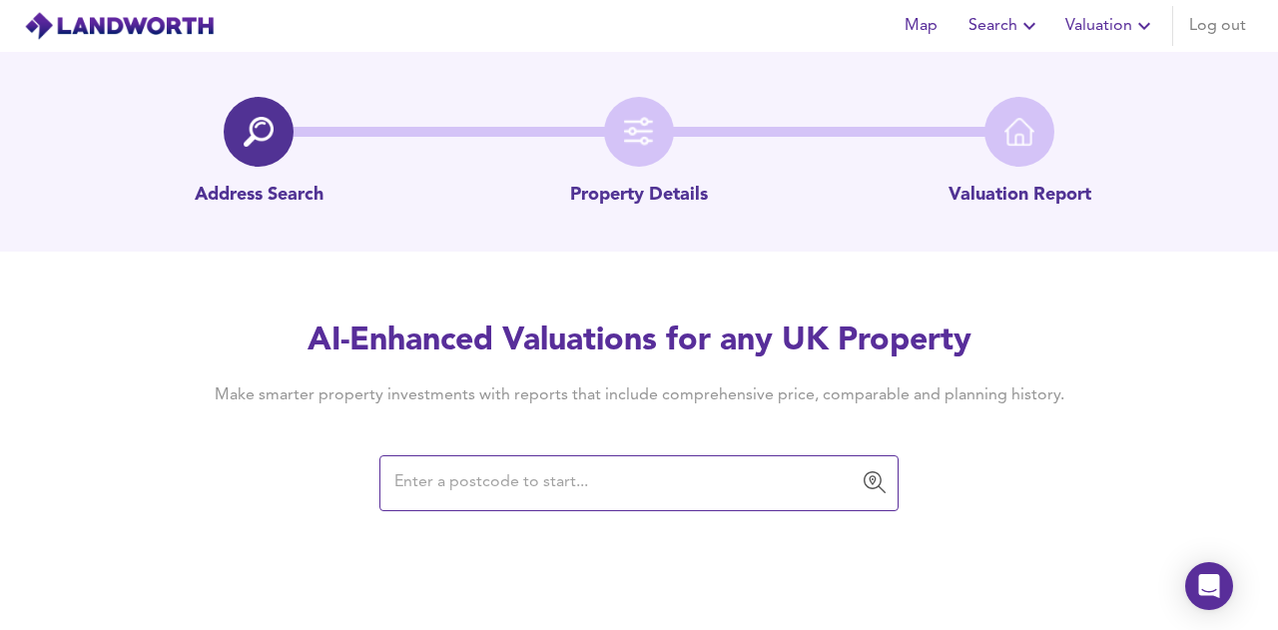
paste input "SS15 5YL"
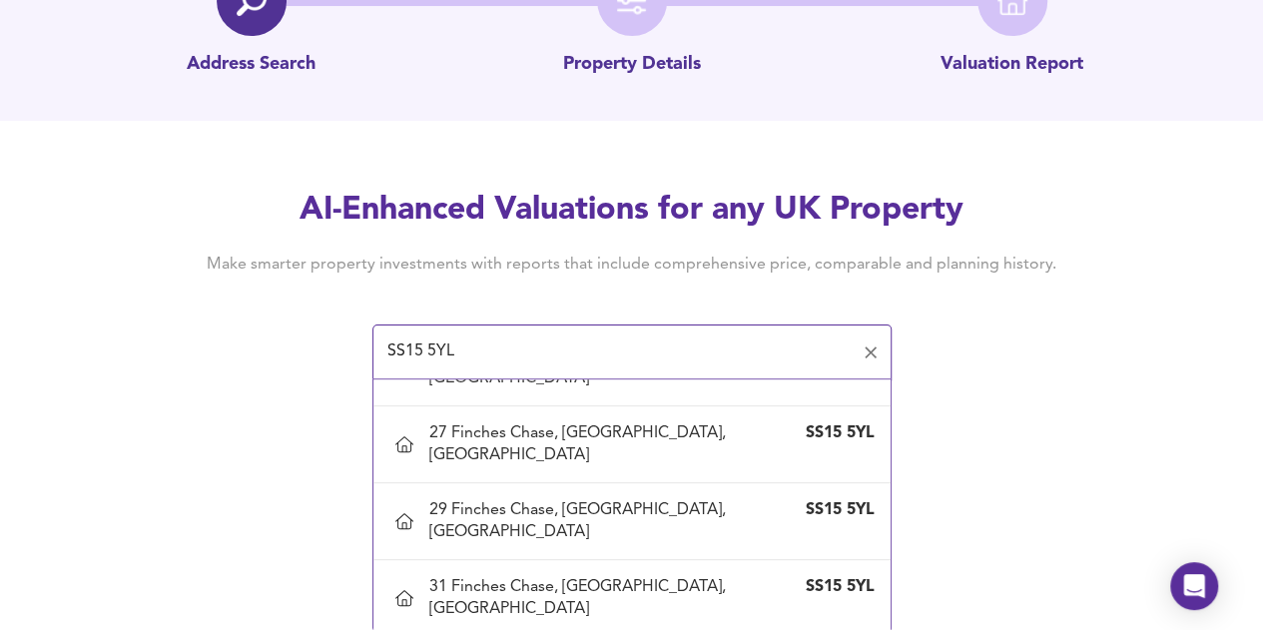
scroll to position [1597, 0]
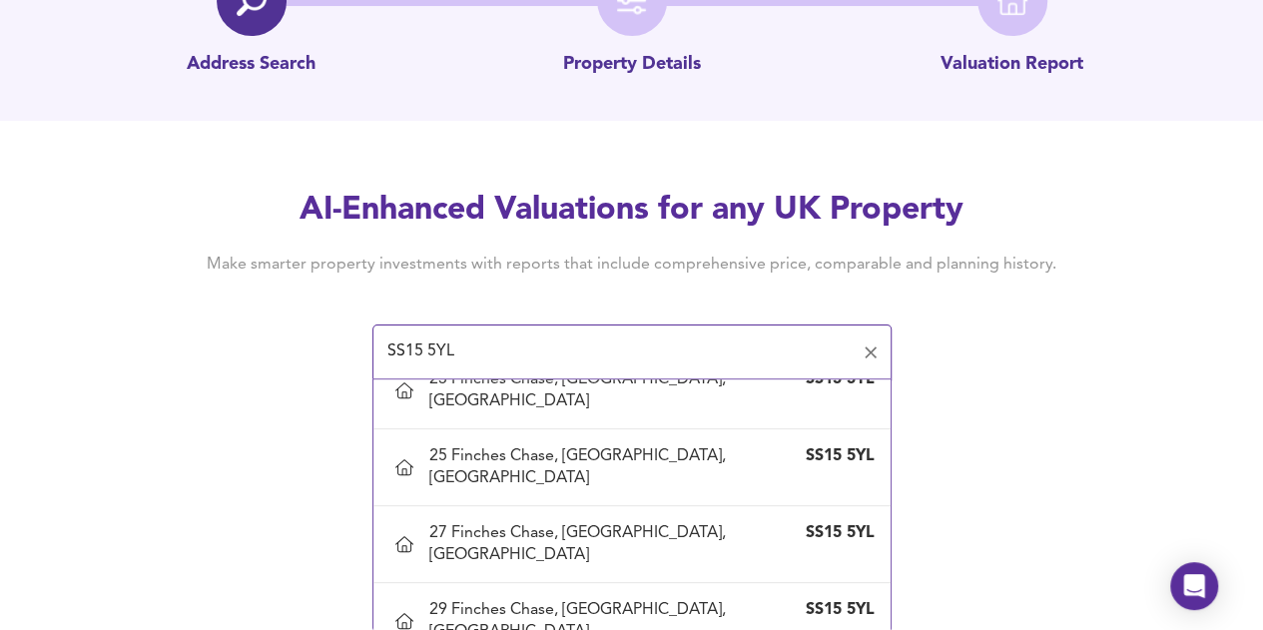
type input "[STREET_ADDRESS]"
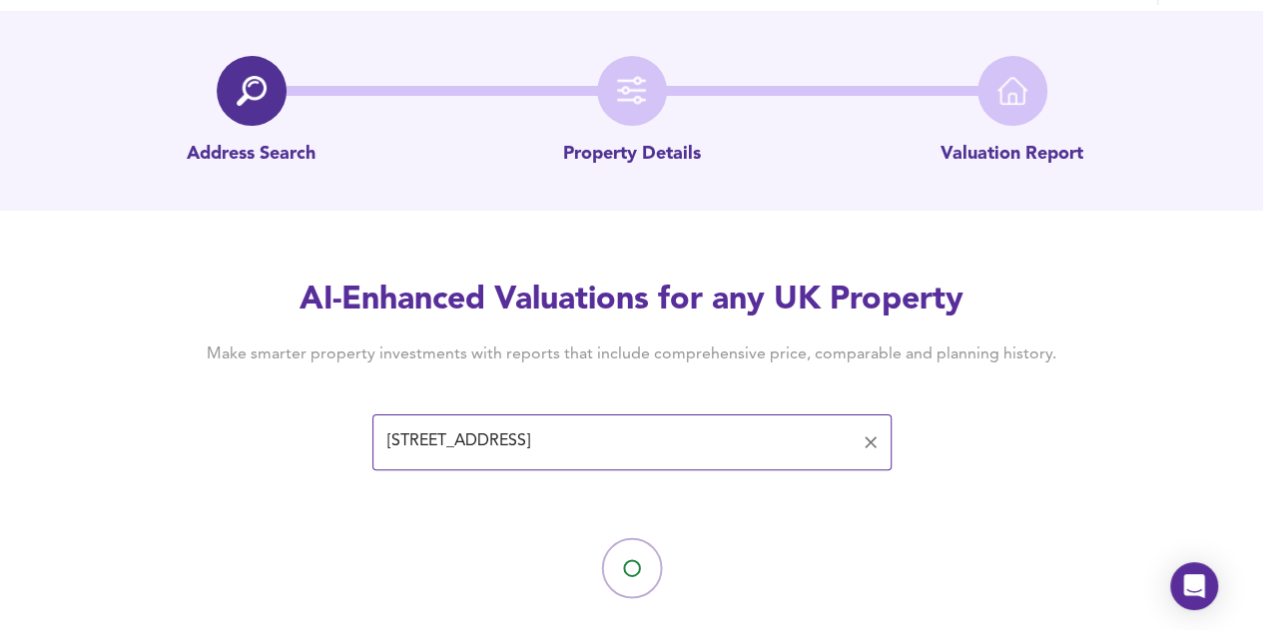
scroll to position [78, 0]
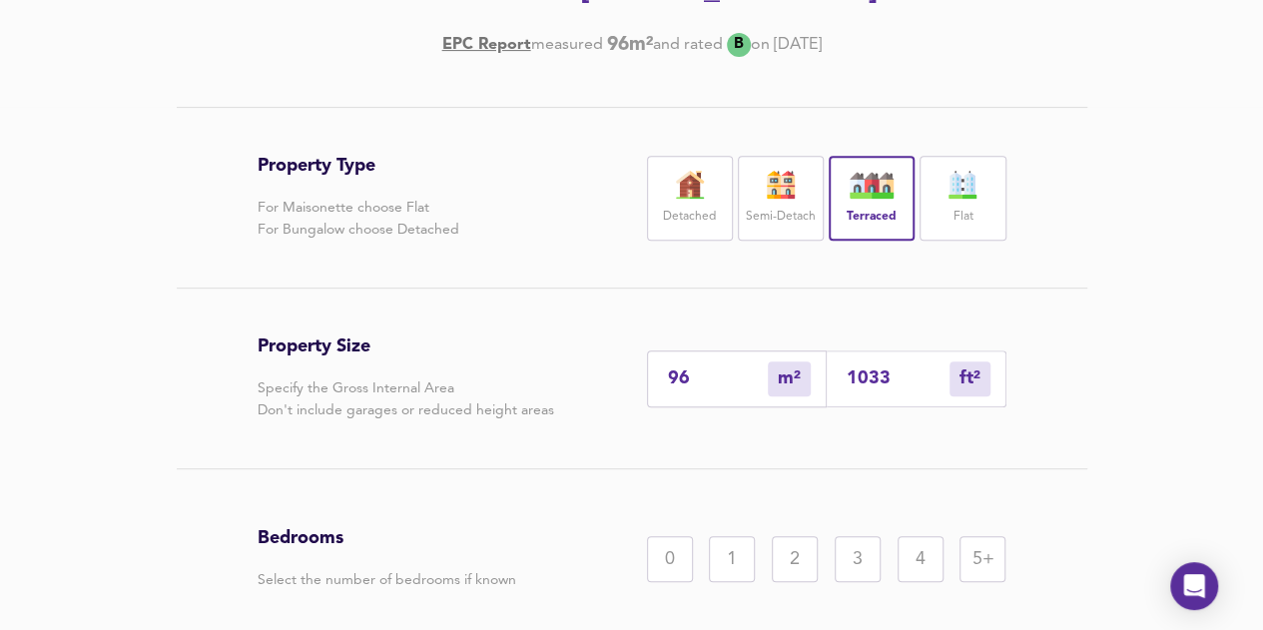
scroll to position [513, 0]
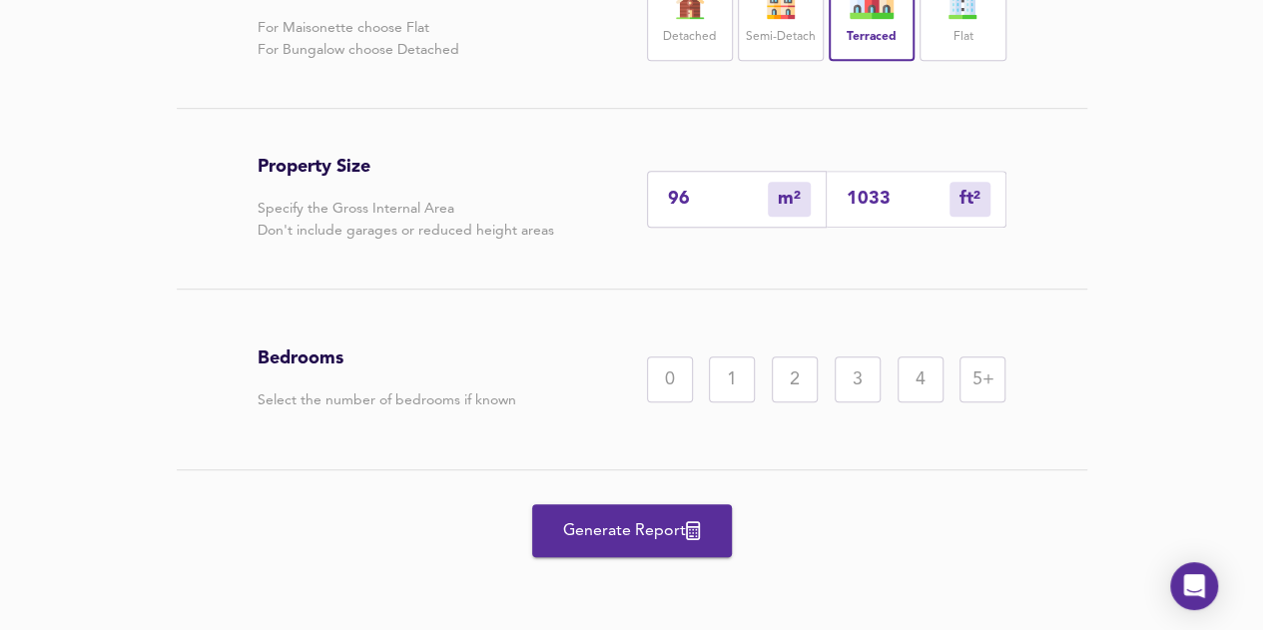
drag, startPoint x: 865, startPoint y: 376, endPoint x: 850, endPoint y: 374, distance: 16.1
click at [864, 376] on div "3" at bounding box center [858, 379] width 46 height 46
click at [625, 542] on span "Generate Report" at bounding box center [632, 531] width 160 height 28
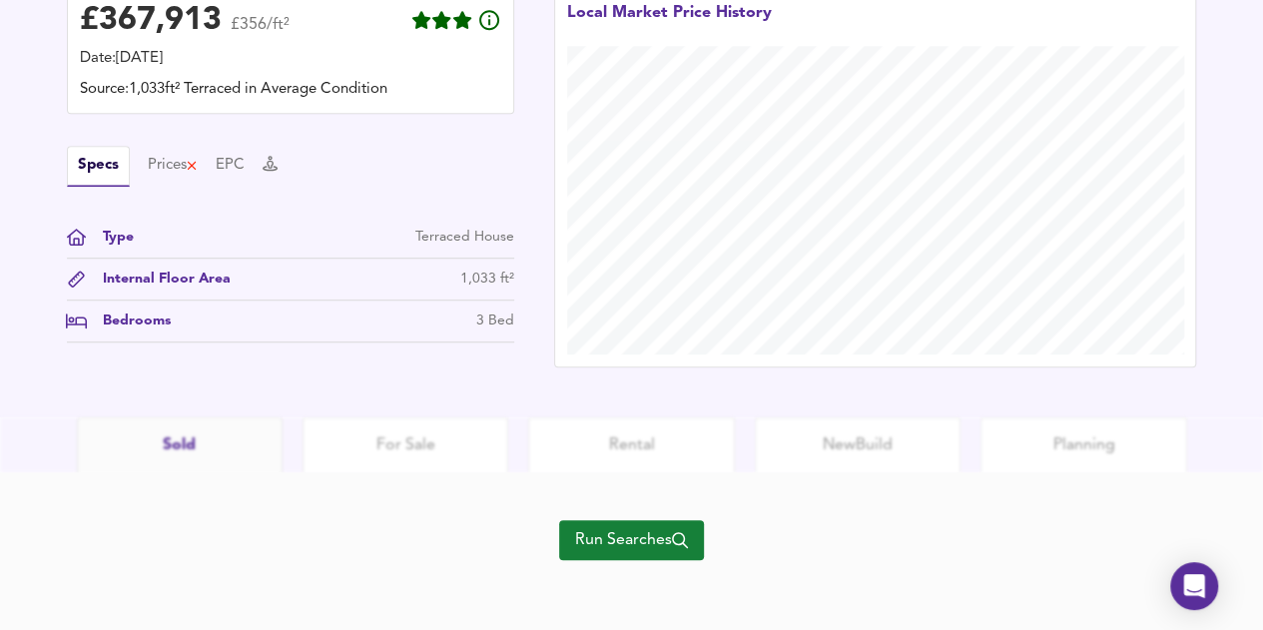
click at [662, 534] on span "Run Searches" at bounding box center [631, 540] width 113 height 28
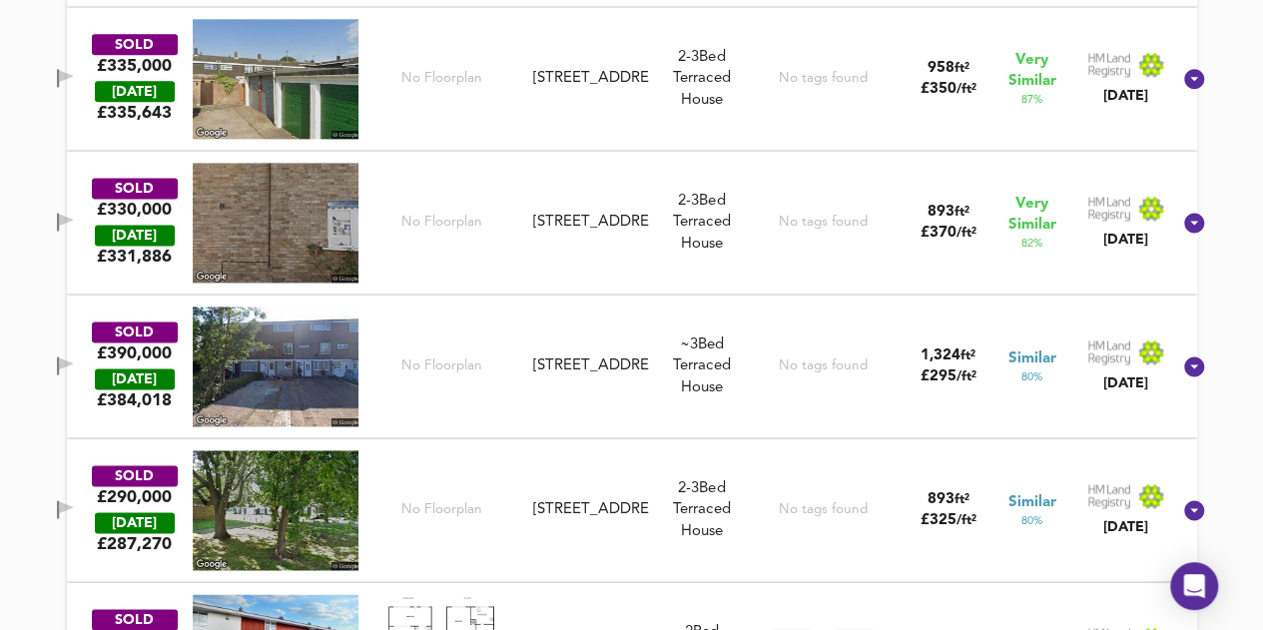
scroll to position [1104, 0]
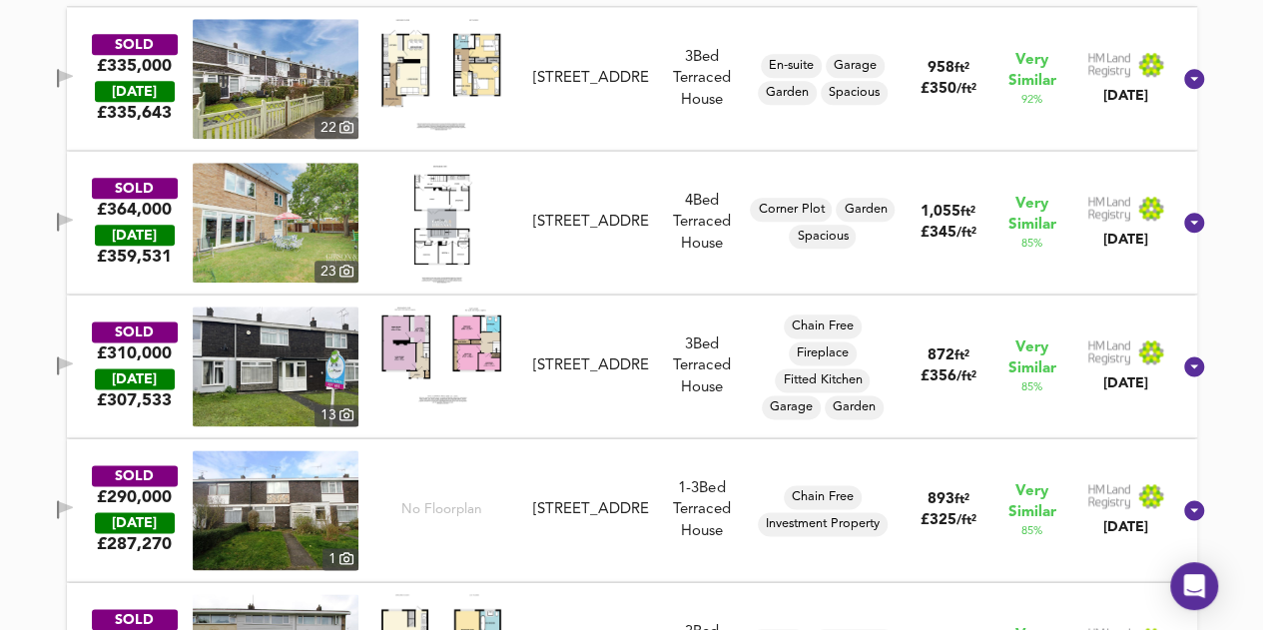
scroll to position [513, 0]
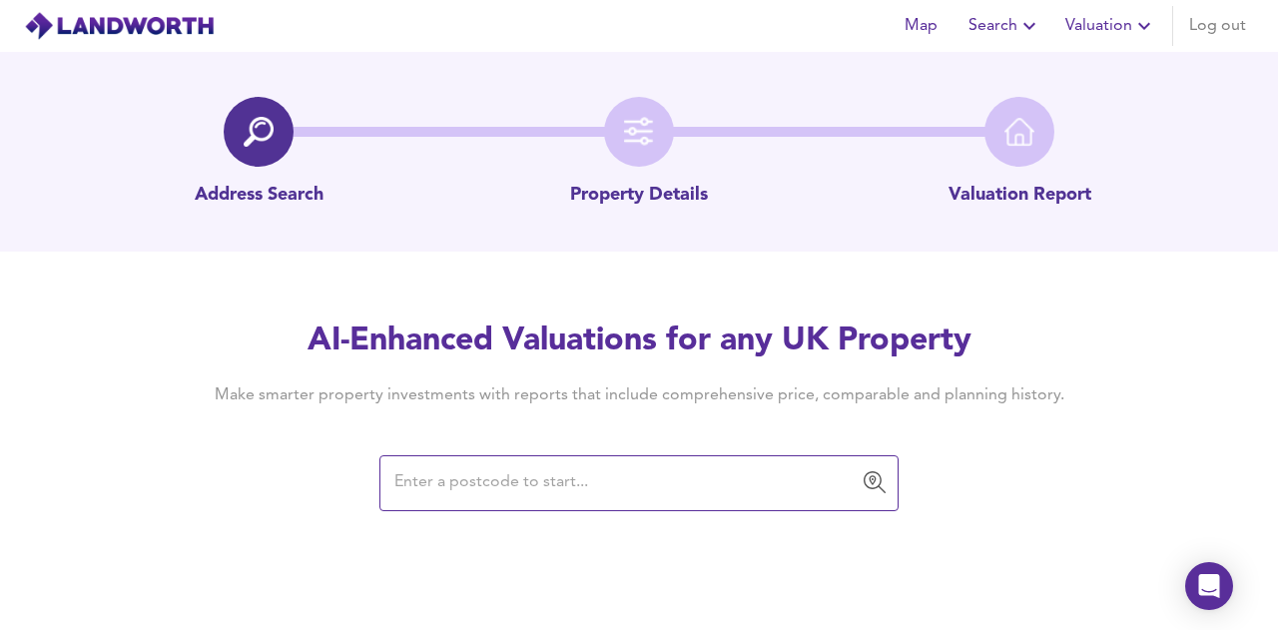
click at [481, 482] on input "text" at bounding box center [623, 483] width 471 height 38
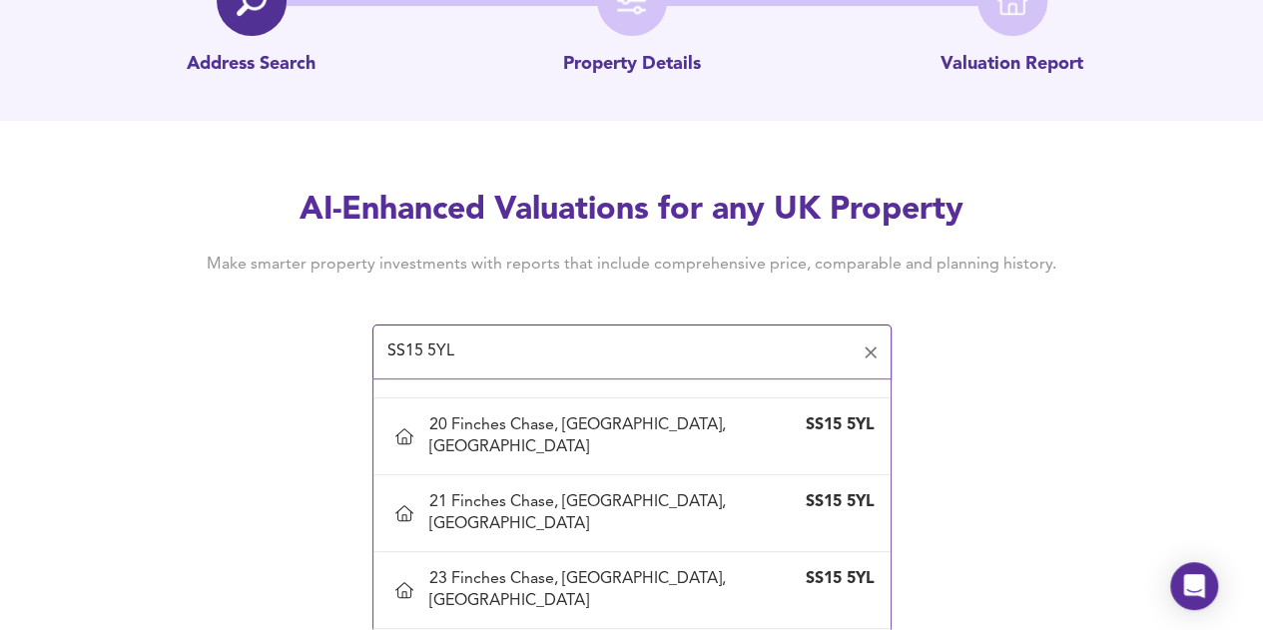
scroll to position [1769, 0]
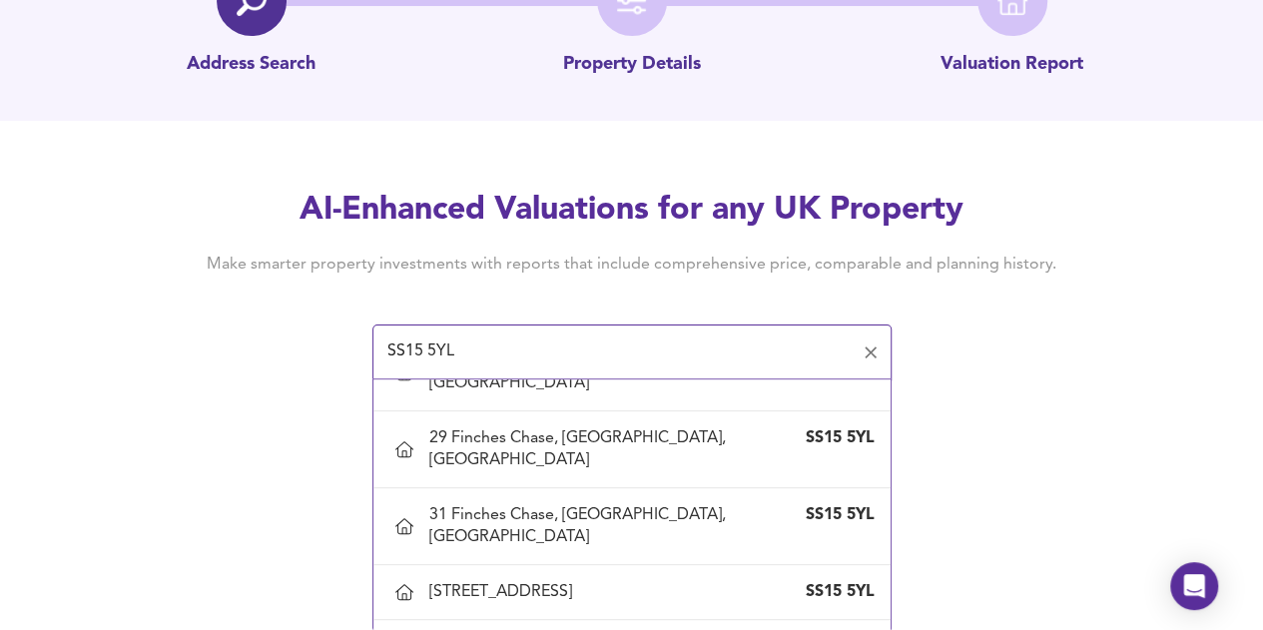
type input "[STREET_ADDRESS]"
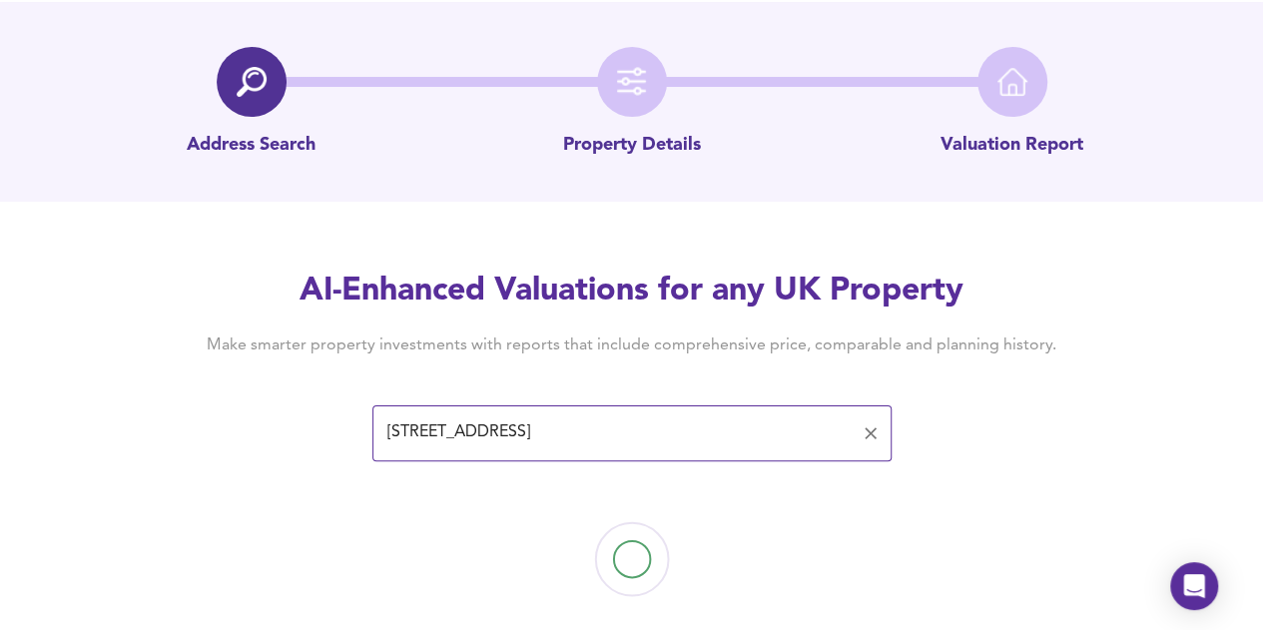
scroll to position [78, 0]
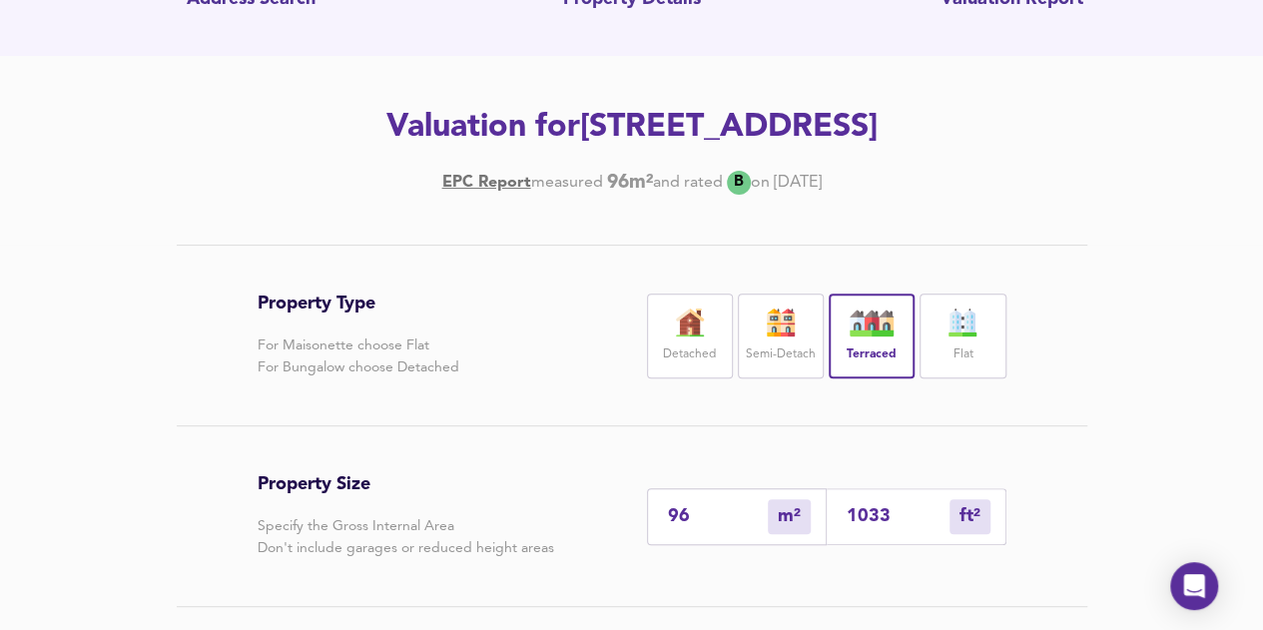
scroll to position [377, 0]
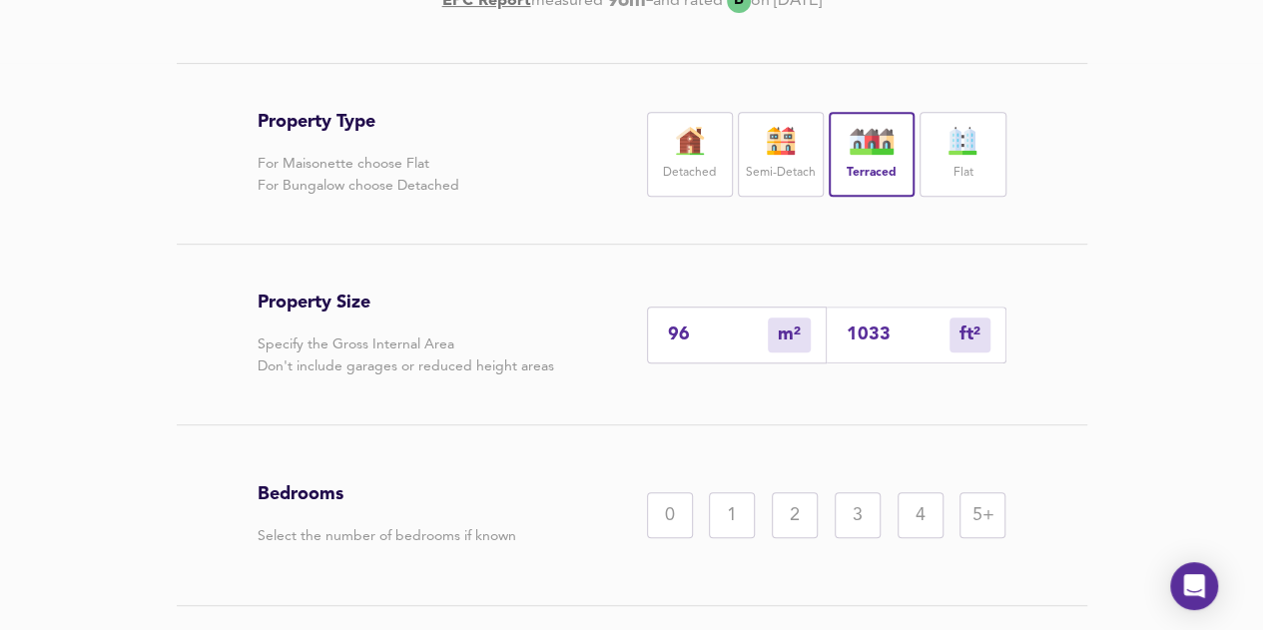
click at [851, 517] on div "3" at bounding box center [858, 515] width 46 height 46
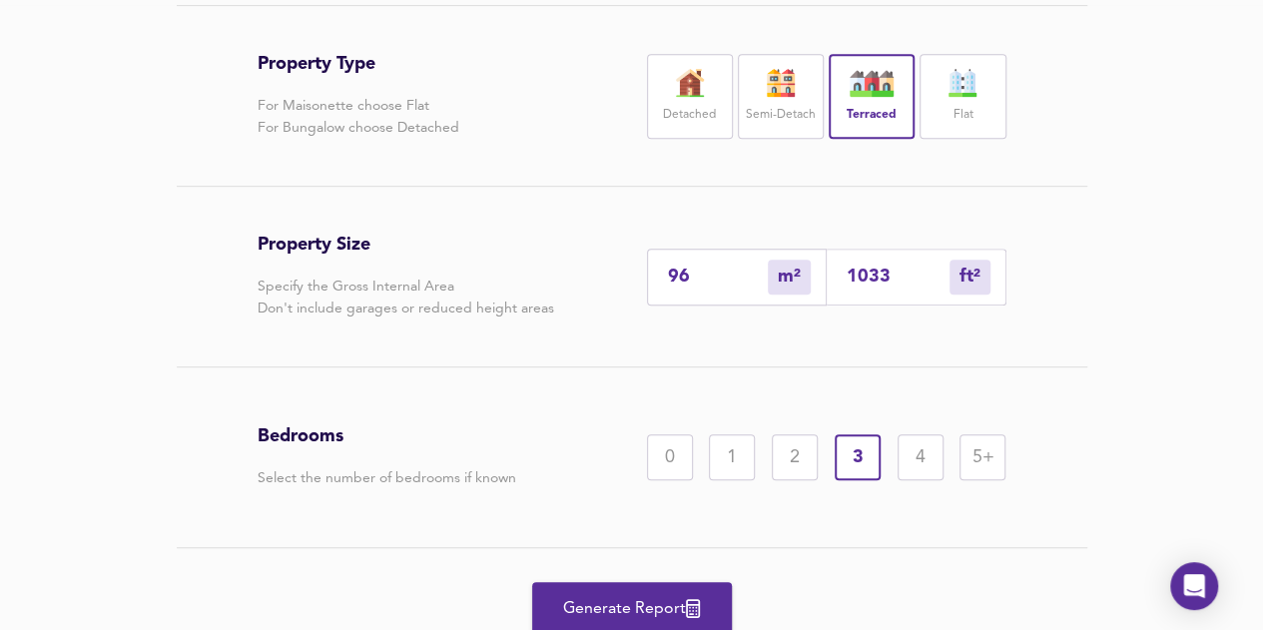
scroll to position [513, 0]
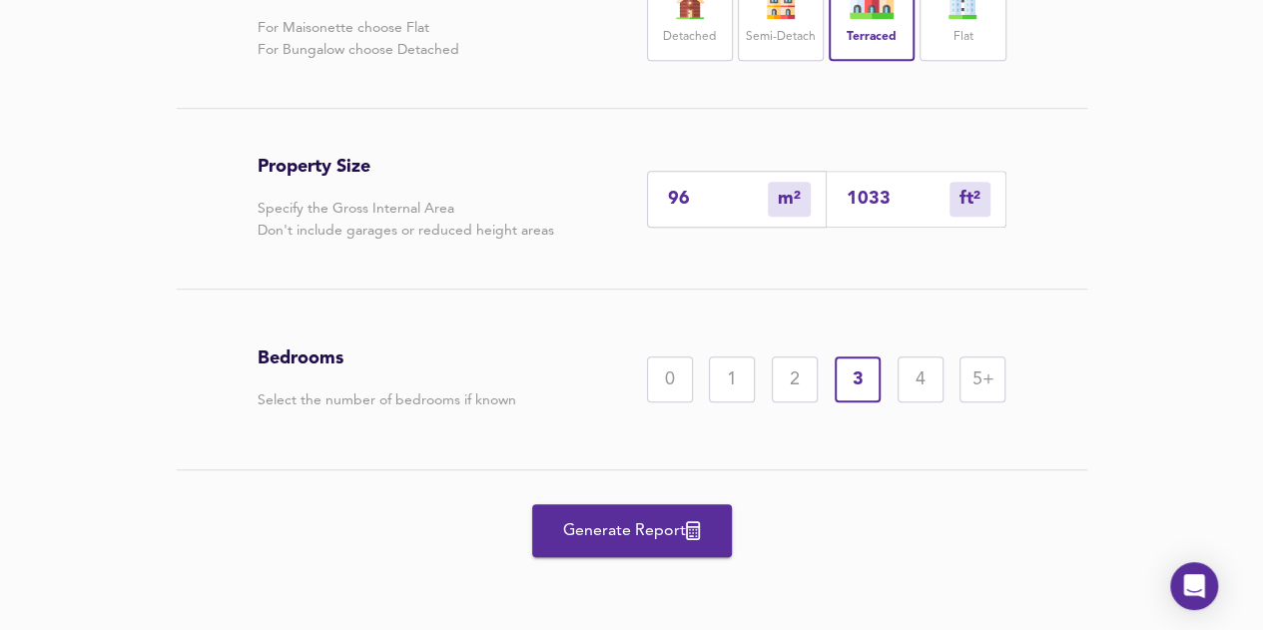
click at [680, 537] on span "Generate Report" at bounding box center [632, 531] width 160 height 28
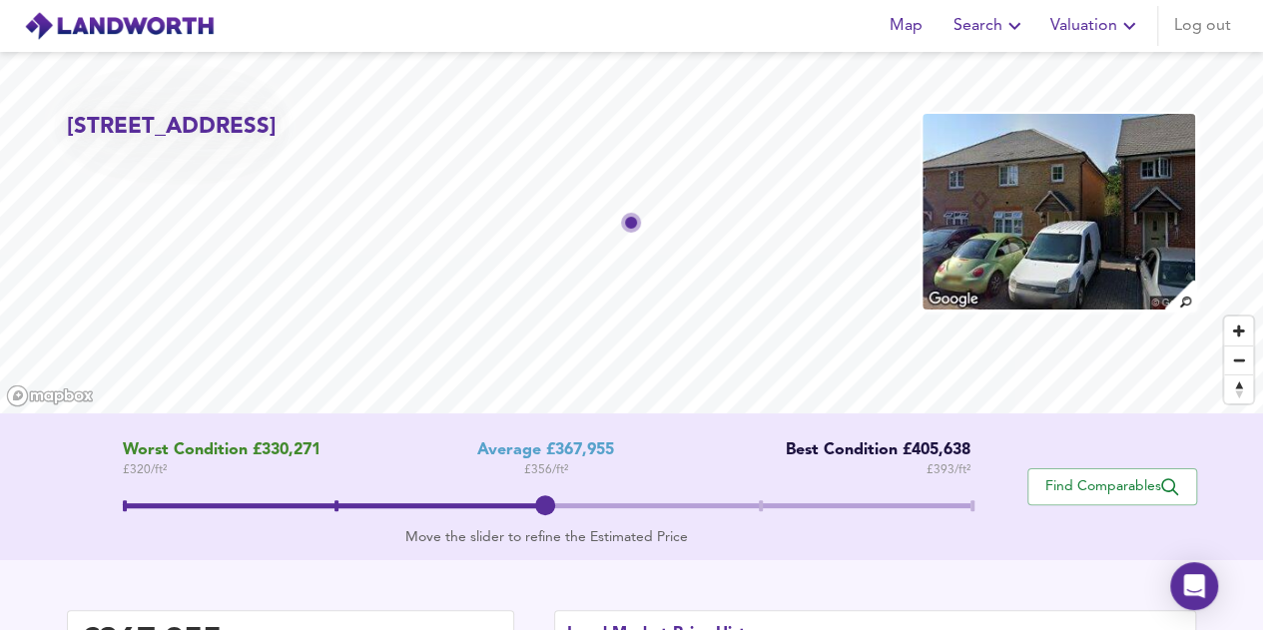
click at [1008, 34] on icon "button" at bounding box center [1014, 26] width 24 height 24
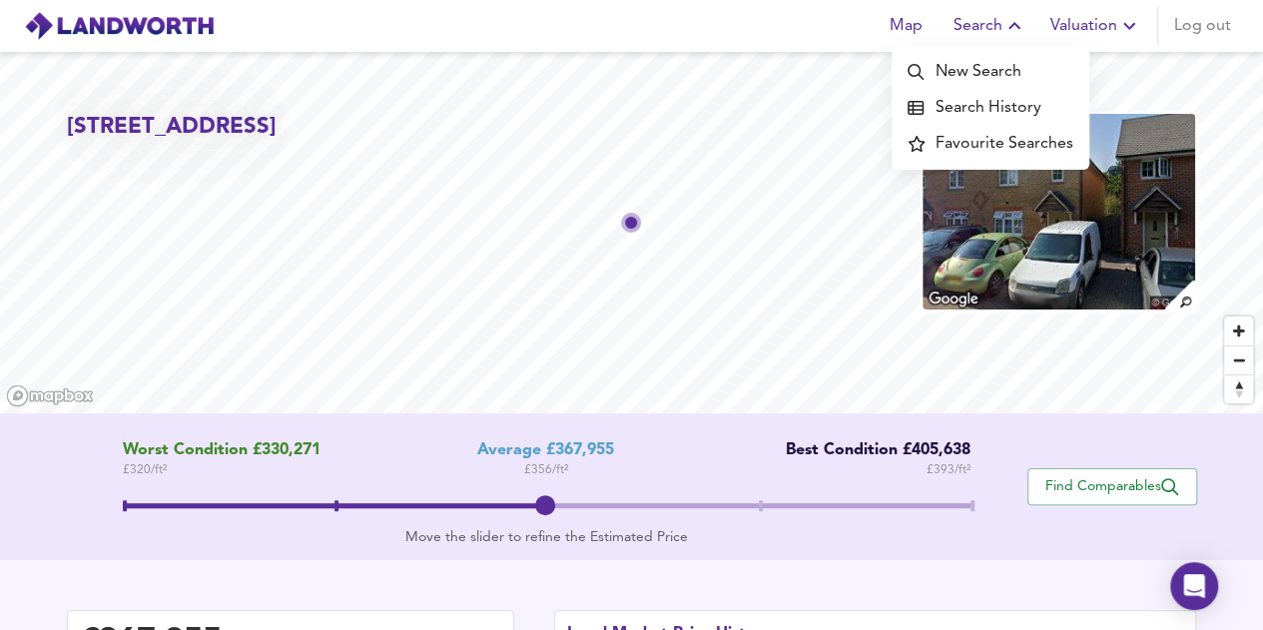
click at [1019, 79] on li "New Search" at bounding box center [990, 72] width 198 height 36
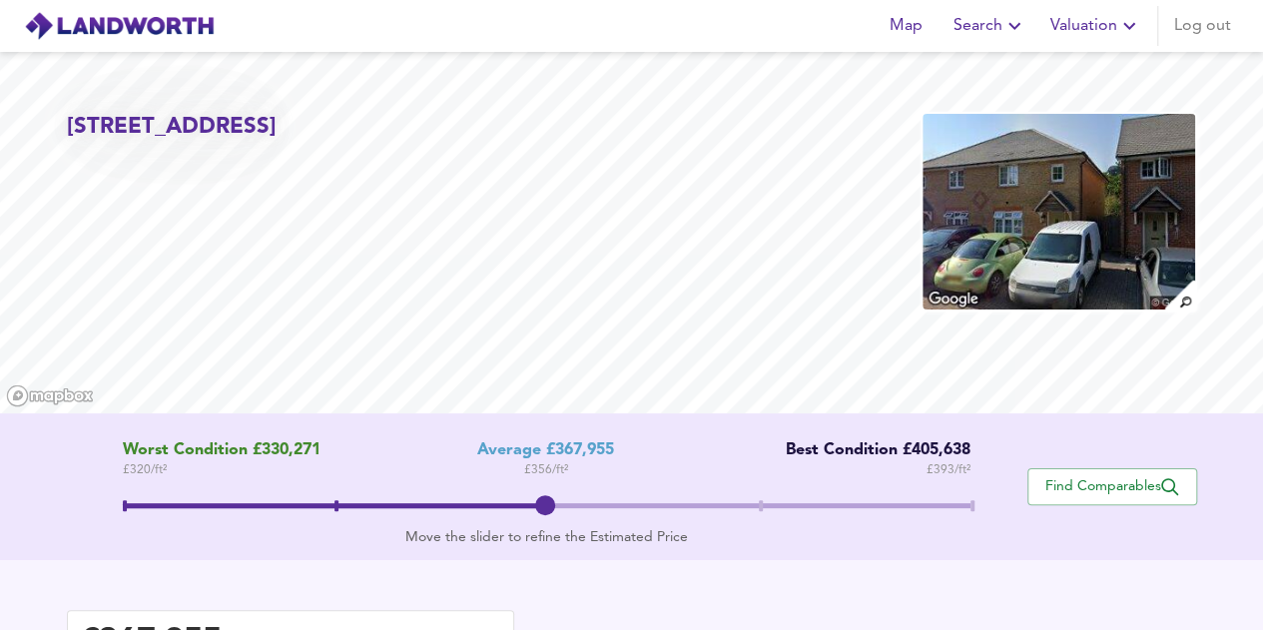
click at [1128, 30] on icon "button" at bounding box center [1129, 26] width 24 height 24
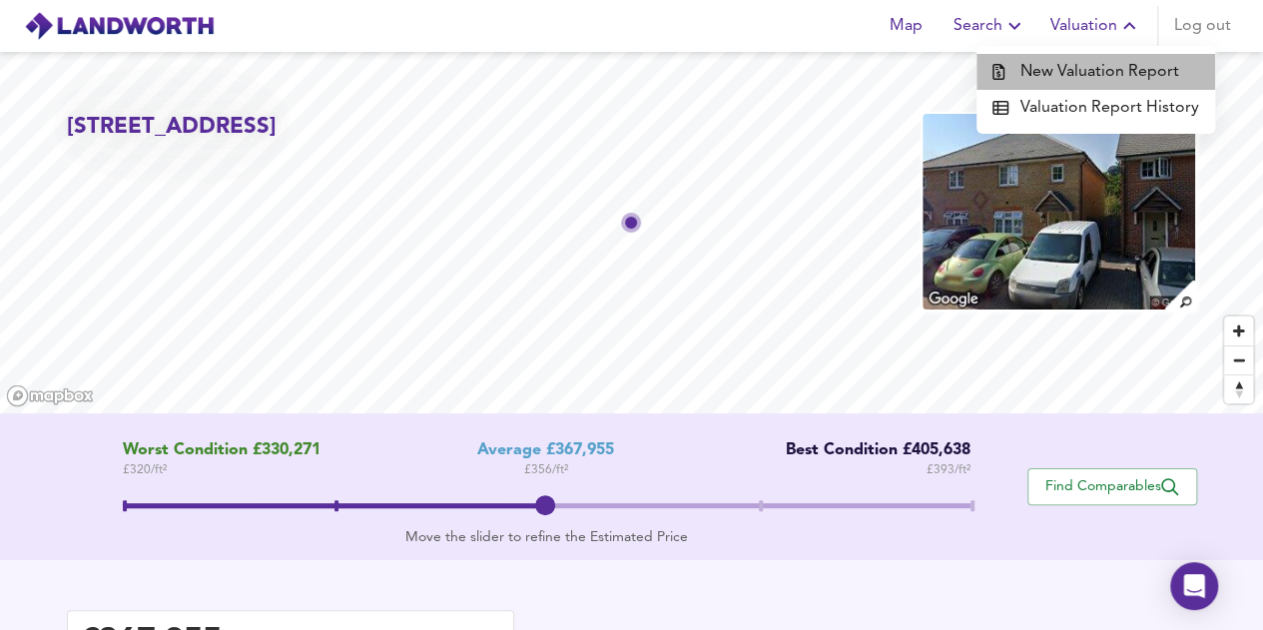
click at [1124, 61] on li "New Valuation Report" at bounding box center [1095, 72] width 239 height 36
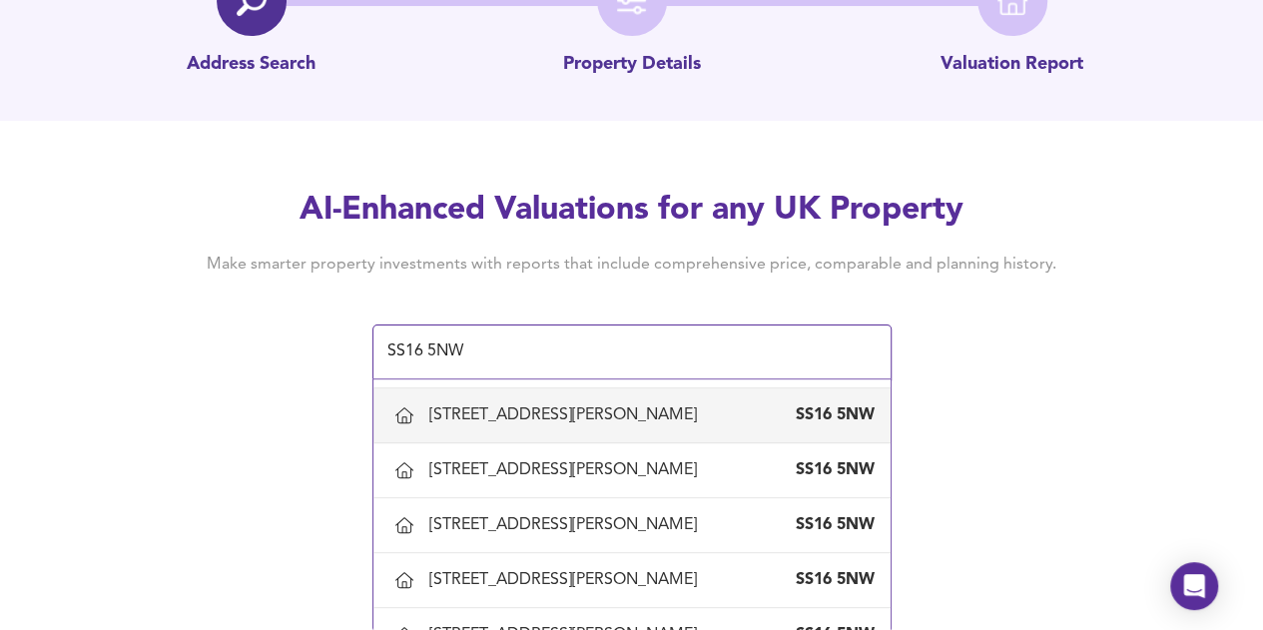
scroll to position [1298, 0]
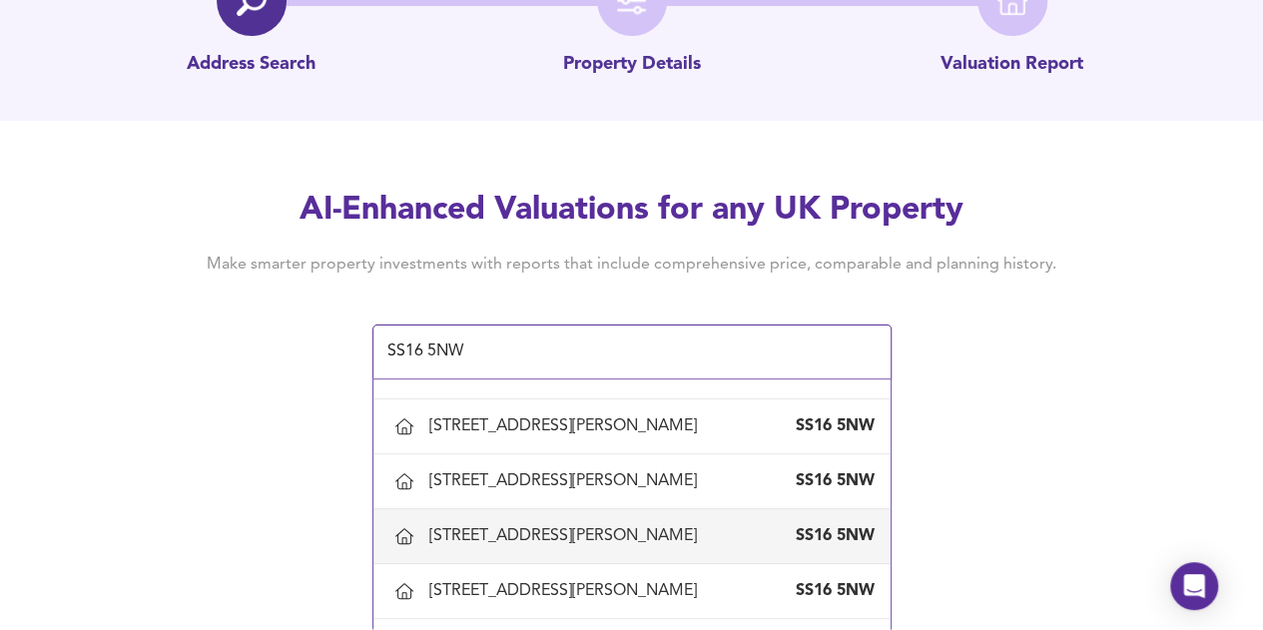
click at [569, 525] on div "[STREET_ADDRESS][PERSON_NAME]" at bounding box center [567, 536] width 276 height 22
type input "[STREET_ADDRESS][PERSON_NAME]"
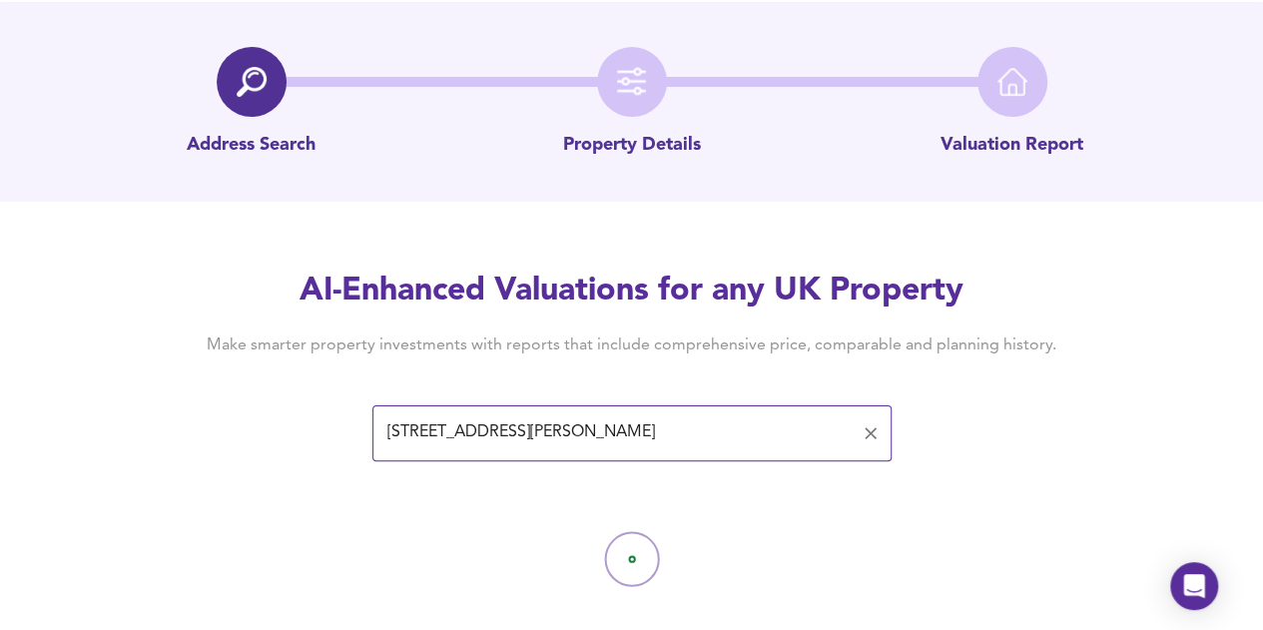
scroll to position [78, 0]
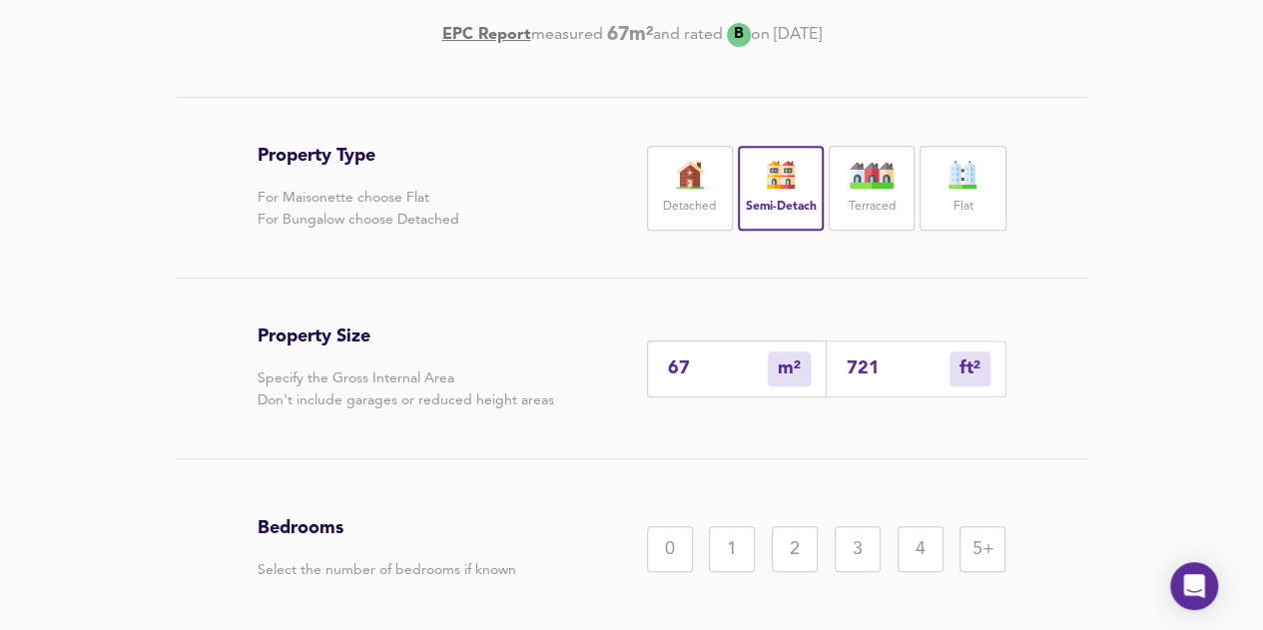
scroll to position [513, 0]
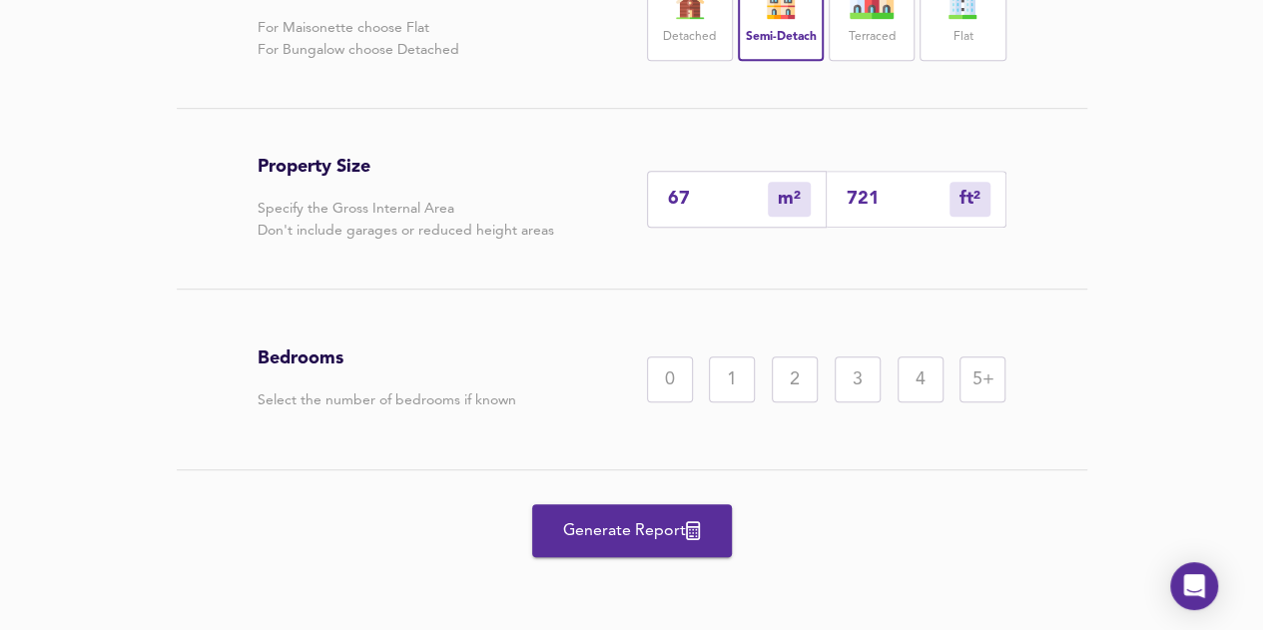
click at [785, 386] on div "2" at bounding box center [795, 379] width 46 height 46
click at [679, 524] on span "Generate Report" at bounding box center [632, 531] width 160 height 28
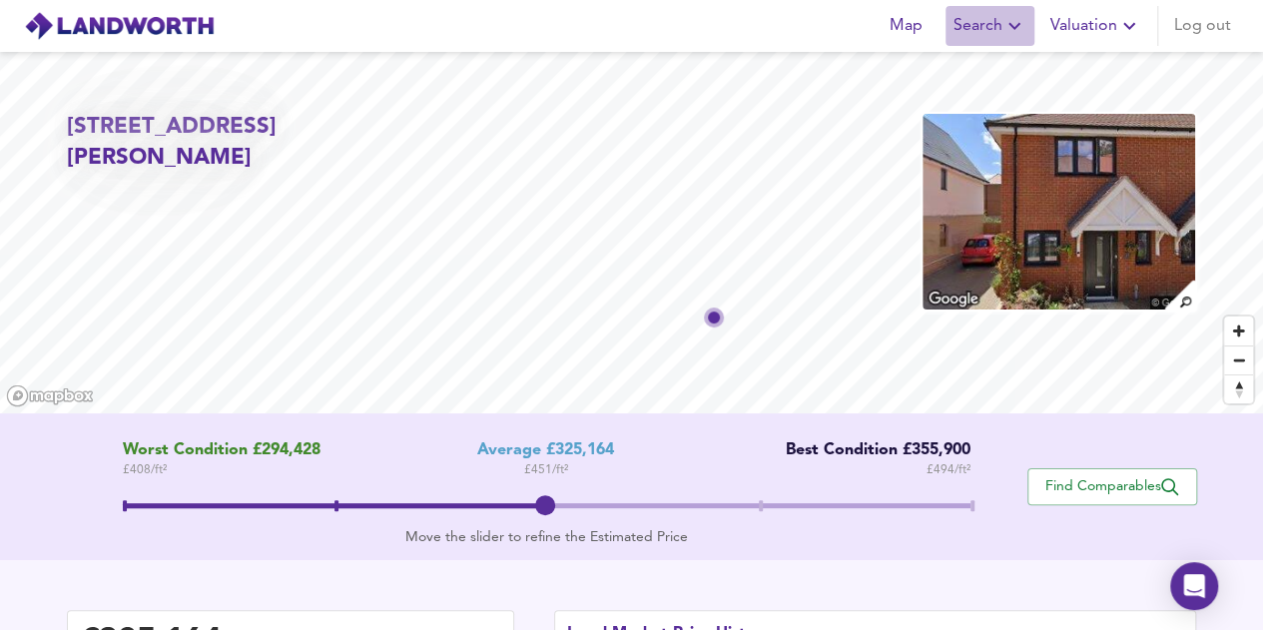
click at [996, 29] on span "Search" at bounding box center [989, 26] width 73 height 28
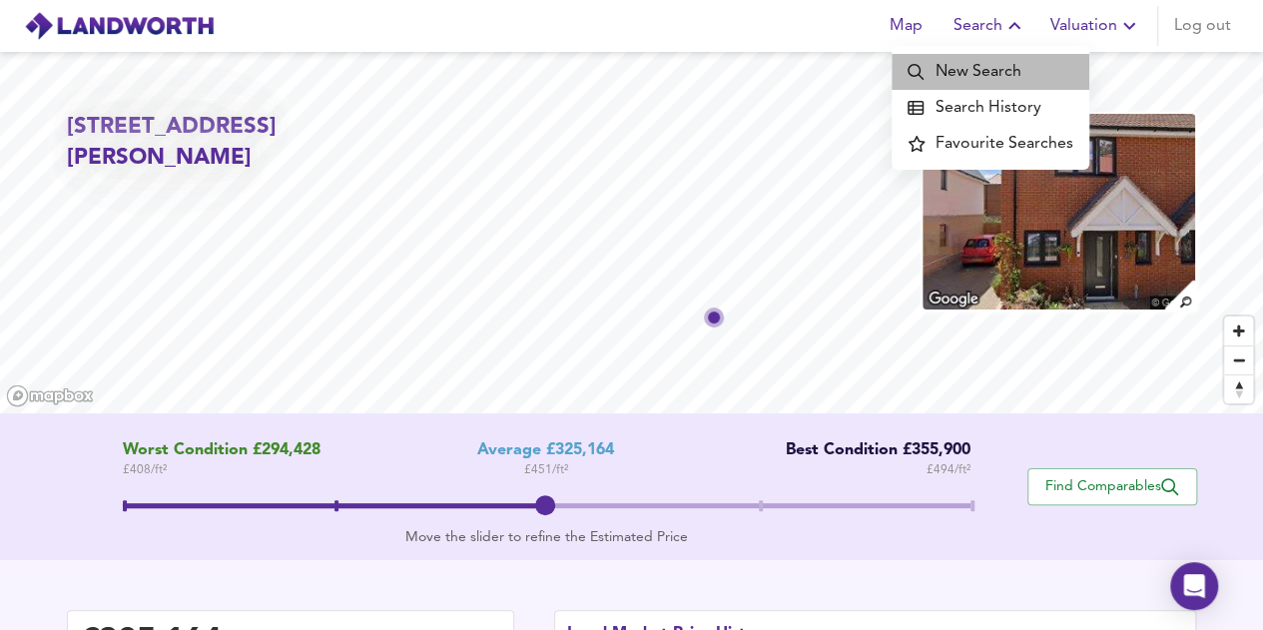
click at [1021, 69] on li "New Search" at bounding box center [990, 72] width 198 height 36
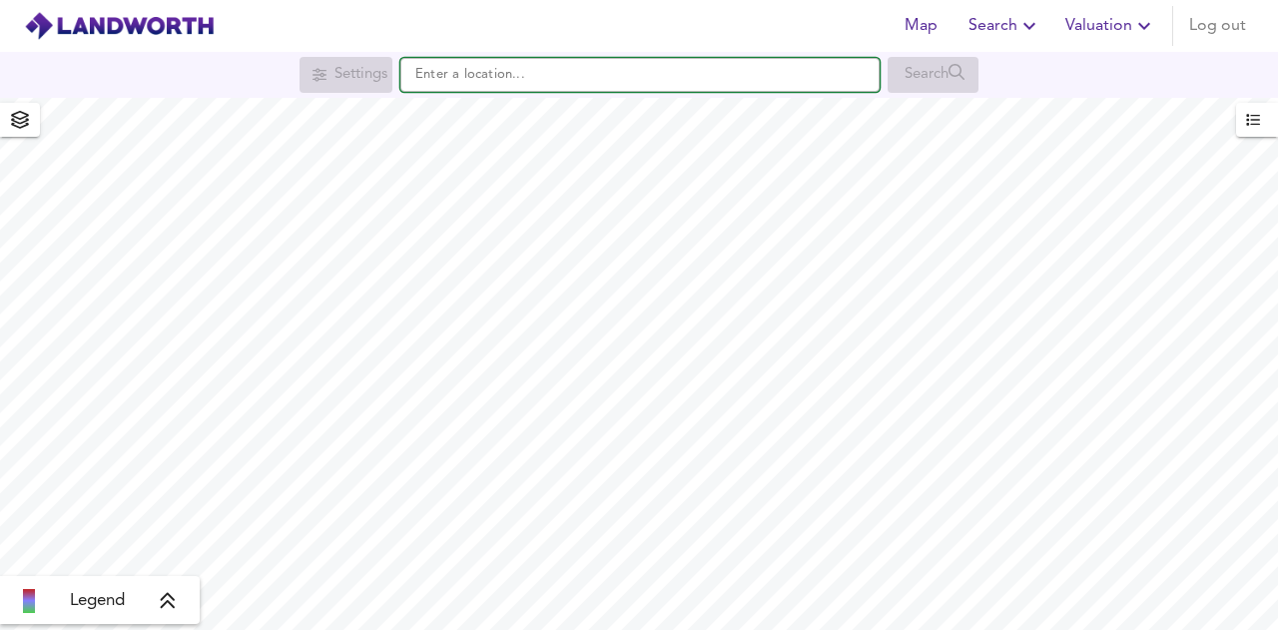
click at [493, 79] on input "text" at bounding box center [639, 75] width 479 height 34
paste input "SS16 5NW"
type input "Basildon SS16 5NW"
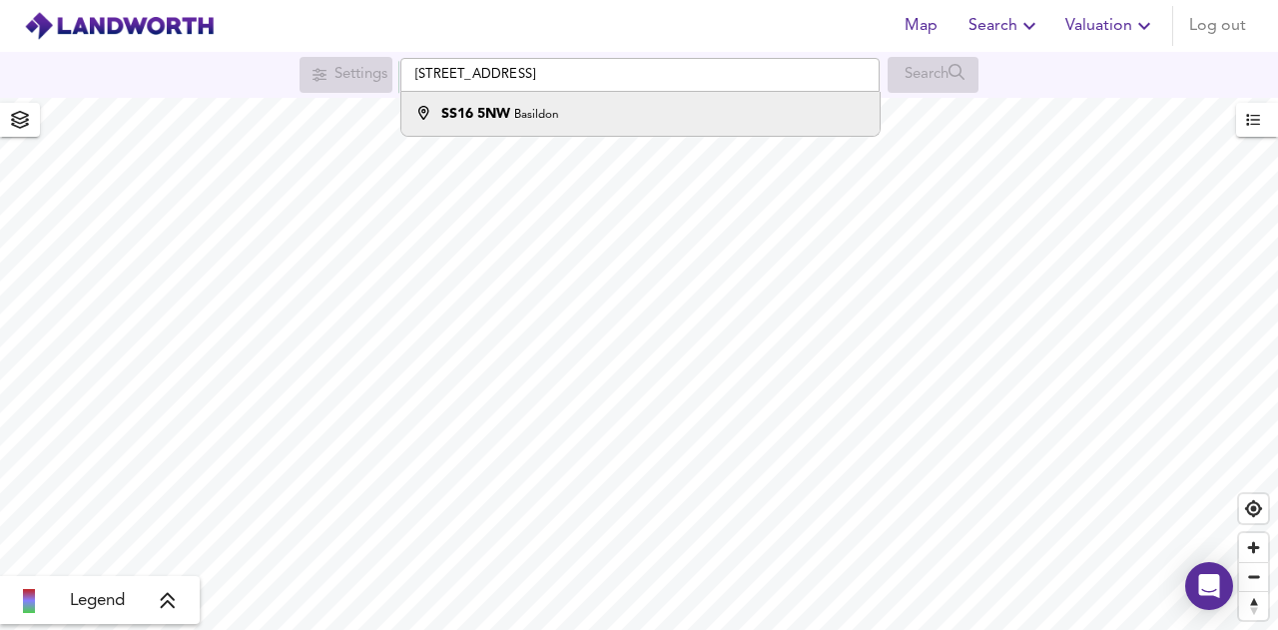
click at [1116, 7] on button "Valuation" at bounding box center [1110, 26] width 107 height 40
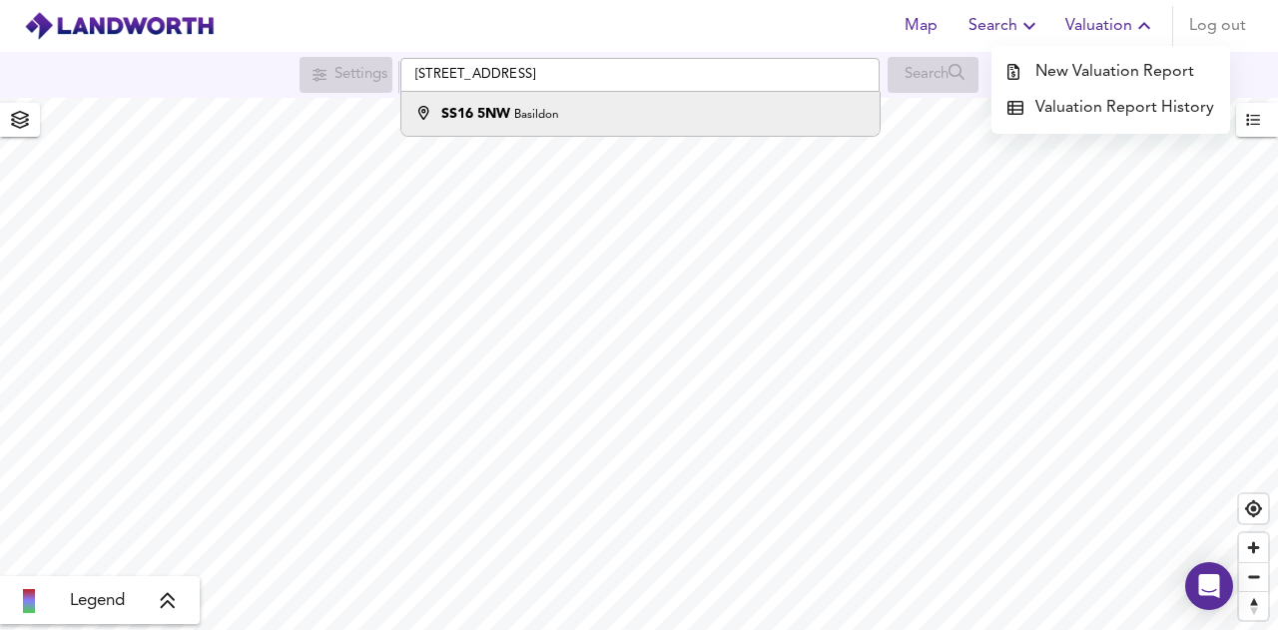
drag, startPoint x: 1130, startPoint y: 53, endPoint x: 1130, endPoint y: 64, distance: 11.0
click at [1130, 55] on ul "New Valuation Report Valuation Report History" at bounding box center [1110, 90] width 239 height 88
click at [1130, 69] on li "New Valuation Report" at bounding box center [1110, 72] width 239 height 36
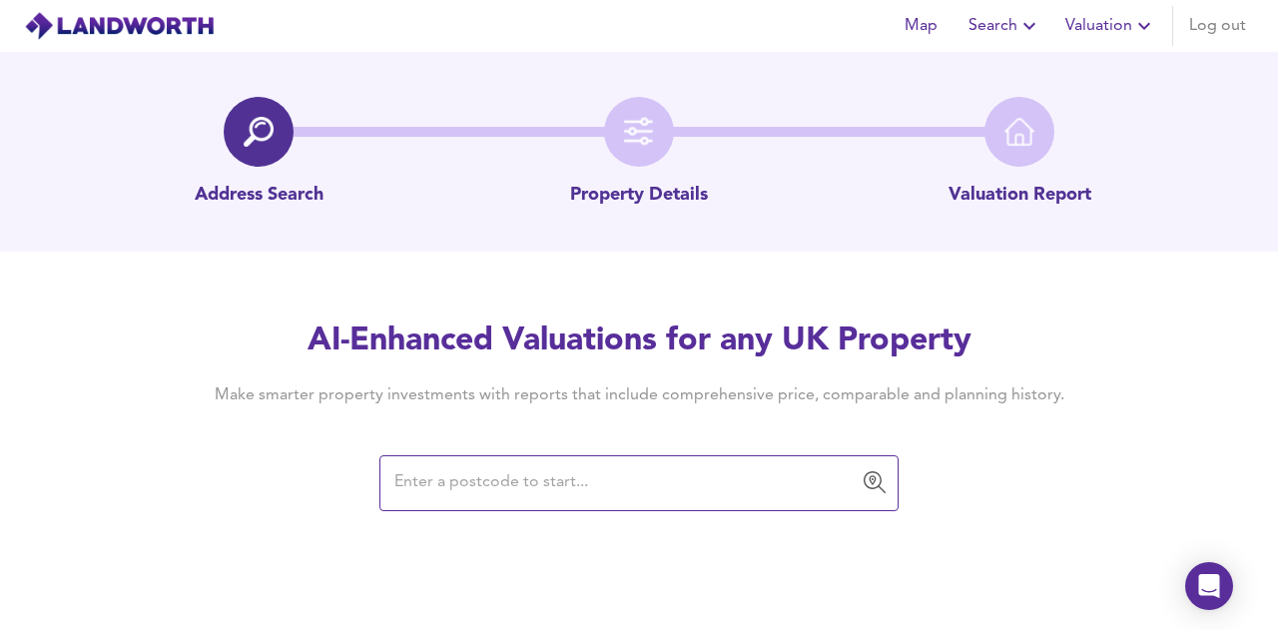
click at [564, 470] on input "text" at bounding box center [623, 483] width 471 height 38
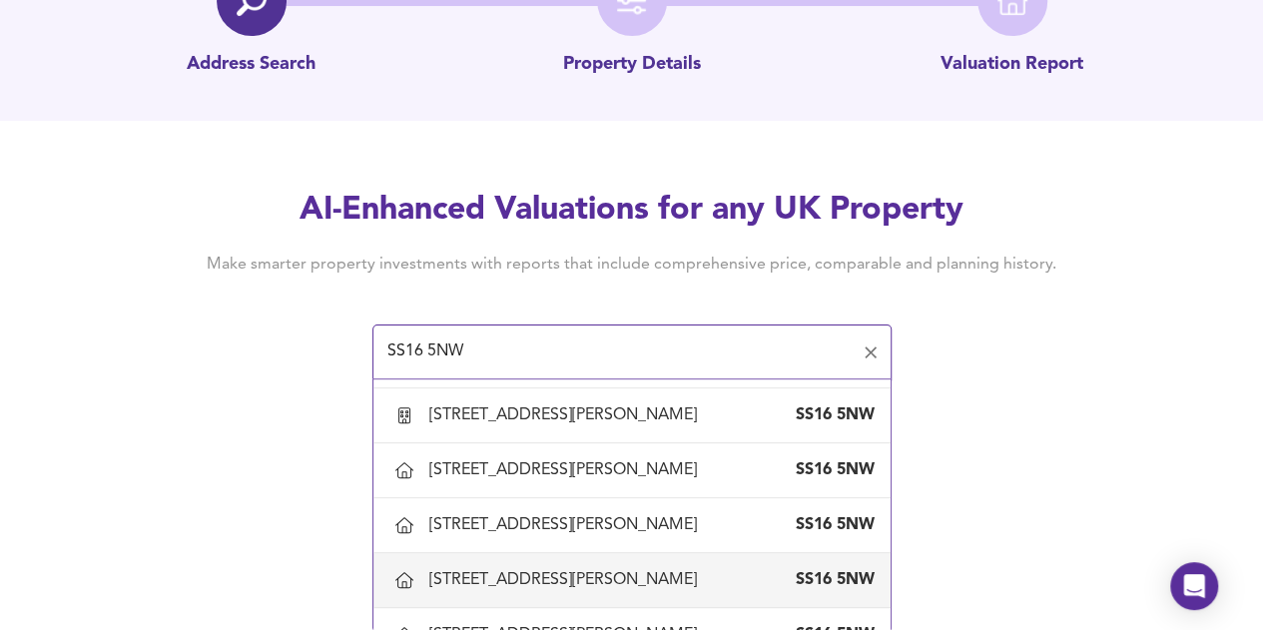
scroll to position [1797, 0]
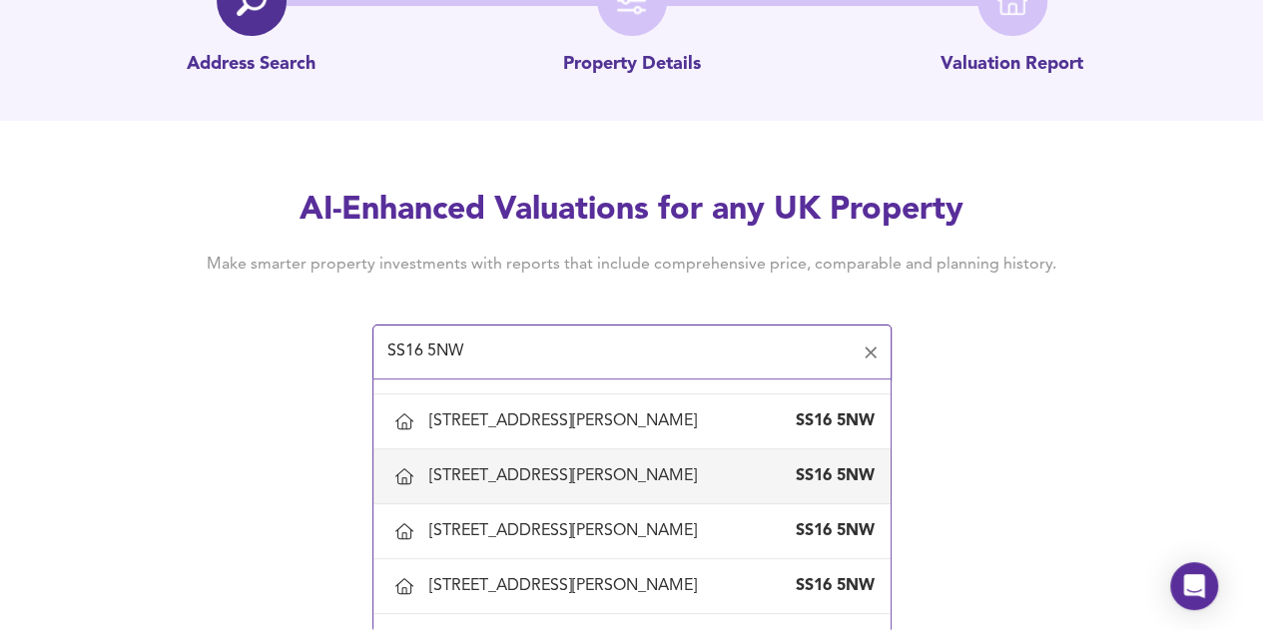
click at [587, 466] on div "[STREET_ADDRESS][PERSON_NAME]" at bounding box center [567, 476] width 276 height 22
type input "[STREET_ADDRESS][PERSON_NAME]"
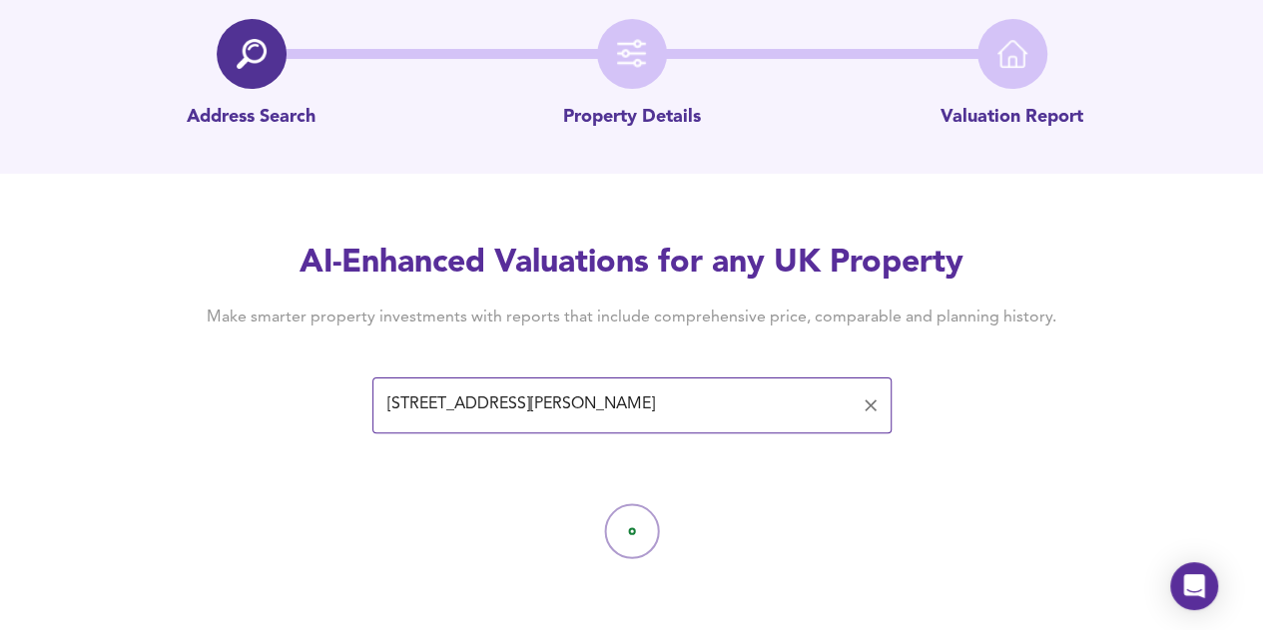
scroll to position [78, 0]
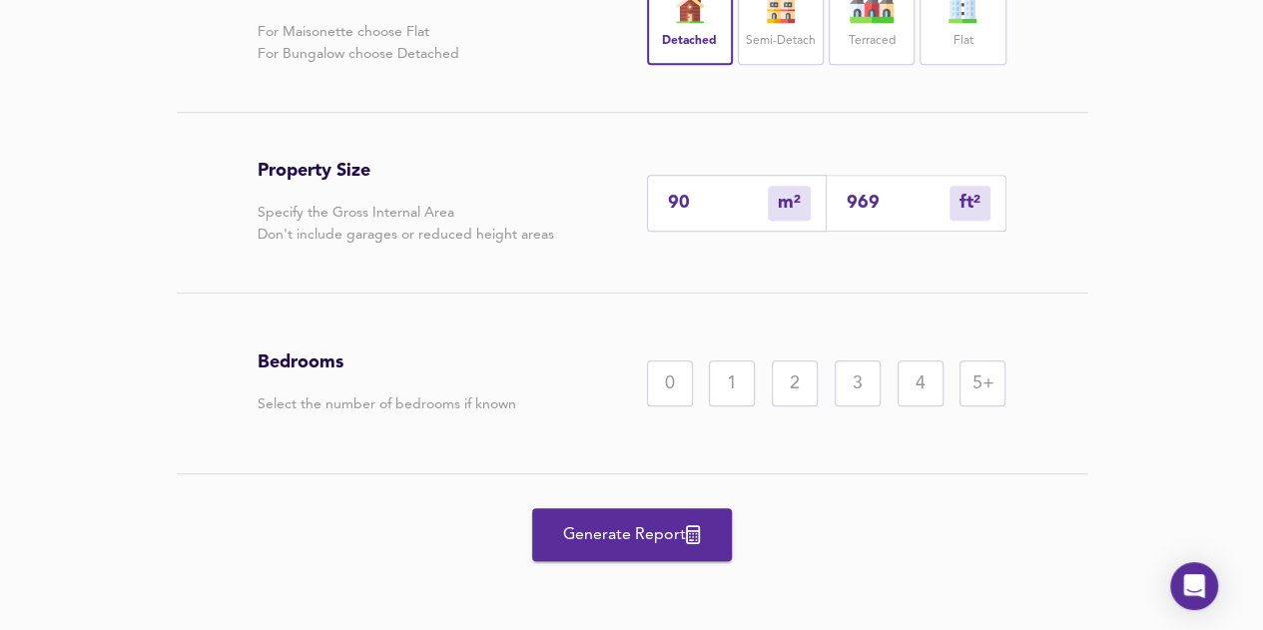
scroll to position [513, 0]
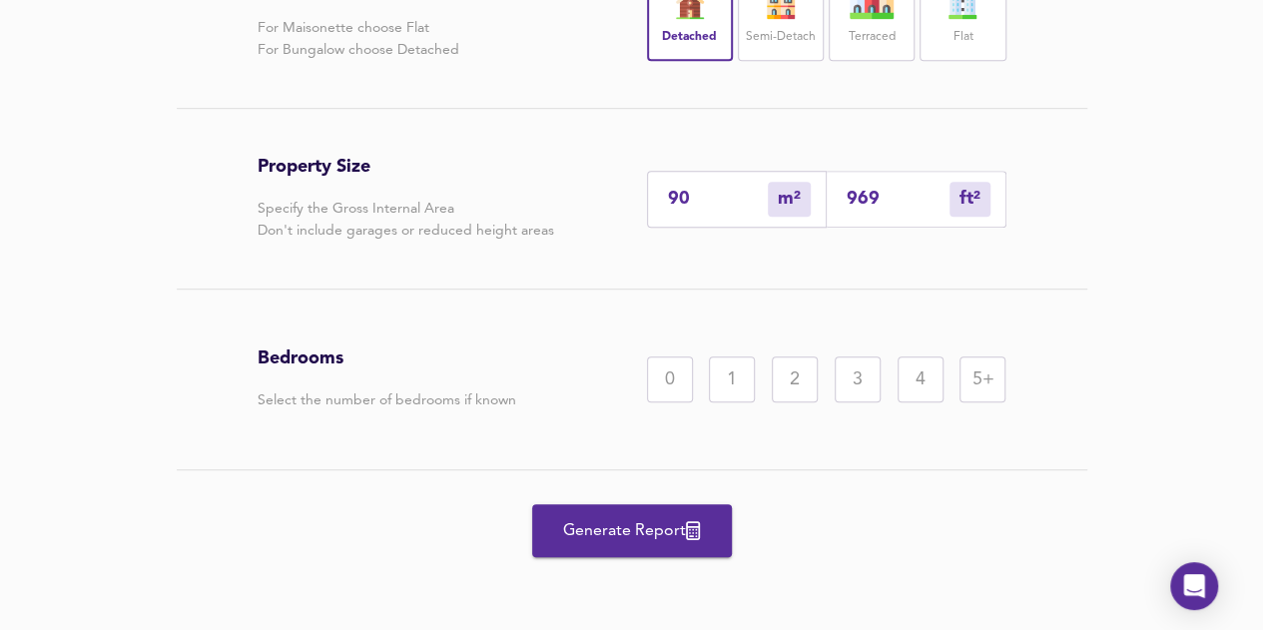
click at [864, 385] on div "3" at bounding box center [858, 379] width 46 height 46
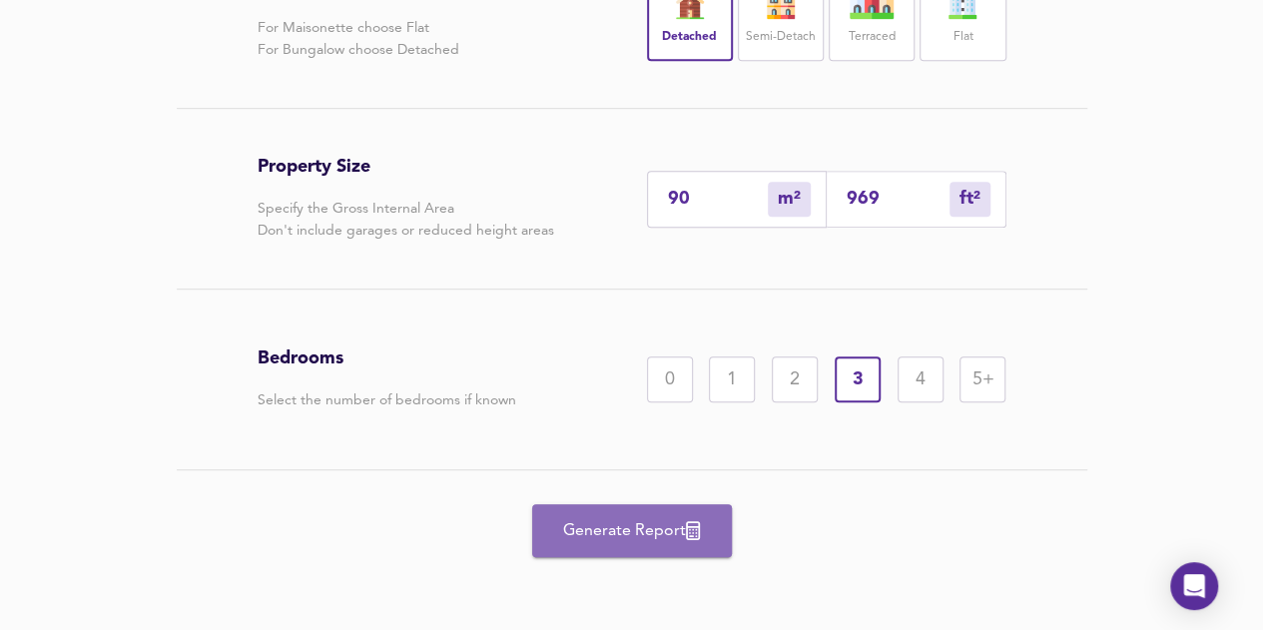
click at [681, 539] on span "Generate Report" at bounding box center [632, 531] width 160 height 28
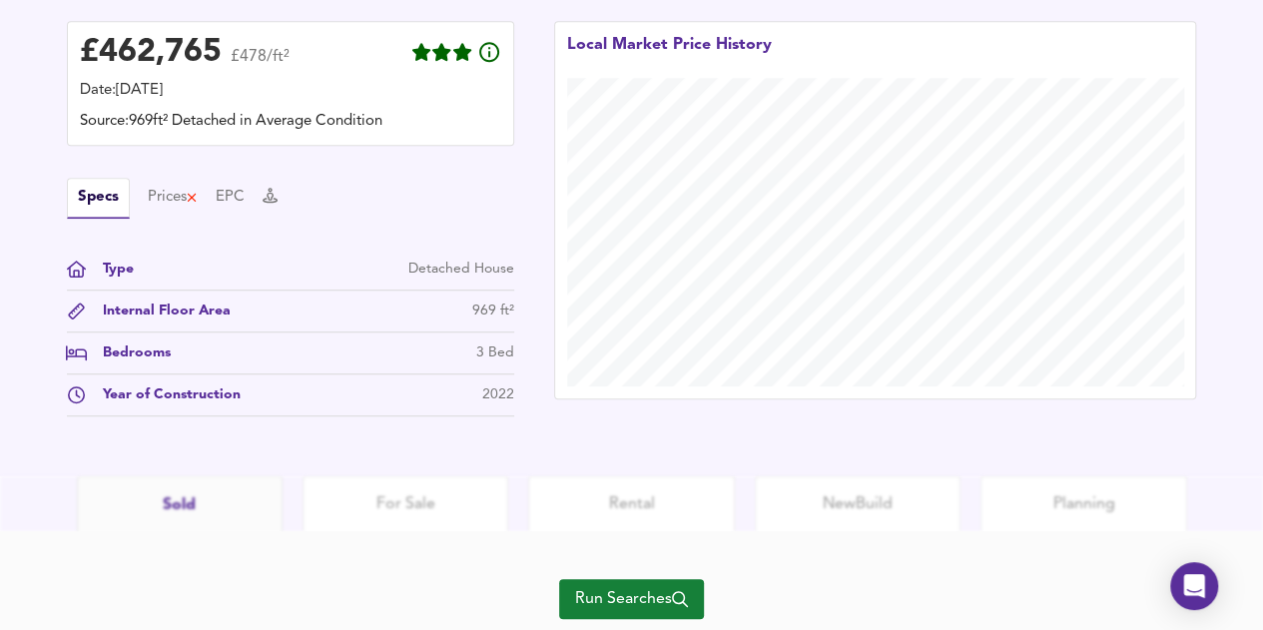
scroll to position [599, 0]
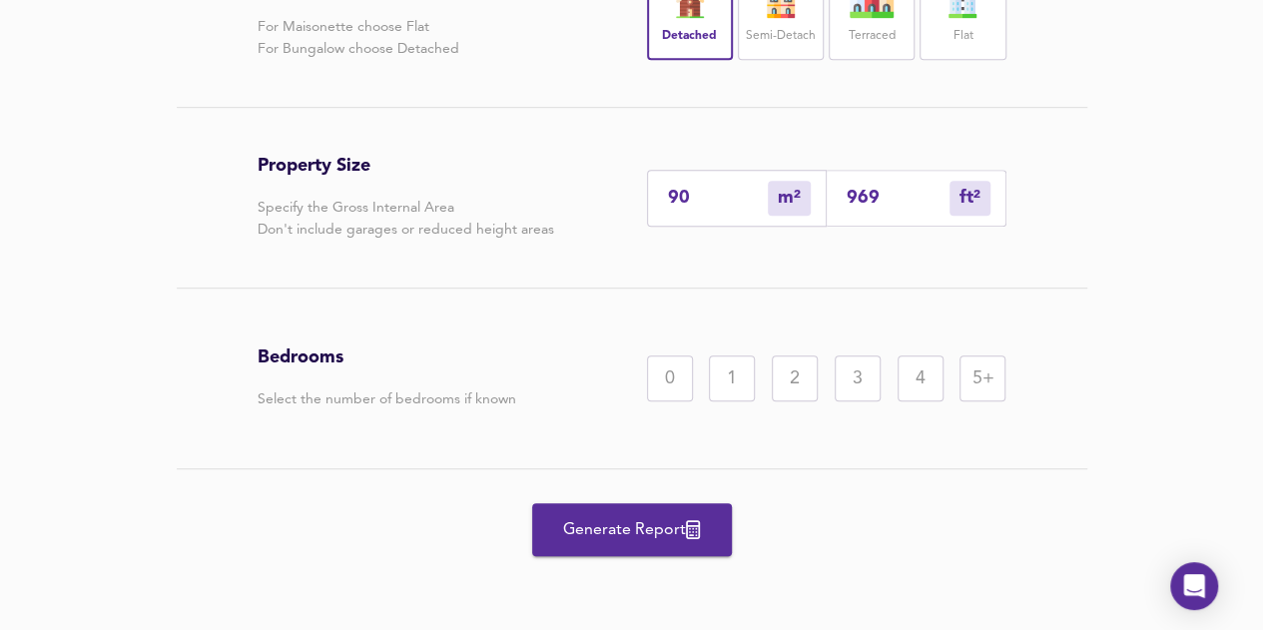
scroll to position [513, 0]
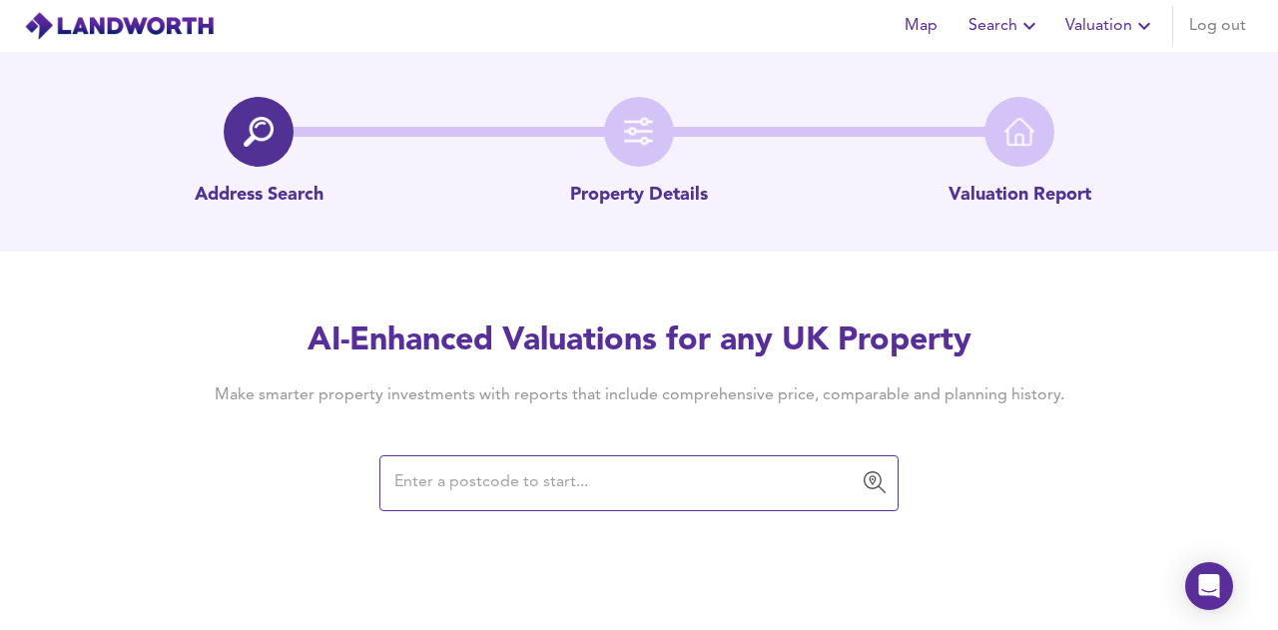
drag, startPoint x: 471, startPoint y: 486, endPoint x: 491, endPoint y: 437, distance: 52.8
click at [473, 484] on input "text" at bounding box center [623, 483] width 471 height 38
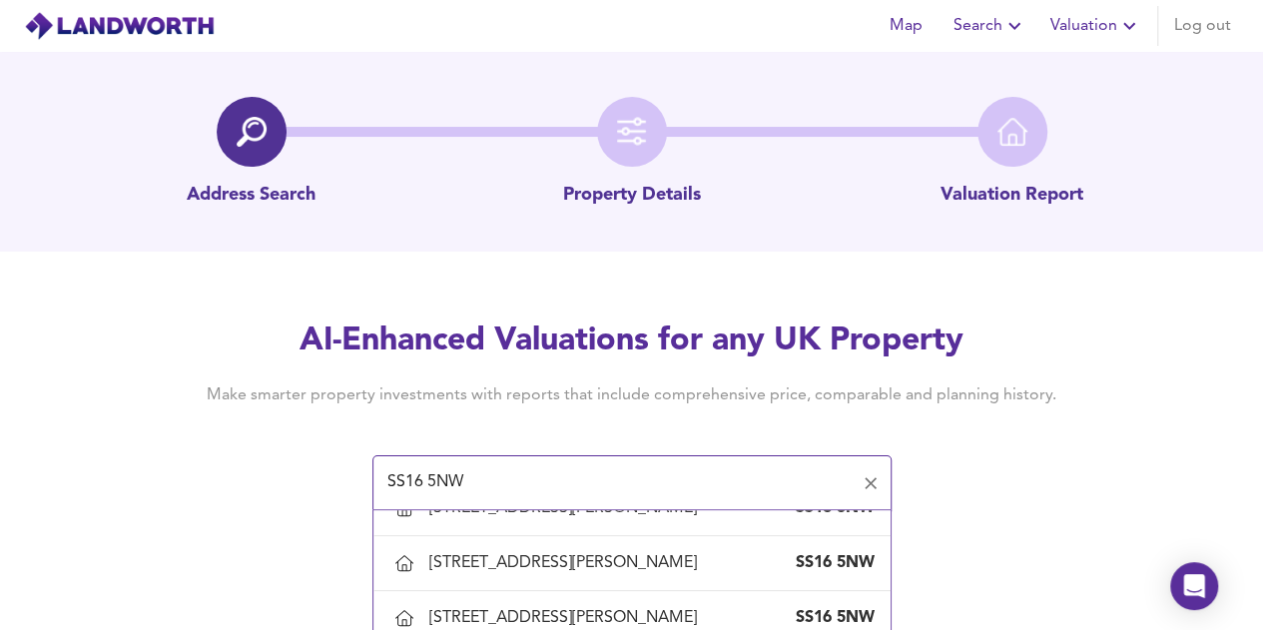
scroll to position [1198, 0]
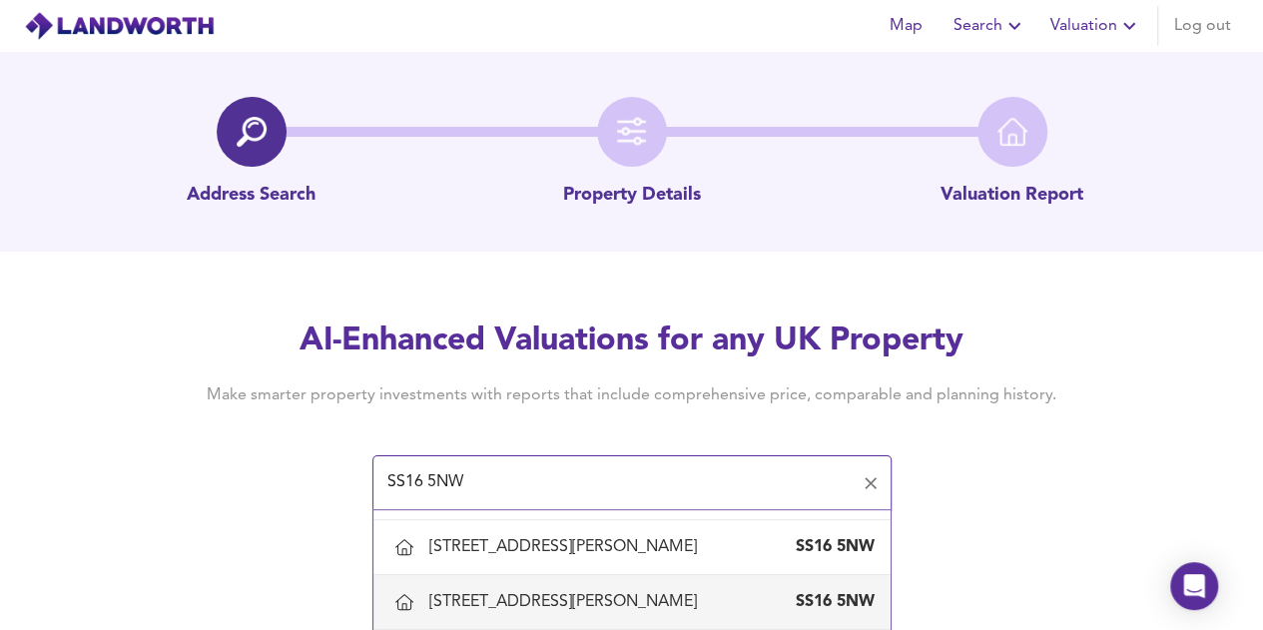
click at [569, 594] on div "[STREET_ADDRESS][PERSON_NAME]" at bounding box center [567, 602] width 276 height 22
type input "[STREET_ADDRESS][PERSON_NAME]"
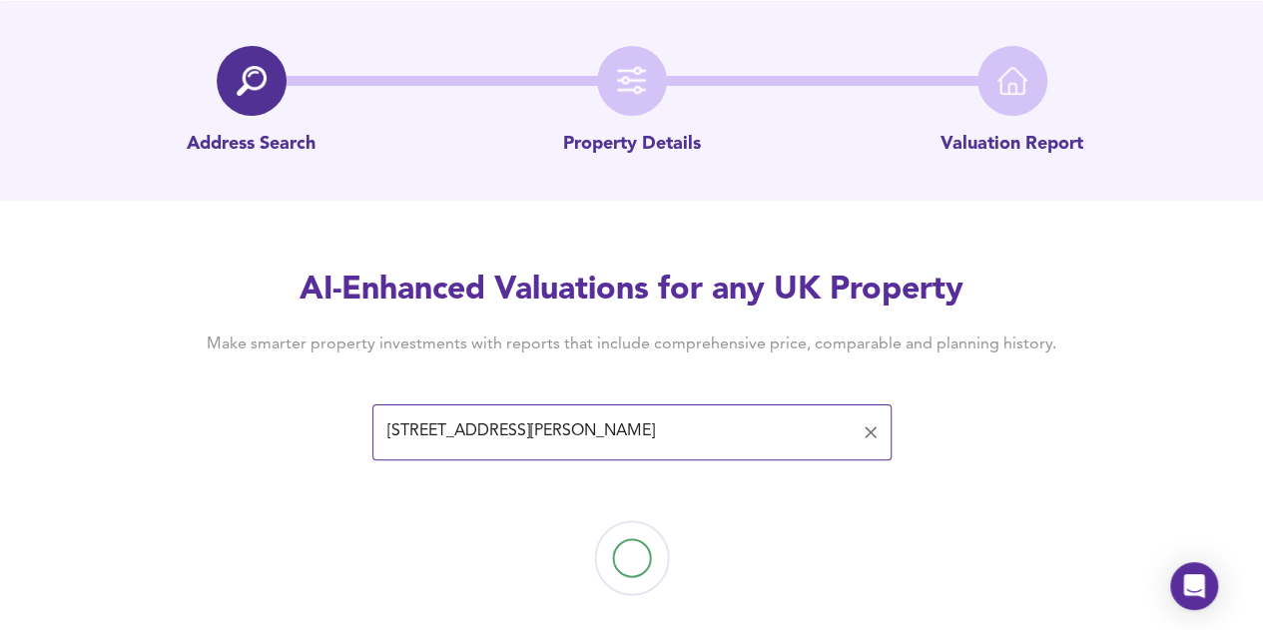
scroll to position [78, 0]
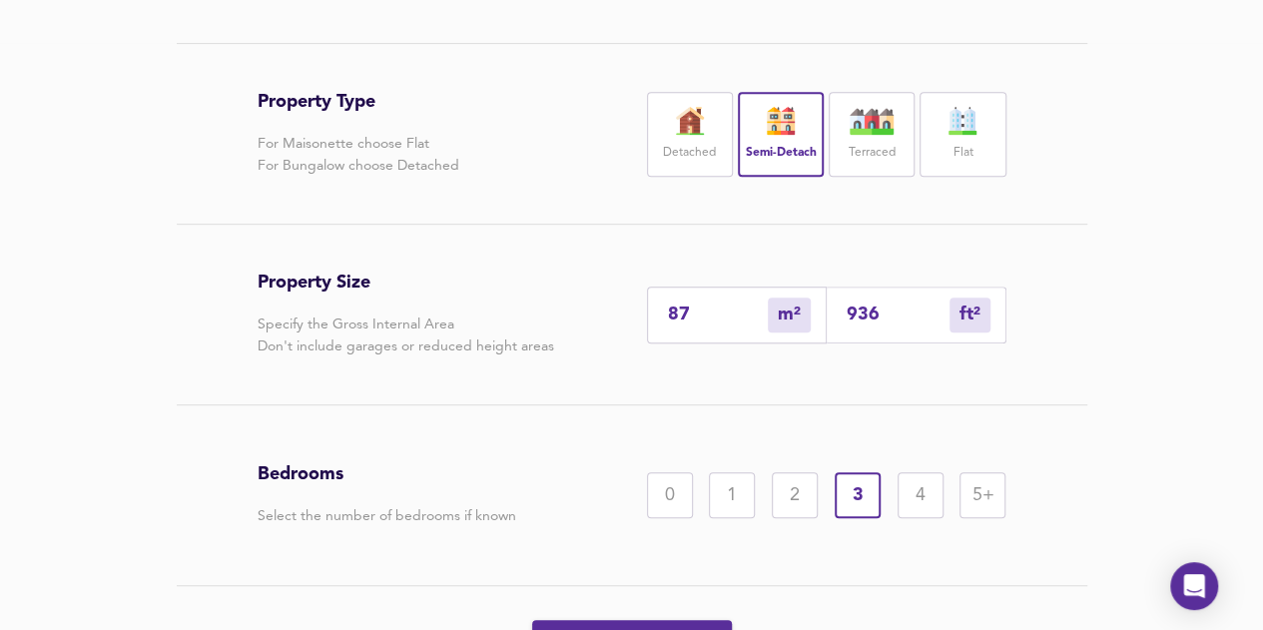
scroll to position [513, 0]
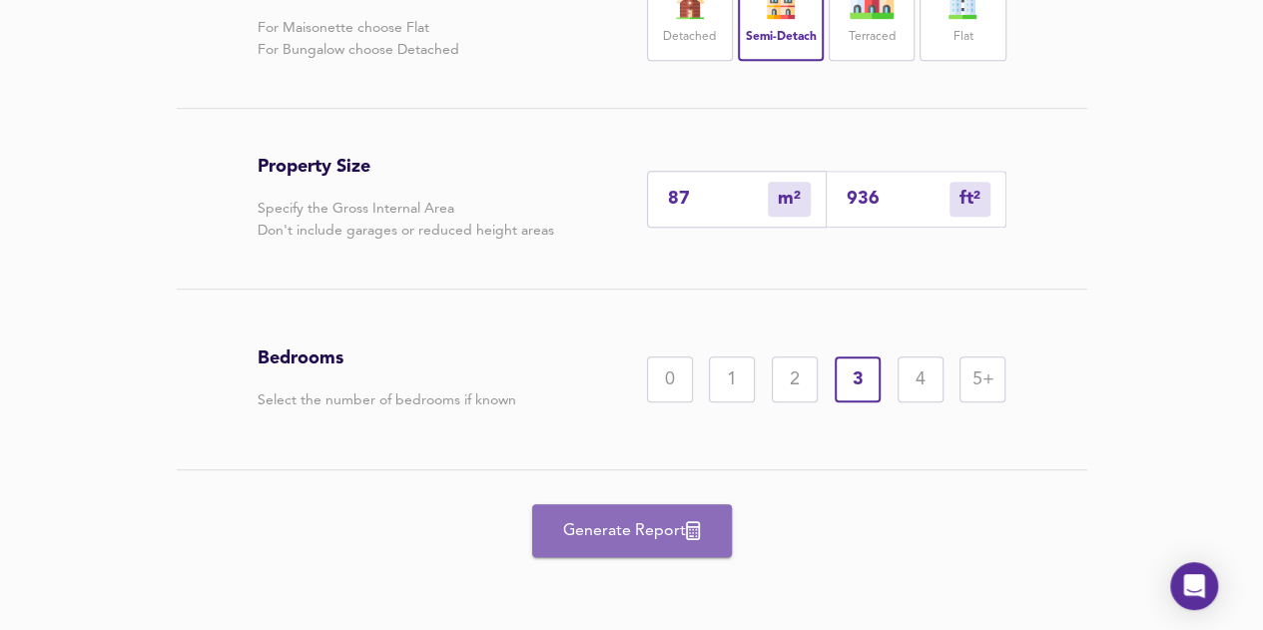
click at [665, 511] on button "Generate Report" at bounding box center [632, 530] width 200 height 53
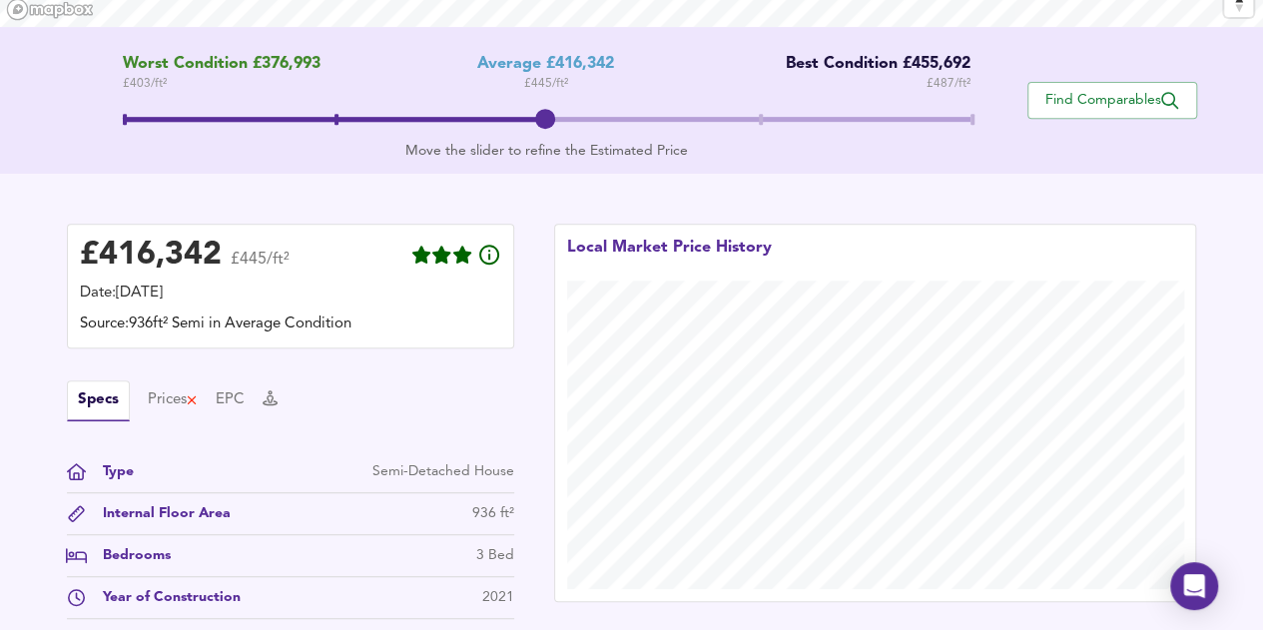
scroll to position [648, 0]
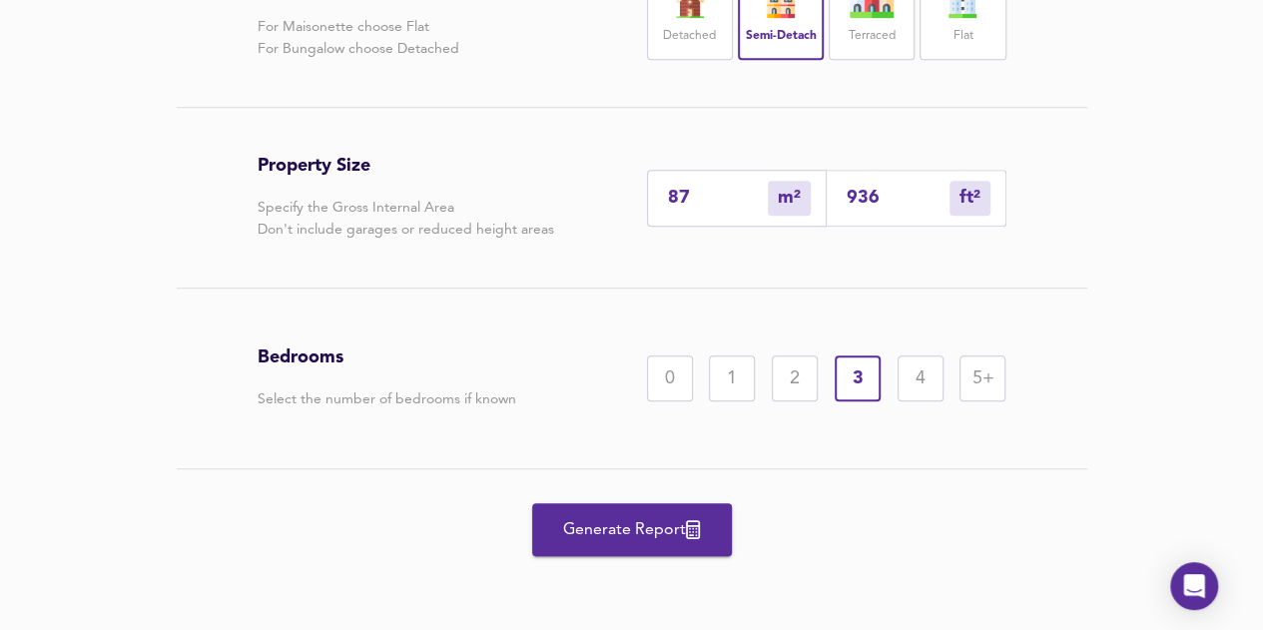
scroll to position [513, 0]
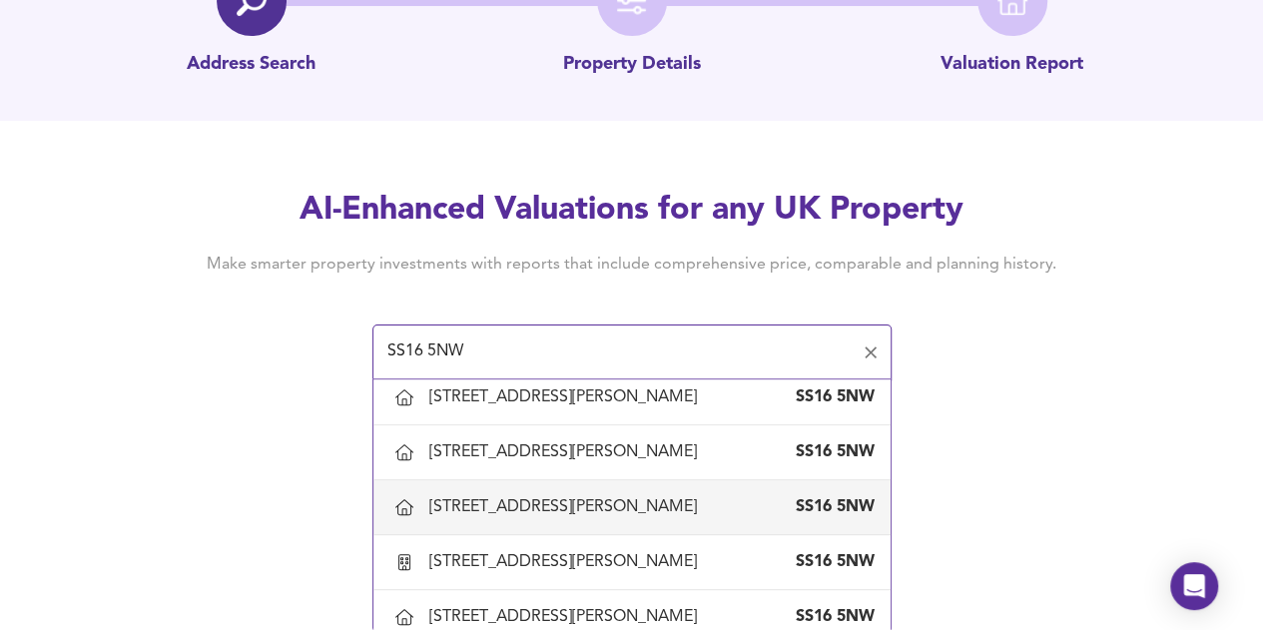
scroll to position [1497, 0]
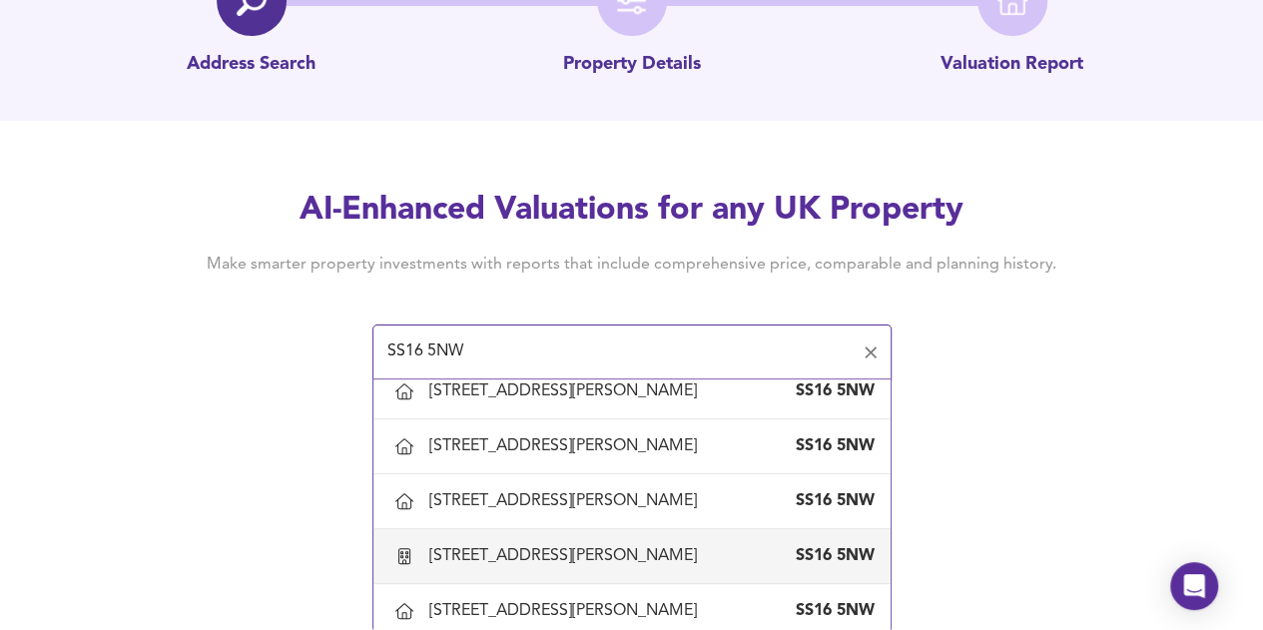
click at [597, 535] on div "31 Clark Street, Basildon, Essex SS16 5NW" at bounding box center [631, 556] width 485 height 42
type input "[STREET_ADDRESS][PERSON_NAME]"
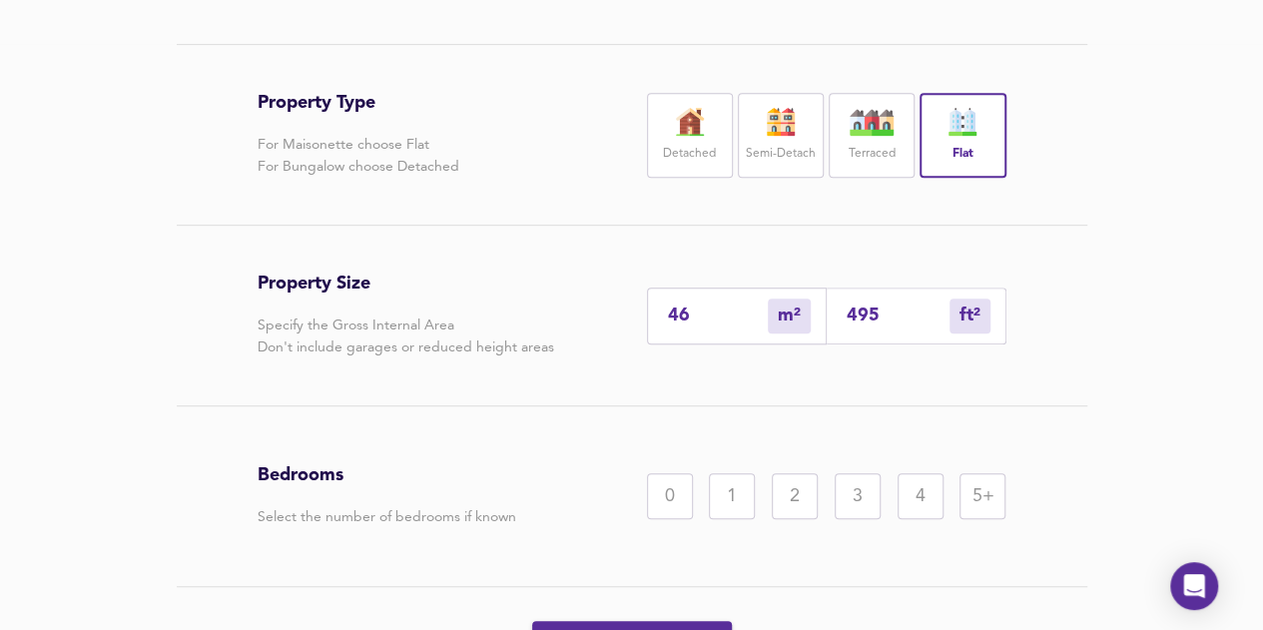
scroll to position [513, 0]
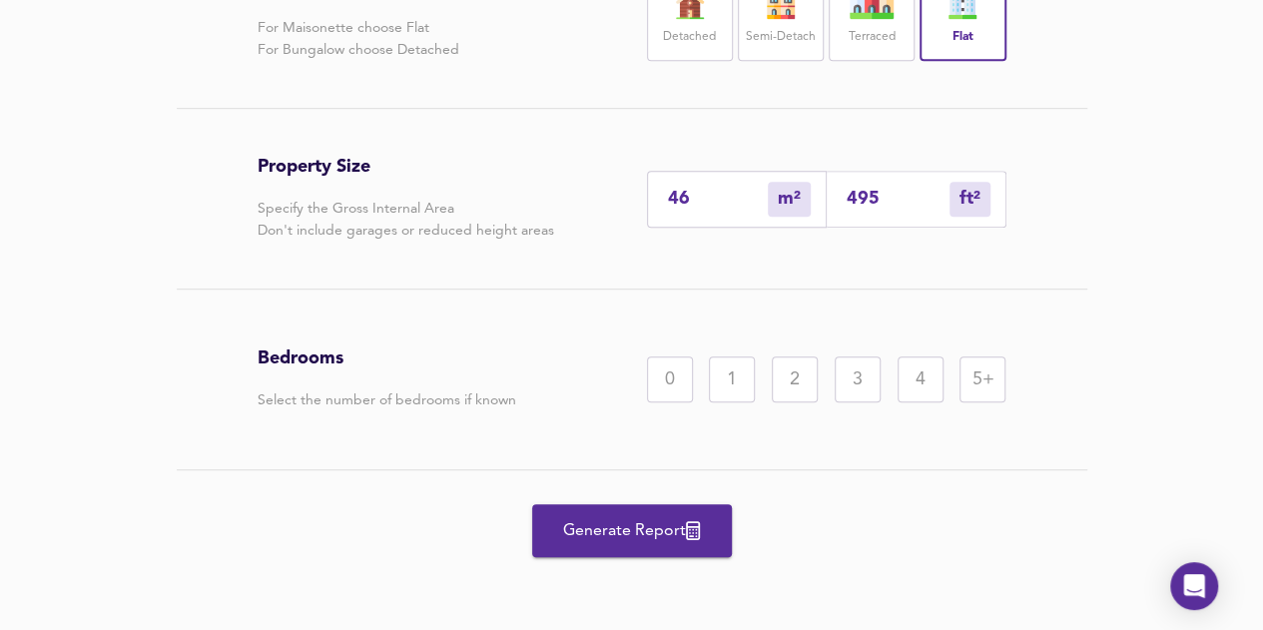
click at [735, 389] on div "1" at bounding box center [732, 379] width 46 height 46
click at [659, 552] on button "Generate Report" at bounding box center [632, 530] width 200 height 53
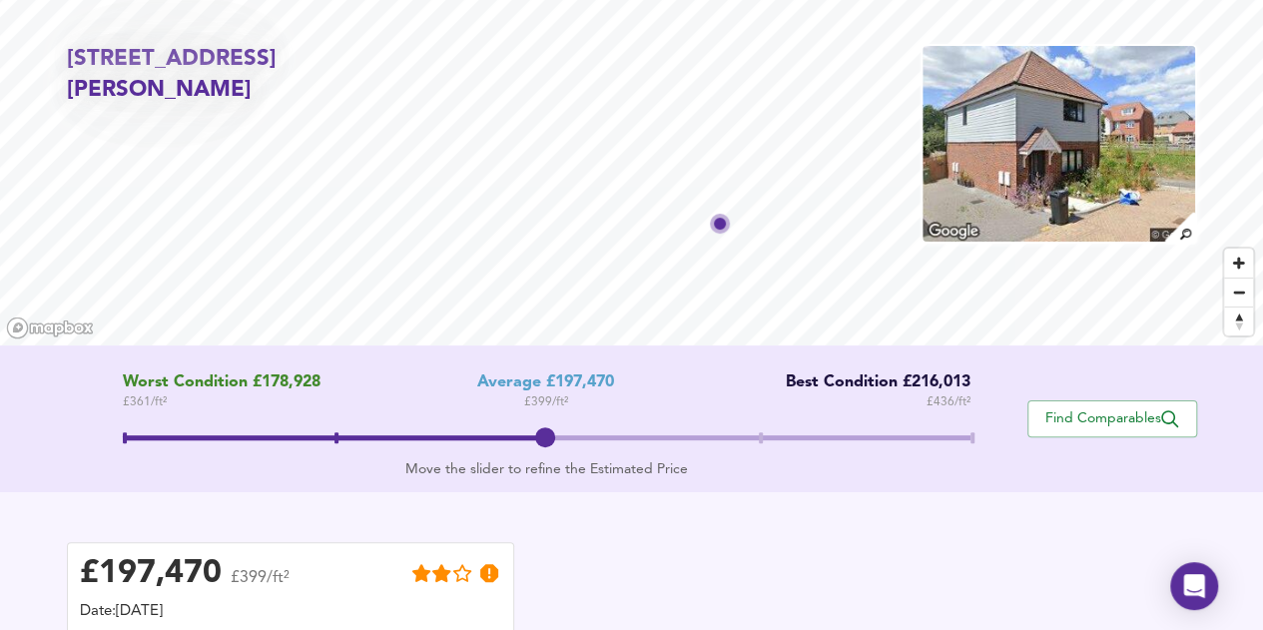
scroll to position [100, 0]
